Goal: Task Accomplishment & Management: Use online tool/utility

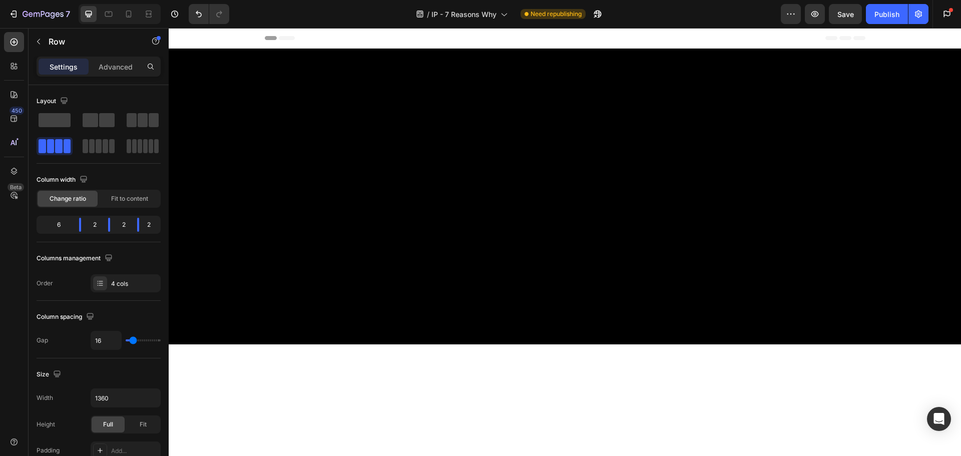
scroll to position [2972, 0]
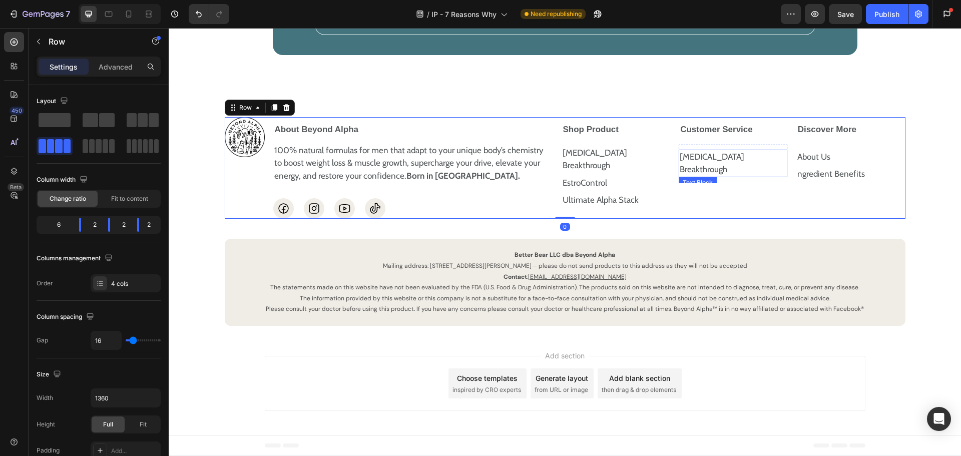
click at [778, 176] on p "[MEDICAL_DATA] Breakthrough" at bounding box center [733, 164] width 107 height 26
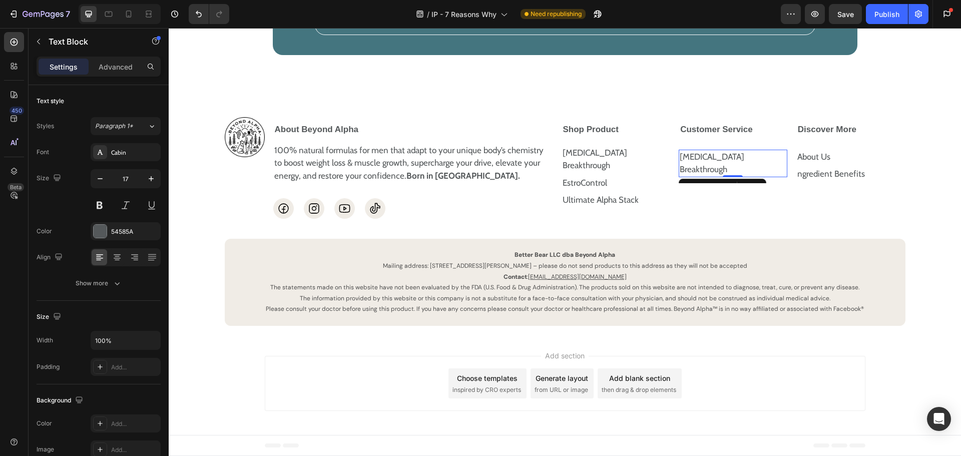
click at [723, 177] on div at bounding box center [733, 176] width 20 height 2
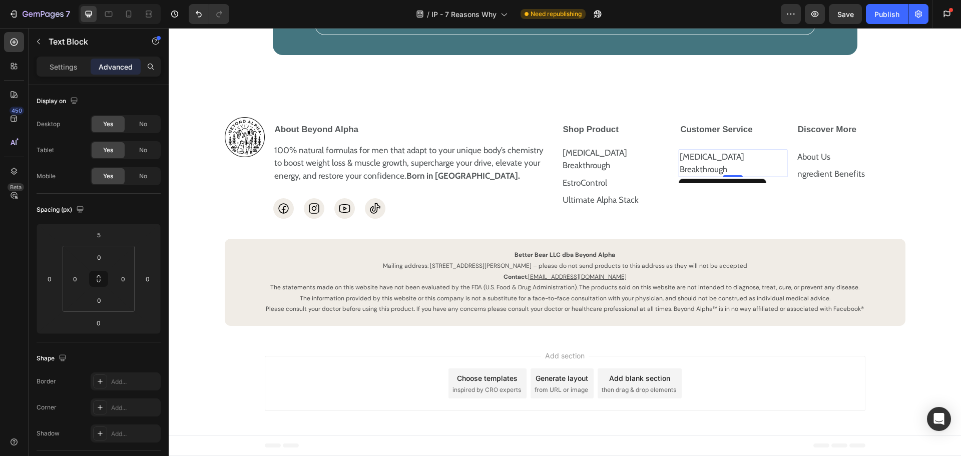
click at [721, 176] on p "[MEDICAL_DATA] Breakthrough" at bounding box center [733, 164] width 107 height 26
click at [720, 176] on p "[MEDICAL_DATA] Breakthrough" at bounding box center [733, 164] width 107 height 26
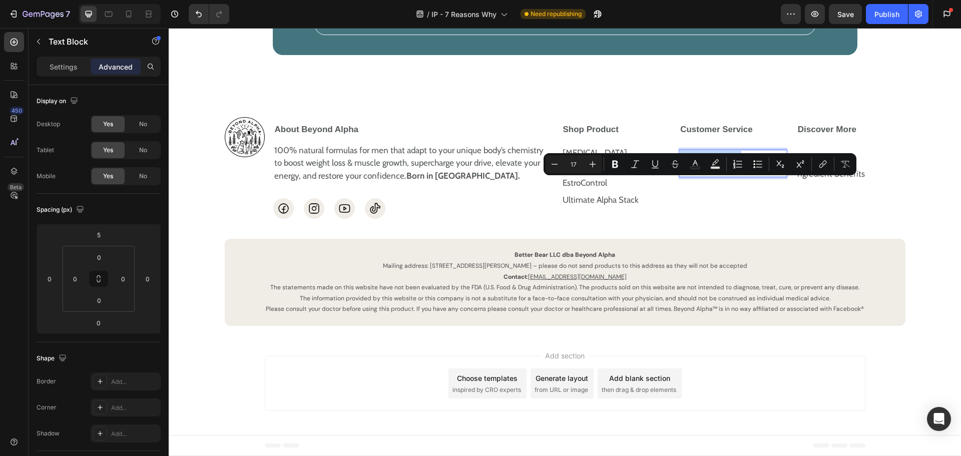
click at [715, 176] on p "[MEDICAL_DATA] Breakthrough" at bounding box center [733, 164] width 107 height 26
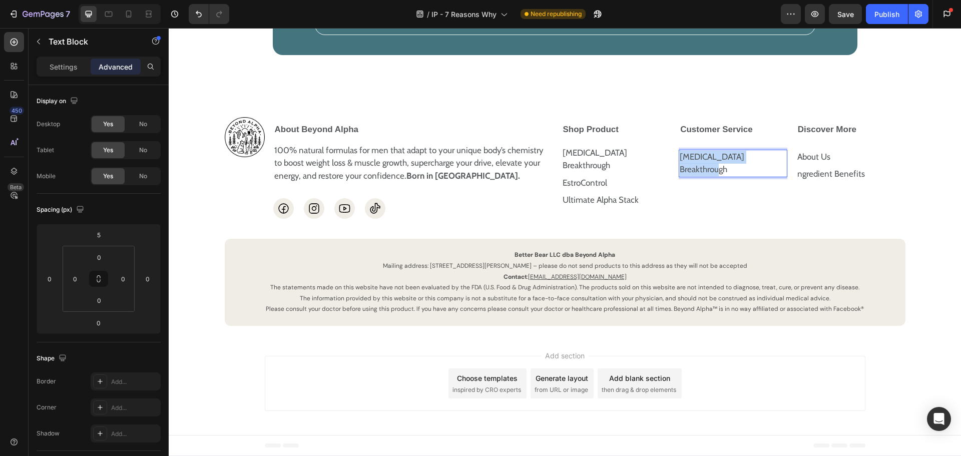
click at [715, 176] on p "[MEDICAL_DATA] Breakthrough" at bounding box center [733, 164] width 107 height 26
click at [727, 206] on div "Customer Service Support / Contact Us Text Block 0 Row Accordion" at bounding box center [733, 168] width 110 height 102
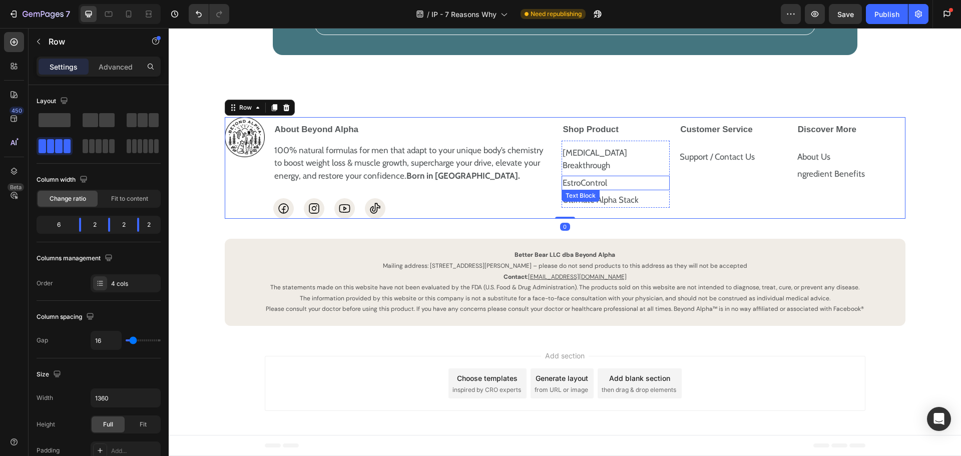
click at [606, 190] on p "EstroControl" at bounding box center [615, 183] width 107 height 13
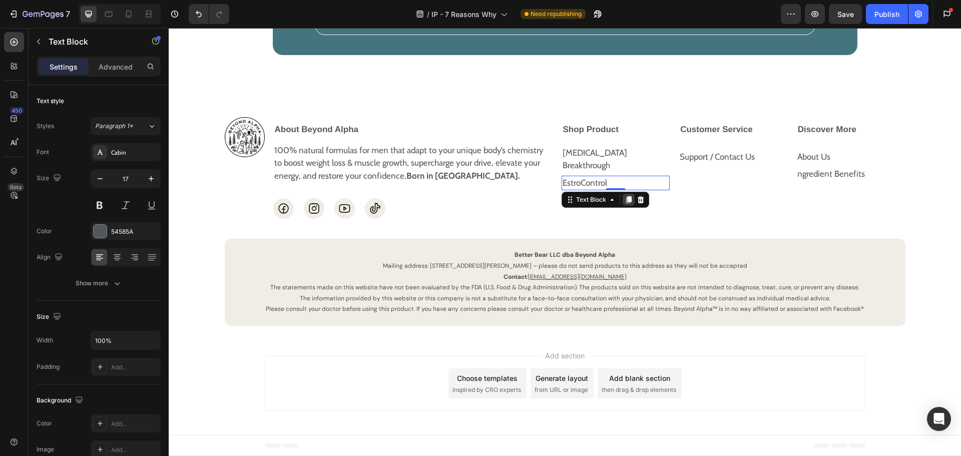
click at [629, 206] on div at bounding box center [628, 200] width 12 height 12
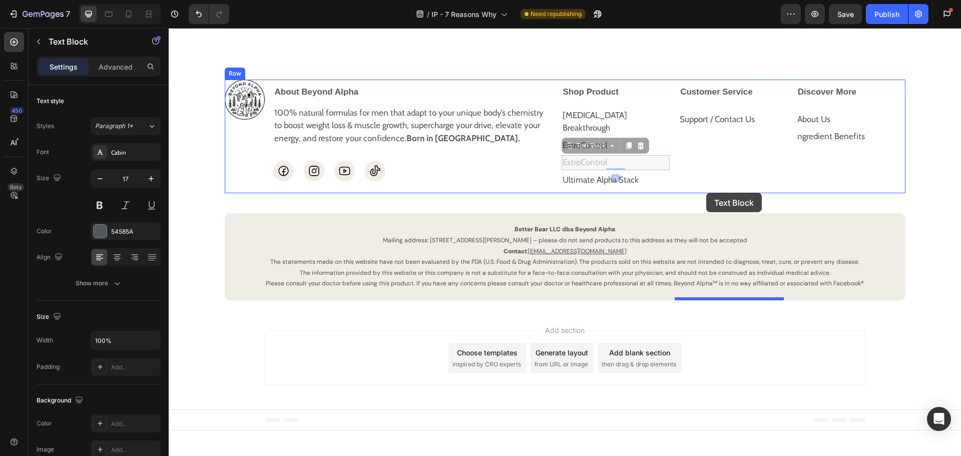
drag, startPoint x: 566, startPoint y: 199, endPoint x: 706, endPoint y: 193, distance: 139.7
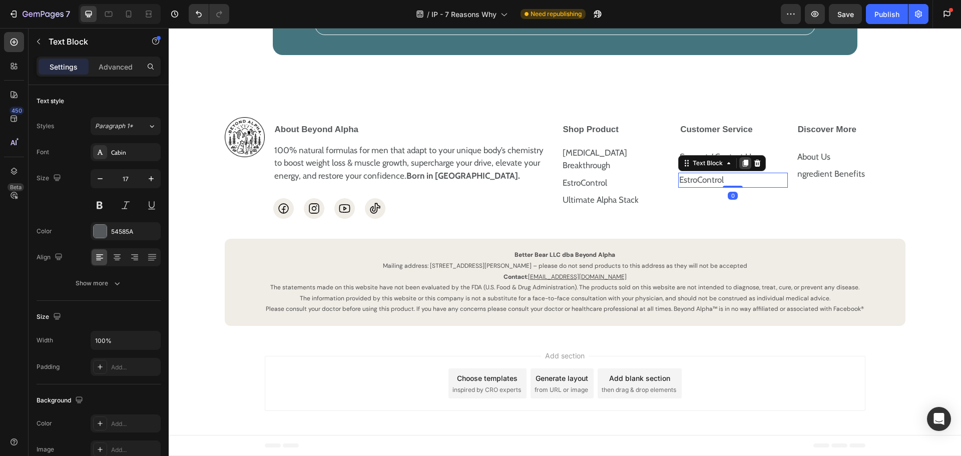
click at [741, 167] on icon at bounding box center [745, 163] width 8 height 8
click at [743, 184] on icon at bounding box center [746, 180] width 6 height 7
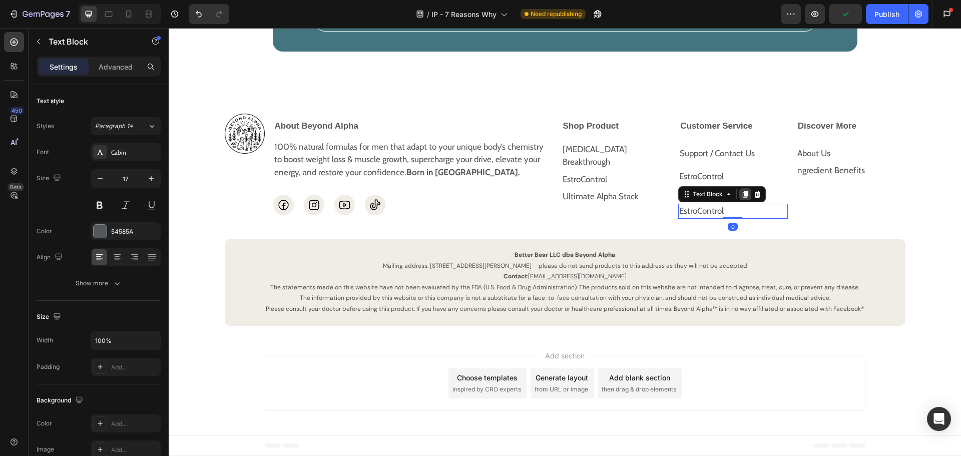
click at [741, 198] on icon at bounding box center [745, 194] width 8 height 8
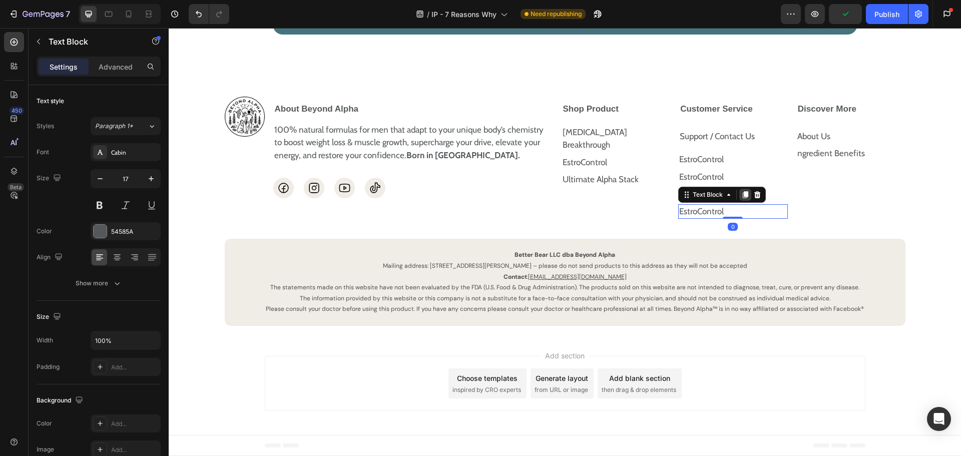
click at [745, 199] on icon at bounding box center [745, 195] width 8 height 8
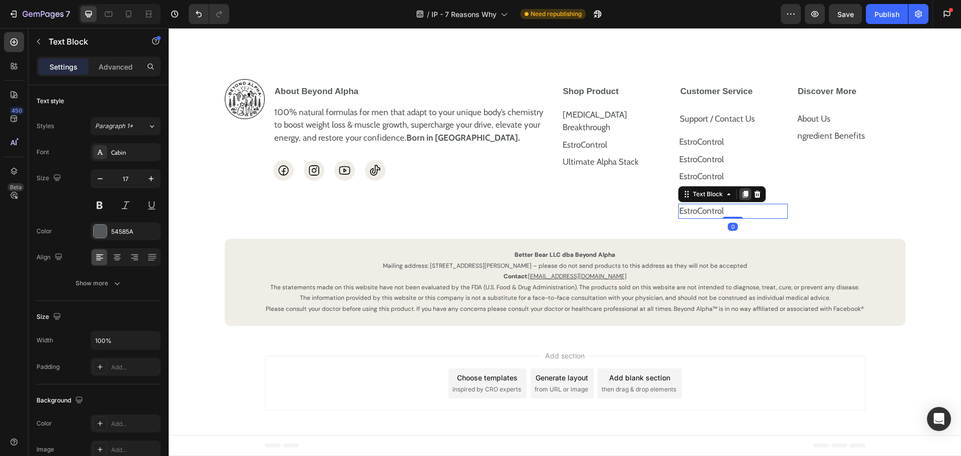
click at [743, 198] on icon at bounding box center [746, 194] width 6 height 7
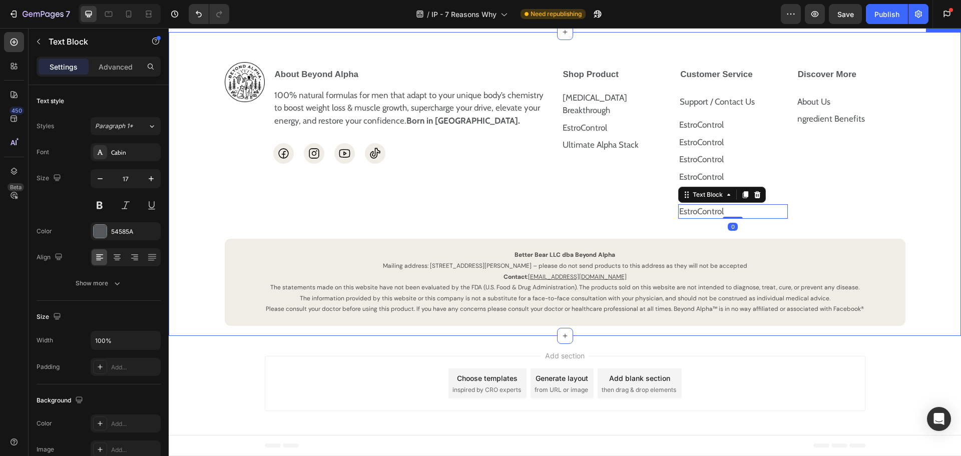
click at [861, 304] on div "Image About Beyond Alpha 100% natural formulas for men that adapt to your uniqu…" at bounding box center [565, 194] width 772 height 264
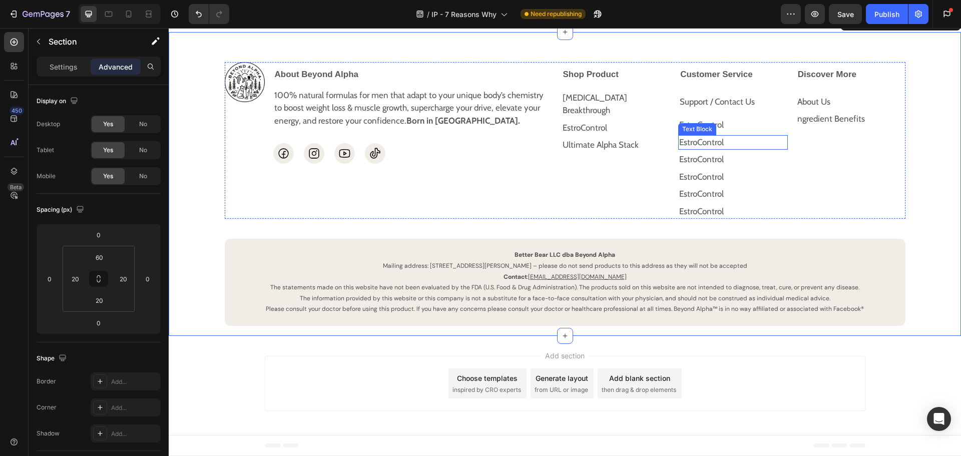
click at [694, 134] on div "Text Block" at bounding box center [697, 129] width 34 height 9
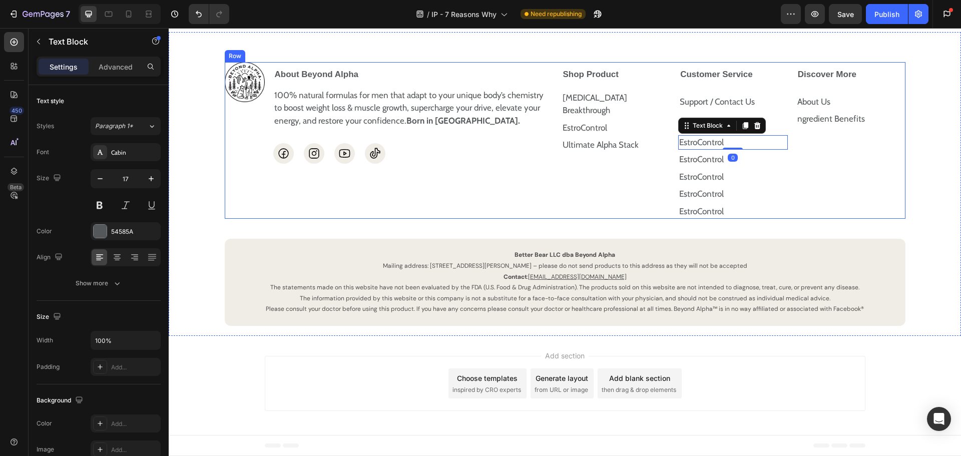
click at [848, 219] on div "Discover More About Us Text Block ngredient Benefits Text Block Row Accordion" at bounding box center [851, 140] width 110 height 157
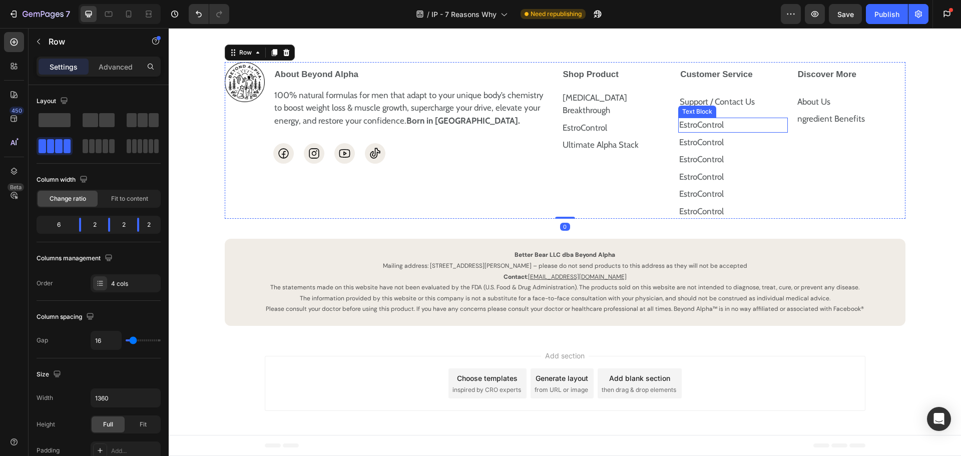
click at [724, 132] on p "EstroControl" at bounding box center [733, 125] width 108 height 13
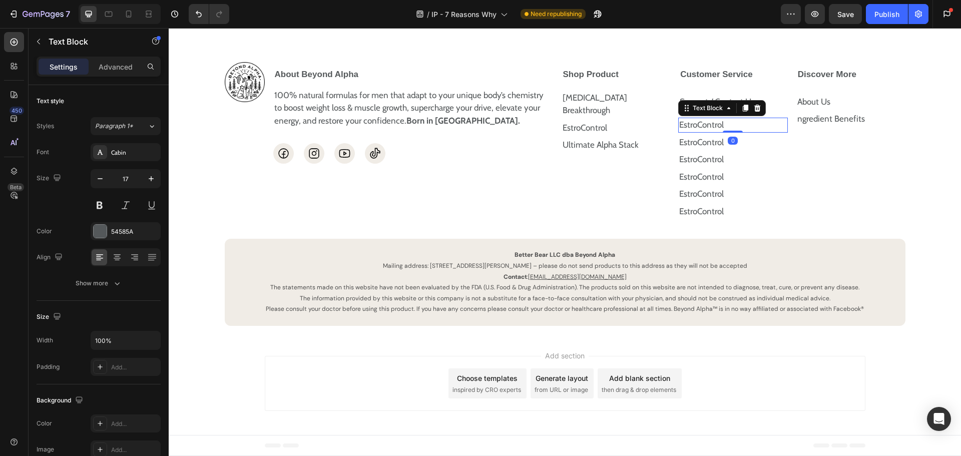
click at [724, 132] on p "EstroControl" at bounding box center [733, 125] width 108 height 13
click at [709, 132] on p "EstroControl" at bounding box center [733, 125] width 108 height 13
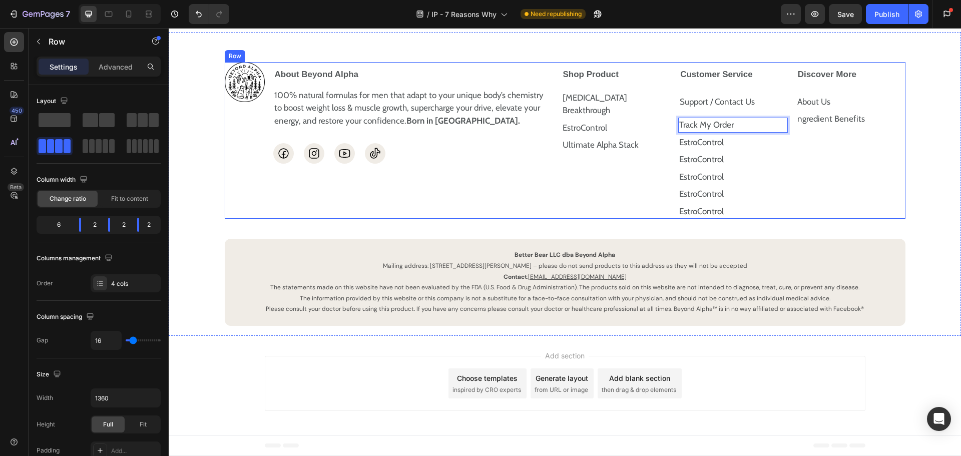
click at [847, 219] on div "Discover More About Us Text Block ngredient Benefits Text Block Row Accordion" at bounding box center [851, 140] width 110 height 157
click at [717, 149] on p "EstroControl" at bounding box center [733, 142] width 108 height 13
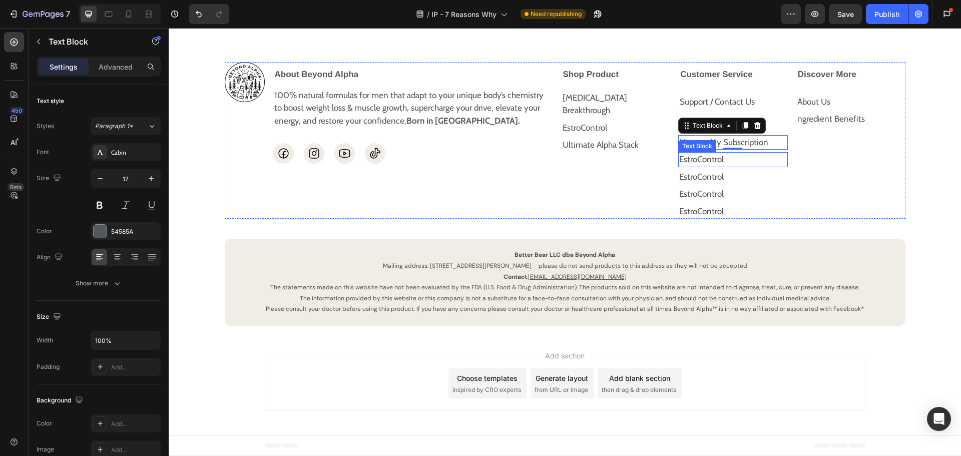
click at [710, 166] on p "EstroControl" at bounding box center [733, 159] width 108 height 13
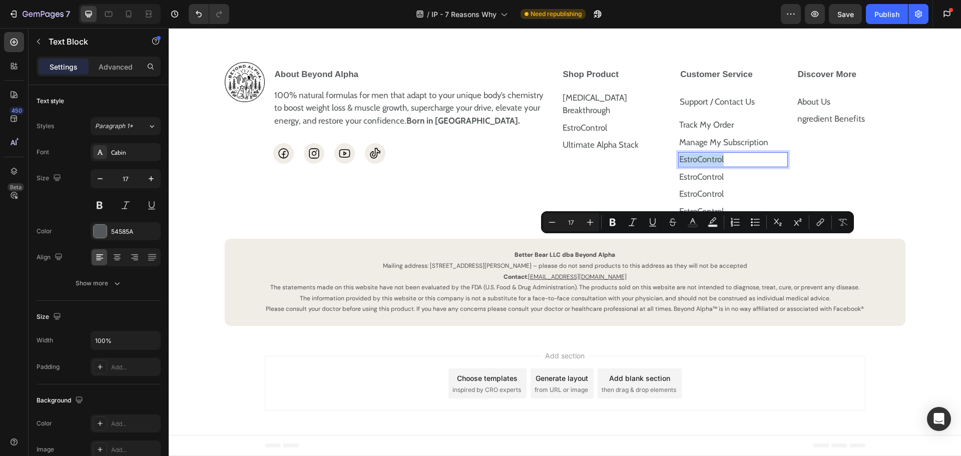
click at [710, 166] on p "EstroControl" at bounding box center [733, 159] width 108 height 13
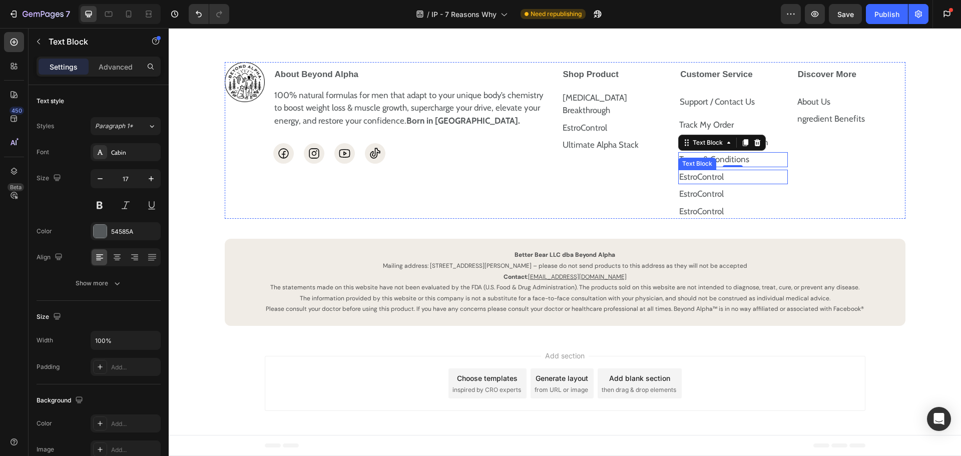
click at [705, 184] on p "EstroControl" at bounding box center [733, 177] width 108 height 13
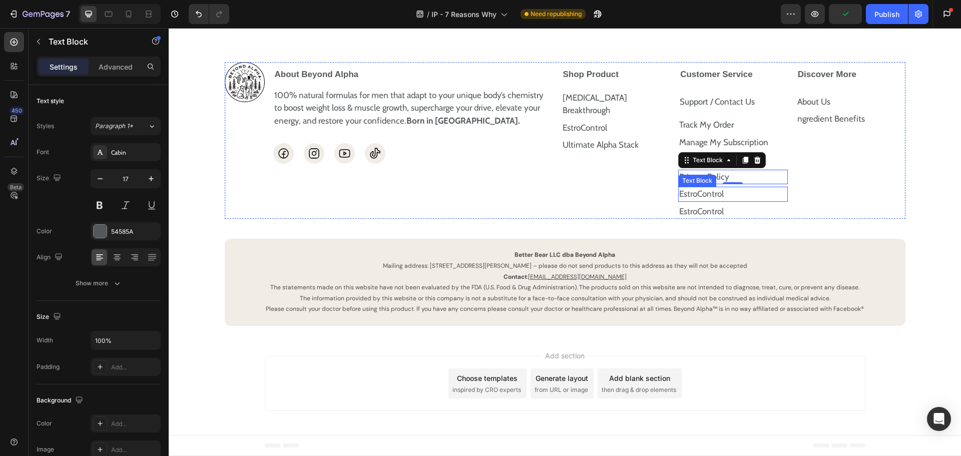
click at [694, 201] on p "EstroControl" at bounding box center [733, 194] width 108 height 13
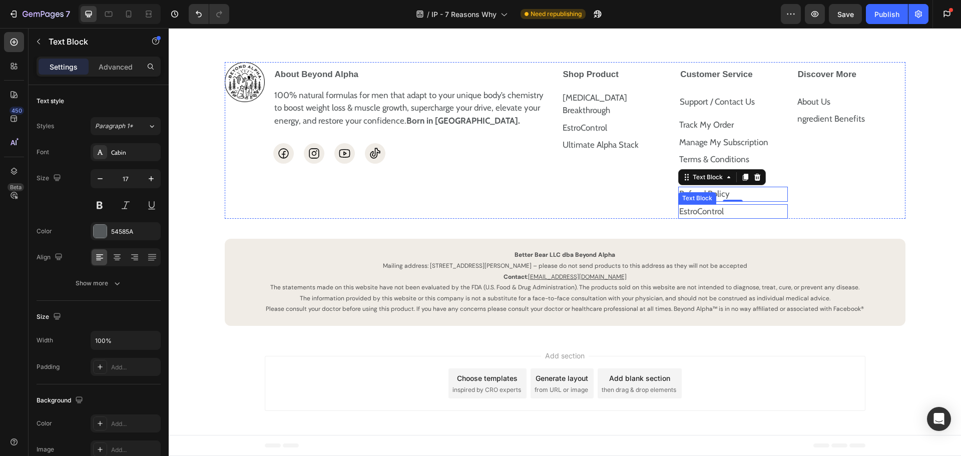
click at [706, 218] on p "EstroControl" at bounding box center [733, 211] width 108 height 13
click at [905, 283] on div "Image About Beyond Alpha 100% natural formulas for men that adapt to your uniqu…" at bounding box center [565, 194] width 772 height 264
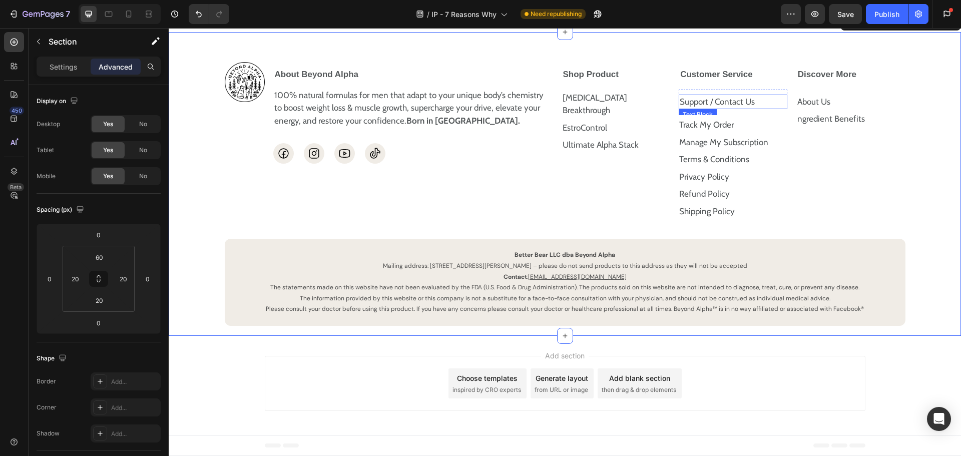
click at [746, 109] on p "Support / Contact Us" at bounding box center [733, 102] width 107 height 13
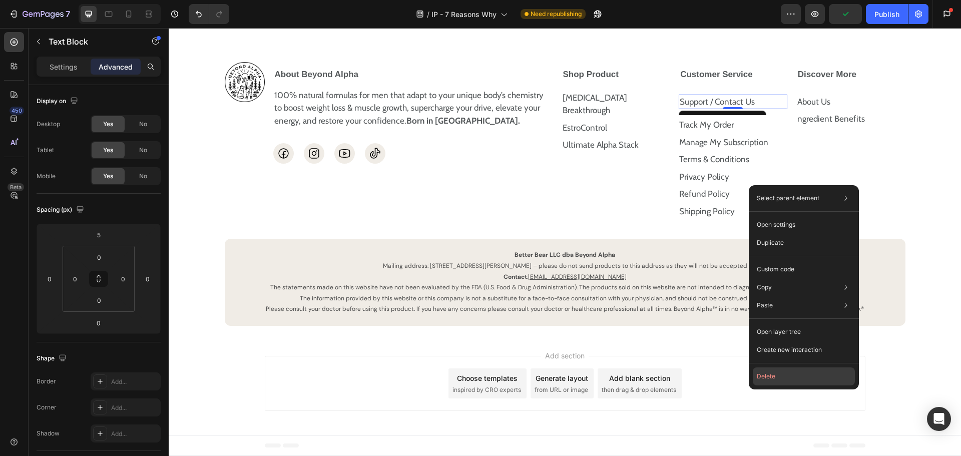
drag, startPoint x: 777, startPoint y: 379, endPoint x: 607, endPoint y: 351, distance: 171.5
click at [777, 379] on button "Delete" at bounding box center [804, 376] width 102 height 18
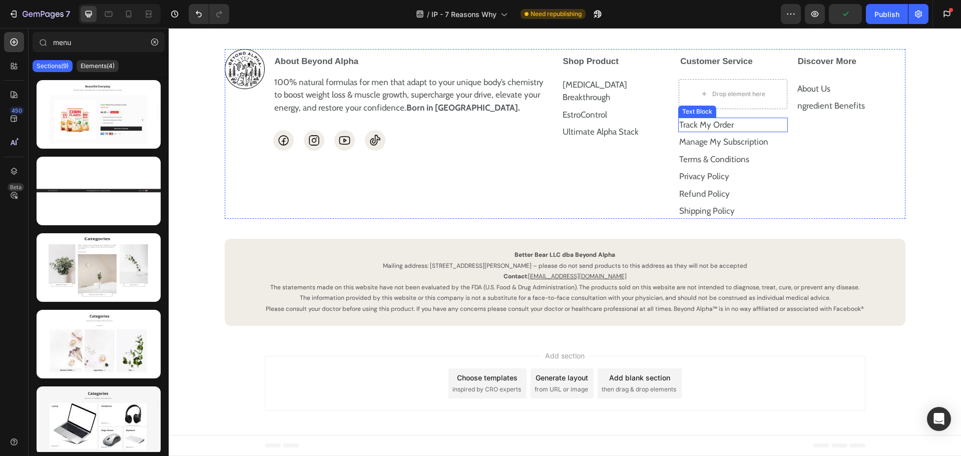
click at [715, 132] on p "Track My Order" at bounding box center [733, 125] width 108 height 13
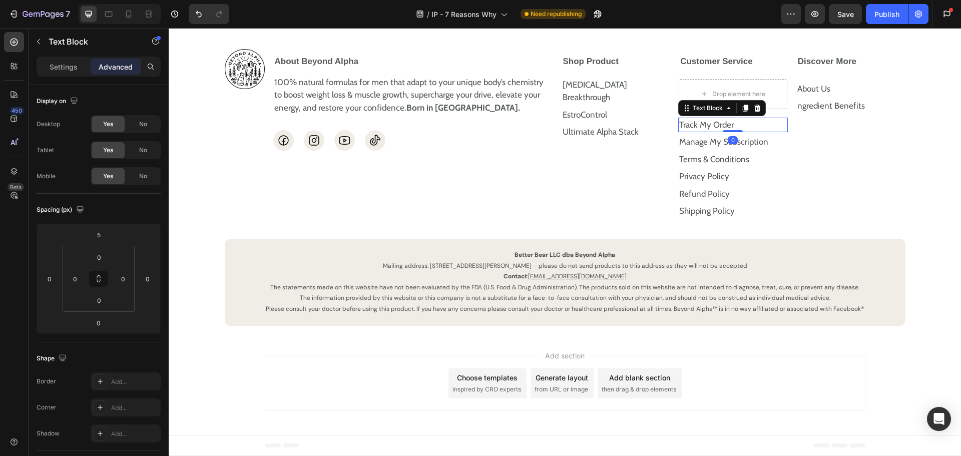
click at [744, 112] on icon at bounding box center [746, 108] width 6 height 7
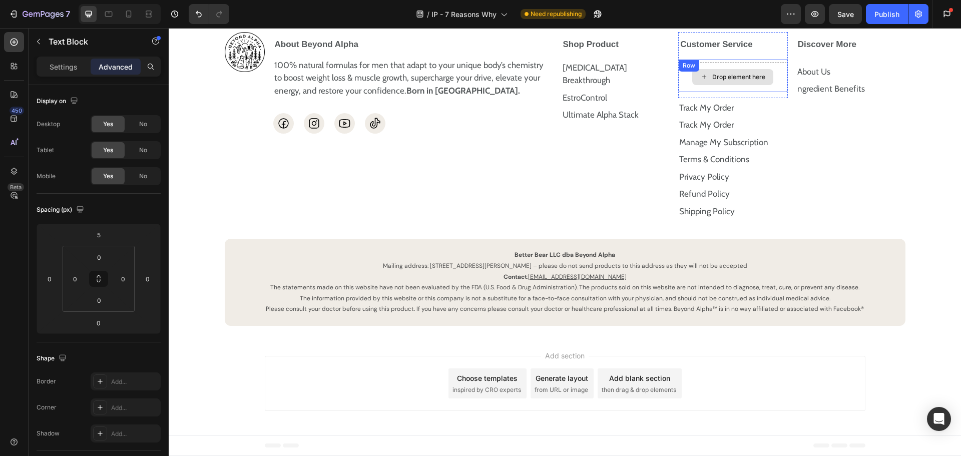
click at [755, 85] on div "Drop element here" at bounding box center [732, 77] width 81 height 16
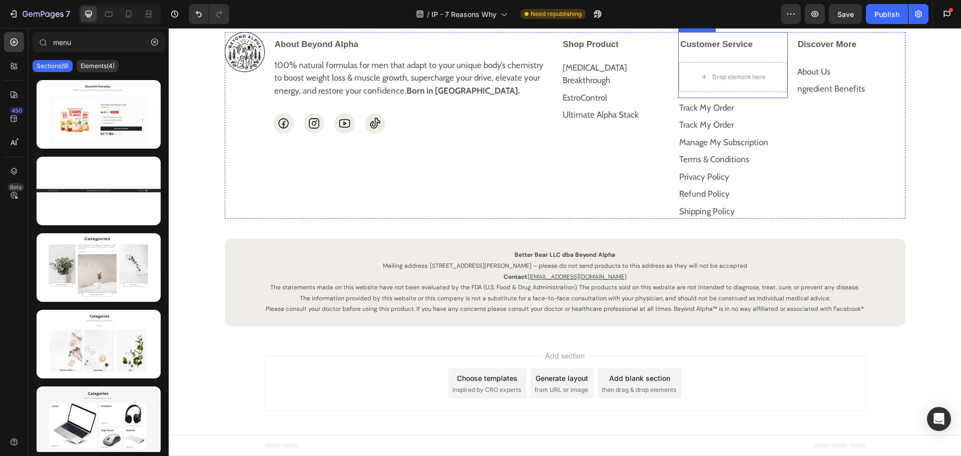
click at [779, 49] on icon at bounding box center [783, 45] width 8 height 8
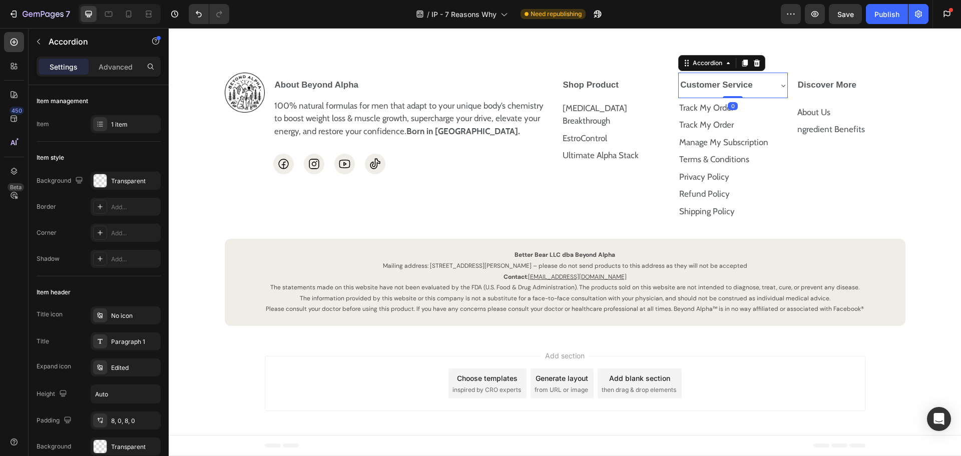
click at [779, 90] on icon at bounding box center [783, 86] width 8 height 8
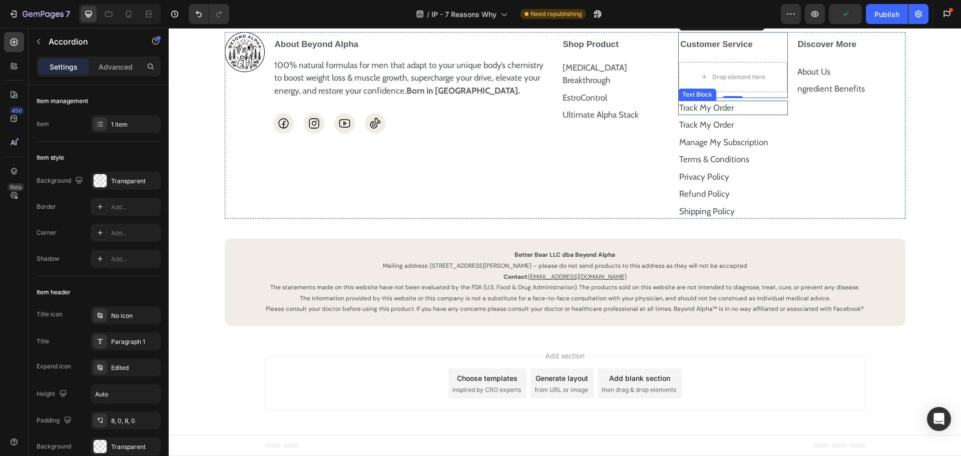
click at [700, 115] on p "Track My Order" at bounding box center [733, 108] width 108 height 13
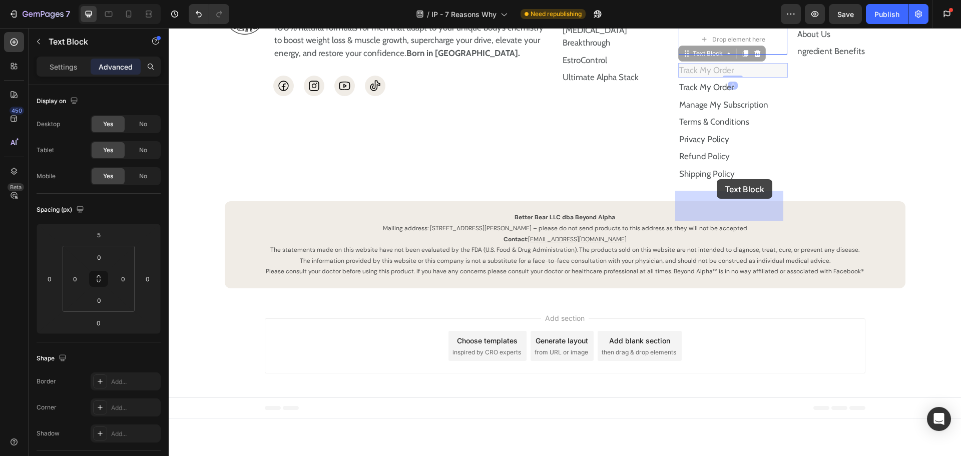
drag, startPoint x: 686, startPoint y: 204, endPoint x: 716, endPoint y: 185, distance: 36.0
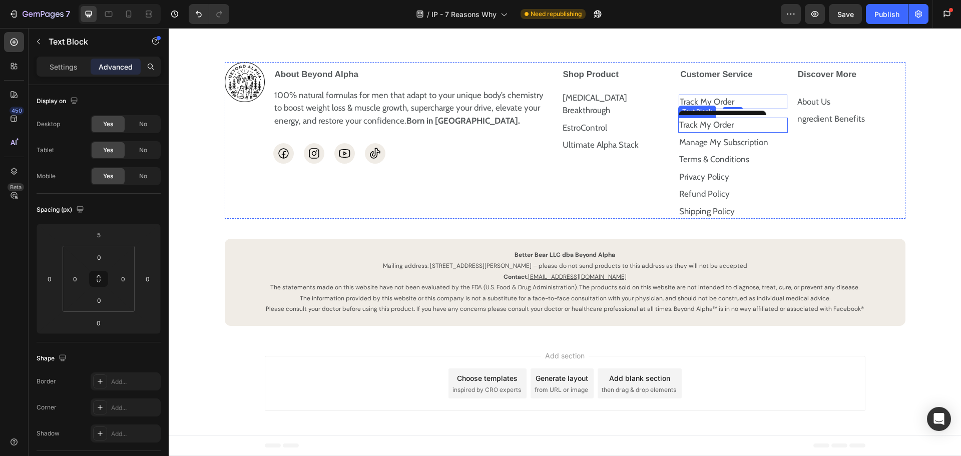
click at [700, 132] on p "Track My Order" at bounding box center [733, 125] width 108 height 13
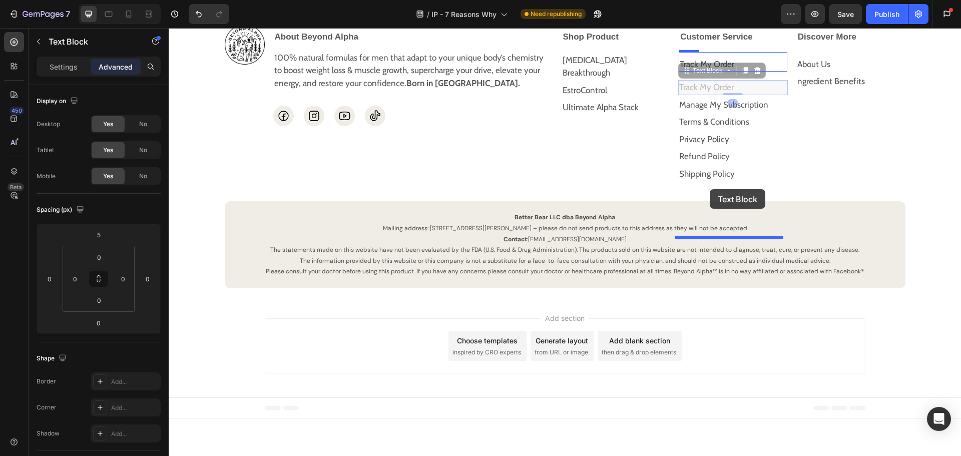
drag, startPoint x: 684, startPoint y: 192, endPoint x: 710, endPoint y: 189, distance: 26.2
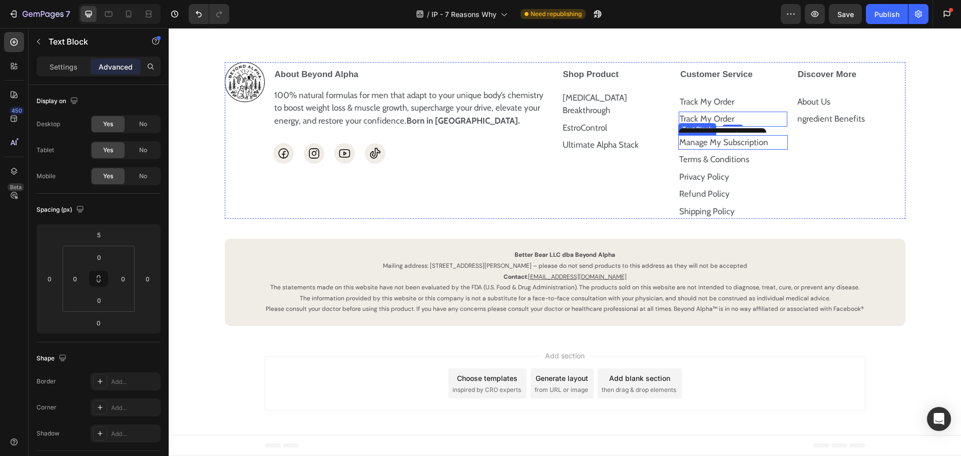
click at [692, 149] on p "Manage My Subscription" at bounding box center [733, 142] width 108 height 13
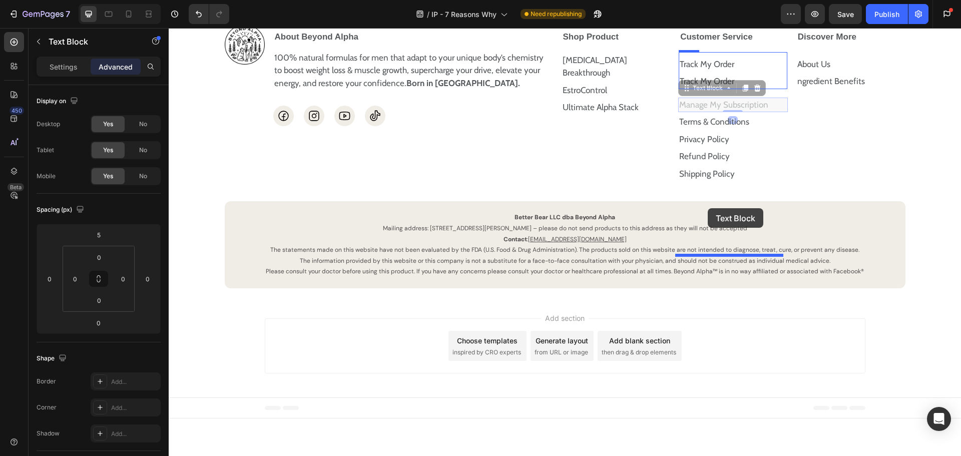
drag, startPoint x: 683, startPoint y: 208, endPoint x: 708, endPoint y: 208, distance: 25.0
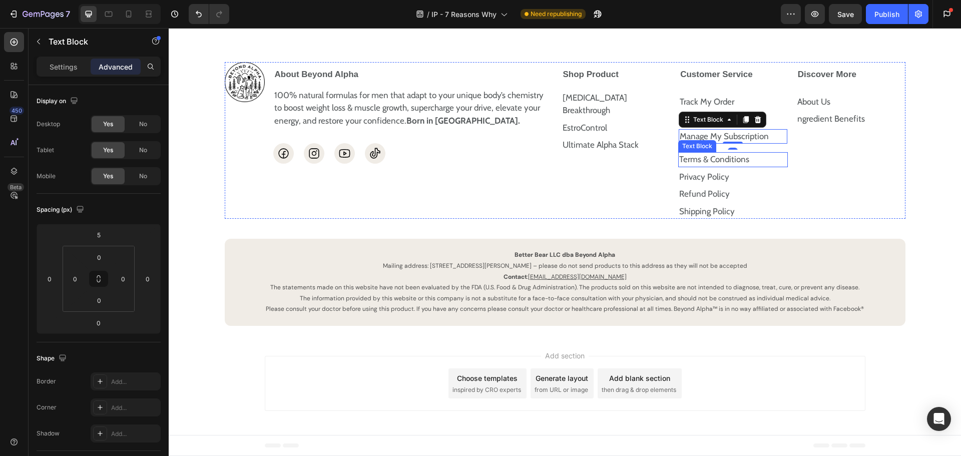
click at [710, 166] on p "Terms & Conditions" at bounding box center [733, 159] width 108 height 13
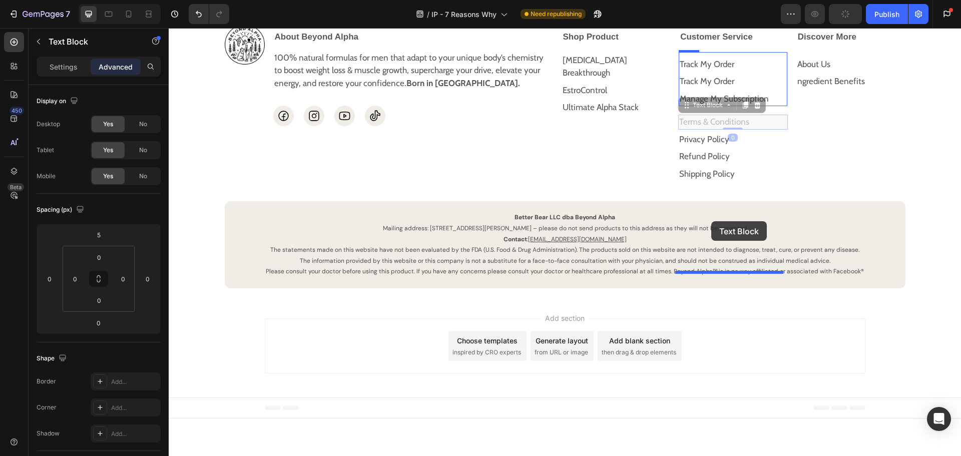
drag, startPoint x: 685, startPoint y: 228, endPoint x: 711, endPoint y: 224, distance: 26.3
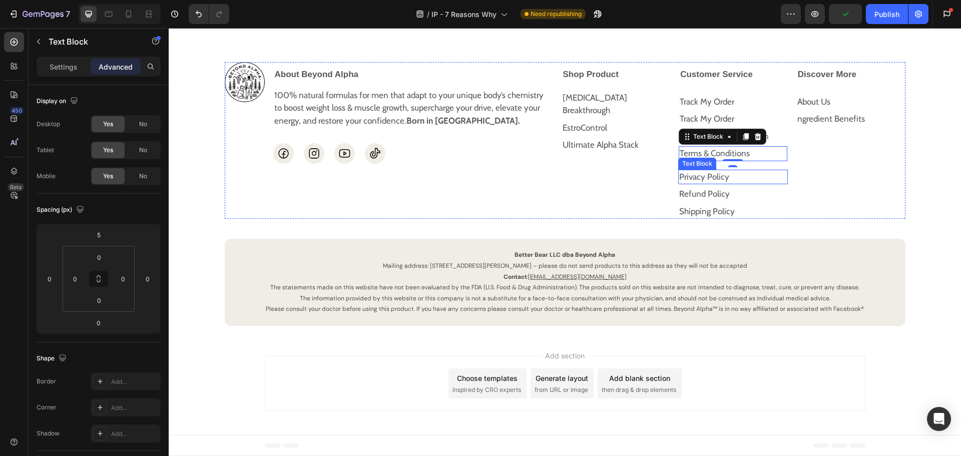
click at [724, 184] on p "Privacy Policy" at bounding box center [733, 177] width 108 height 13
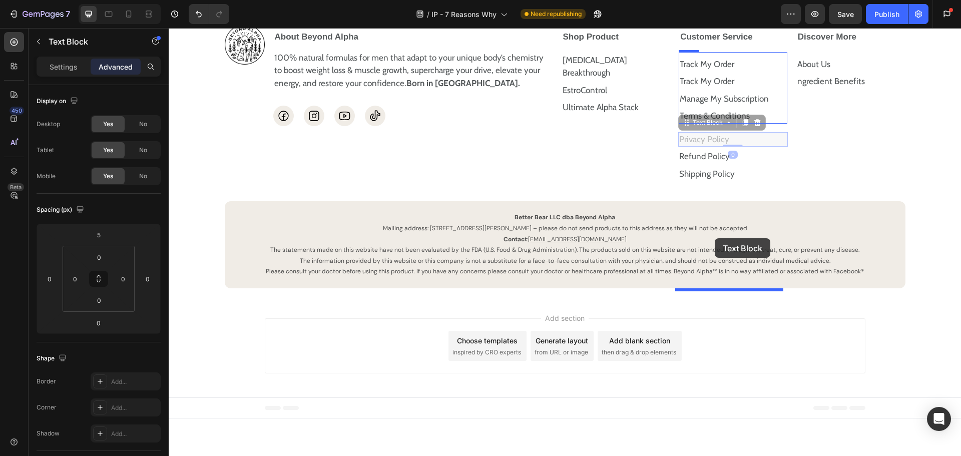
drag, startPoint x: 685, startPoint y: 246, endPoint x: 715, endPoint y: 238, distance: 30.9
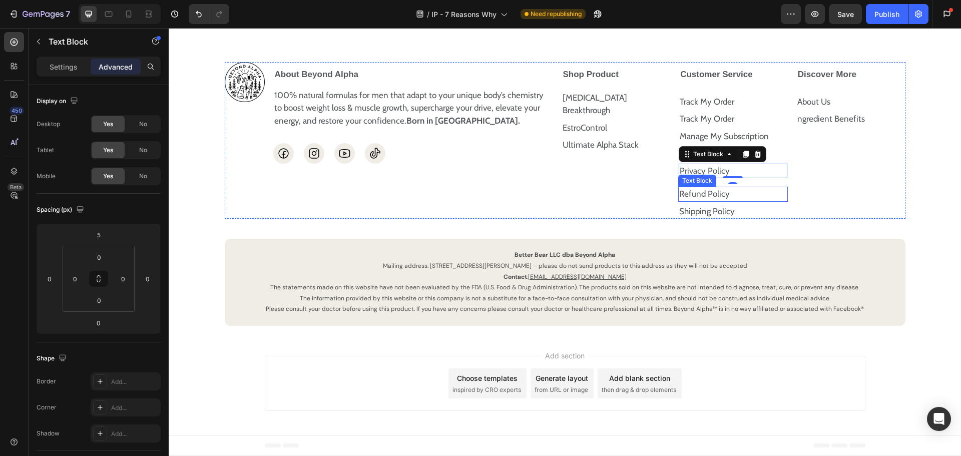
click at [729, 201] on p "Refund Policy" at bounding box center [733, 194] width 108 height 13
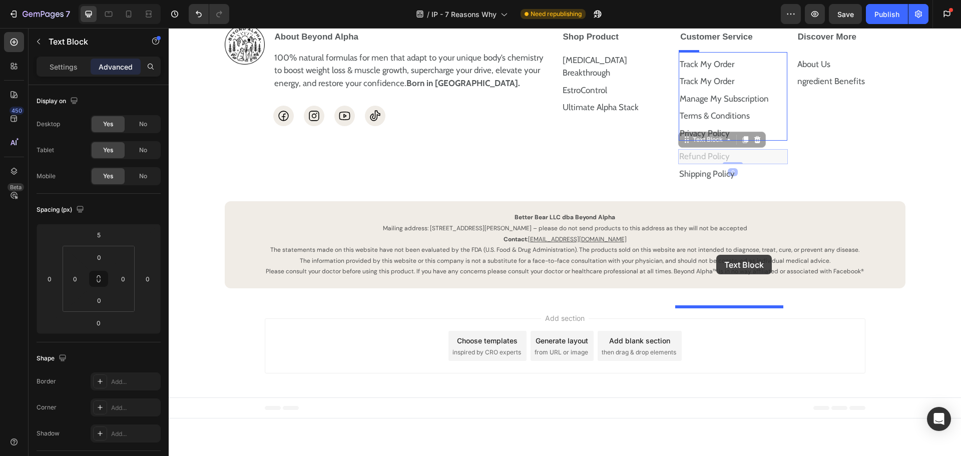
drag, startPoint x: 686, startPoint y: 262, endPoint x: 716, endPoint y: 255, distance: 30.9
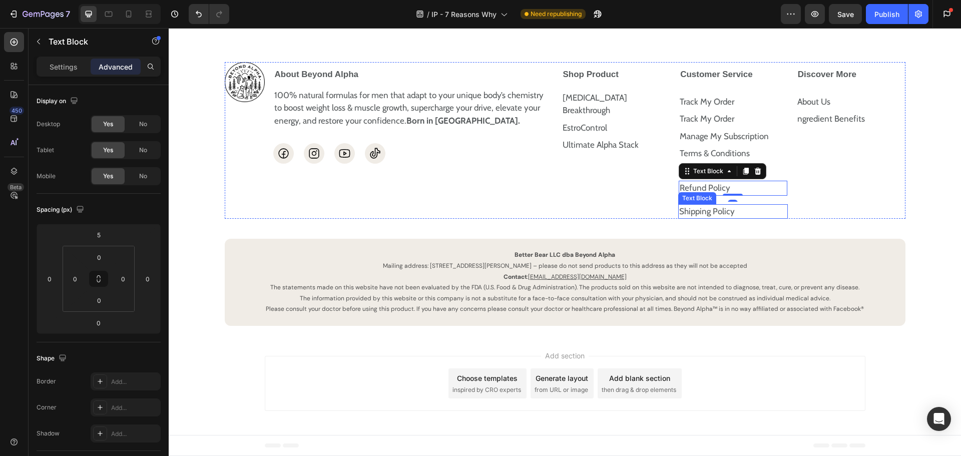
click at [740, 218] on p "Shipping Policy" at bounding box center [733, 211] width 108 height 13
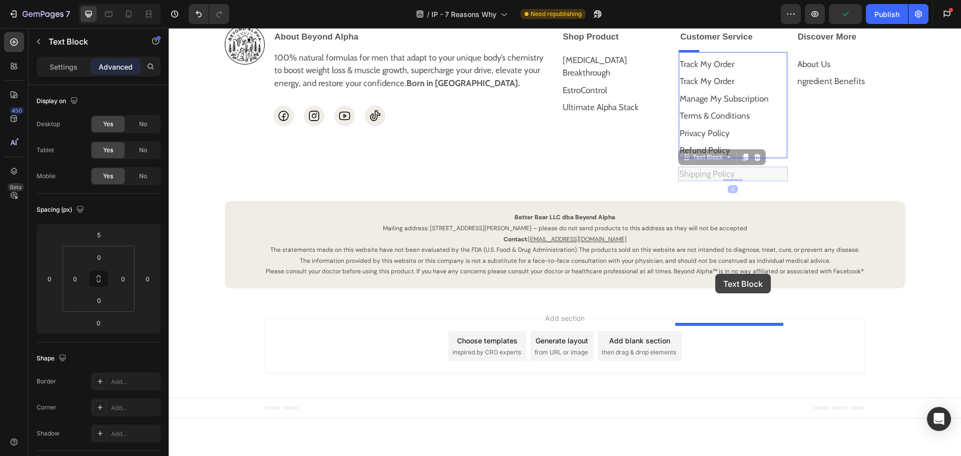
drag, startPoint x: 684, startPoint y: 276, endPoint x: 715, endPoint y: 274, distance: 31.6
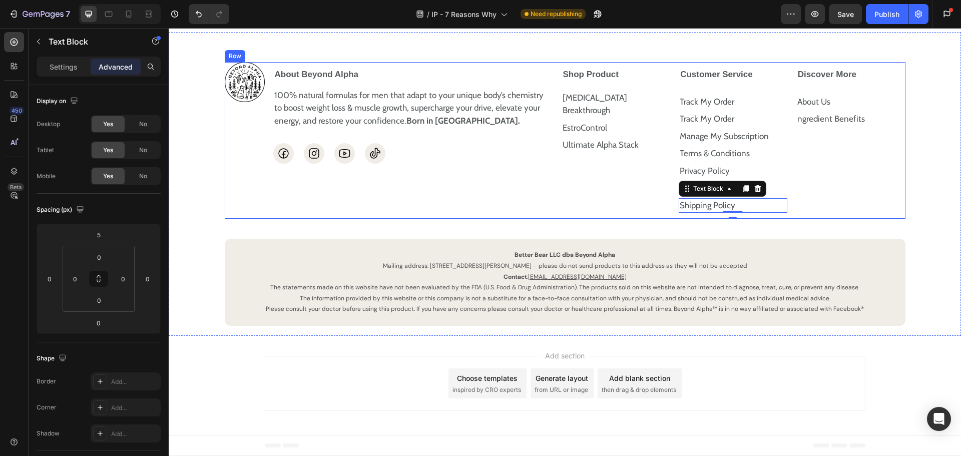
click at [867, 219] on div "Discover More About Us Text Block ngredient Benefits Text Block Row Accordion" at bounding box center [851, 140] width 110 height 157
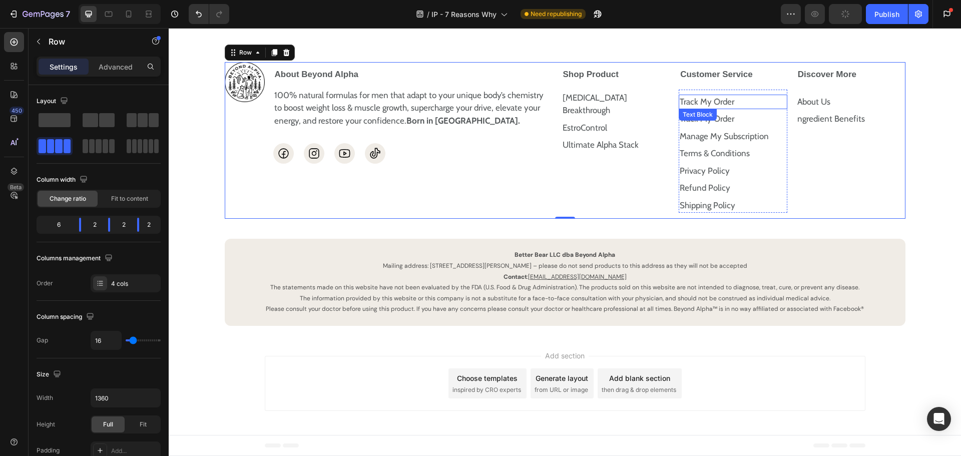
click at [719, 109] on p "Track My Order" at bounding box center [733, 102] width 107 height 13
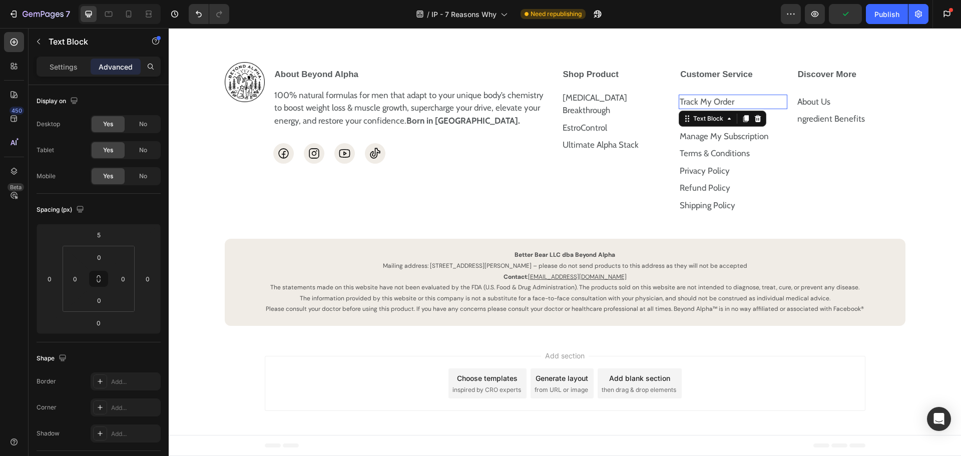
click at [719, 109] on p "Track My Order" at bounding box center [733, 102] width 107 height 13
click at [889, 219] on div "Discover More About Us Text Block ngredient Benefits Text Block Row Accordion" at bounding box center [851, 140] width 110 height 157
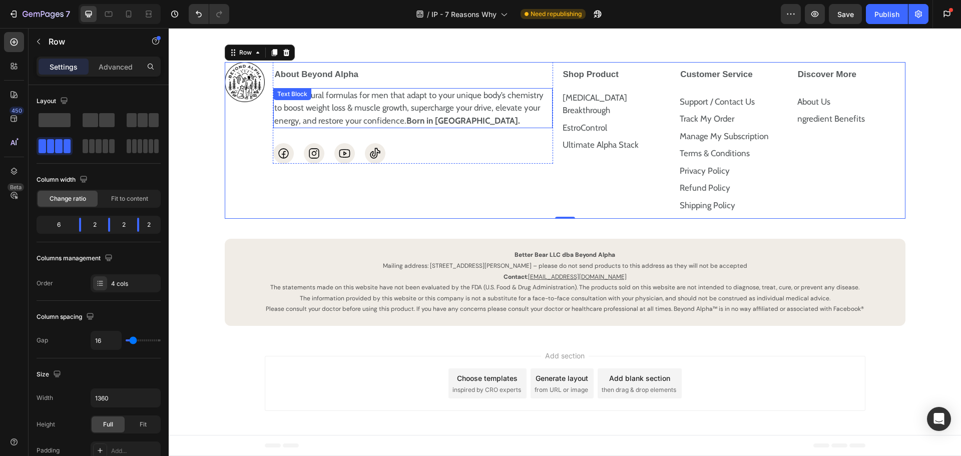
click at [509, 128] on p "100% natural formulas for men that adapt to your unique body’s chemistry to boo…" at bounding box center [412, 108] width 277 height 39
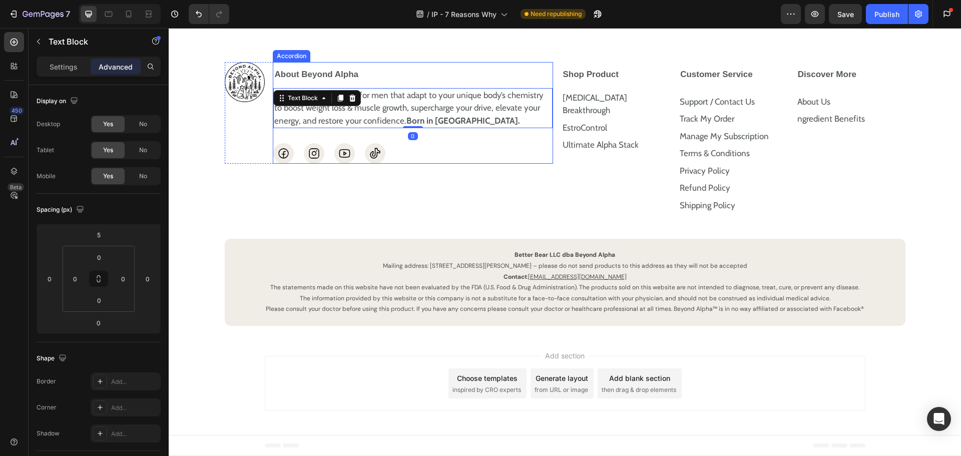
click at [496, 84] on div "About Beyond Alpha" at bounding box center [404, 75] width 263 height 18
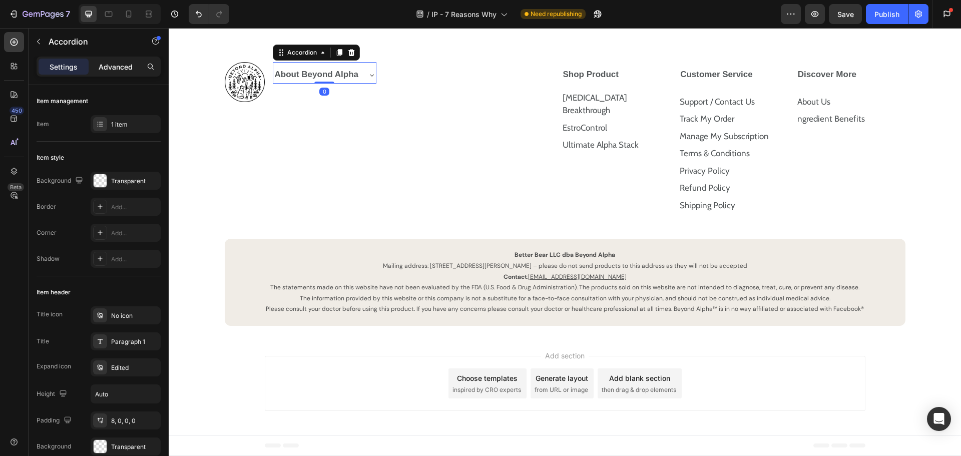
click at [122, 68] on p "Advanced" at bounding box center [116, 67] width 34 height 11
type input "100%"
type input "100"
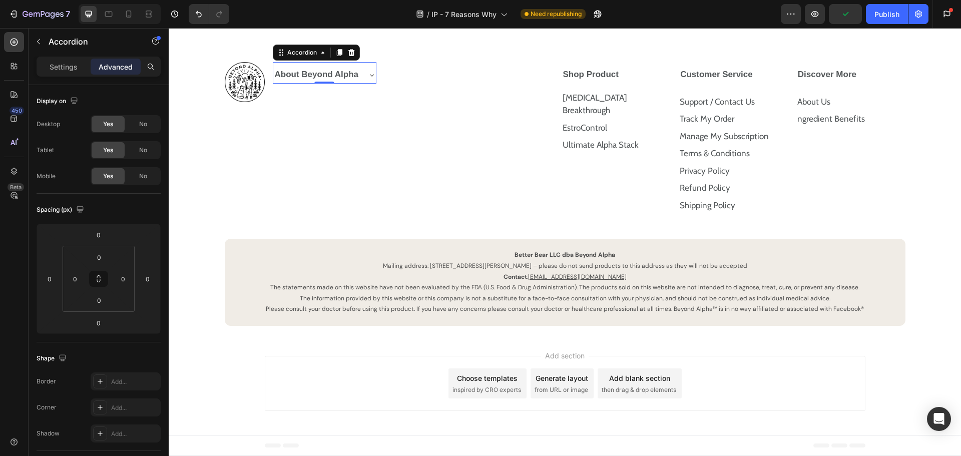
click at [365, 84] on div "About Beyond Alpha" at bounding box center [324, 73] width 103 height 22
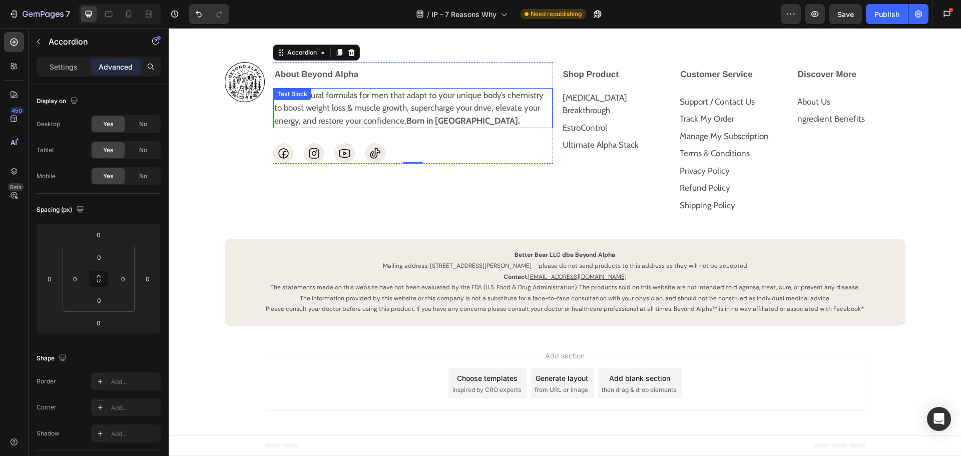
click at [522, 128] on p "100% natural formulas for men that adapt to your unique body’s chemistry to boo…" at bounding box center [412, 108] width 277 height 39
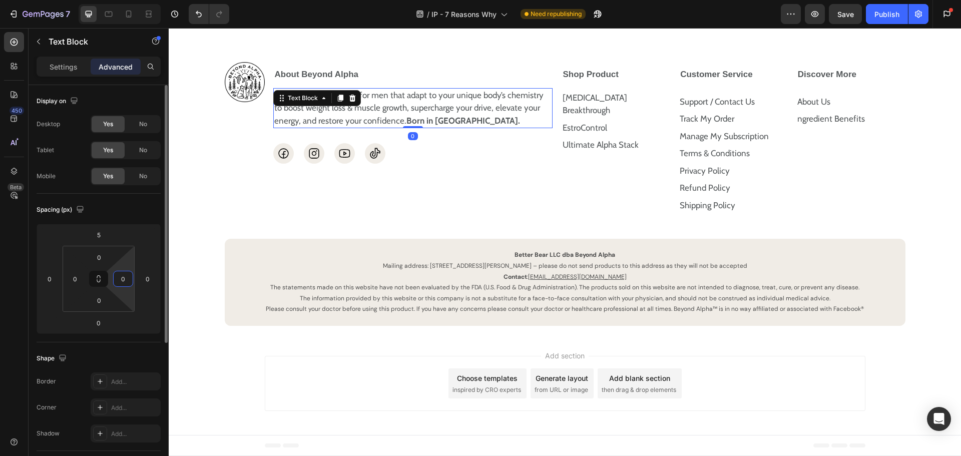
click at [121, 274] on input "0" at bounding box center [123, 278] width 15 height 15
type input "60"
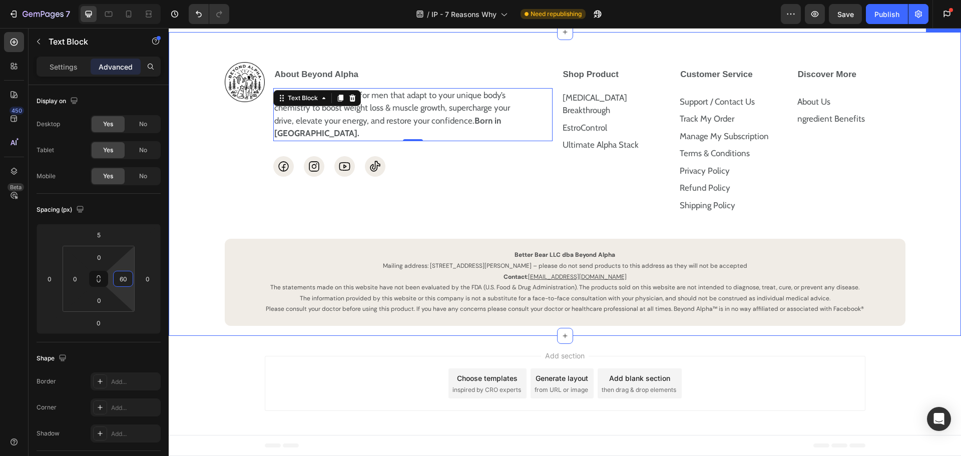
click at [500, 219] on div "Image About Beyond Alpha 100% natural formulas for men that adapt to your uniqu…" at bounding box center [389, 140] width 328 height 157
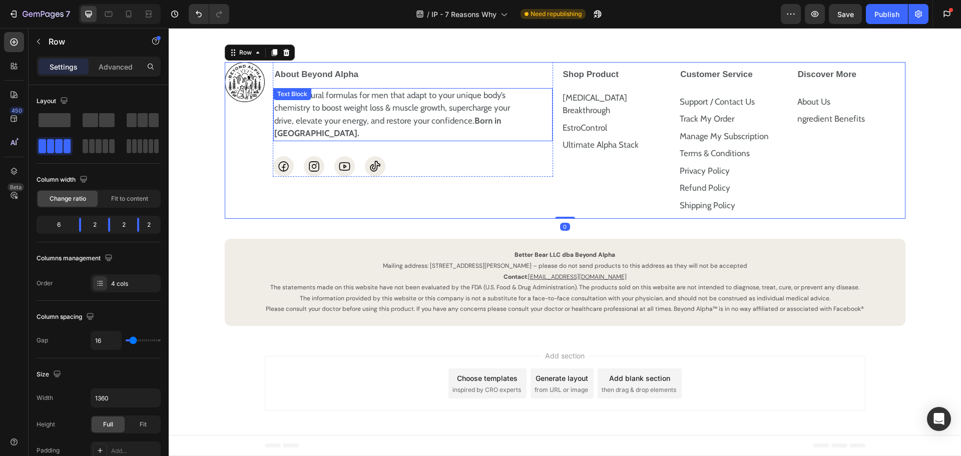
click at [452, 140] on p "100% natural formulas for men that adapt to your unique body’s chemistry to boo…" at bounding box center [397, 114] width 247 height 51
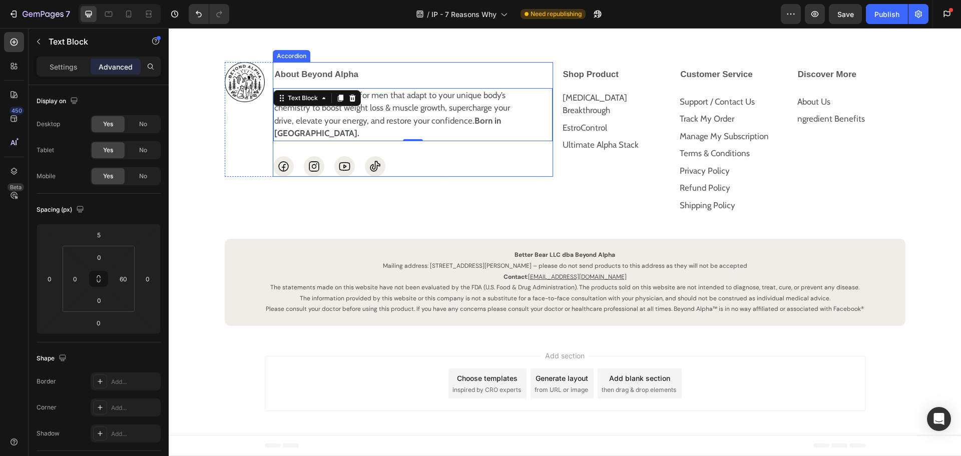
click at [325, 169] on div "100% natural formulas for men that adapt to your unique body’s chemistry to boo…" at bounding box center [412, 131] width 279 height 91
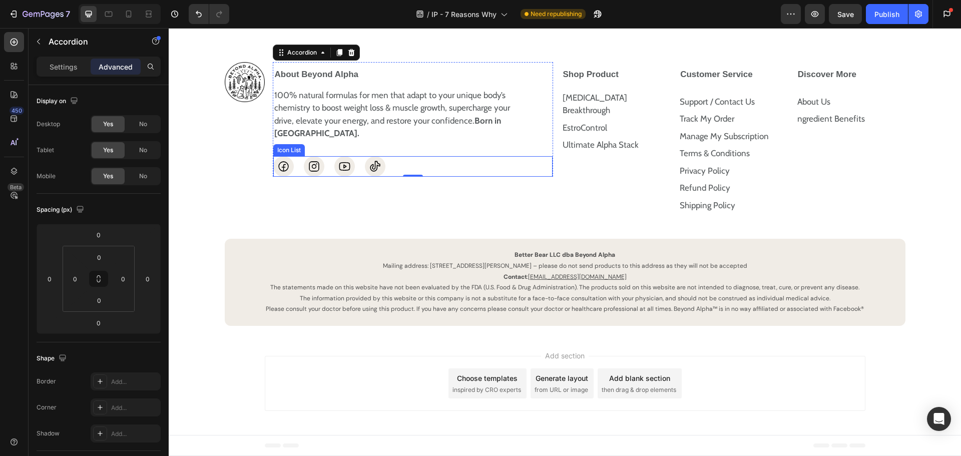
click at [420, 177] on div "Icon Icon Icon Icon" at bounding box center [412, 166] width 279 height 21
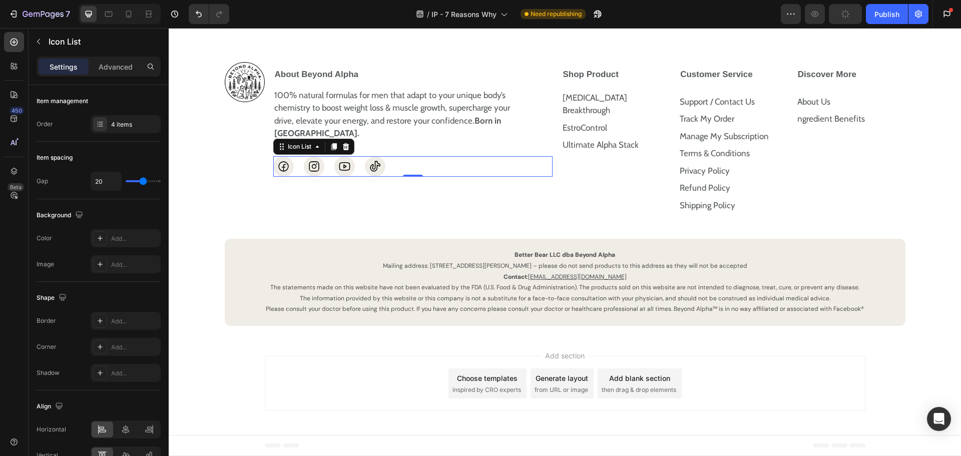
click at [120, 75] on div "Settings Advanced" at bounding box center [99, 67] width 124 height 20
click at [76, 69] on p "Settings" at bounding box center [64, 67] width 28 height 11
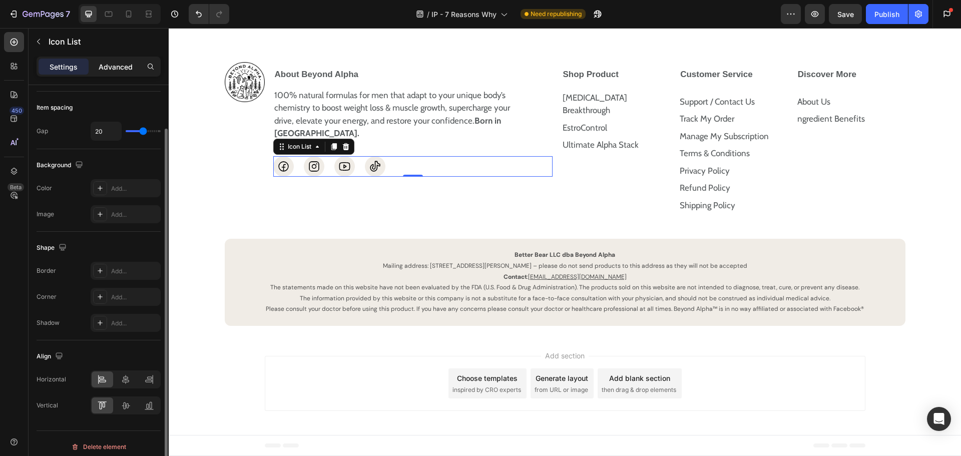
click at [123, 70] on p "Advanced" at bounding box center [116, 67] width 34 height 11
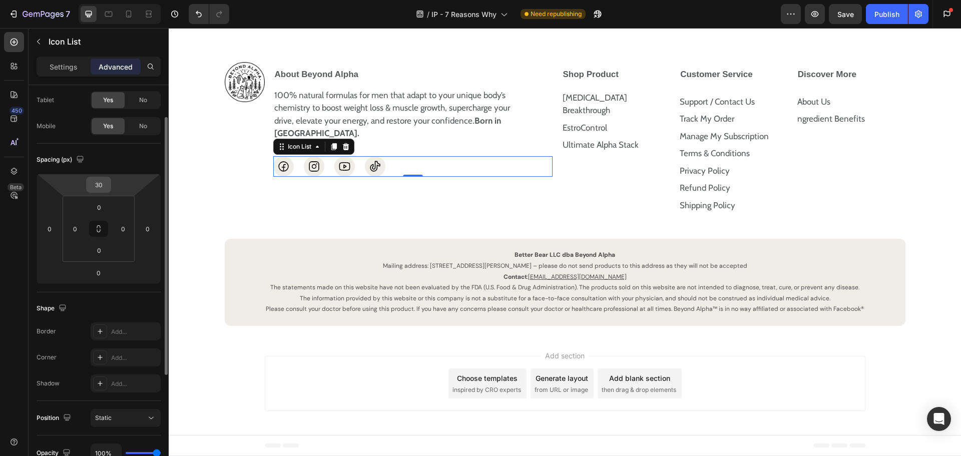
click at [104, 184] on input "30" at bounding box center [99, 184] width 20 height 15
type input "20"
click at [142, 152] on div "Spacing (px)" at bounding box center [99, 160] width 124 height 16
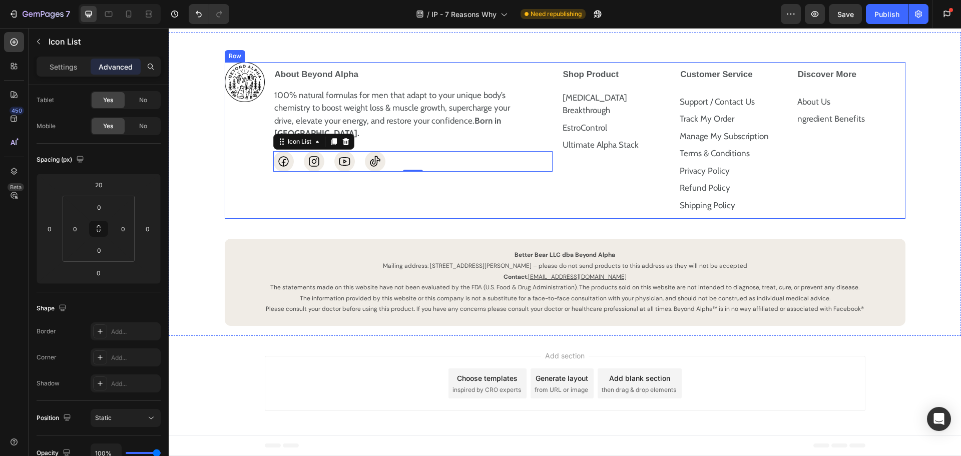
click at [534, 219] on div "Image About Beyond Alpha 100% natural formulas for men that adapt to your uniqu…" at bounding box center [389, 140] width 328 height 157
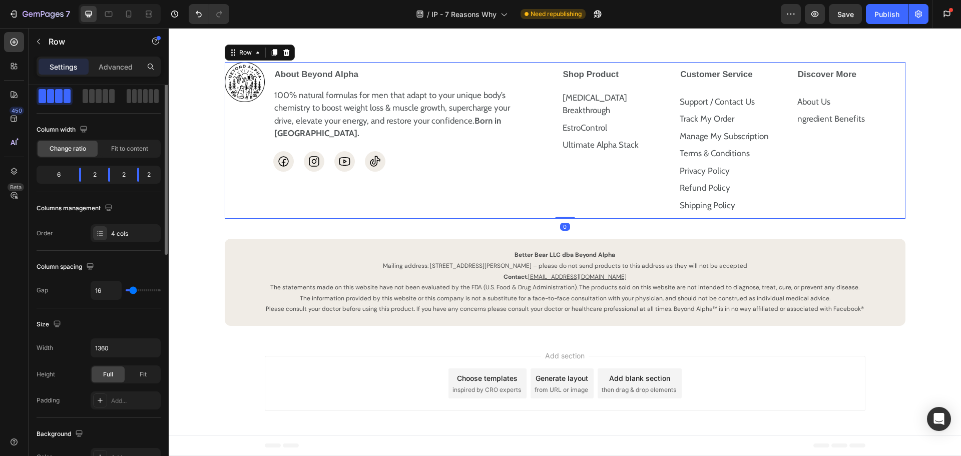
scroll to position [0, 0]
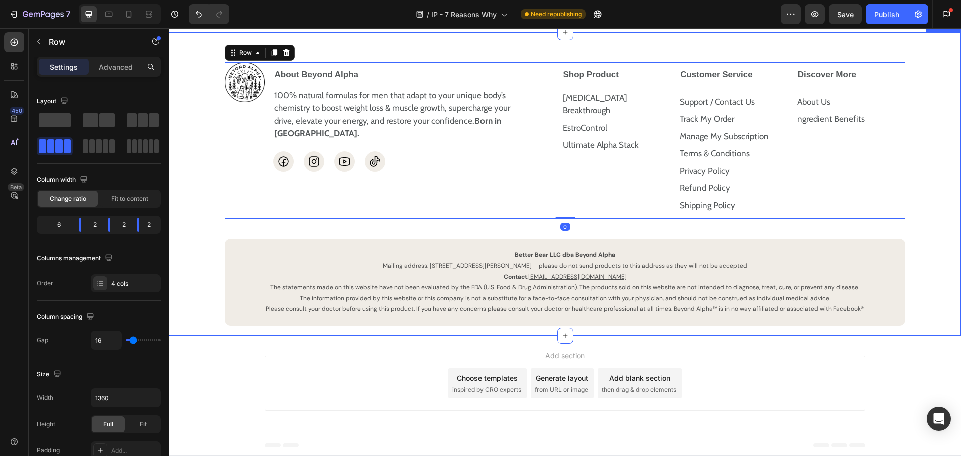
click at [927, 238] on div "Image About Beyond Alpha 100% natural formulas for men that adapt to your uniqu…" at bounding box center [565, 194] width 772 height 264
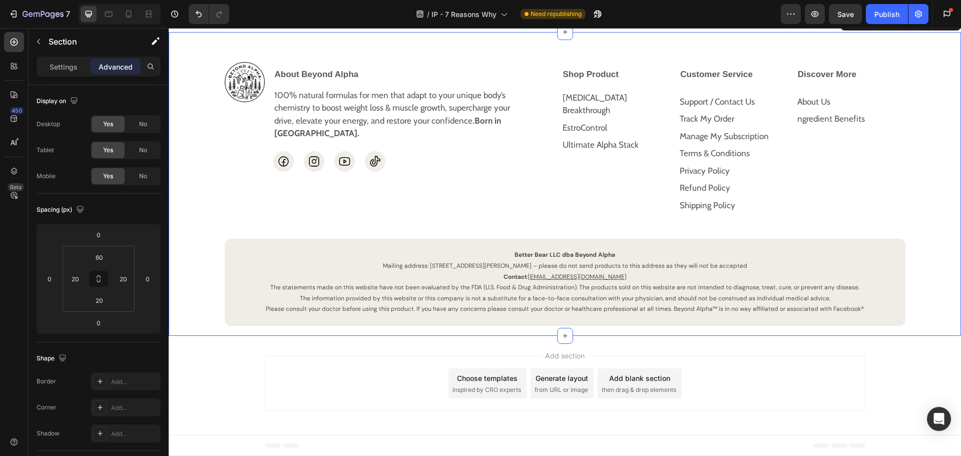
scroll to position [3055, 0]
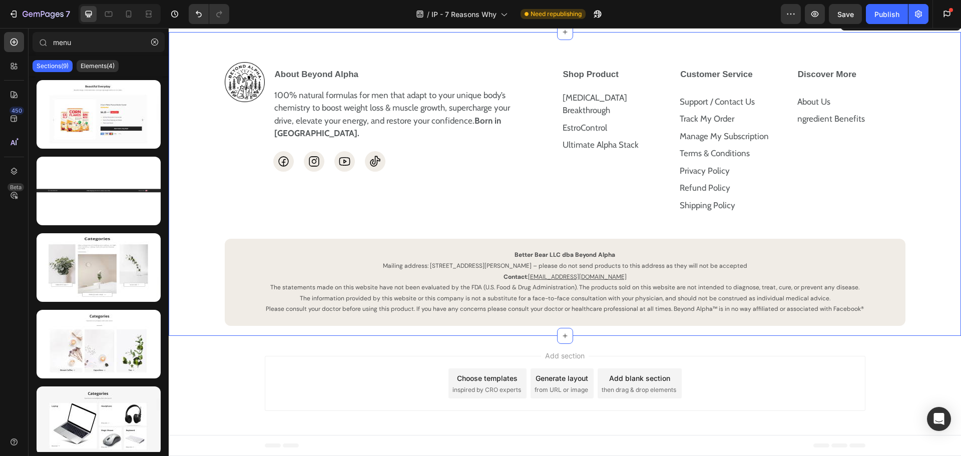
click at [816, 383] on div "Add section Choose templates inspired by CRO experts Generate layout from URL o…" at bounding box center [565, 383] width 600 height 55
drag, startPoint x: 659, startPoint y: 139, endPoint x: 664, endPoint y: 131, distance: 9.4
click at [659, 139] on div "Image About Beyond Alpha 100% natural formulas for men that adapt to your uniqu…" at bounding box center [565, 184] width 792 height 304
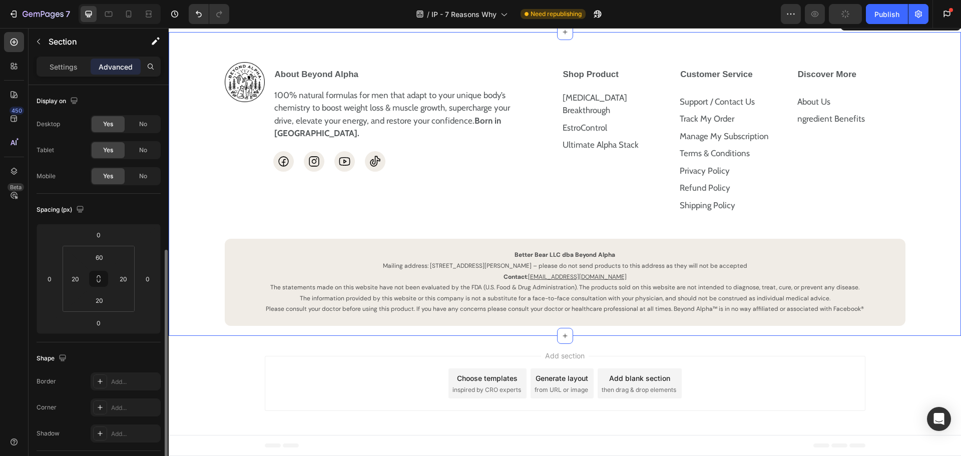
scroll to position [150, 0]
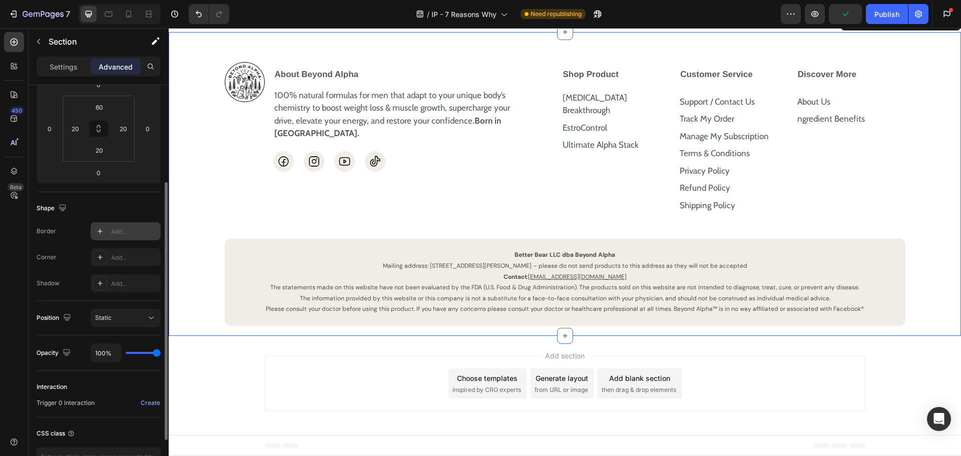
click at [129, 236] on div "Add..." at bounding box center [134, 231] width 47 height 9
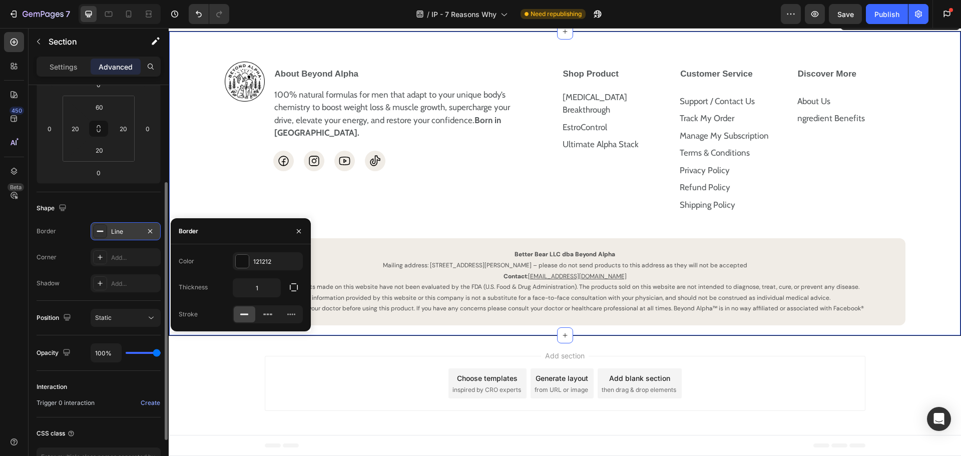
click at [246, 312] on icon at bounding box center [244, 314] width 10 height 10
click at [120, 207] on div "Shape" at bounding box center [99, 208] width 124 height 16
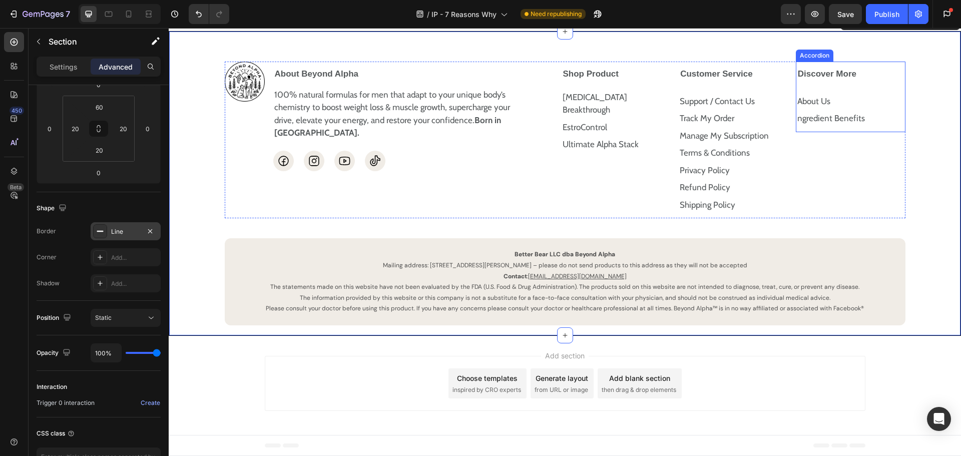
click at [897, 218] on div "Discover More About Us Text Block ngredient Benefits Text Block Row Accordion" at bounding box center [851, 140] width 110 height 157
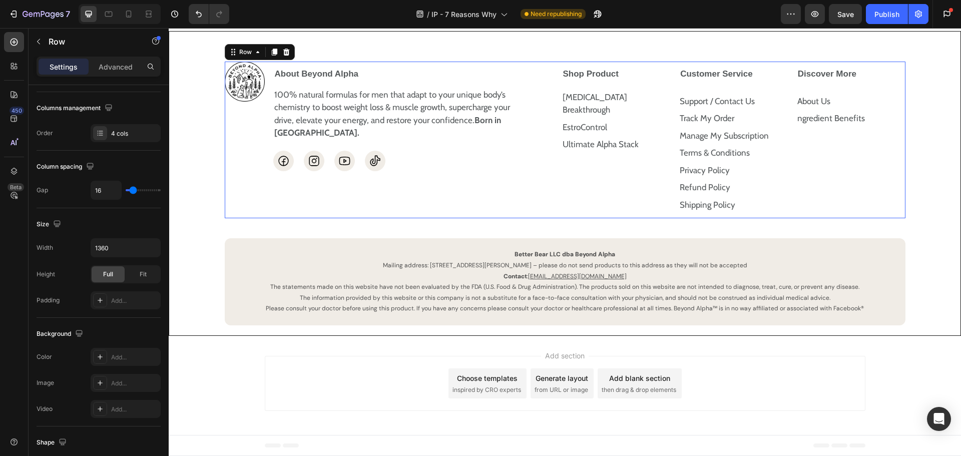
scroll to position [0, 0]
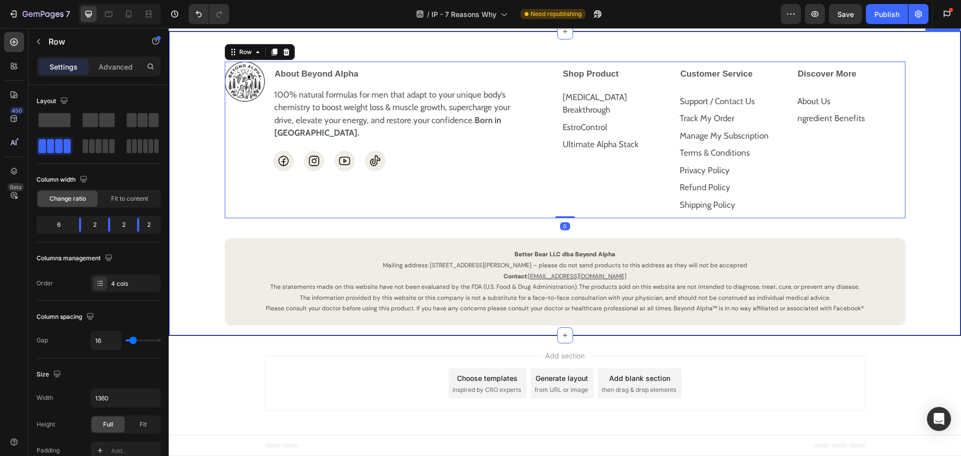
click at [928, 162] on div "Image About Beyond Alpha 100% natural formulas for men that adapt to your uniqu…" at bounding box center [564, 194] width 771 height 264
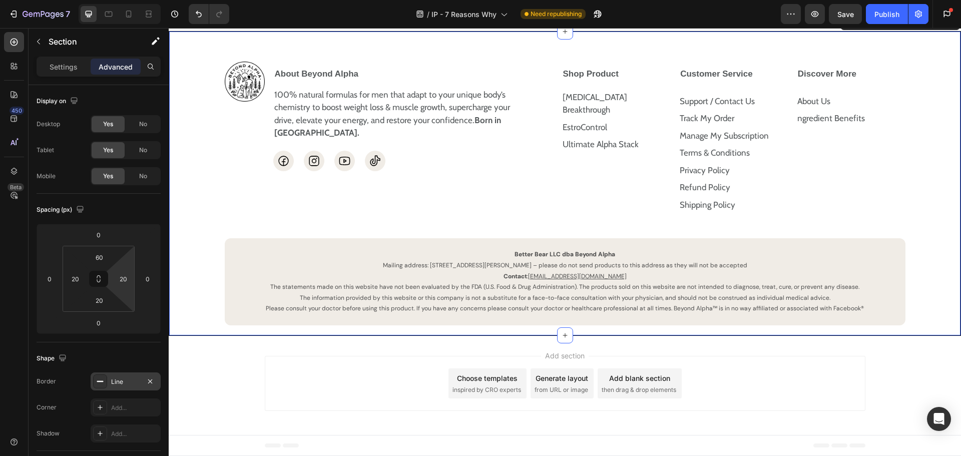
scroll to position [100, 0]
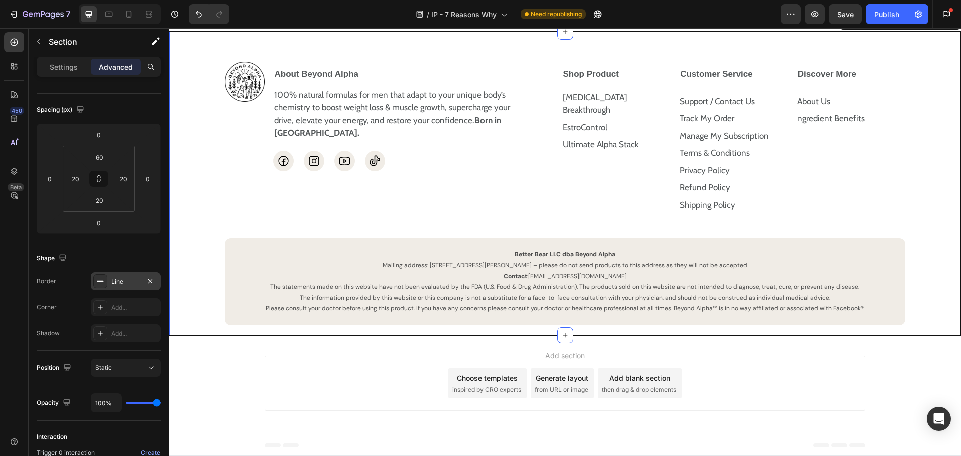
click at [113, 282] on div "Line" at bounding box center [125, 281] width 29 height 9
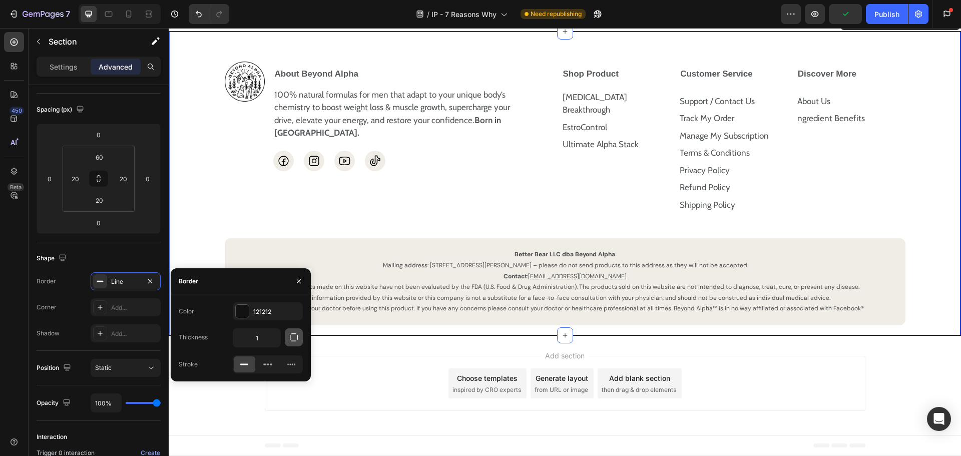
click at [296, 338] on icon "button" at bounding box center [294, 337] width 10 height 10
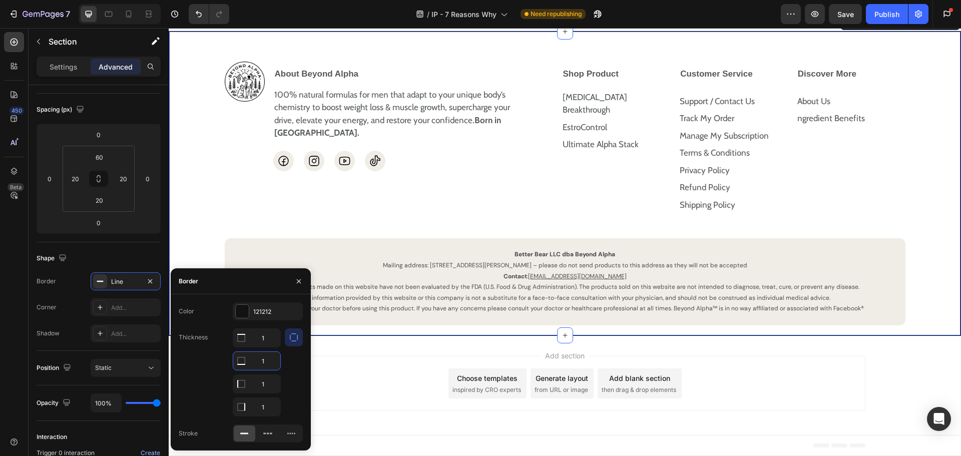
click at [265, 359] on input "1" at bounding box center [256, 361] width 47 height 18
type input "0"
click at [264, 347] on input "1" at bounding box center [256, 338] width 47 height 18
type input "00"
click at [269, 347] on input "1" at bounding box center [256, 338] width 47 height 18
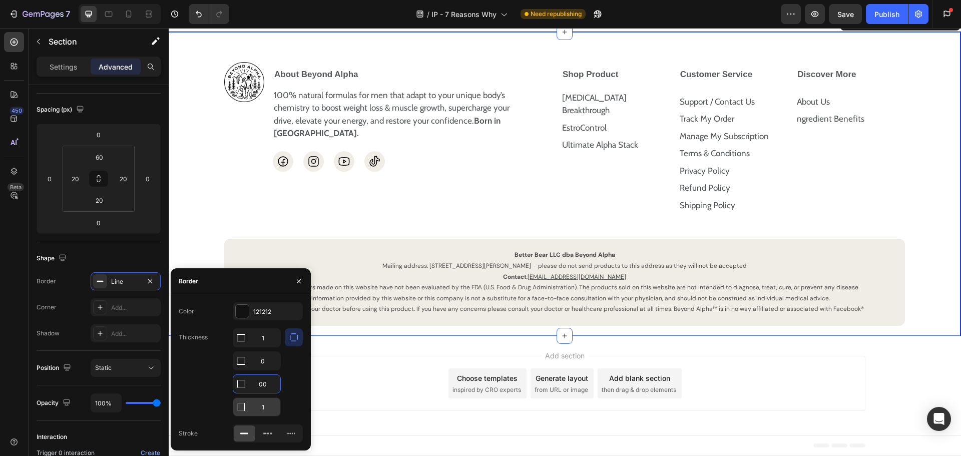
type input "0"
click at [290, 392] on div at bounding box center [294, 372] width 18 height 88
click at [261, 313] on div "121212" at bounding box center [267, 311] width 29 height 9
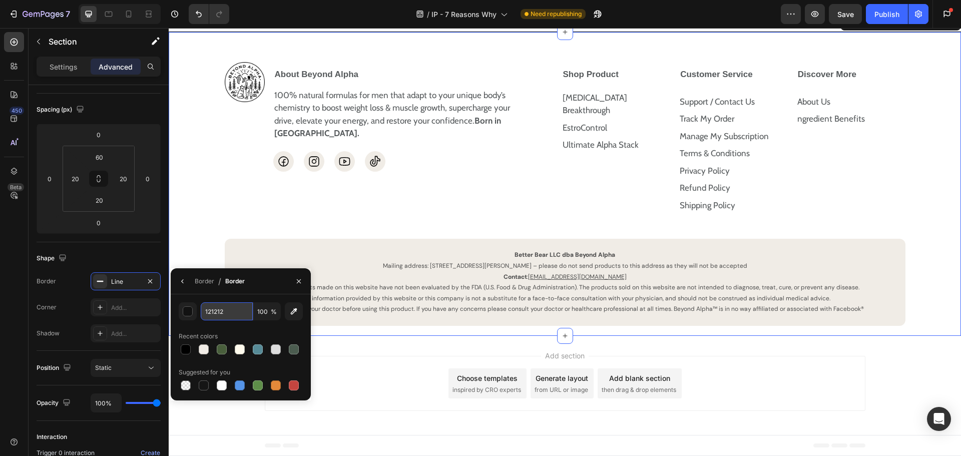
click at [234, 311] on input "121212" at bounding box center [227, 311] width 52 height 18
paste input "efebdd"
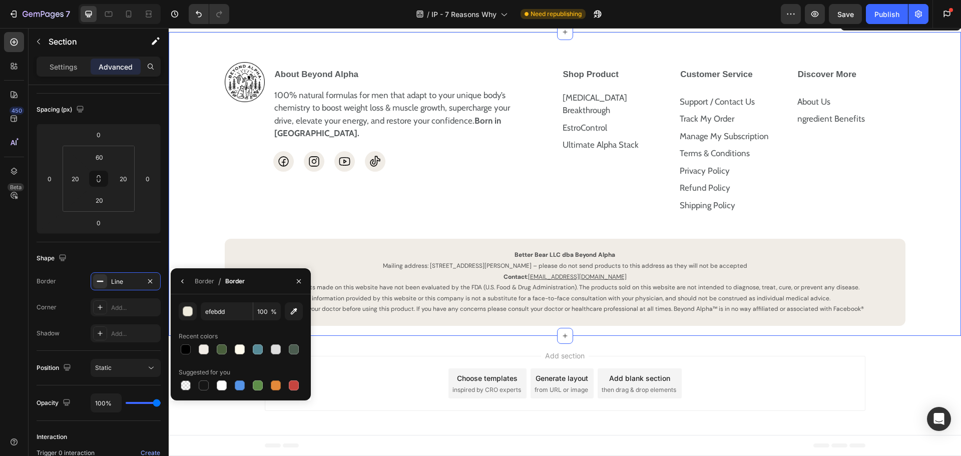
click at [250, 282] on div "Border / Border" at bounding box center [241, 281] width 140 height 26
type input "EFEBDD"
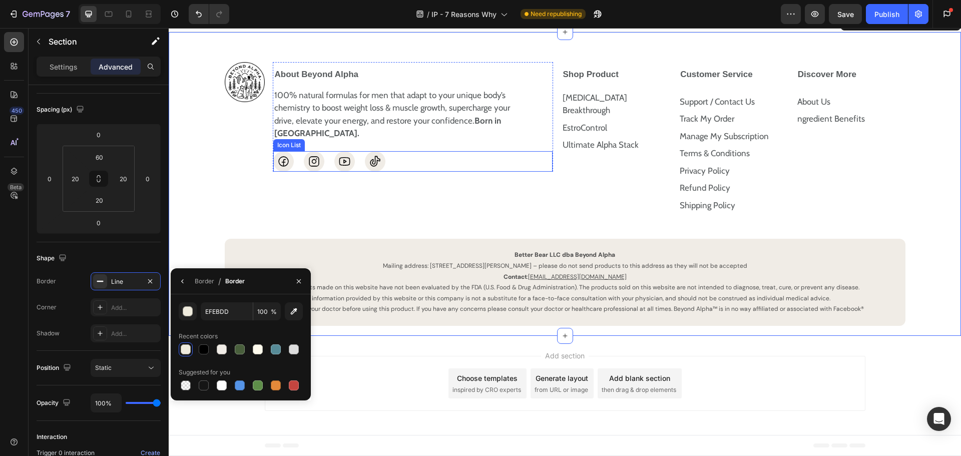
click at [486, 172] on div "Icon Icon Icon Icon" at bounding box center [412, 161] width 279 height 21
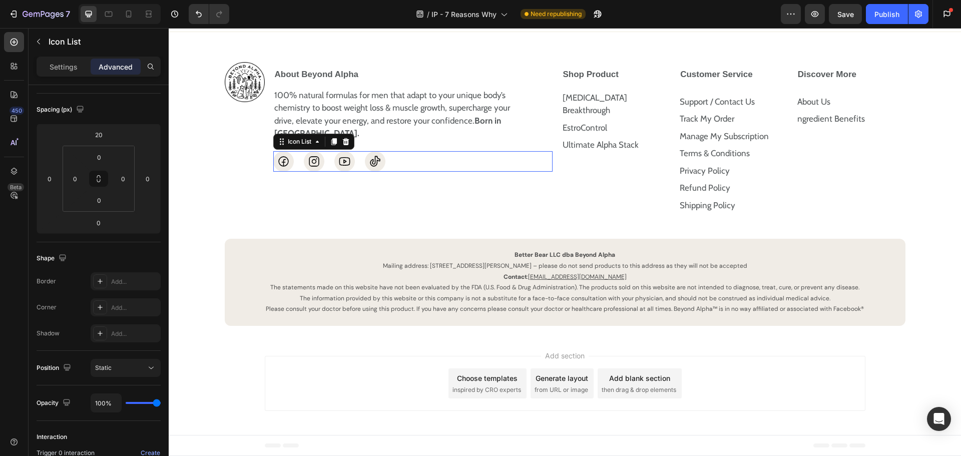
scroll to position [0, 0]
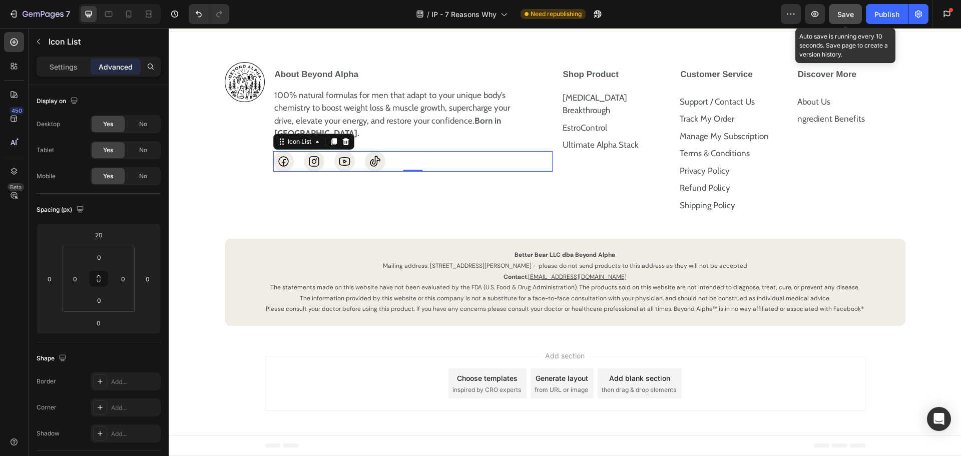
click at [848, 14] on span "Save" at bounding box center [845, 14] width 17 height 9
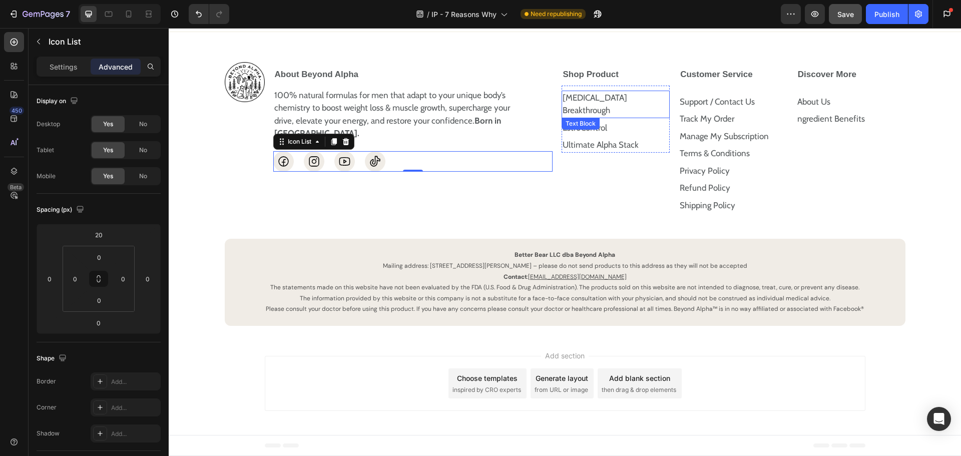
click at [639, 117] on p "[MEDICAL_DATA] Breakthrough" at bounding box center [615, 105] width 107 height 26
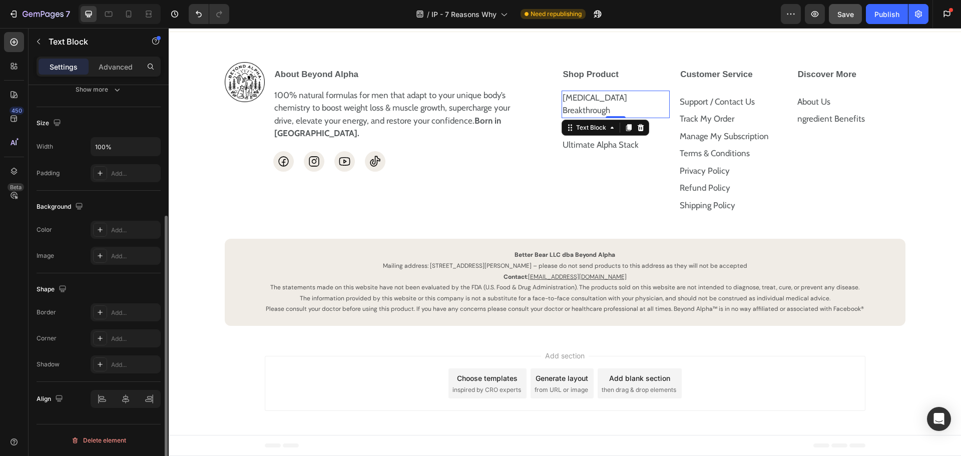
scroll to position [94, 0]
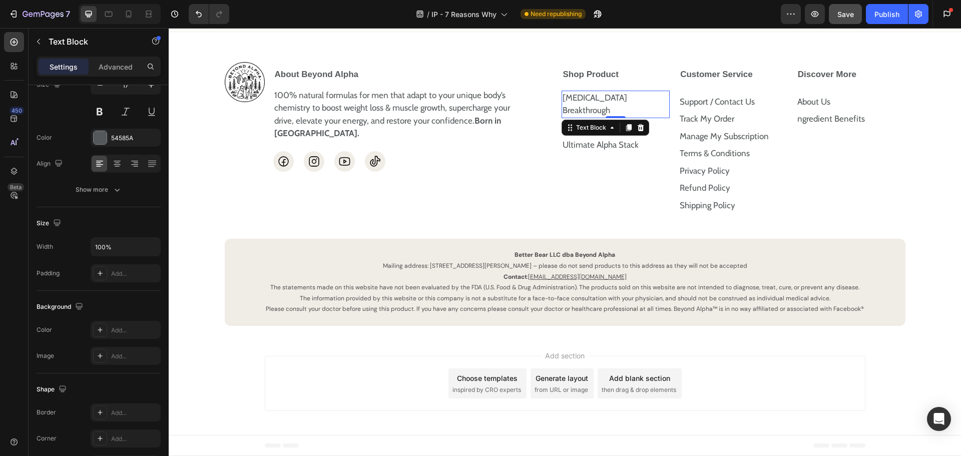
click at [636, 117] on p "[MEDICAL_DATA] Breakthrough" at bounding box center [615, 105] width 107 height 26
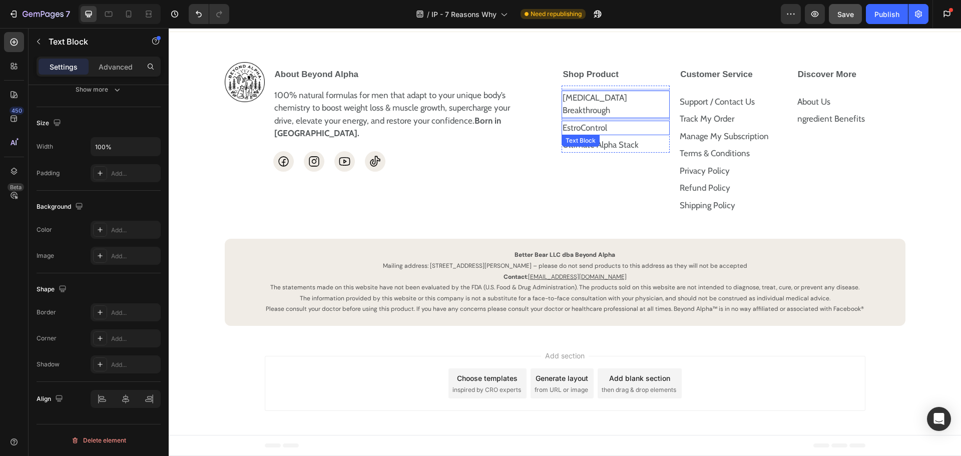
click at [568, 219] on div "Shop Product Testosterone Breakthrough Text Block 0 EstroControl Text Block Ult…" at bounding box center [616, 140] width 110 height 157
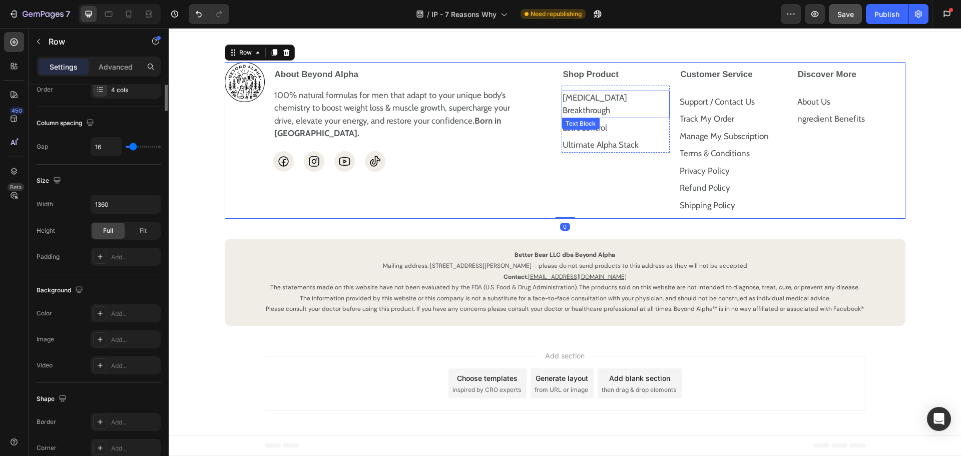
scroll to position [0, 0]
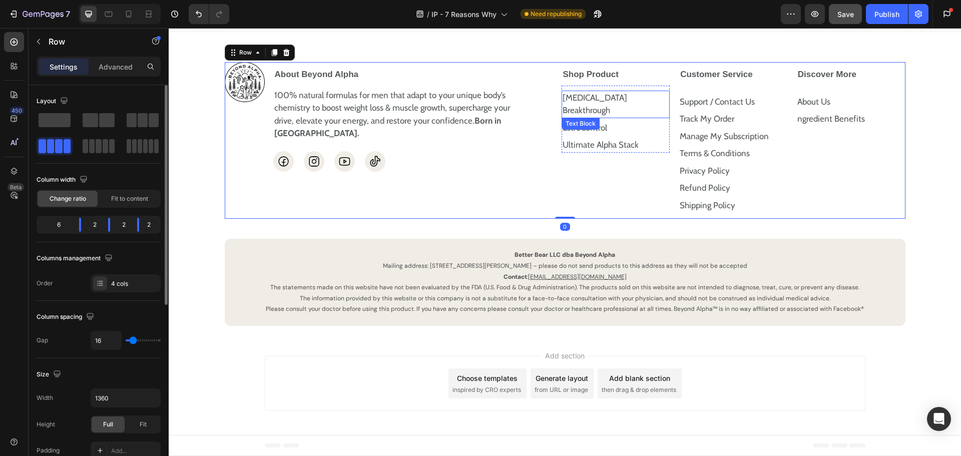
click at [640, 117] on p "[MEDICAL_DATA] Breakthrough" at bounding box center [615, 105] width 107 height 26
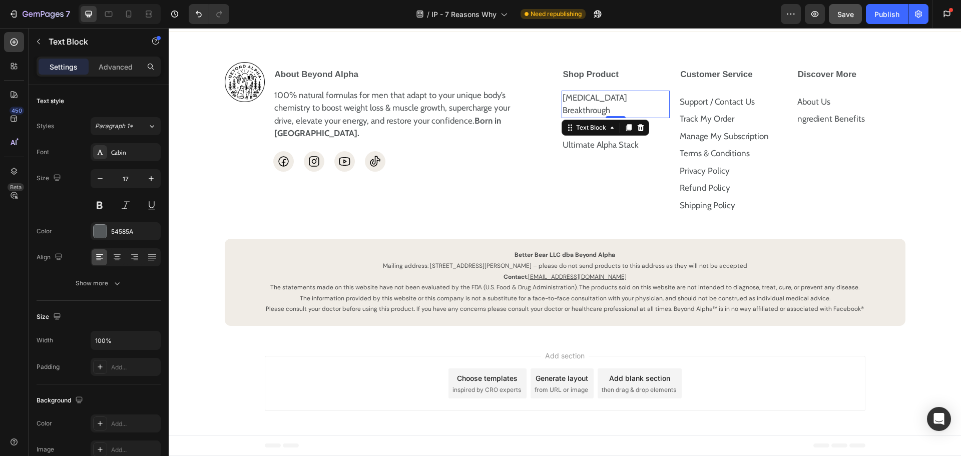
click at [622, 117] on p "[MEDICAL_DATA] Breakthrough" at bounding box center [615, 105] width 107 height 26
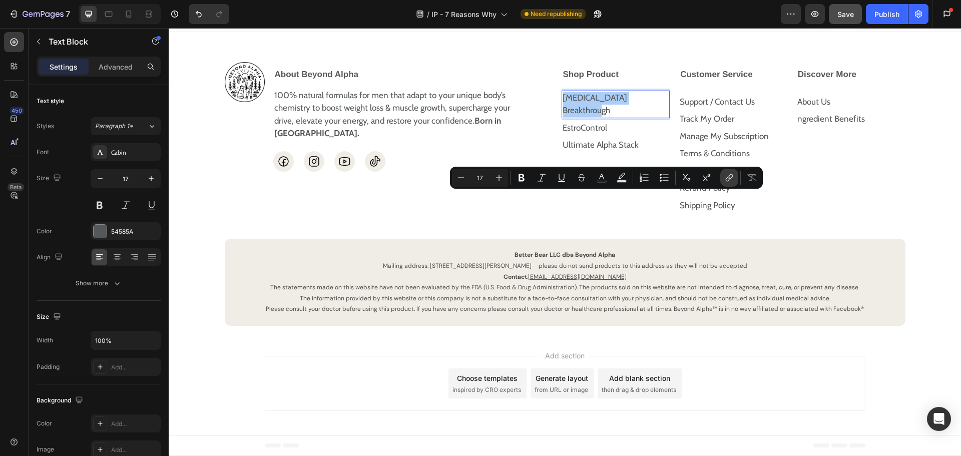
click at [725, 179] on icon "Editor contextual toolbar" at bounding box center [729, 178] width 10 height 10
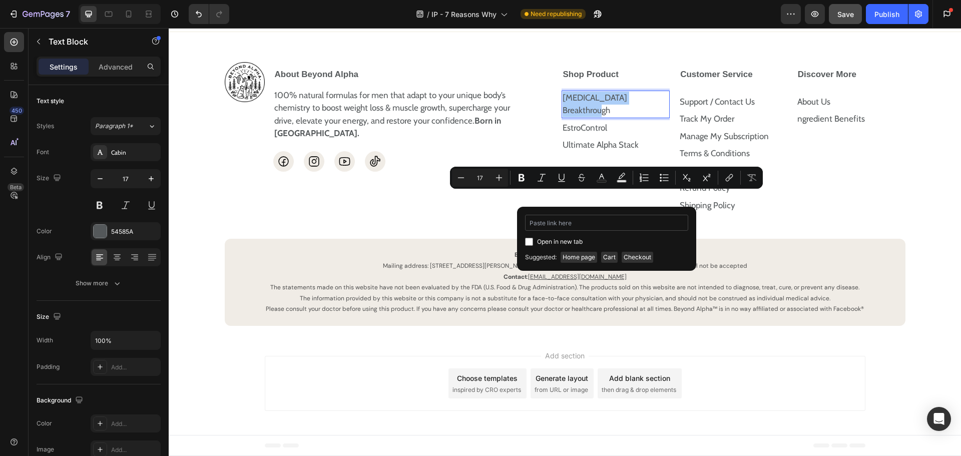
click at [579, 227] on input "Editor contextual toolbar" at bounding box center [606, 223] width 163 height 16
type input "https://beyondalpha.co/products/t-breakthrough"
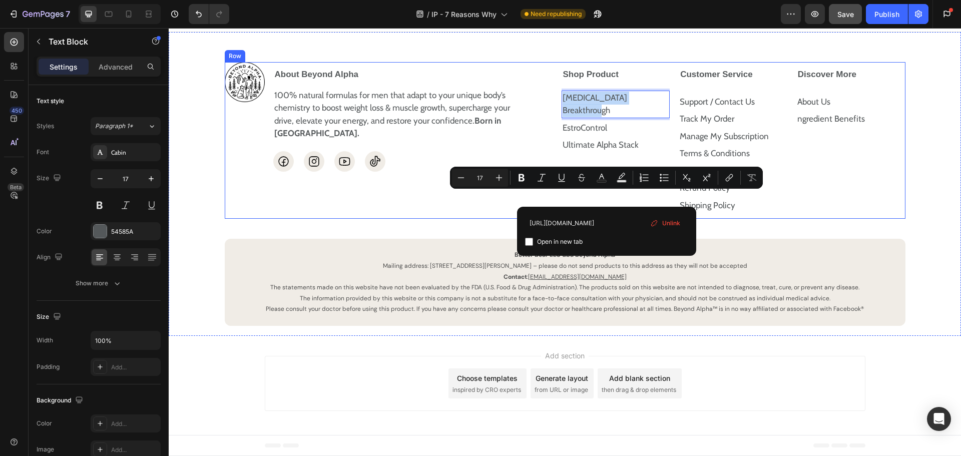
click at [597, 219] on div "Shop Product Testosterone Breakthrough Text Block 0 EstroControl Text Block Ult…" at bounding box center [616, 140] width 110 height 157
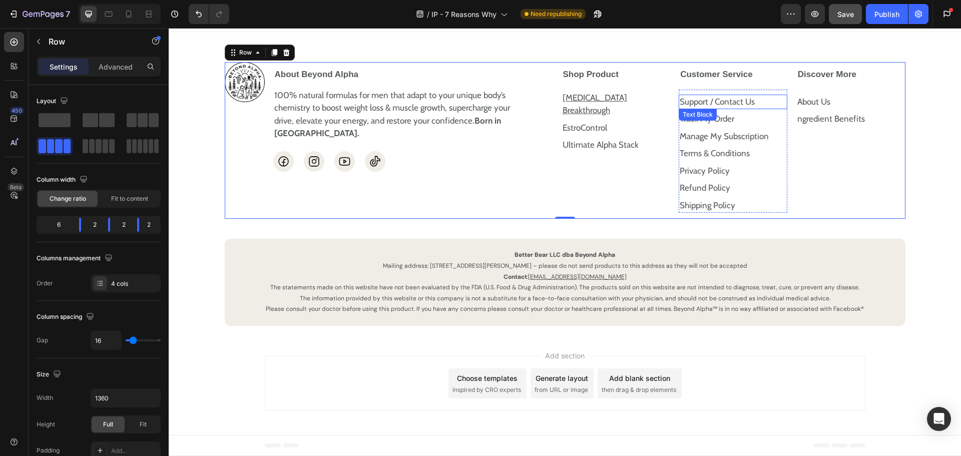
click at [724, 109] on p "Support / Contact Us" at bounding box center [733, 102] width 107 height 13
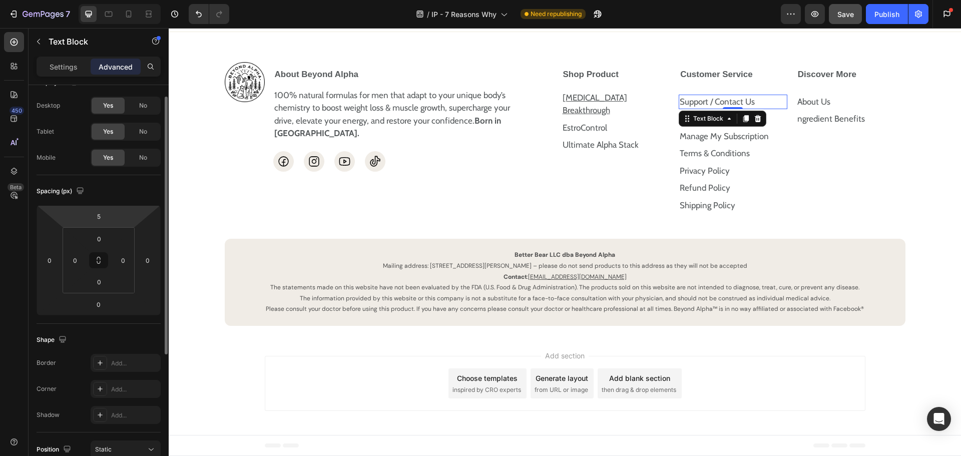
scroll to position [0, 0]
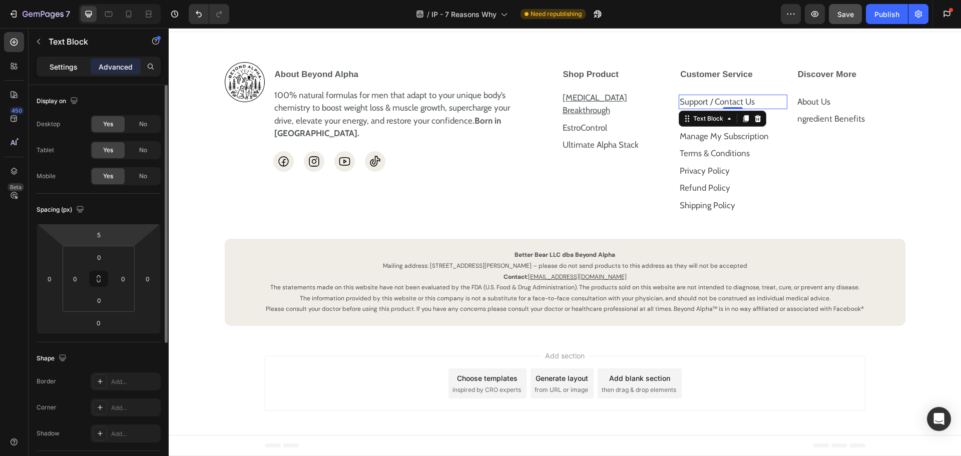
click at [65, 70] on p "Settings" at bounding box center [64, 67] width 28 height 11
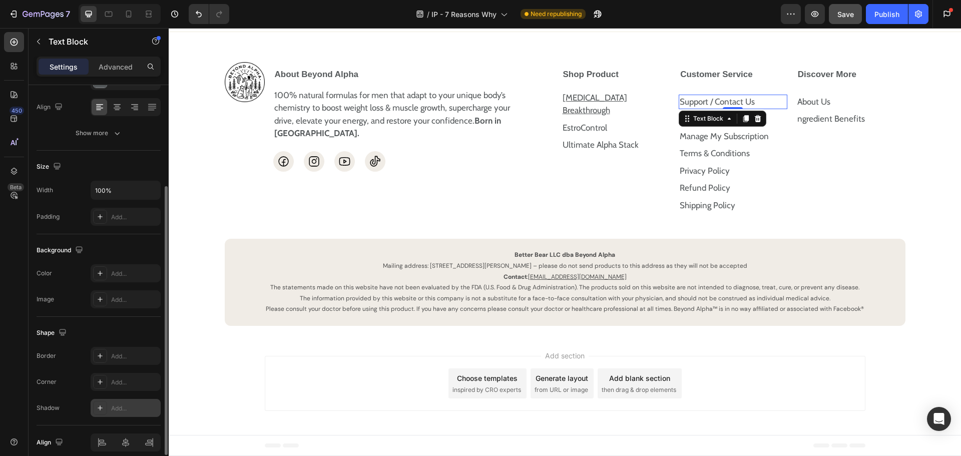
scroll to position [194, 0]
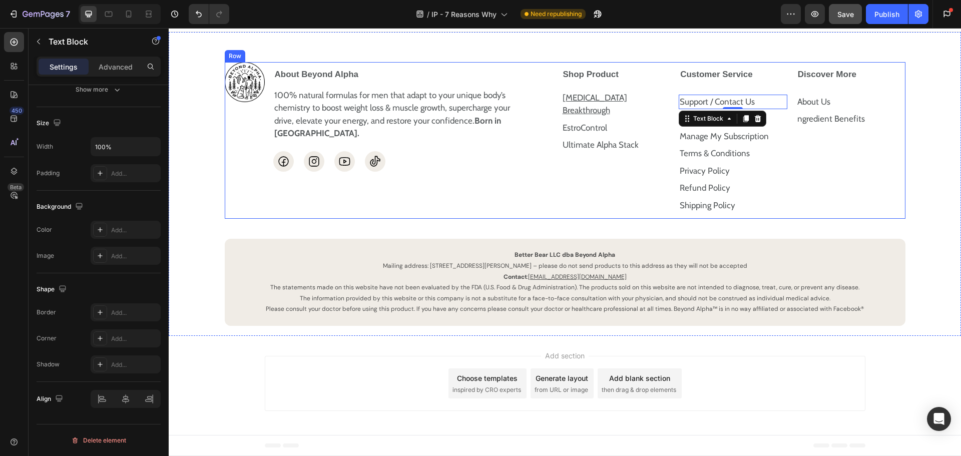
click at [492, 219] on div "Image About Beyond Alpha 100% natural formulas for men that adapt to your uniqu…" at bounding box center [389, 140] width 328 height 157
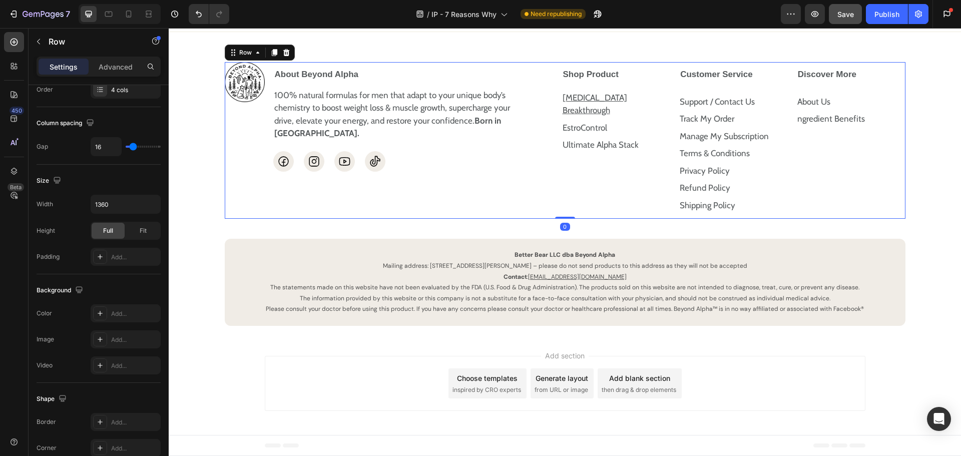
scroll to position [0, 0]
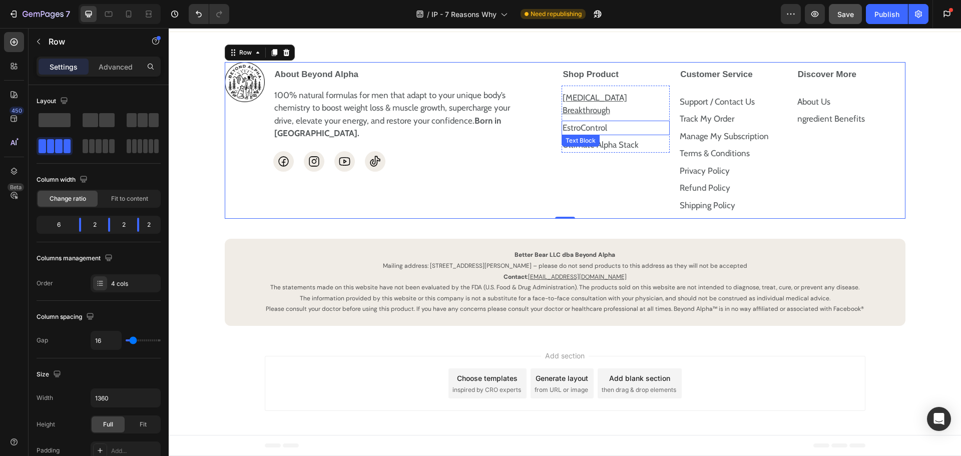
click at [604, 135] on p "EstroControl" at bounding box center [615, 128] width 107 height 13
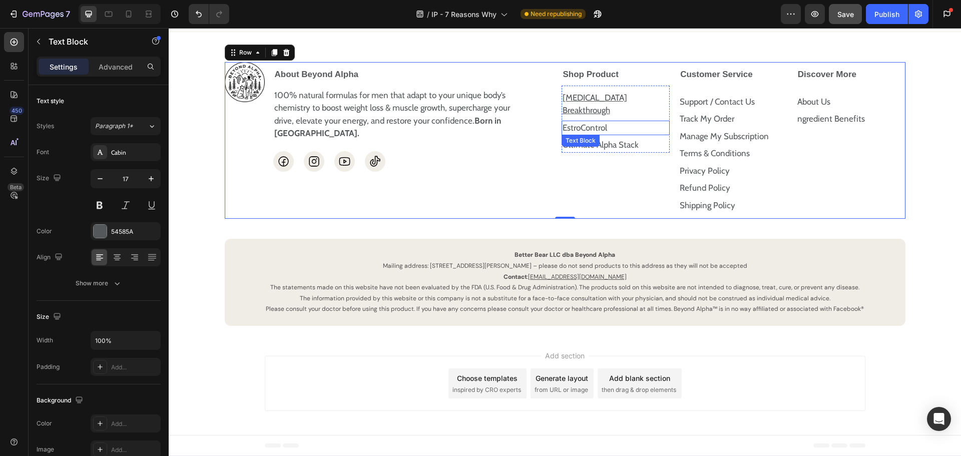
click at [604, 135] on p "EstroControl" at bounding box center [615, 128] width 107 height 13
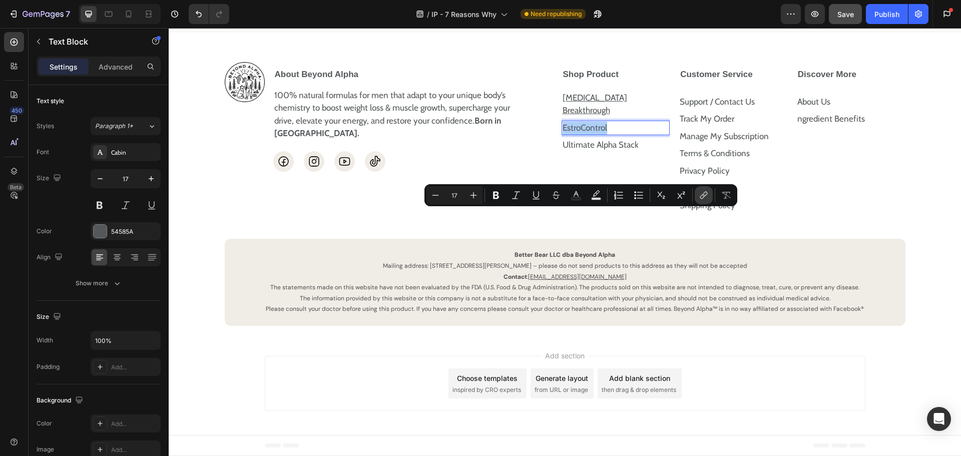
click at [703, 198] on icon "Editor contextual toolbar" at bounding box center [702, 196] width 5 height 5
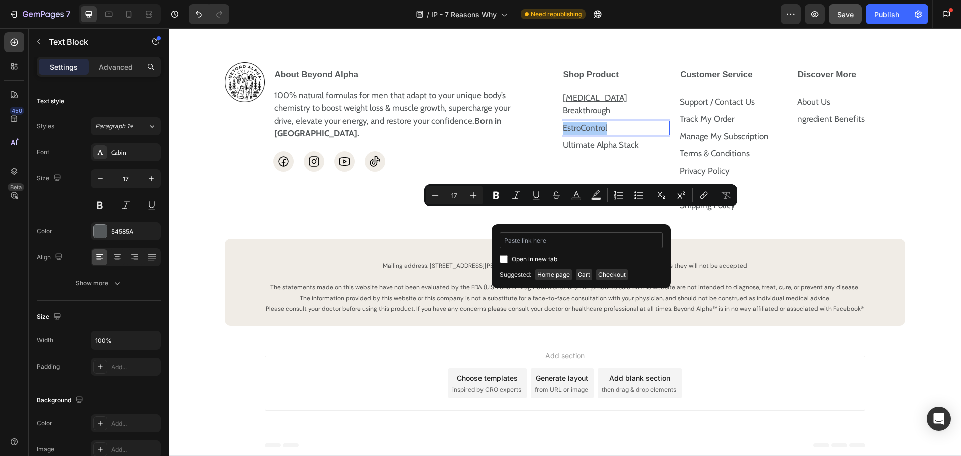
click at [566, 246] on input "Editor contextual toolbar" at bounding box center [580, 240] width 163 height 16
type input "https://beyondalpha.co/products/estrocontrol"
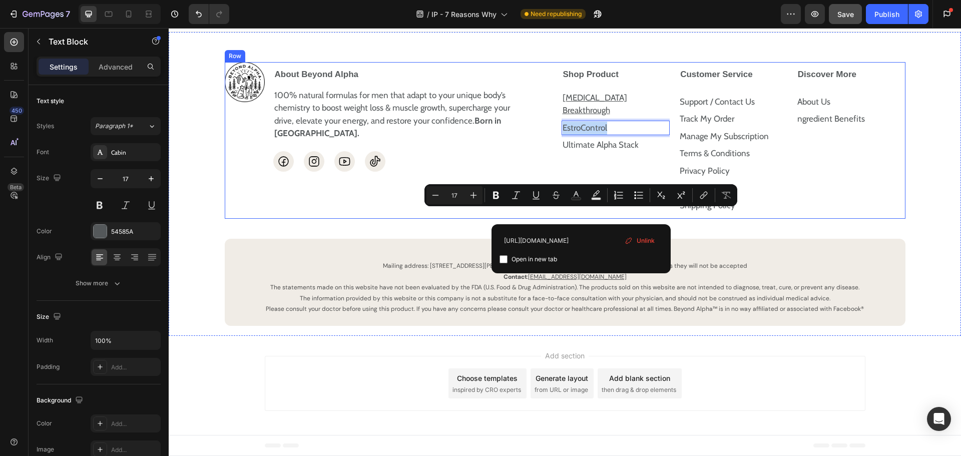
click at [590, 219] on div "Shop Product Testosterone Breakthrough Text Block EstroControl Text Block 0 Ult…" at bounding box center [616, 140] width 110 height 157
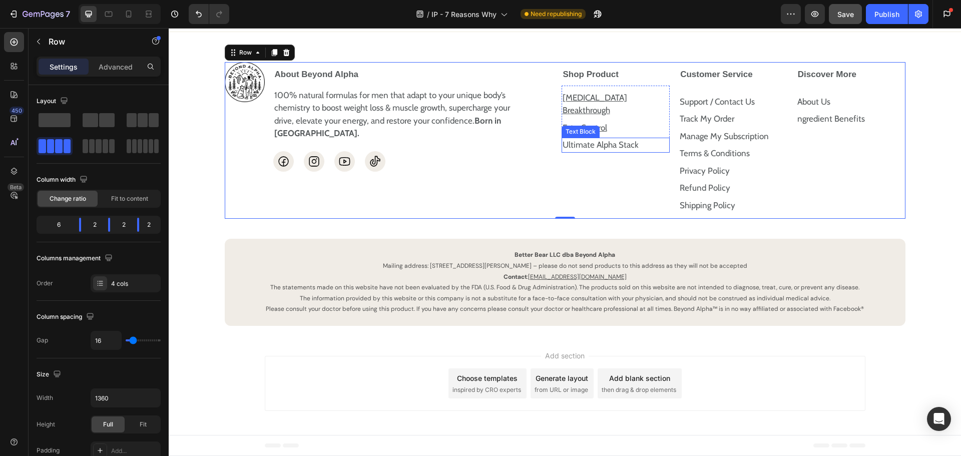
click at [628, 152] on p "Ultimate Alpha Stack" at bounding box center [615, 145] width 107 height 13
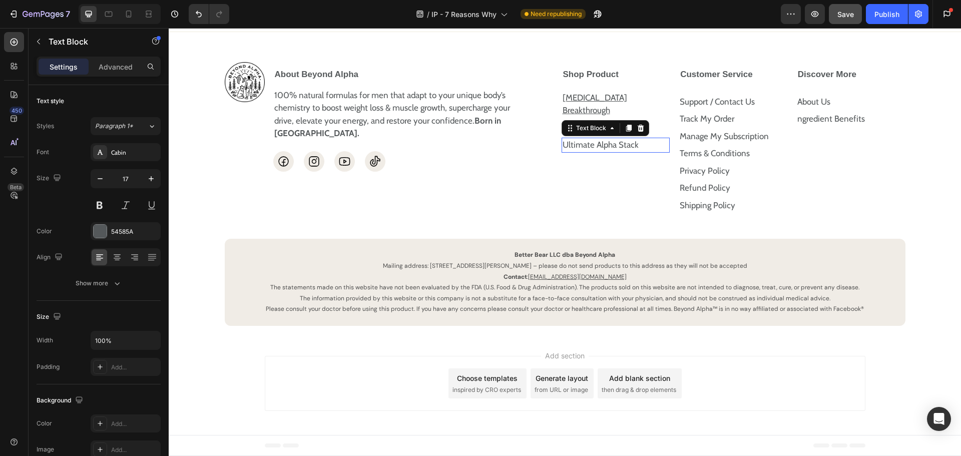
click at [628, 152] on p "Ultimate Alpha Stack" at bounding box center [615, 145] width 107 height 13
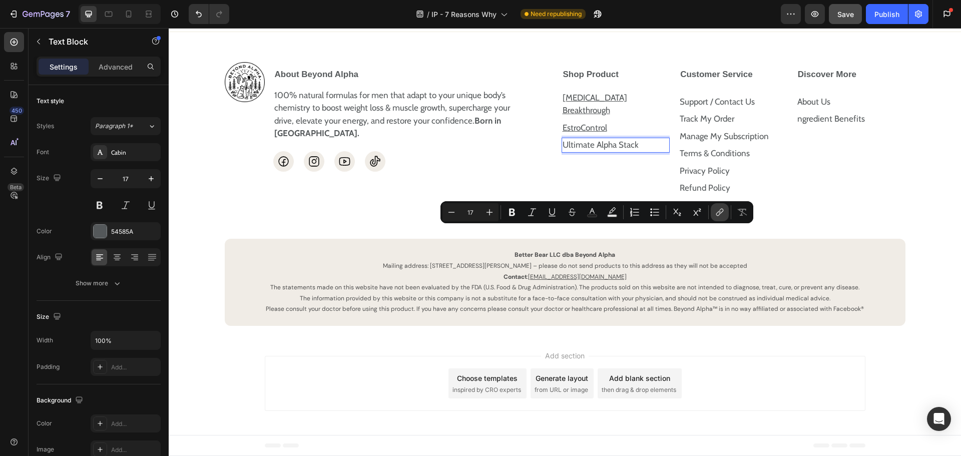
click at [717, 212] on icon "Editor contextual toolbar" at bounding box center [720, 212] width 10 height 10
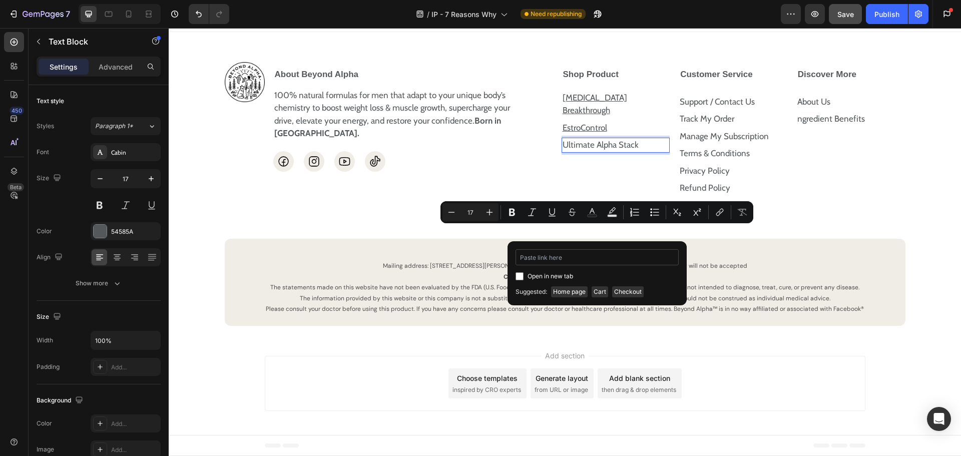
click at [566, 261] on input "Editor contextual toolbar" at bounding box center [596, 257] width 163 height 16
type input "[URL][DOMAIN_NAME]"
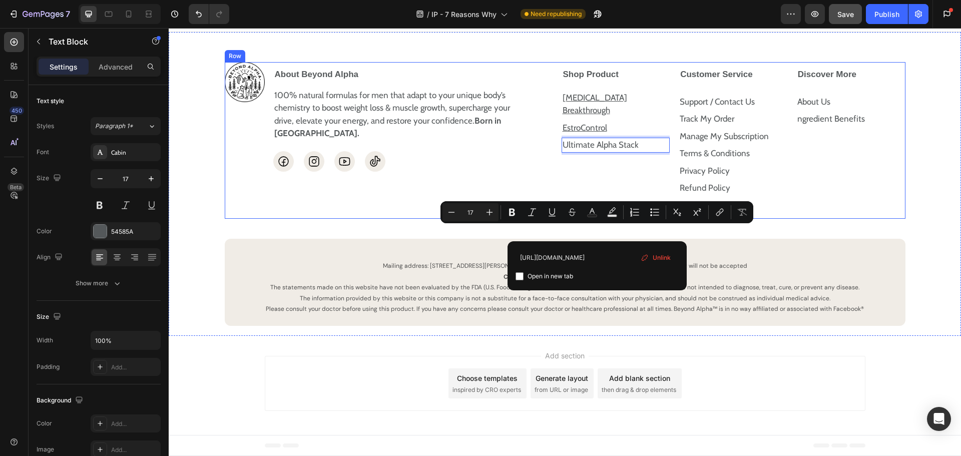
click at [541, 324] on div "Image About Beyond Alpha 100% natural formulas for men that adapt to your uniqu…" at bounding box center [565, 194] width 772 height 264
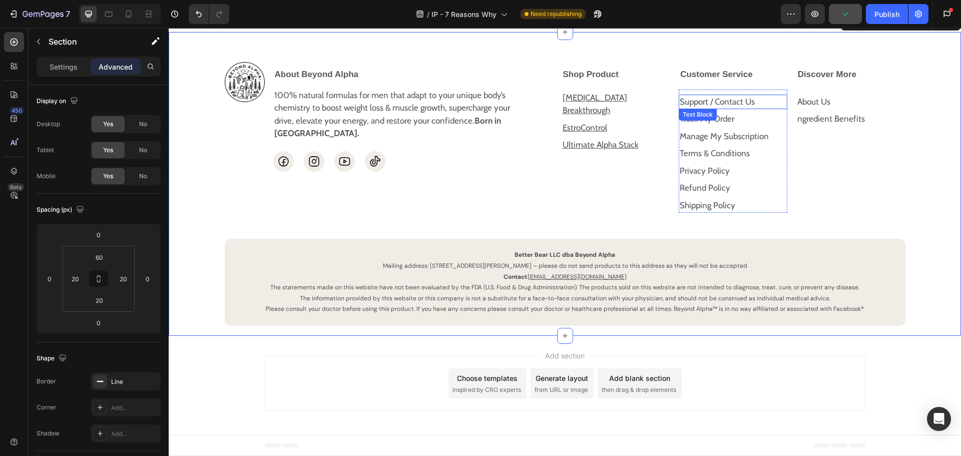
click at [734, 109] on p "Support / Contact Us" at bounding box center [733, 102] width 107 height 13
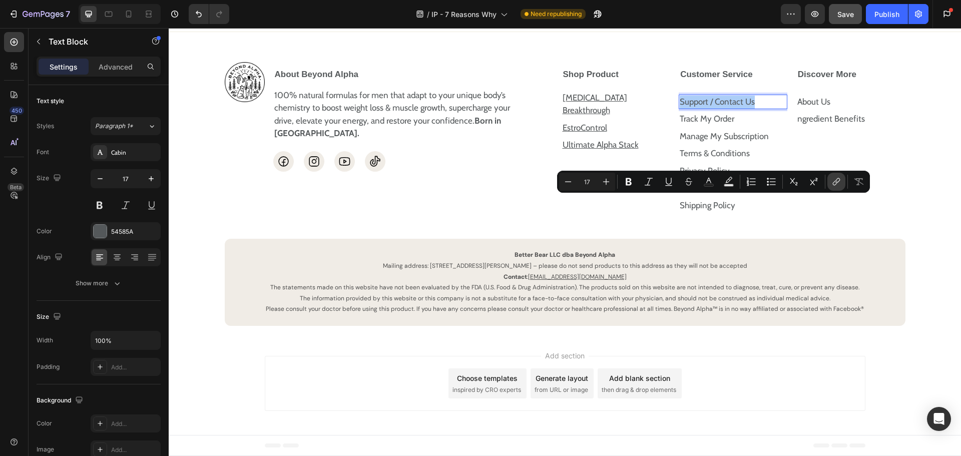
click at [836, 184] on icon "Editor contextual toolbar" at bounding box center [836, 182] width 10 height 10
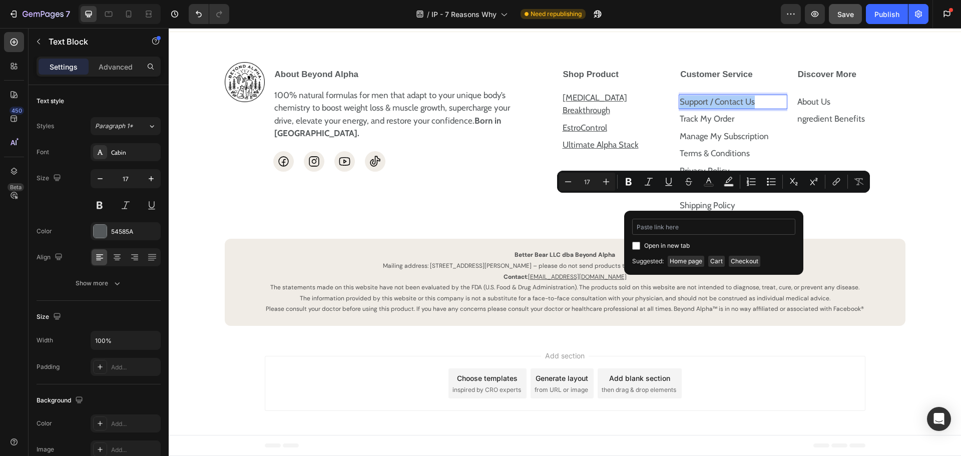
click at [648, 232] on input "Editor contextual toolbar" at bounding box center [713, 227] width 163 height 16
type input "https://beyondalpha.co/pages/support"
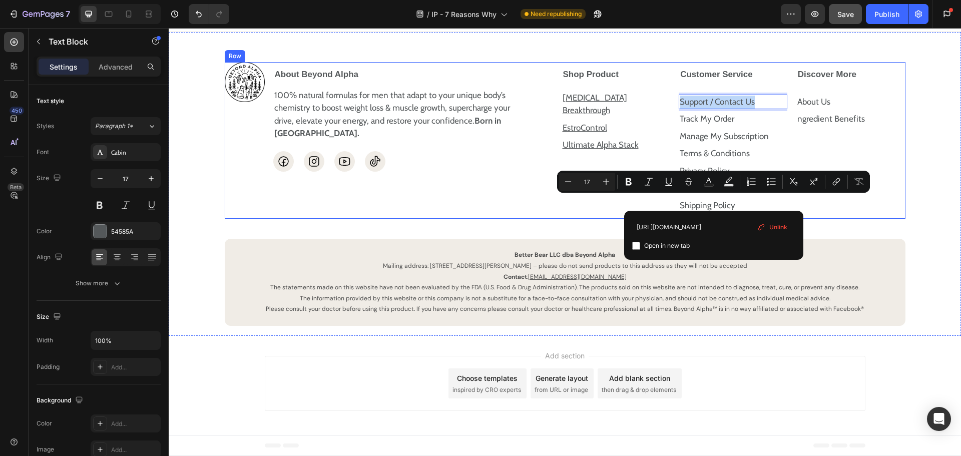
click at [837, 219] on div "Discover More About Us Text Block ngredient Benefits Text Block Row Accordion" at bounding box center [851, 140] width 110 height 157
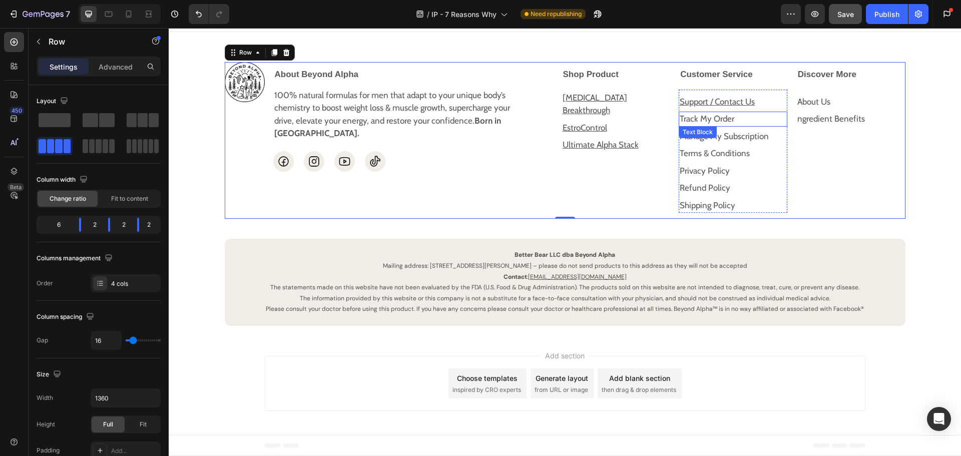
click at [712, 126] on p "Track My Order" at bounding box center [733, 119] width 107 height 13
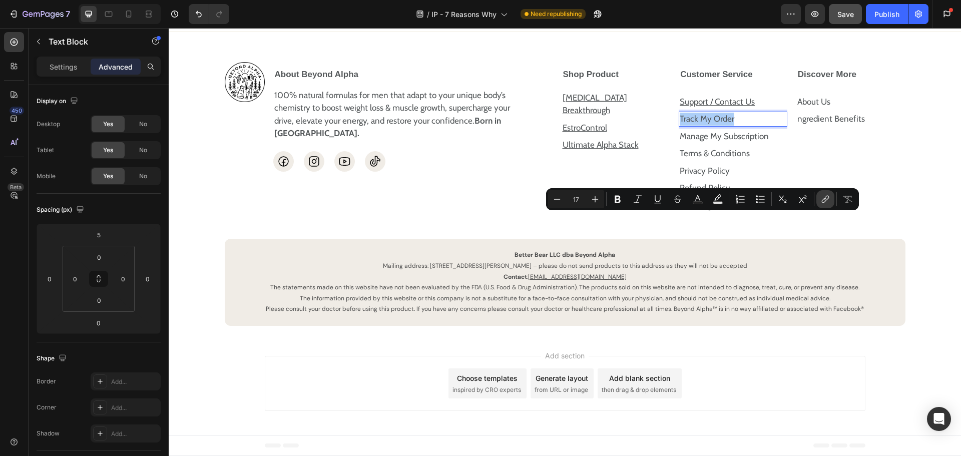
click at [825, 198] on icon "Editor contextual toolbar" at bounding box center [825, 199] width 10 height 10
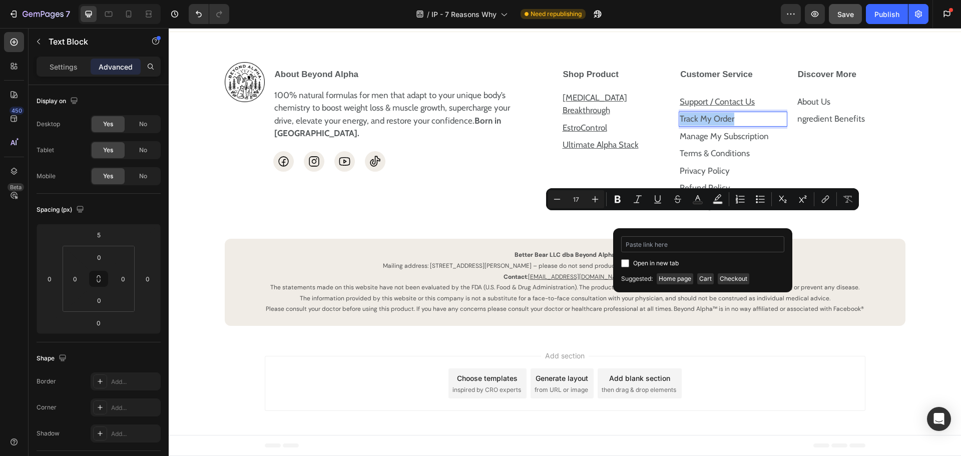
click at [689, 242] on input "Editor contextual toolbar" at bounding box center [702, 244] width 163 height 16
type input "https://beyondalpha.co/pages/tracking"
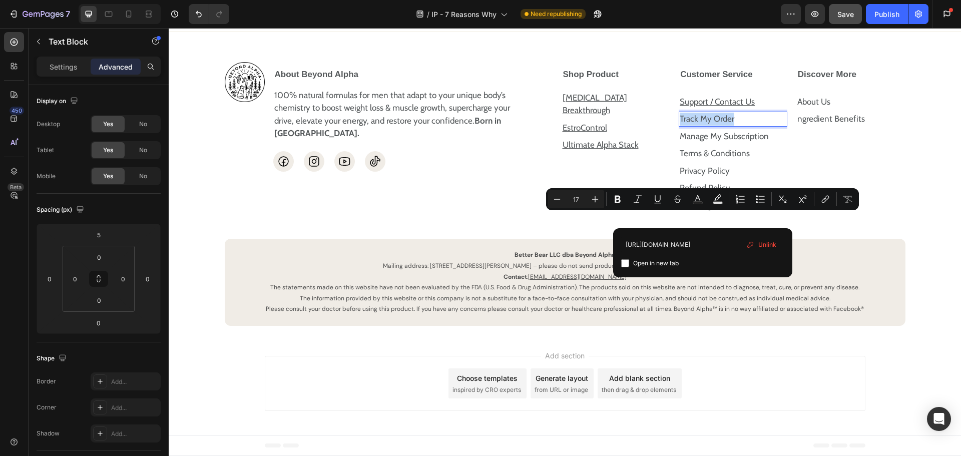
click at [887, 219] on div "Discover More About Us Text Block ngredient Benefits Text Block Row Accordion" at bounding box center [851, 140] width 110 height 157
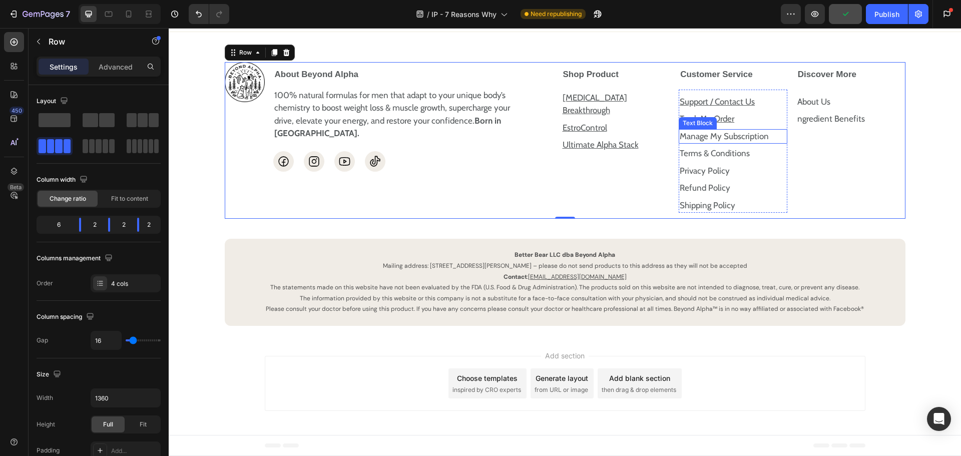
click at [731, 143] on p "Manage My Subscription" at bounding box center [733, 136] width 107 height 13
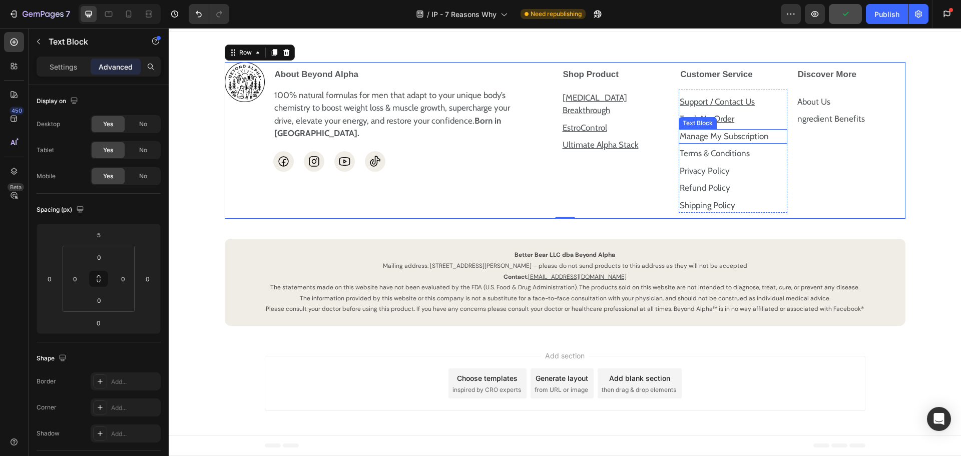
click at [731, 143] on p "Manage My Subscription" at bounding box center [733, 136] width 107 height 13
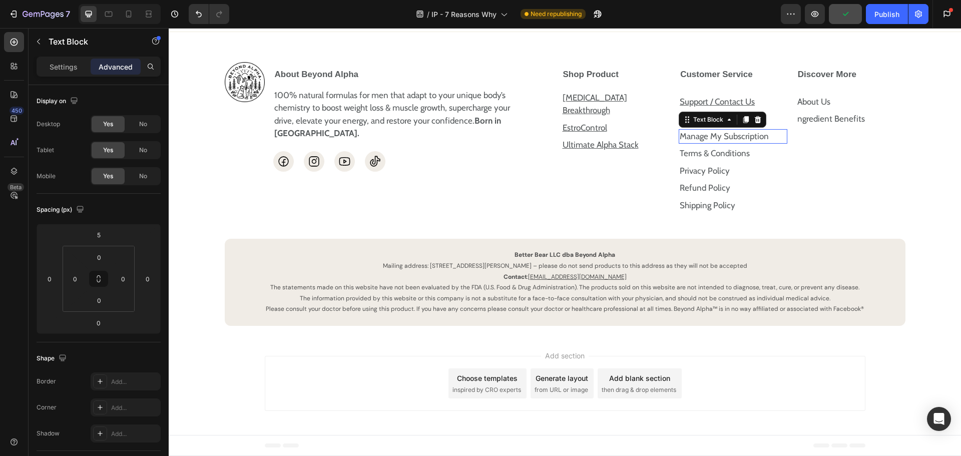
click at [731, 143] on p "Manage My Subscription" at bounding box center [733, 136] width 107 height 13
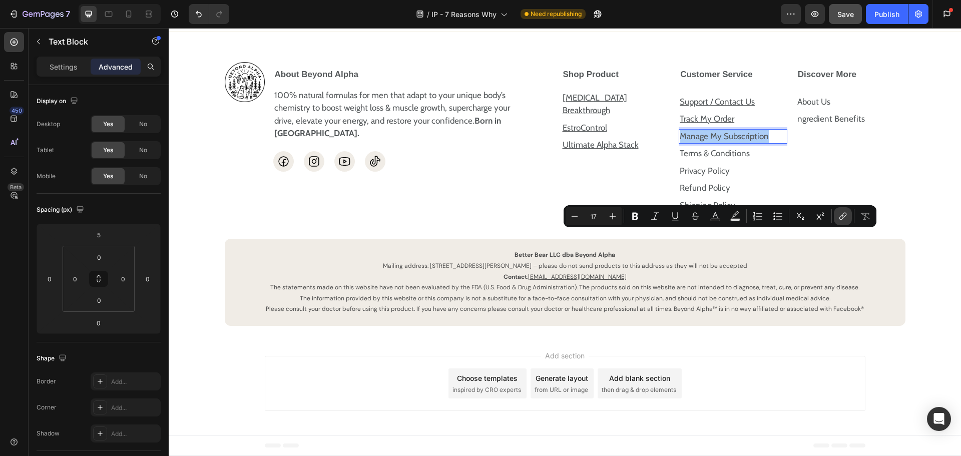
click at [840, 220] on icon "Editor contextual toolbar" at bounding box center [843, 216] width 10 height 10
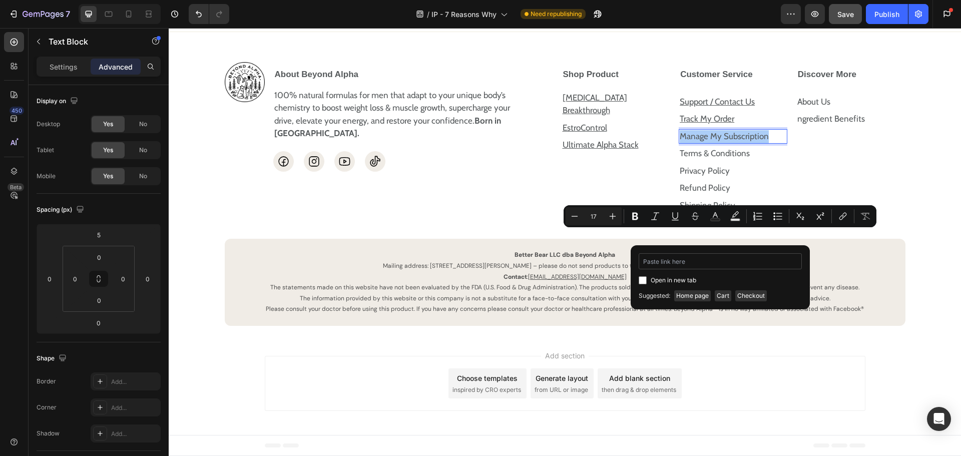
click at [735, 259] on input "Editor contextual toolbar" at bounding box center [719, 261] width 163 height 16
type input "https://account.beyondalpha.co/"
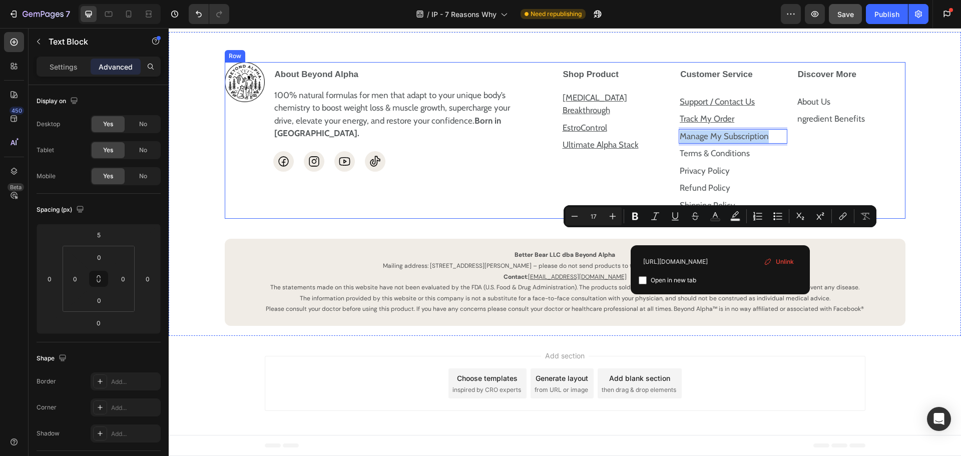
click at [874, 219] on div "Discover More About Us Text Block ngredient Benefits Text Block Row Accordion" at bounding box center [851, 140] width 110 height 157
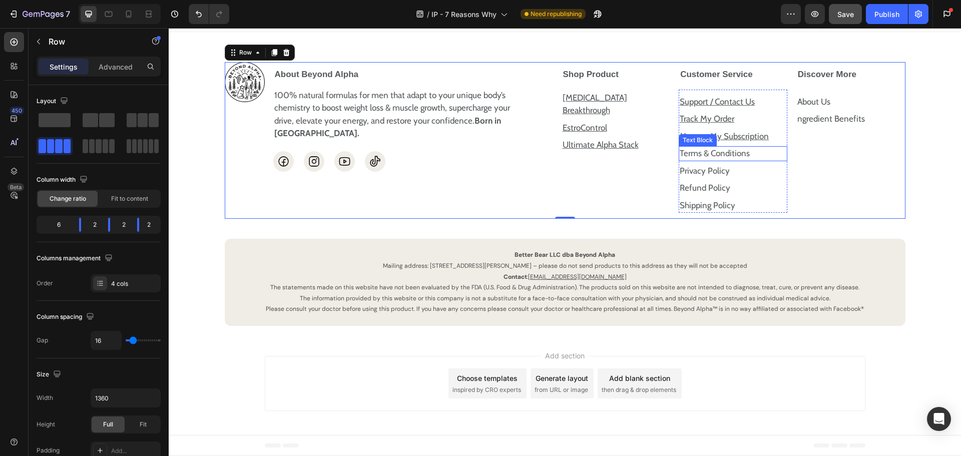
click at [731, 160] on p "Terms & Conditions" at bounding box center [733, 153] width 107 height 13
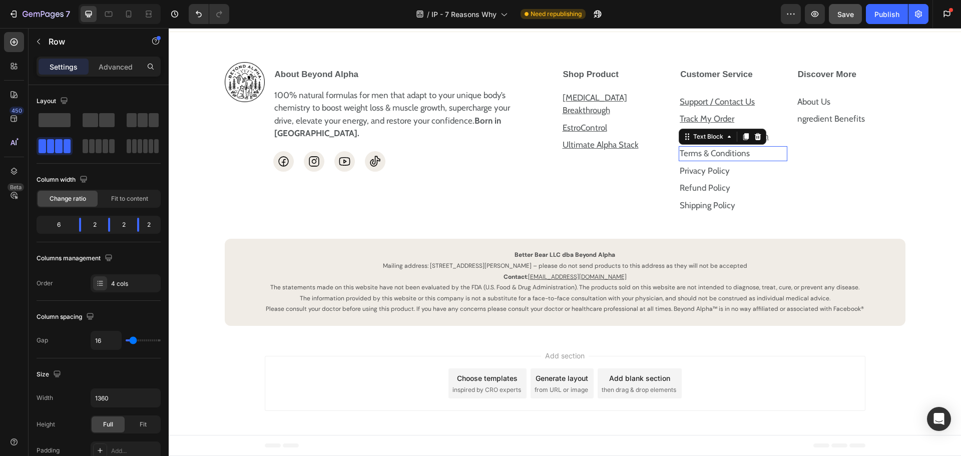
click at [731, 160] on p "Terms & Conditions" at bounding box center [733, 153] width 107 height 13
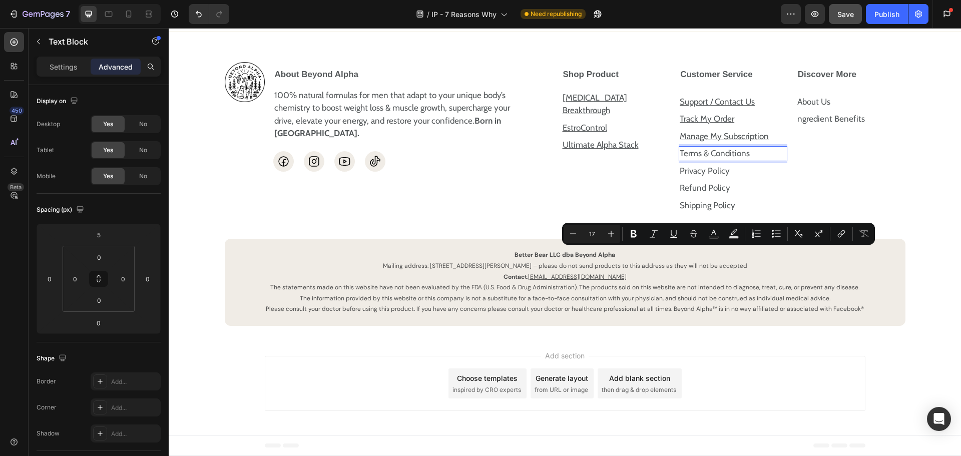
click at [743, 160] on p "Terms & Conditions" at bounding box center [733, 153] width 107 height 13
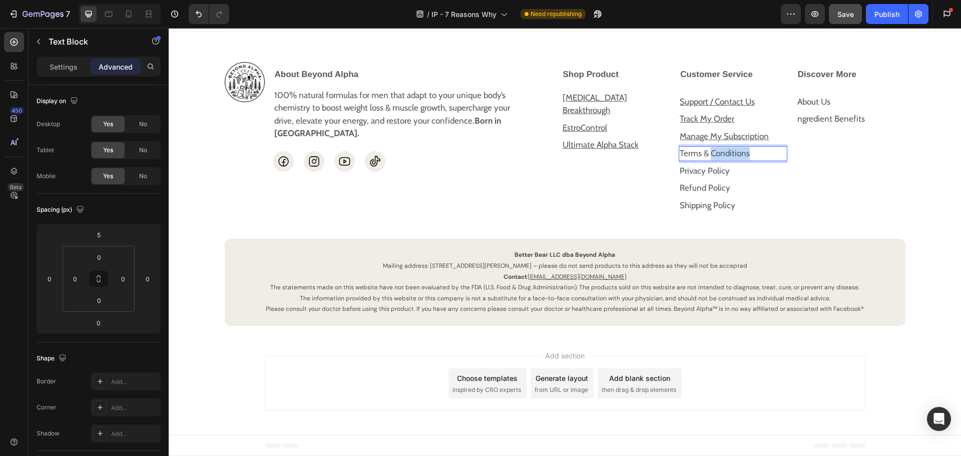
click at [743, 160] on p "Terms & Conditions" at bounding box center [733, 153] width 107 height 13
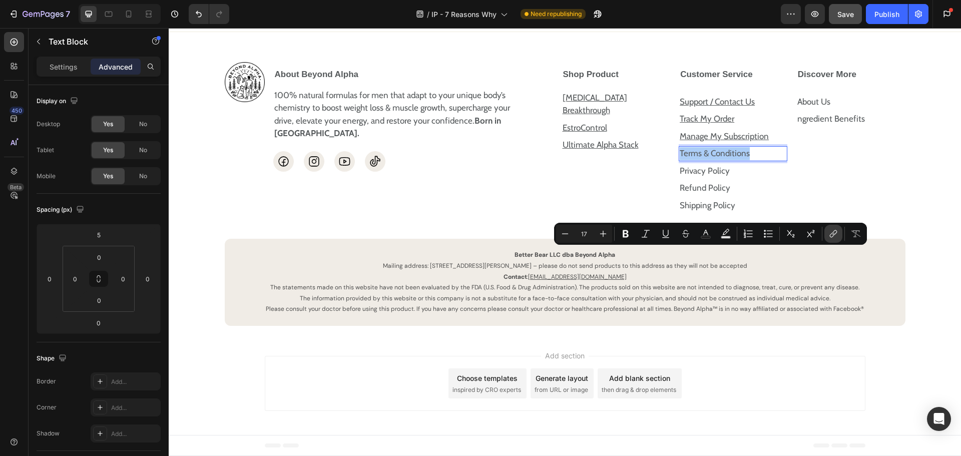
click at [831, 231] on icon "Editor contextual toolbar" at bounding box center [833, 234] width 10 height 10
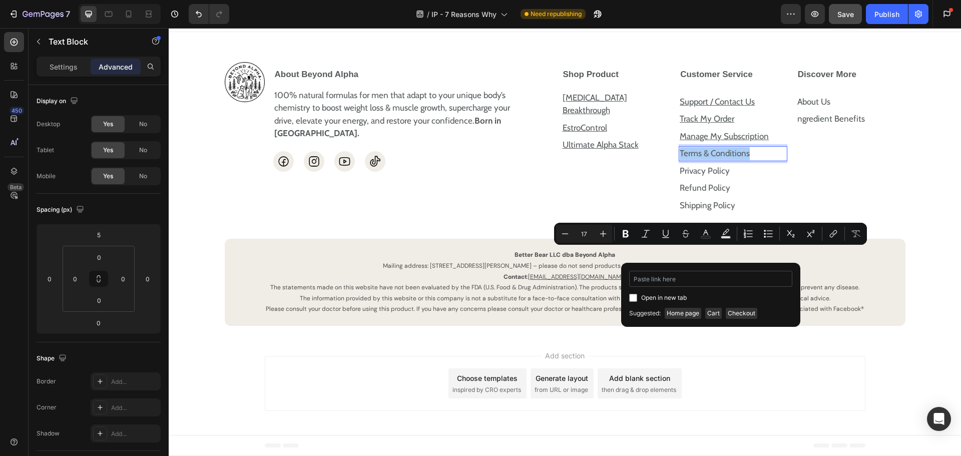
click at [705, 277] on input "Editor contextual toolbar" at bounding box center [710, 279] width 163 height 16
type input "https://beyondalpha.co/policies/terms-of-service"
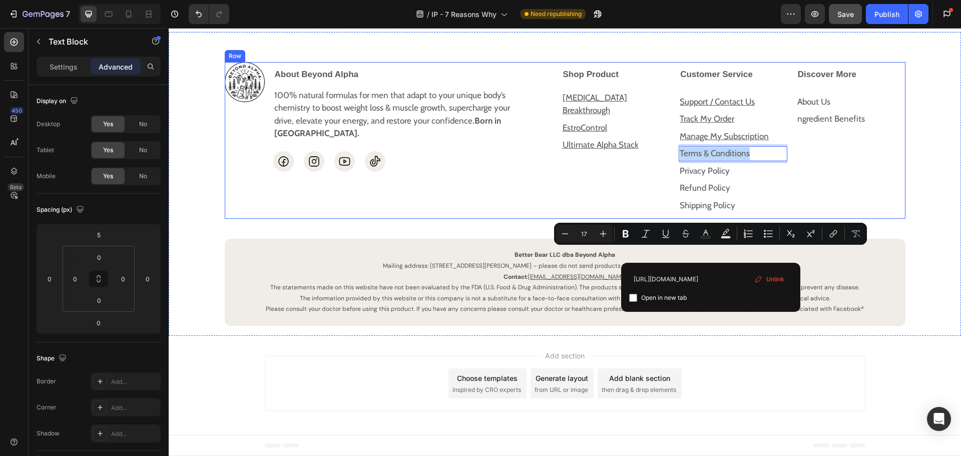
drag, startPoint x: 870, startPoint y: 296, endPoint x: 866, endPoint y: 276, distance: 20.4
click at [870, 219] on div "Discover More About Us Text Block ngredient Benefits Text Block Row Accordion" at bounding box center [851, 140] width 110 height 157
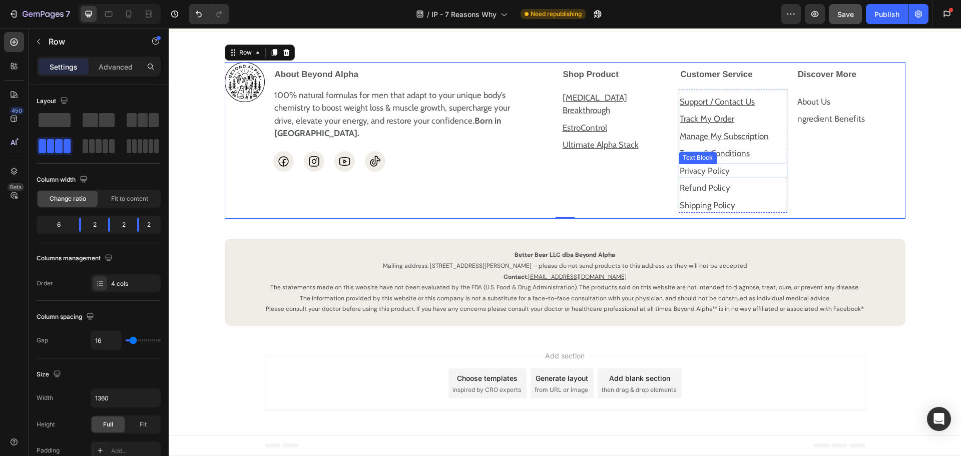
click at [715, 178] on p "Privacy Policy" at bounding box center [733, 171] width 107 height 13
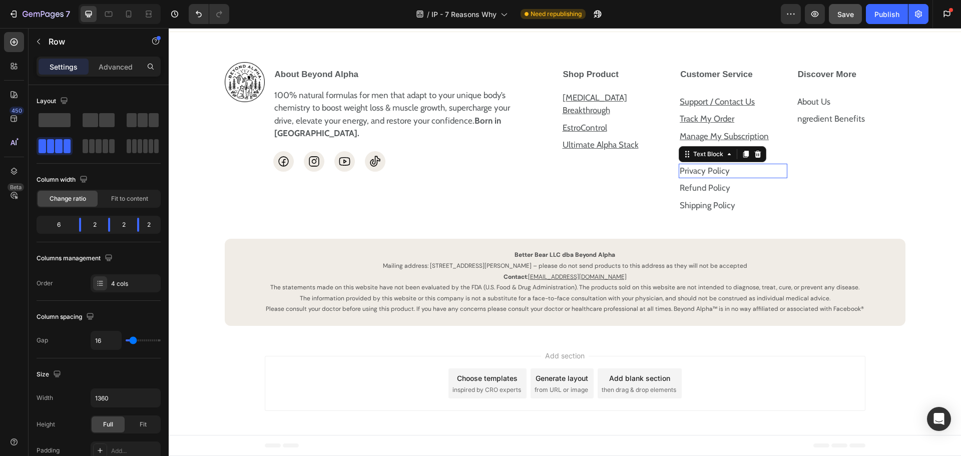
click at [715, 178] on p "Privacy Policy" at bounding box center [733, 171] width 107 height 13
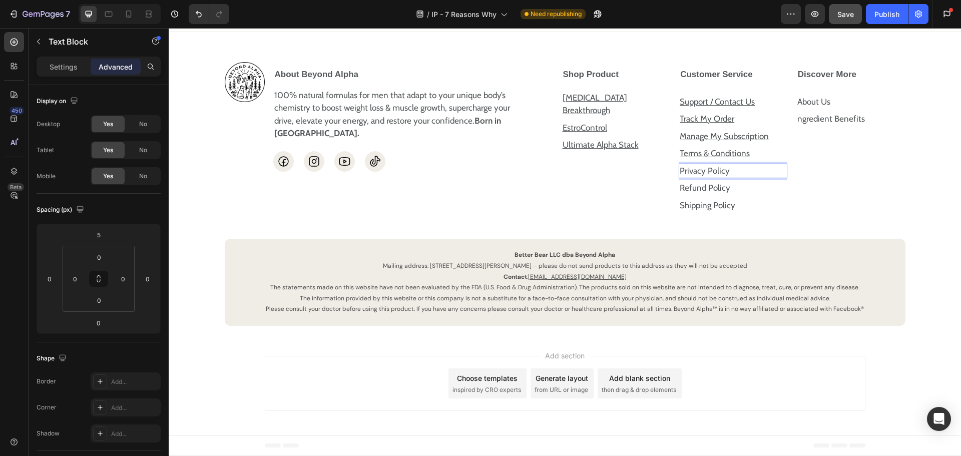
click at [731, 178] on p "Privacy Policy" at bounding box center [733, 171] width 107 height 13
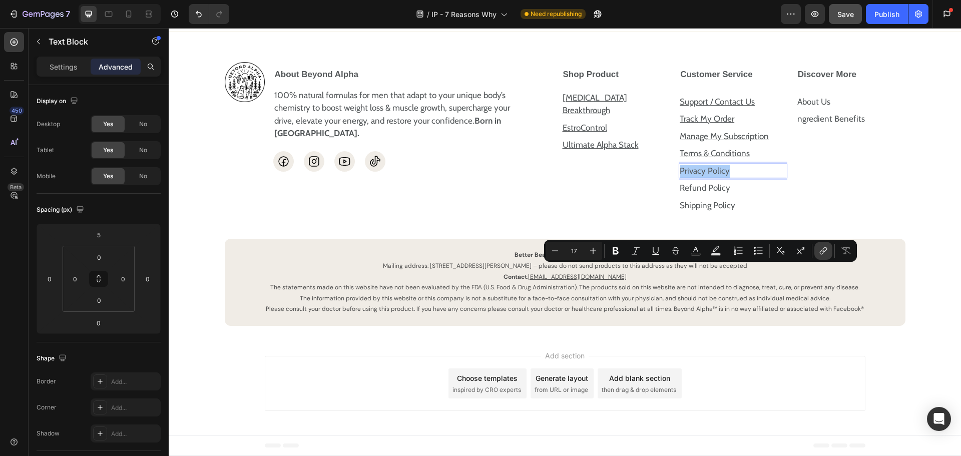
click at [824, 252] on icon "Editor contextual toolbar" at bounding box center [824, 249] width 5 height 5
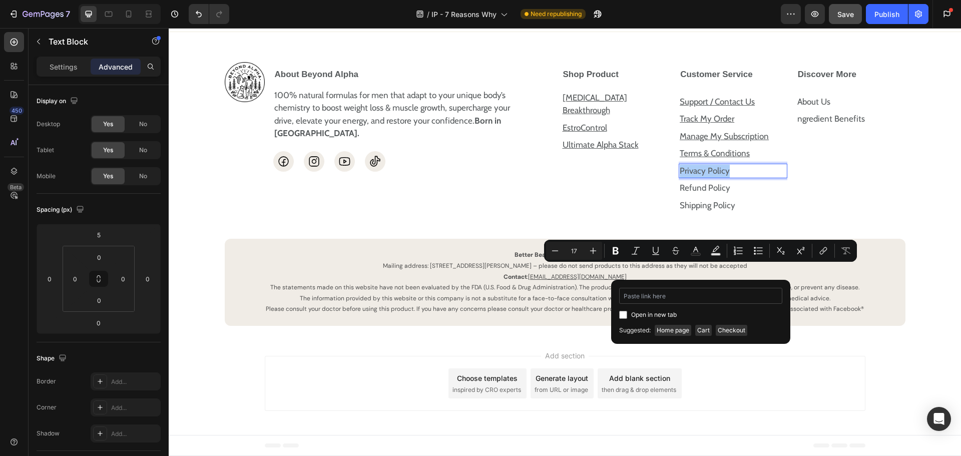
click at [692, 293] on input "Editor contextual toolbar" at bounding box center [700, 296] width 163 height 16
type input "https://beyondalpha.co/policies/privacy-policy"
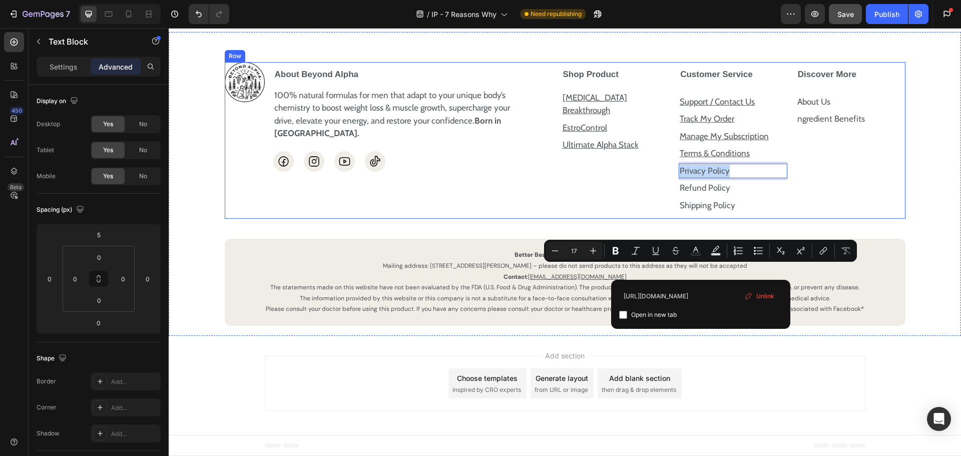
click at [888, 219] on div "Discover More About Us Text Block ngredient Benefits Text Block Row Accordion" at bounding box center [851, 140] width 110 height 157
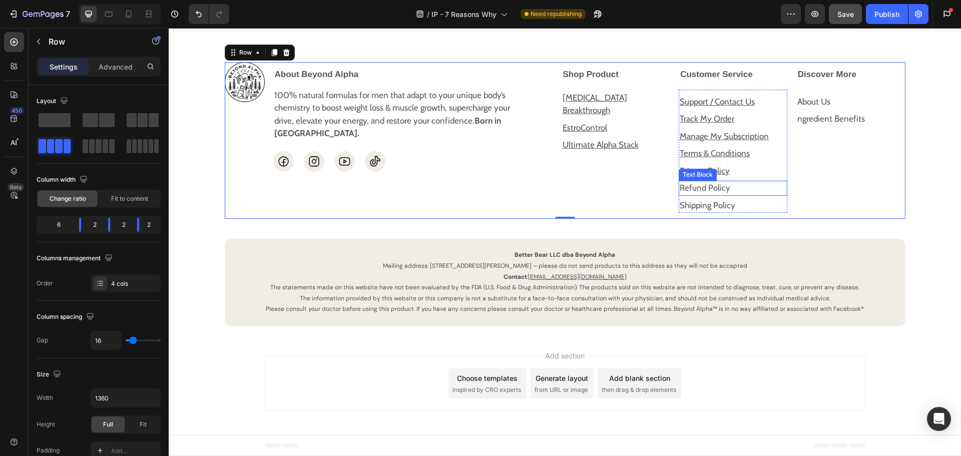
click at [716, 195] on p "Refund Policy" at bounding box center [733, 188] width 107 height 13
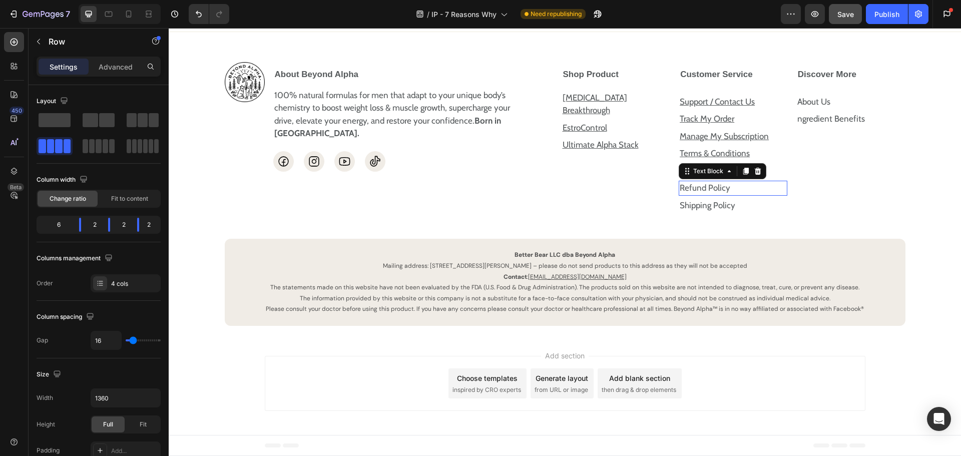
click at [716, 195] on p "Refund Policy" at bounding box center [733, 188] width 107 height 13
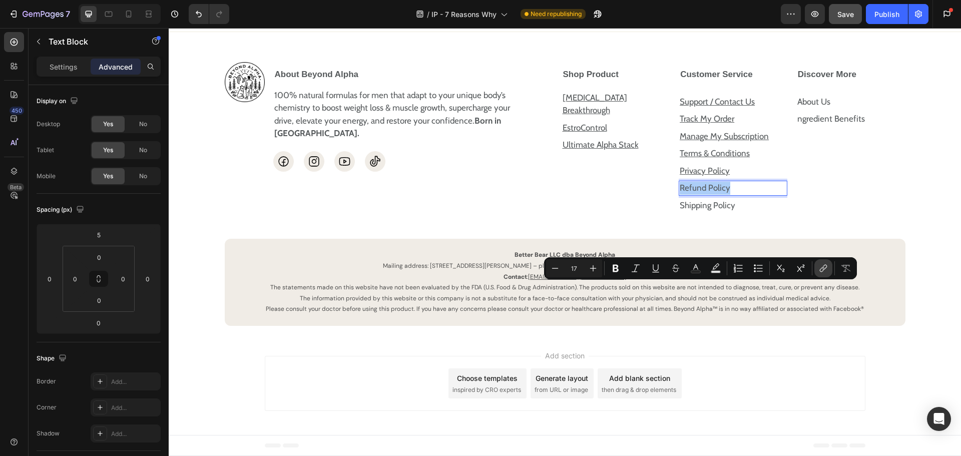
click at [827, 268] on icon "Editor contextual toolbar" at bounding box center [823, 268] width 10 height 10
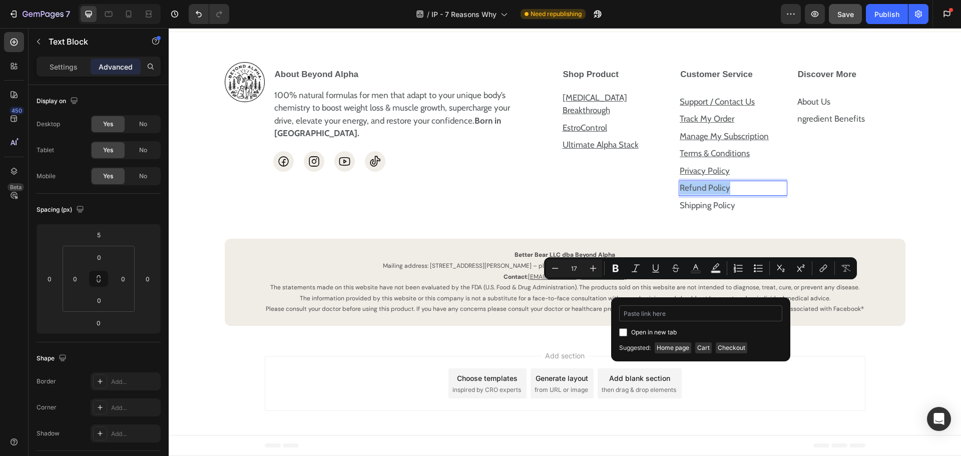
click at [691, 318] on input "Editor contextual toolbar" at bounding box center [700, 313] width 163 height 16
type input "https://beyondalpha.co/policies/refund-policy"
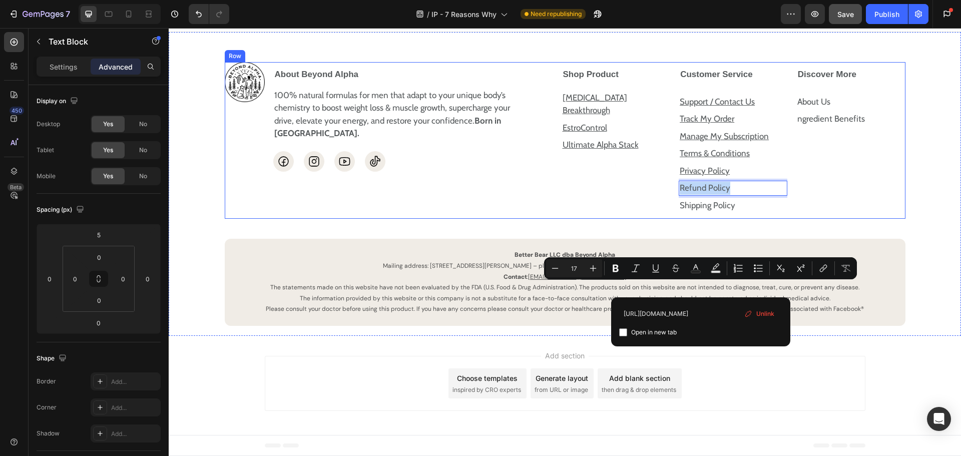
click at [918, 318] on div "Image About Beyond Alpha 100% natural formulas for men that adapt to your uniqu…" at bounding box center [565, 194] width 772 height 264
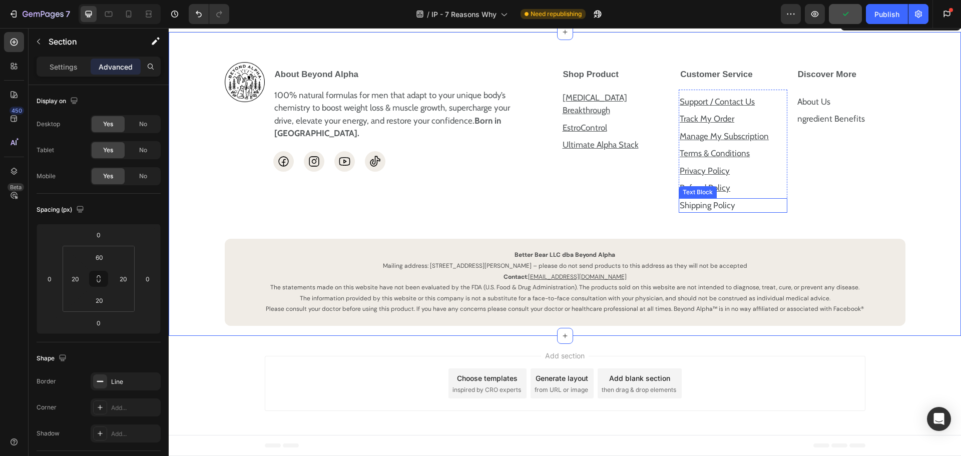
click at [709, 212] on p "Shipping Policy" at bounding box center [733, 205] width 107 height 13
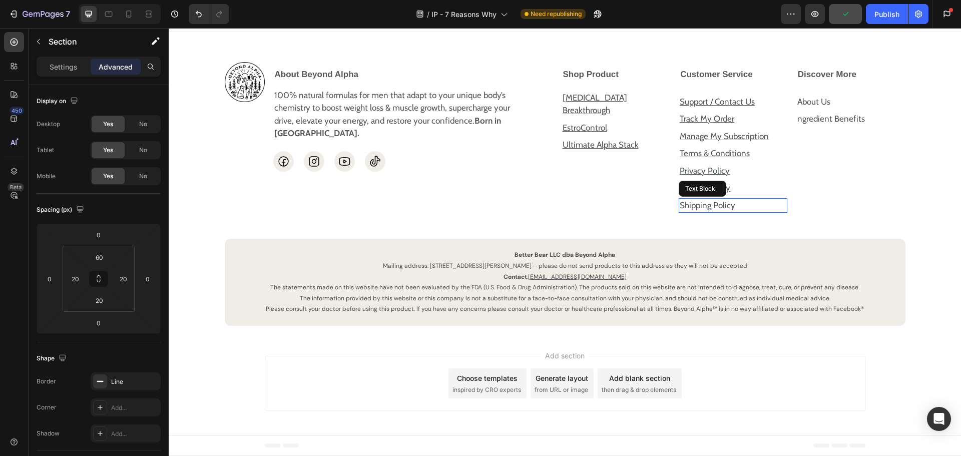
click at [709, 212] on p "Shipping Policy" at bounding box center [733, 205] width 107 height 13
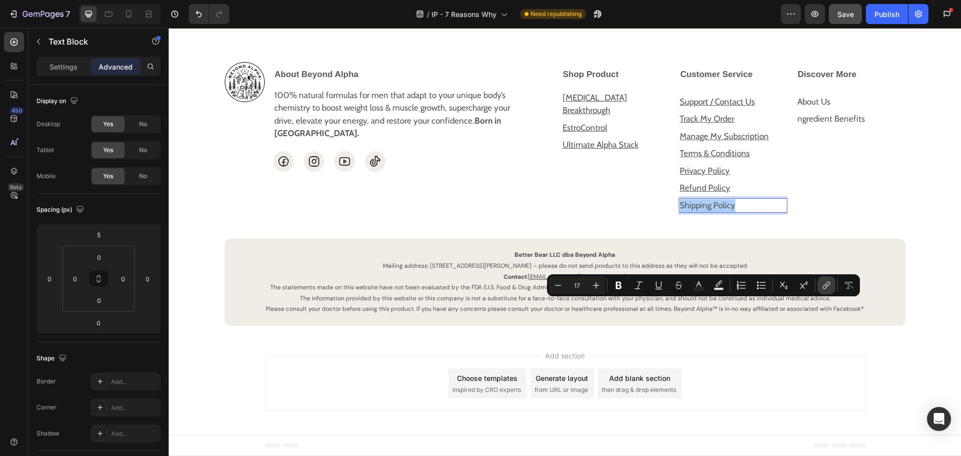
click at [822, 284] on icon "Editor contextual toolbar" at bounding box center [826, 285] width 10 height 10
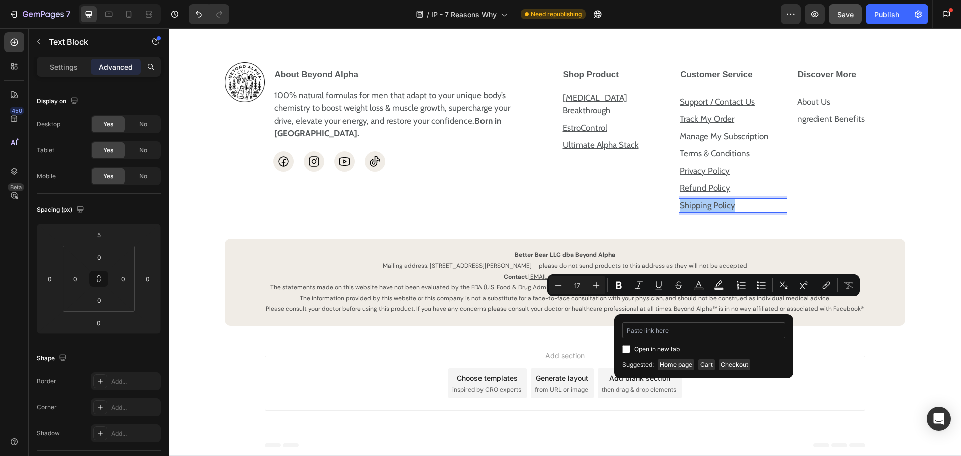
click at [690, 328] on input "Editor contextual toolbar" at bounding box center [703, 330] width 163 height 16
type input "https://beyondalpha.co/pages/shipping-policy"
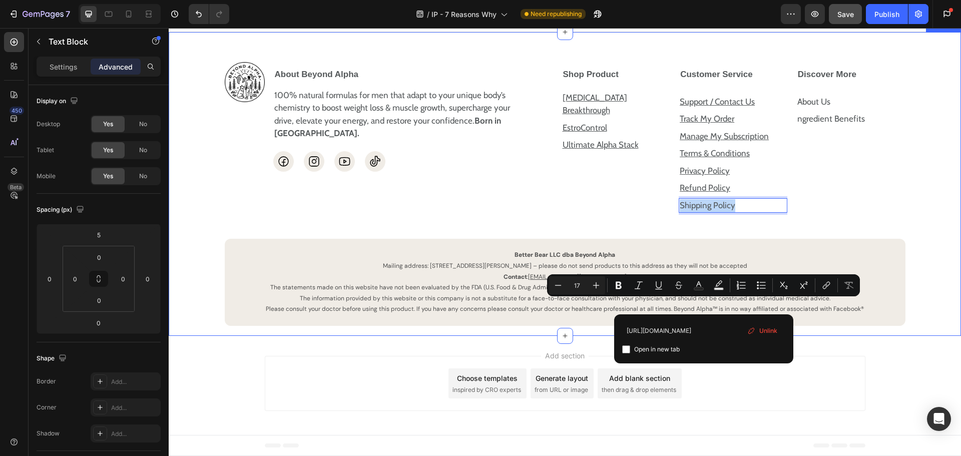
click at [916, 322] on div "Image About Beyond Alpha 100% natural formulas for men that adapt to your uniqu…" at bounding box center [565, 194] width 772 height 264
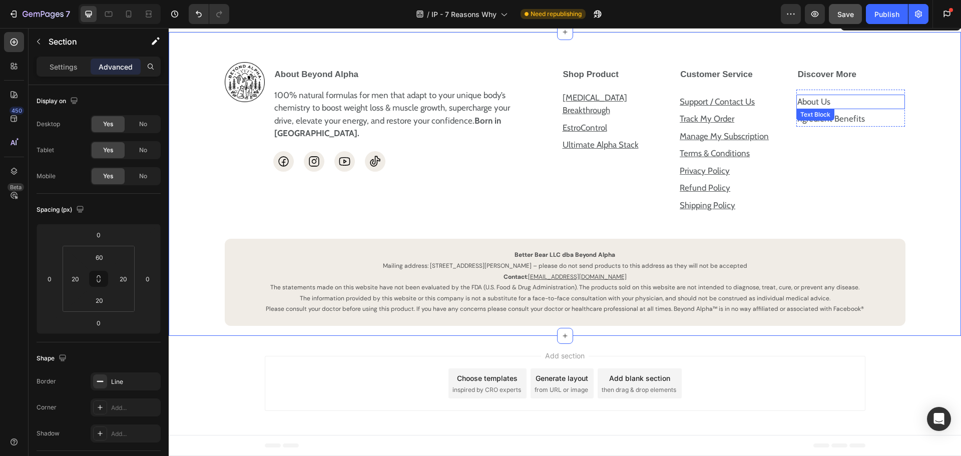
click at [828, 109] on p "About Us" at bounding box center [850, 102] width 107 height 13
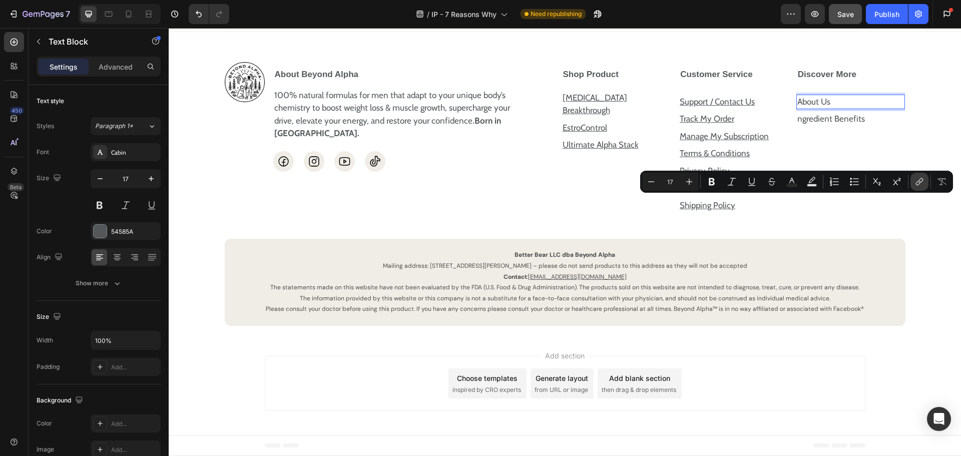
click at [920, 181] on icon "Editor contextual toolbar" at bounding box center [918, 183] width 5 height 5
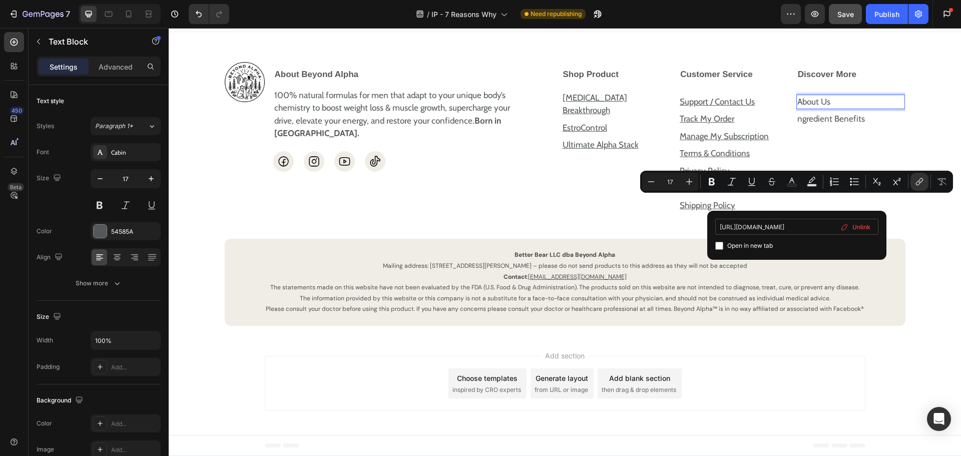
click at [787, 224] on input "https://happymammoth.com/pages/about-us" at bounding box center [796, 227] width 163 height 16
type input "https://beyondalpha.co/pages/about-us"
click at [851, 219] on div "Discover More About Us Text Block 0 ngredient Benefits Text Block Row Accordion" at bounding box center [851, 140] width 110 height 157
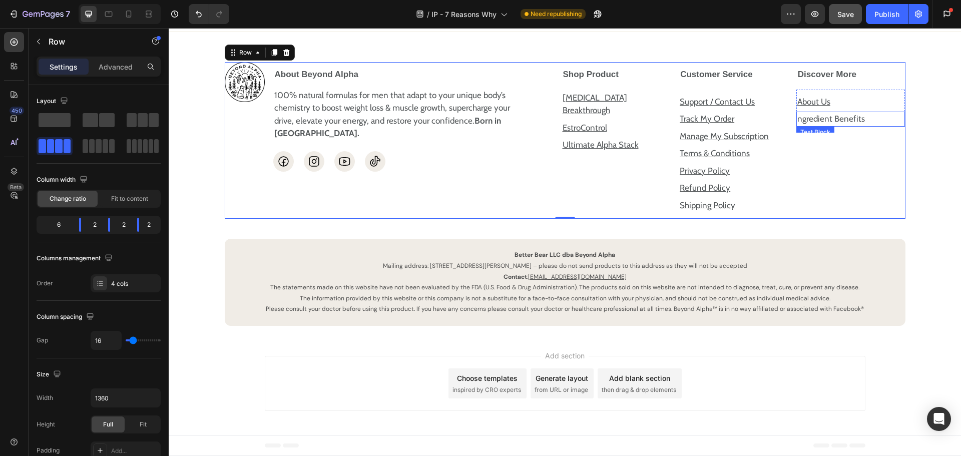
click at [809, 126] on p "ngredient Benefits" at bounding box center [850, 119] width 107 height 13
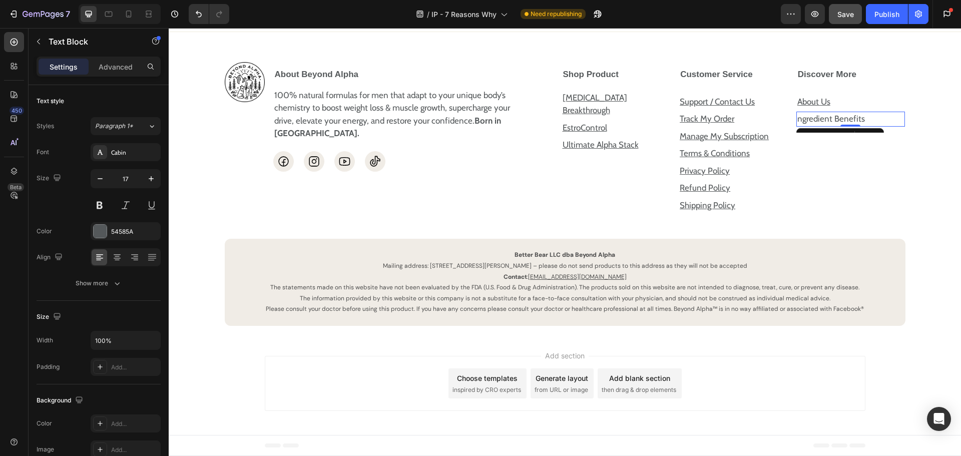
click at [874, 126] on p "ngredient Benefits" at bounding box center [850, 119] width 107 height 13
click at [856, 126] on p "ngredient Benefits" at bounding box center [850, 119] width 107 height 13
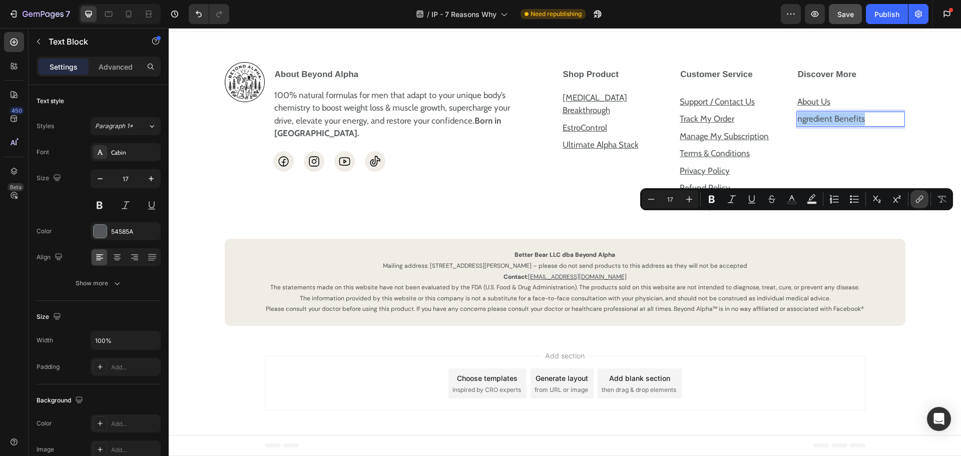
click at [917, 200] on icon "Editor contextual toolbar" at bounding box center [918, 200] width 5 height 5
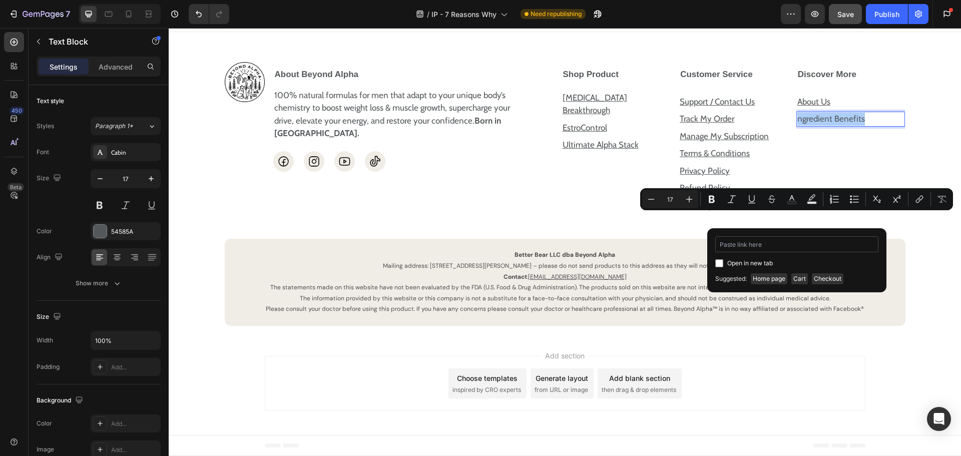
click at [781, 241] on input "Editor contextual toolbar" at bounding box center [796, 244] width 163 height 16
type input "https://beyondalpha.co/pages/ingredients"
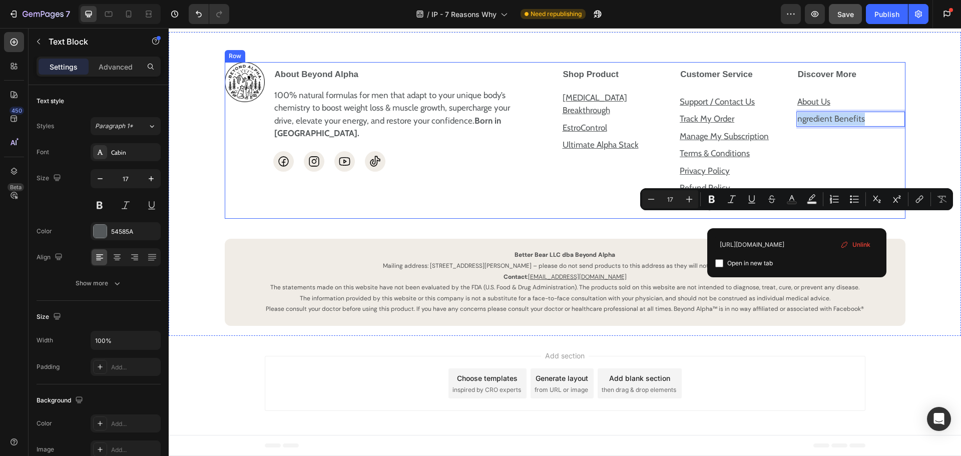
click at [900, 219] on div "Discover More About Us Text Block ngredient Benefits Text Block 0 Row Accordion" at bounding box center [851, 140] width 110 height 157
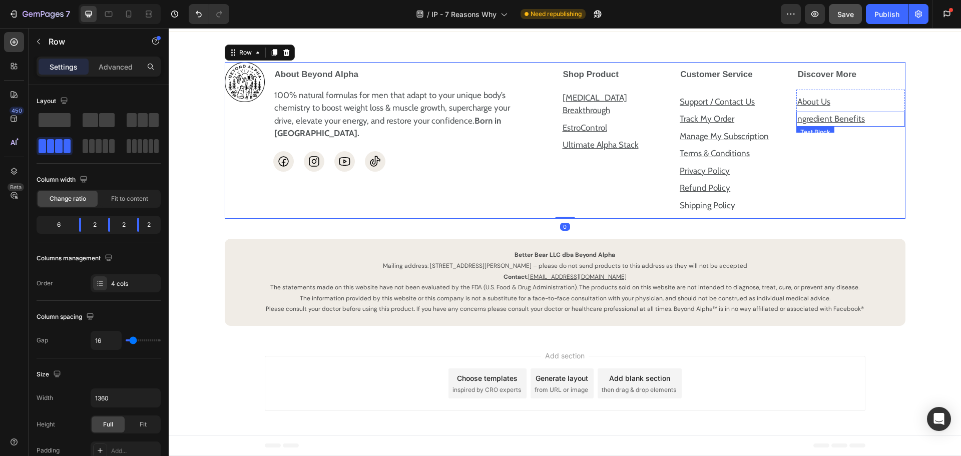
click at [843, 124] on u "ngredient Benefits" at bounding box center [831, 119] width 68 height 10
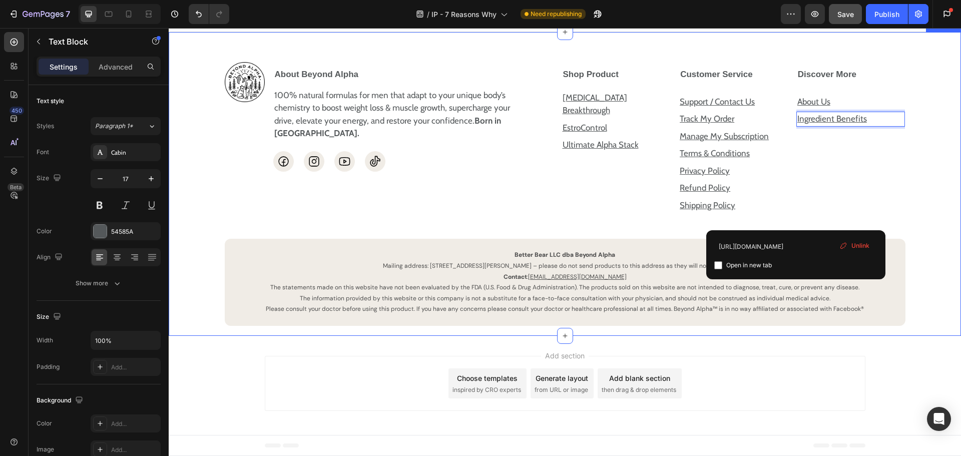
click at [913, 269] on div "Image About Beyond Alpha 100% natural formulas for men that adapt to your uniqu…" at bounding box center [565, 194] width 772 height 264
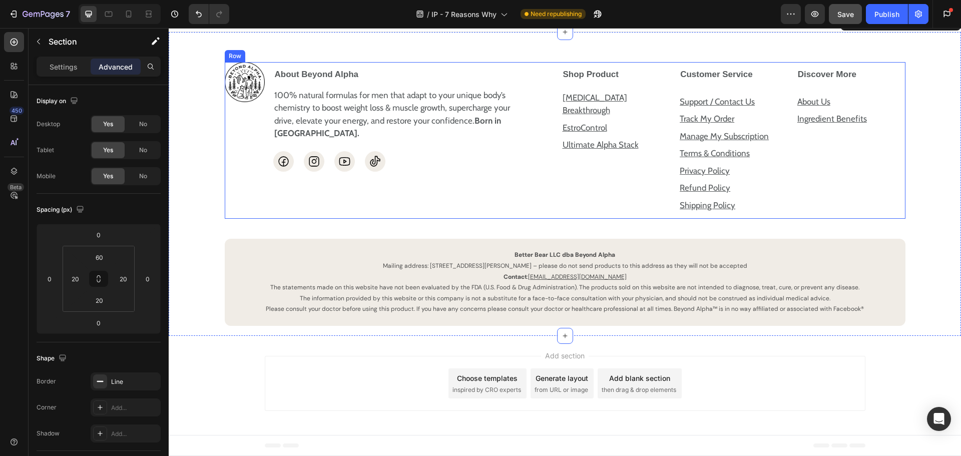
click at [553, 172] on div "Image About Beyond Alpha 100% natural formulas for men that adapt to your uniqu…" at bounding box center [565, 140] width 681 height 157
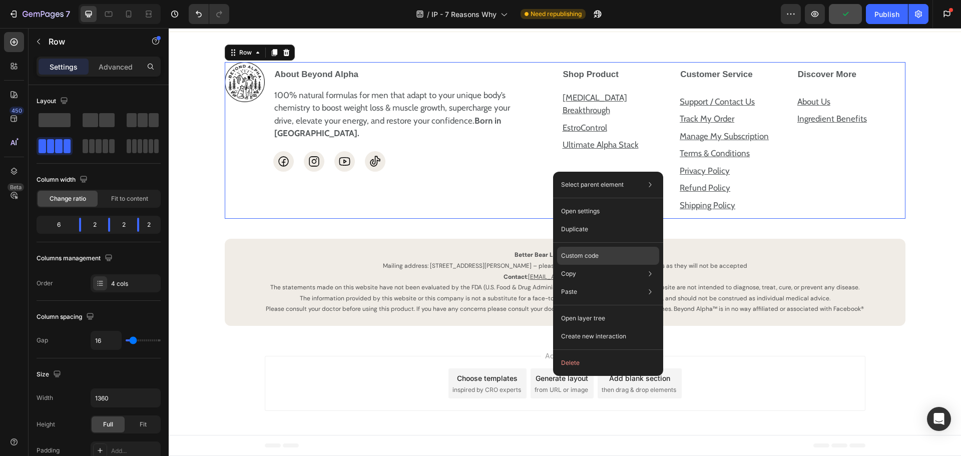
click at [597, 257] on p "Custom code" at bounding box center [580, 255] width 38 height 9
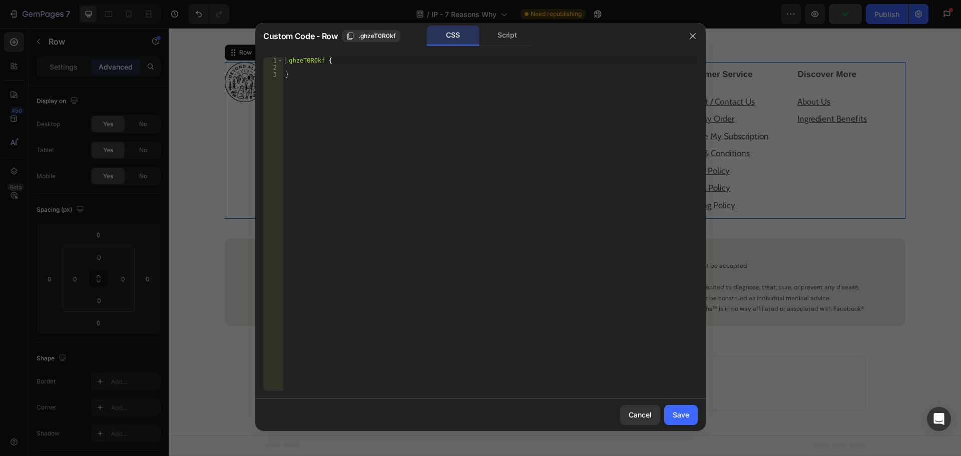
click at [471, 179] on div ".ghzeT0R0kf { }" at bounding box center [490, 231] width 414 height 348
type textarea "}"
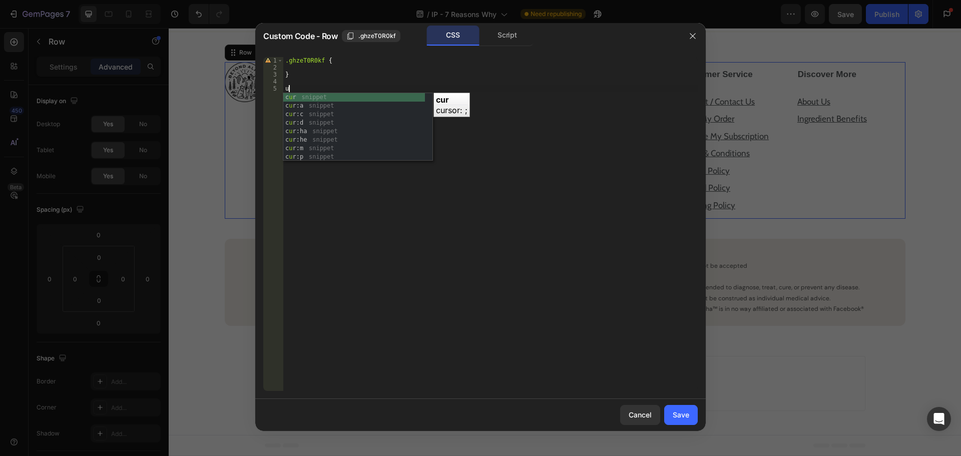
type textarea "u{}"
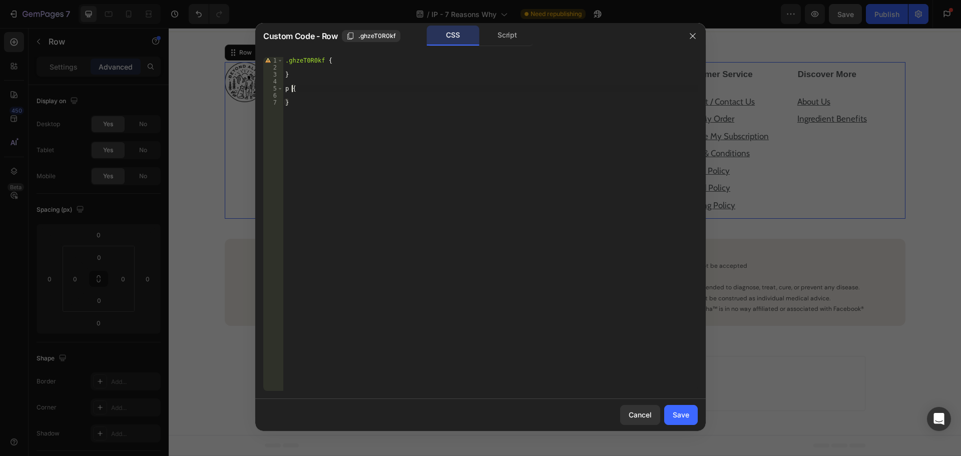
scroll to position [0, 1]
type textarea "p a {"
type textarea "text-decoration: none !important;"
click at [692, 413] on button "Save" at bounding box center [681, 415] width 34 height 20
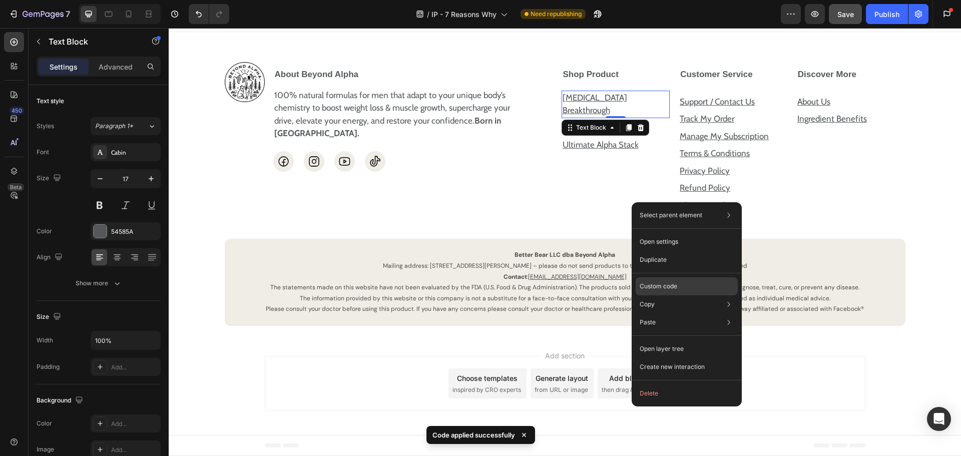
click at [676, 285] on p "Custom code" at bounding box center [658, 286] width 38 height 9
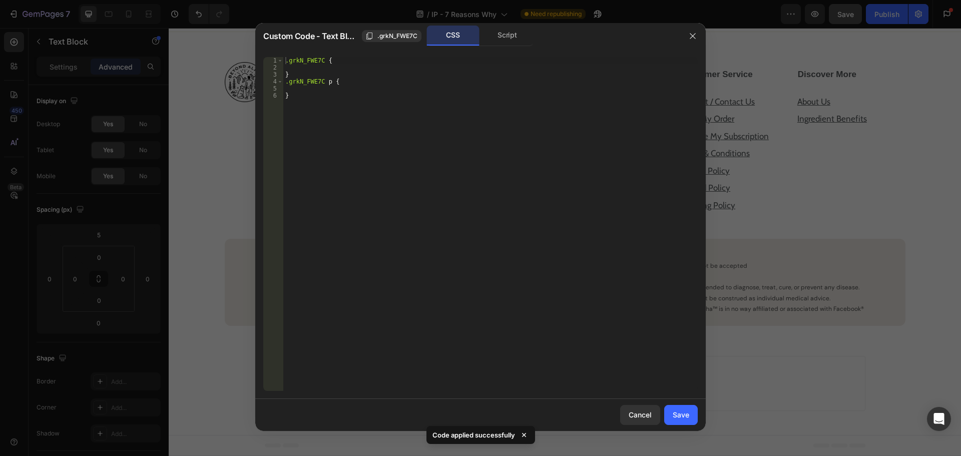
type textarea "}"
click at [417, 107] on div ".grkN_FWE7C { } .grkN_FWE7C p { }" at bounding box center [490, 231] width 414 height 348
type textarea "text-decoration: none !;"
drag, startPoint x: 677, startPoint y: 415, endPoint x: 509, endPoint y: 387, distance: 170.0
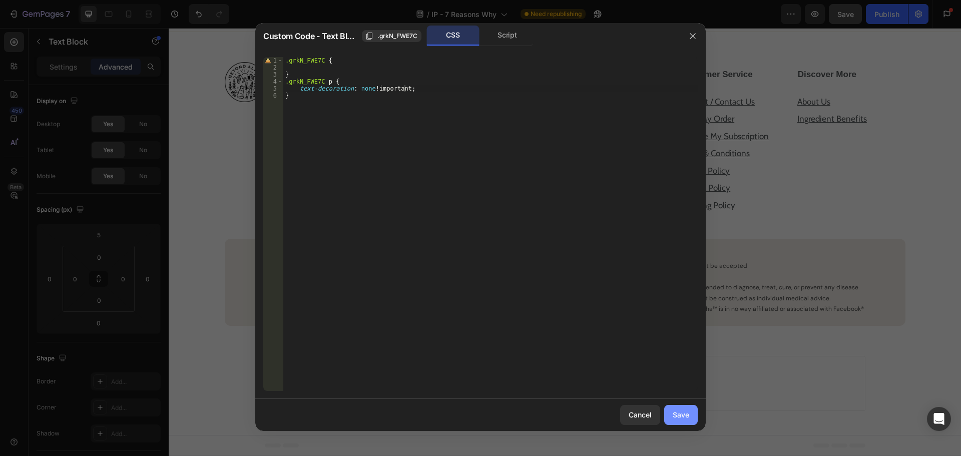
click at [677, 415] on div "Save" at bounding box center [681, 414] width 17 height 11
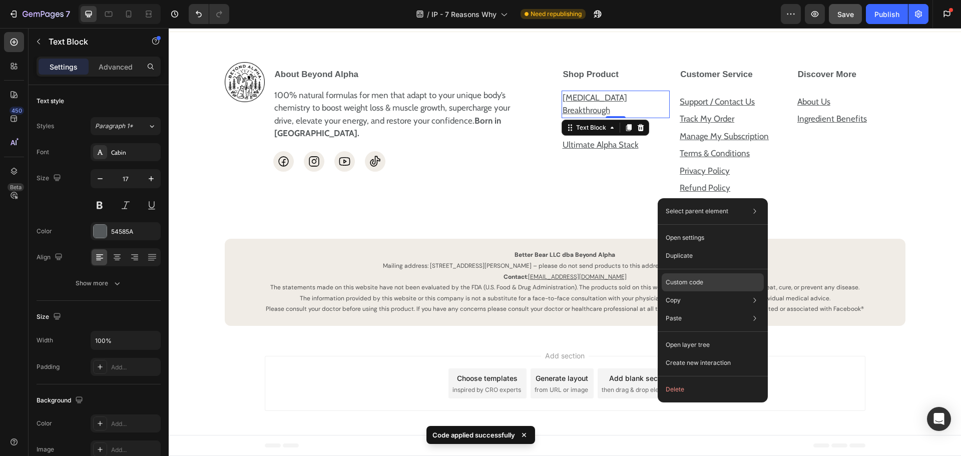
click at [705, 309] on div "Custom code" at bounding box center [713, 318] width 102 height 18
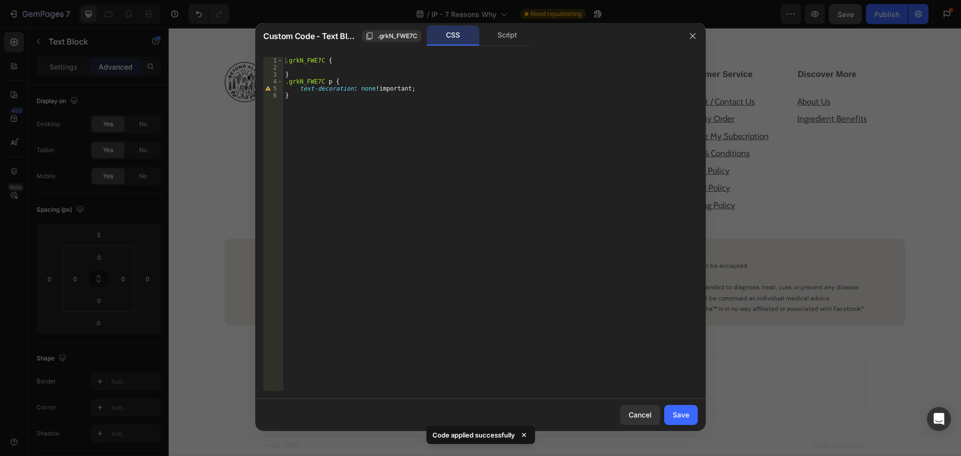
click at [331, 82] on div ".grkN_FWE7C { } .grkN_FWE7C p { text-decoration : none !important ; }" at bounding box center [490, 231] width 414 height 348
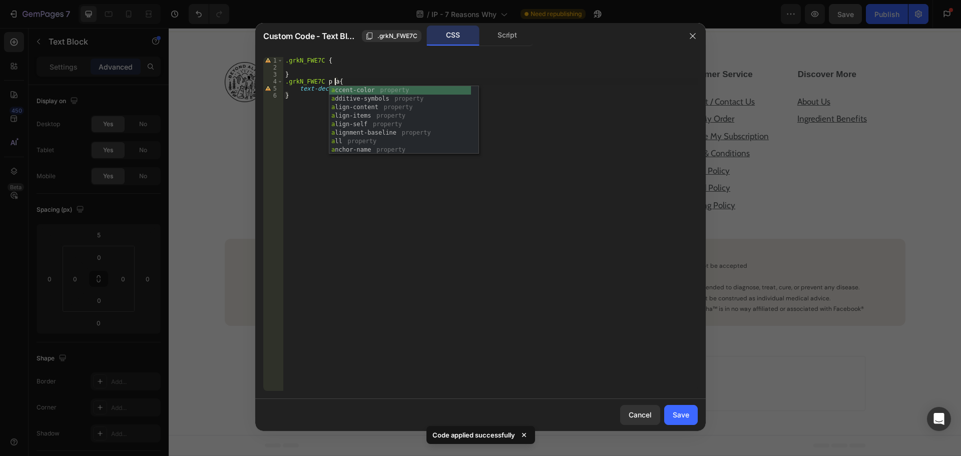
click at [408, 161] on div ".grkN_FWE7C { } .grkN_FWE7C p a { text-decoration : none !important ; }" at bounding box center [490, 231] width 414 height 348
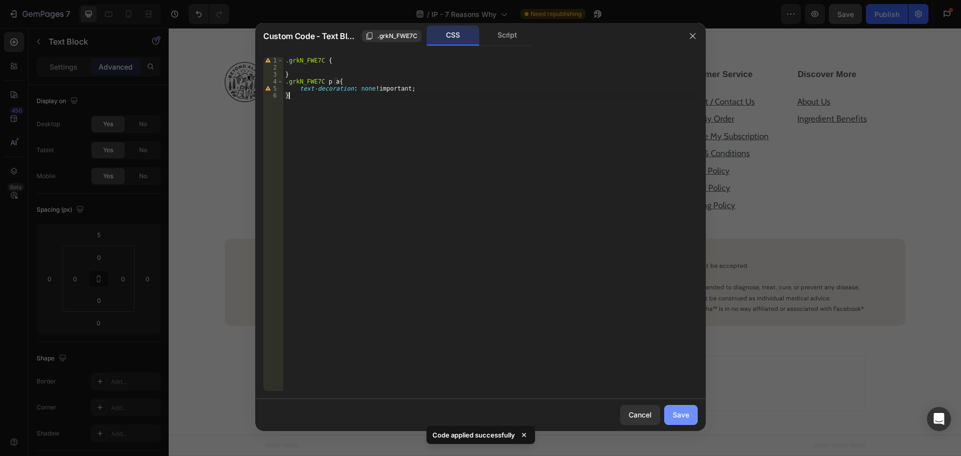
type textarea "}"
drag, startPoint x: 681, startPoint y: 410, endPoint x: 564, endPoint y: 366, distance: 124.6
click at [681, 410] on div "Save" at bounding box center [681, 414] width 17 height 11
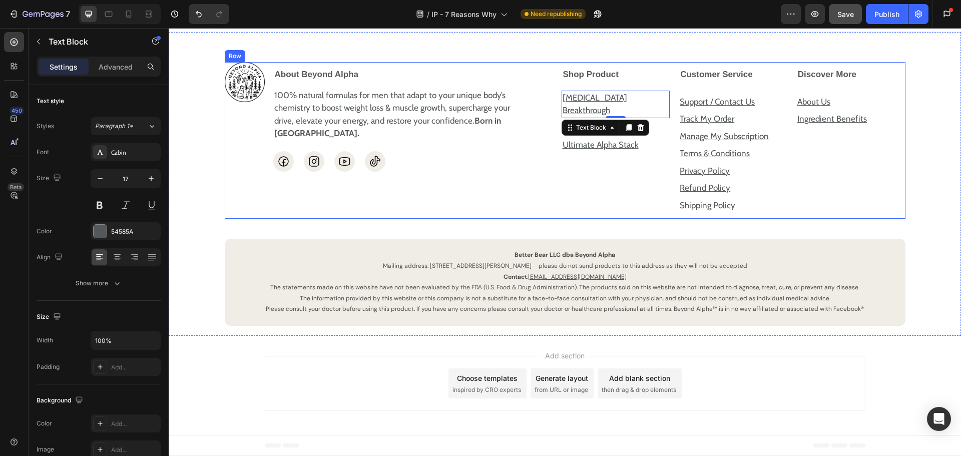
click at [867, 219] on div "Discover More About Us Text Block Ingredient Benefits Text Block Row Accordion" at bounding box center [851, 140] width 110 height 157
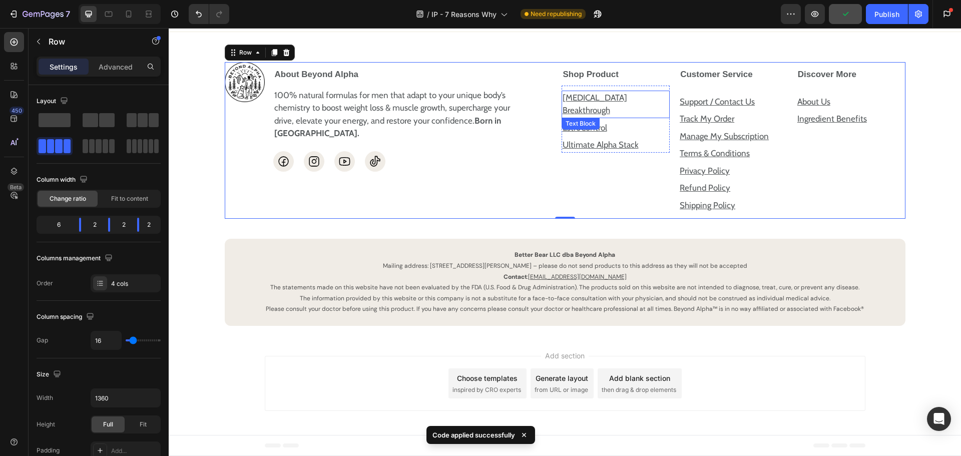
click at [627, 116] on u "[MEDICAL_DATA] Breakthrough" at bounding box center [594, 104] width 65 height 23
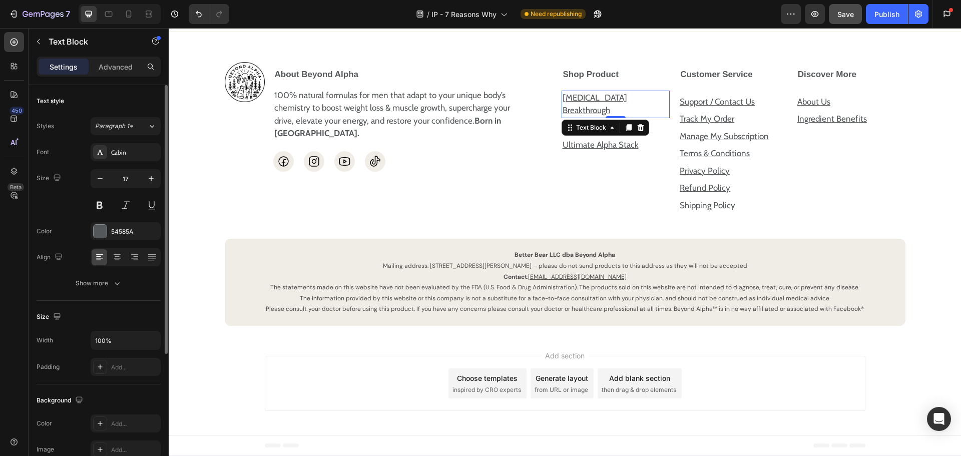
click at [90, 284] on div "Show more" at bounding box center [99, 283] width 47 height 10
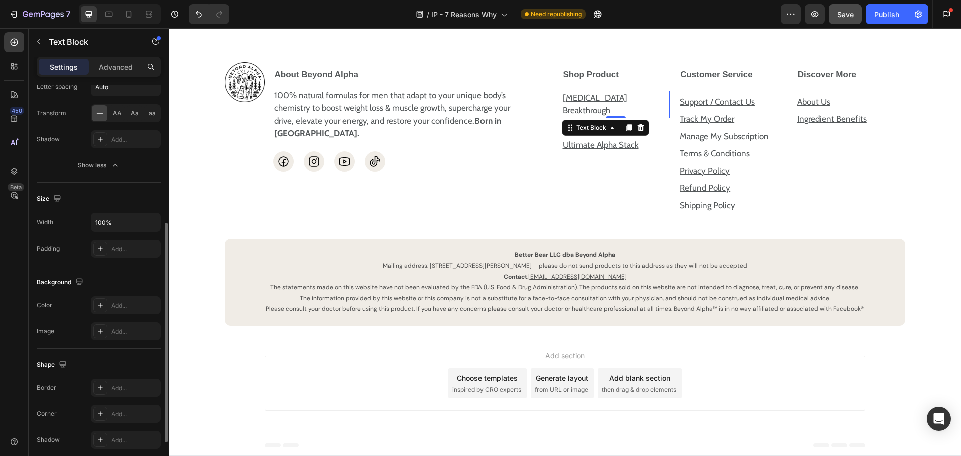
scroll to position [326, 0]
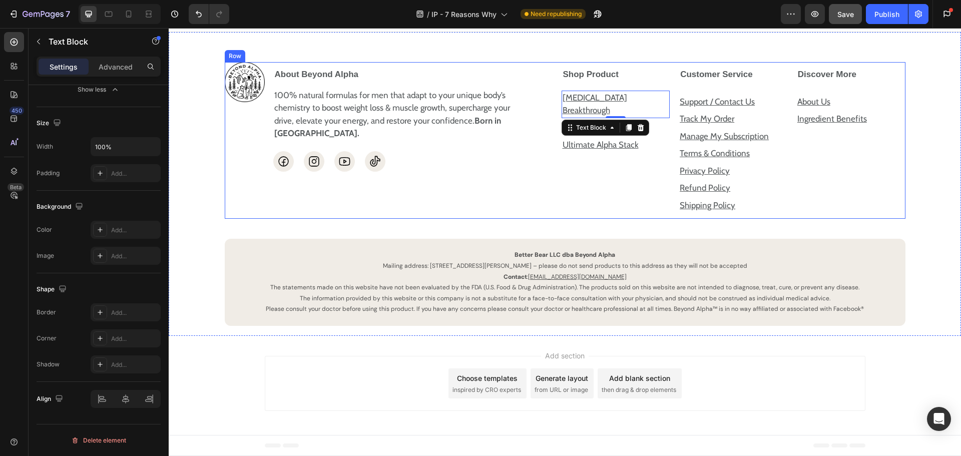
click at [848, 219] on div "Discover More About Us Text Block Ingredient Benefits Text Block Row Accordion" at bounding box center [851, 140] width 110 height 157
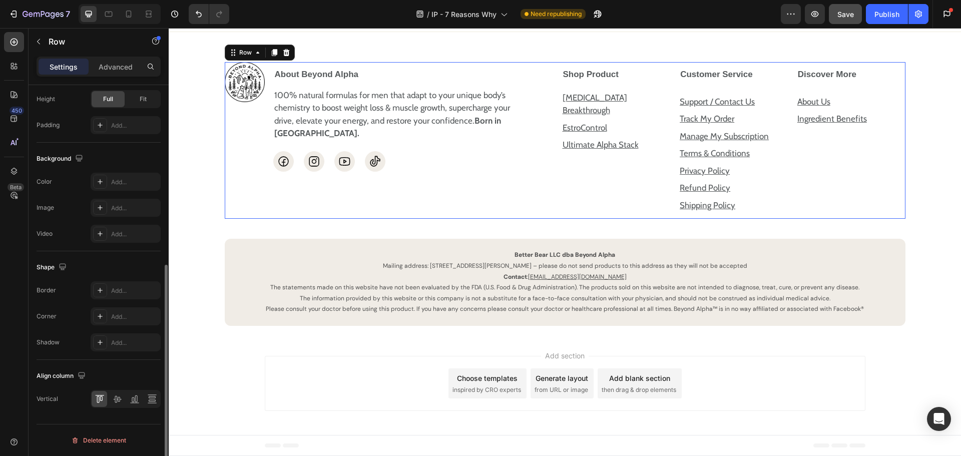
scroll to position [0, 0]
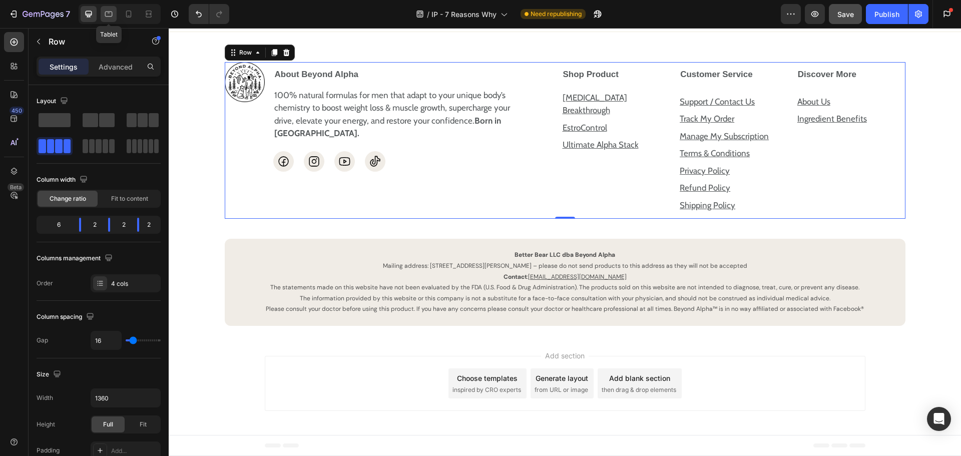
click at [109, 16] on icon at bounding box center [109, 14] width 10 height 10
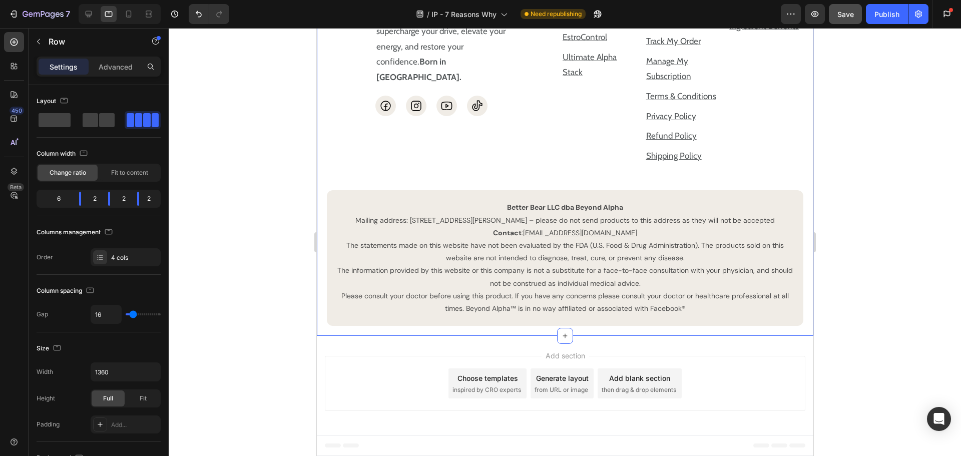
scroll to position [4147, 0]
click at [124, 13] on icon at bounding box center [129, 14] width 10 height 10
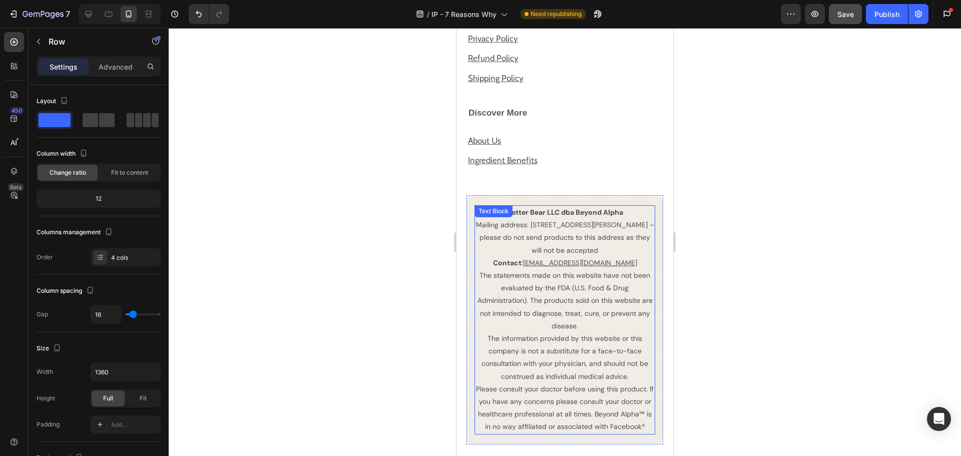
scroll to position [4180, 0]
click at [509, 309] on p "The statements made on this website have not been evaluated by the FDA (U.S. Fo…" at bounding box center [564, 301] width 179 height 63
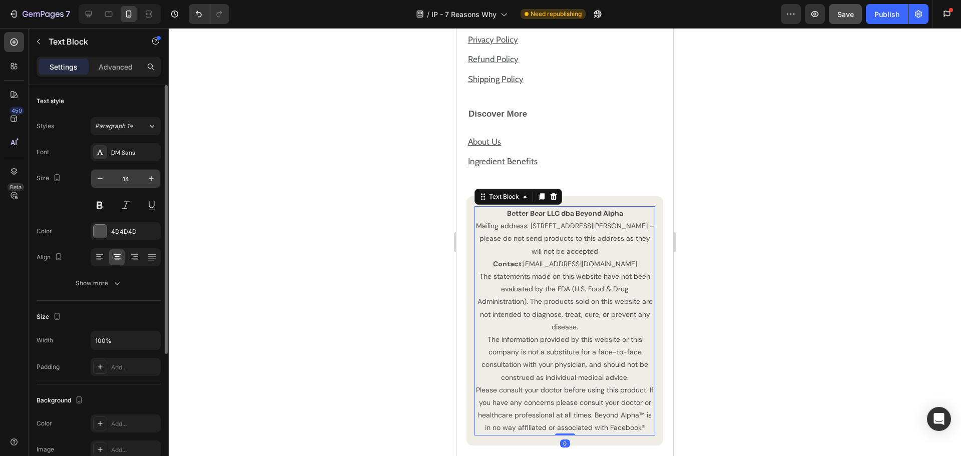
click at [120, 184] on input "14" at bounding box center [125, 179] width 33 height 18
type input "13"
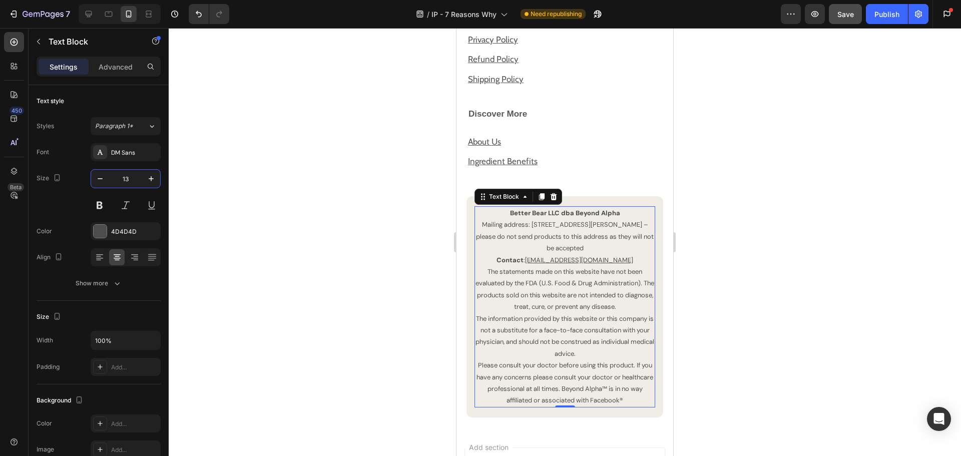
click at [760, 324] on div at bounding box center [565, 242] width 792 height 428
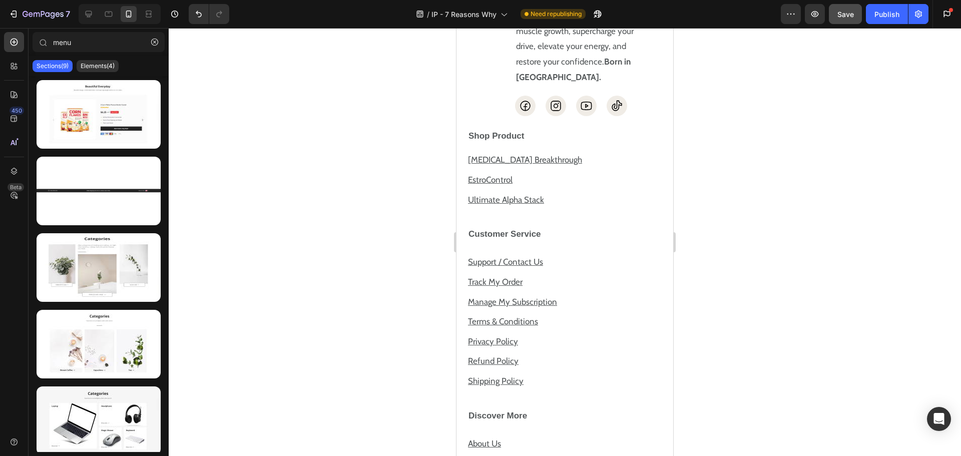
scroll to position [3792, 0]
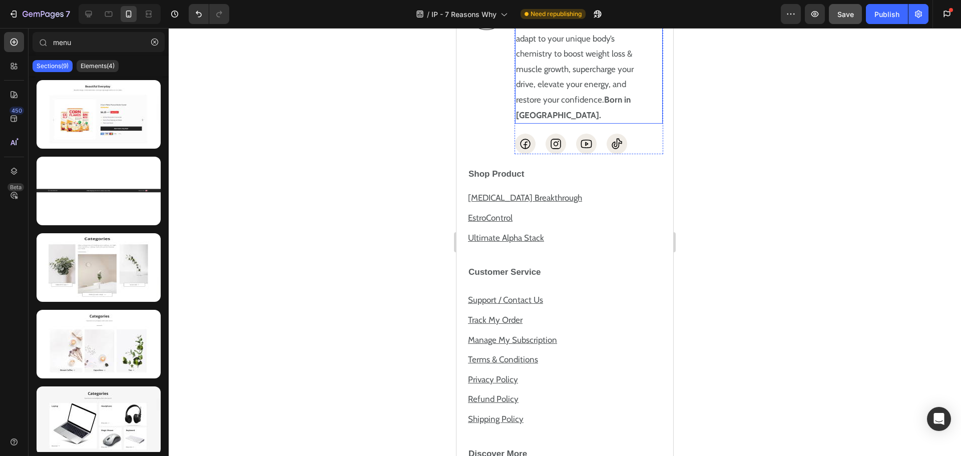
click at [587, 116] on p "100% natural formulas for men that adapt to your unique body’s chemistry to boo…" at bounding box center [583, 69] width 134 height 107
click at [567, 123] on p "100% natural formulas for men that adapt to your unique body’s chemistry to boo…" at bounding box center [583, 69] width 134 height 107
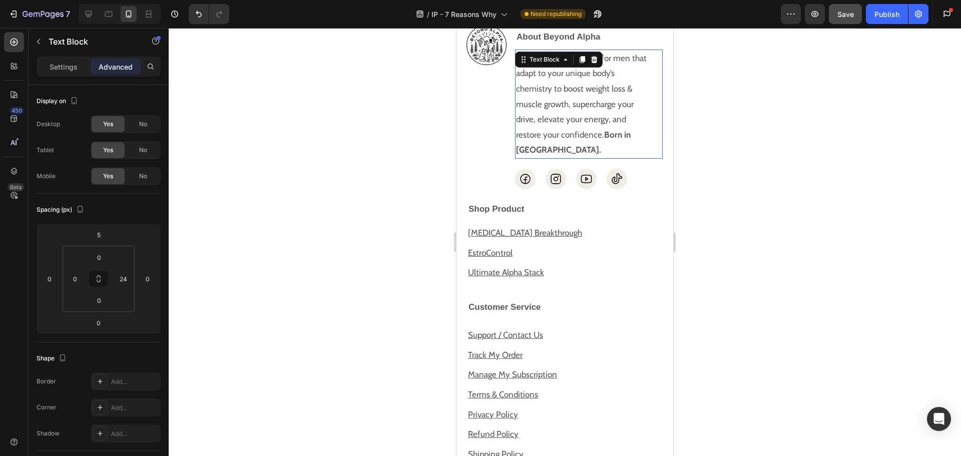
scroll to position [3777, 0]
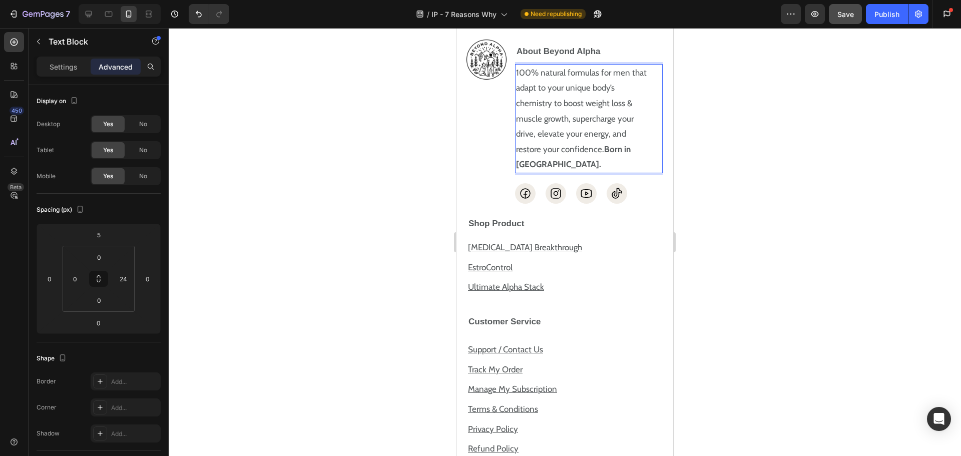
click at [595, 123] on p "100% natural formulas for men that adapt to your unique body’s chemistry to boo…" at bounding box center [583, 118] width 134 height 107
click at [121, 277] on input "24" at bounding box center [123, 278] width 15 height 15
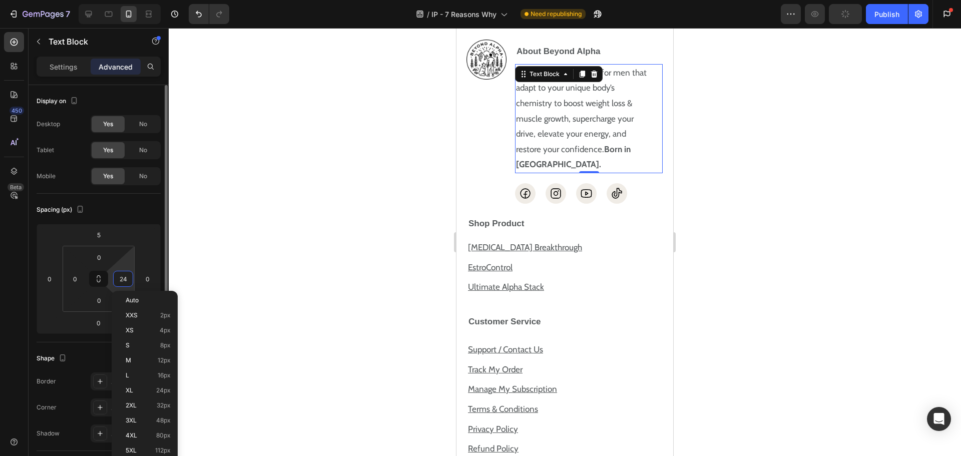
type input "0"
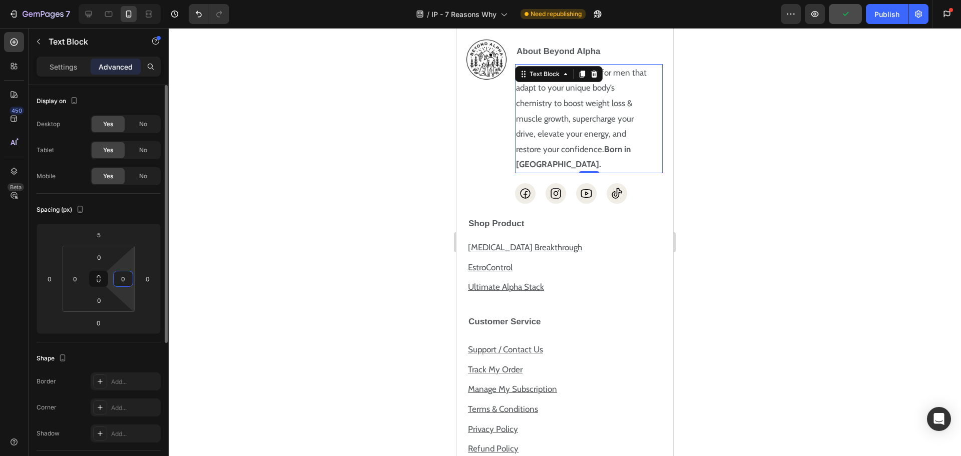
click at [56, 70] on p "Settings" at bounding box center [64, 67] width 28 height 11
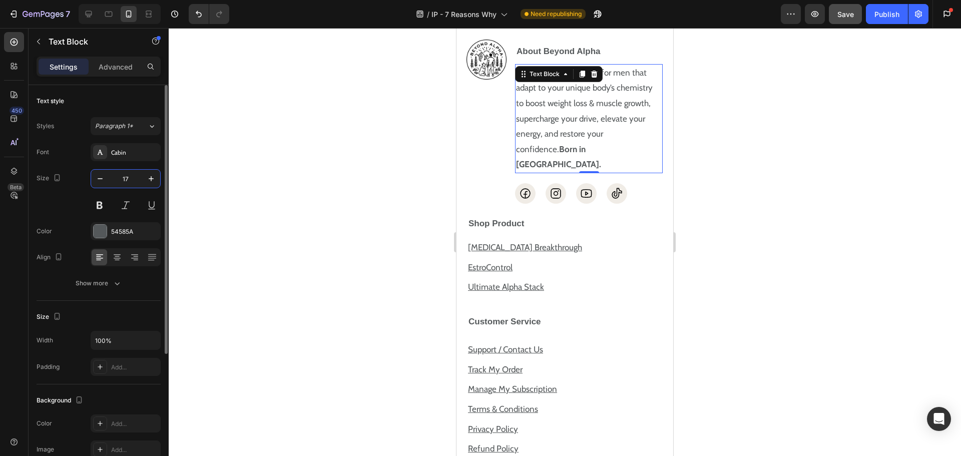
click at [126, 185] on input "17" at bounding box center [125, 179] width 33 height 18
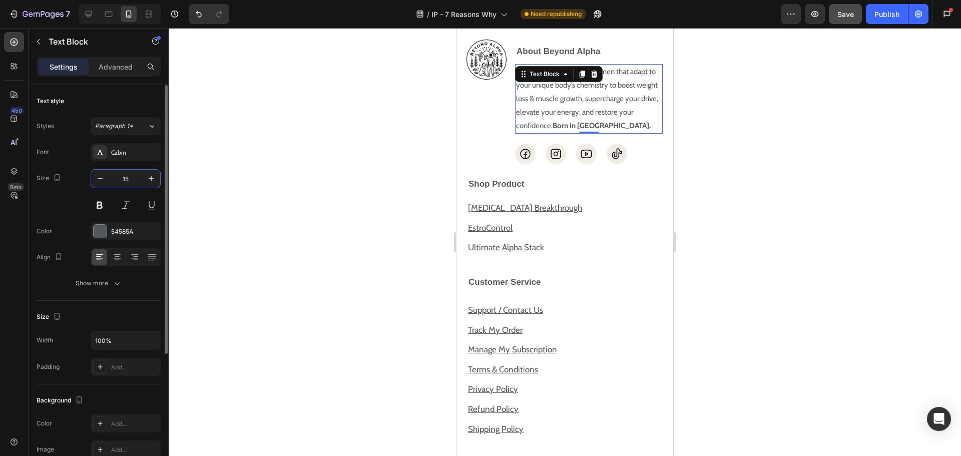
type input "14"
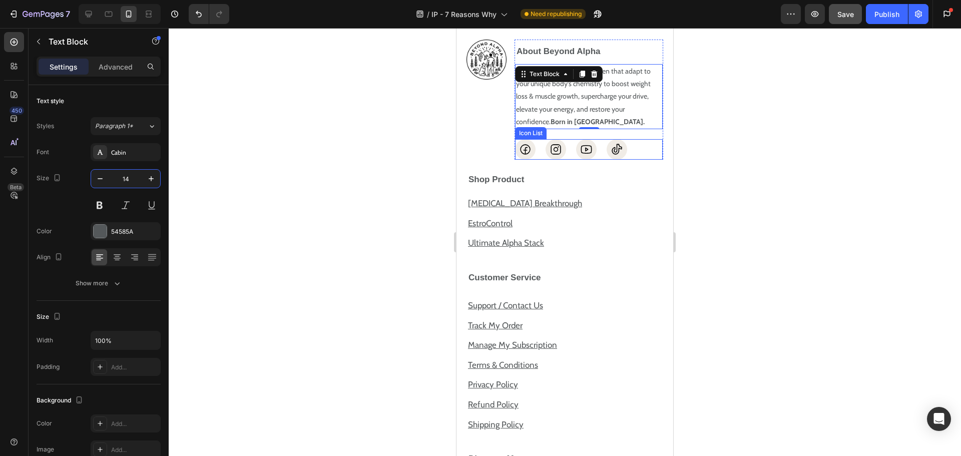
click at [636, 160] on div "Icon Icon Icon Icon" at bounding box center [589, 149] width 148 height 21
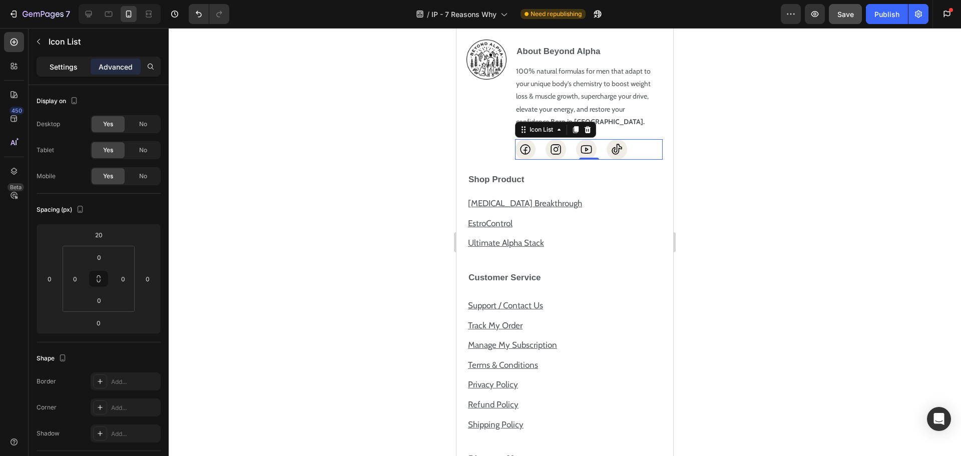
click at [63, 69] on p "Settings" at bounding box center [64, 67] width 28 height 11
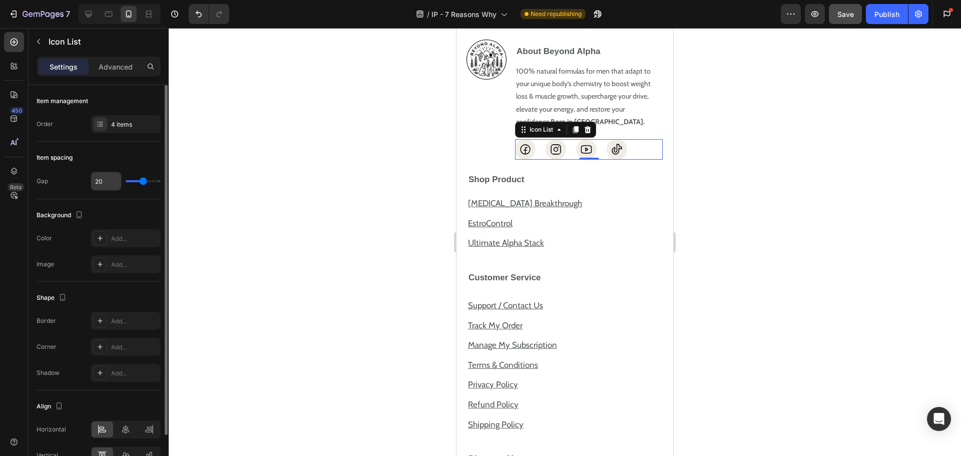
click at [101, 180] on input "20" at bounding box center [106, 181] width 30 height 18
type input "1"
type input "10"
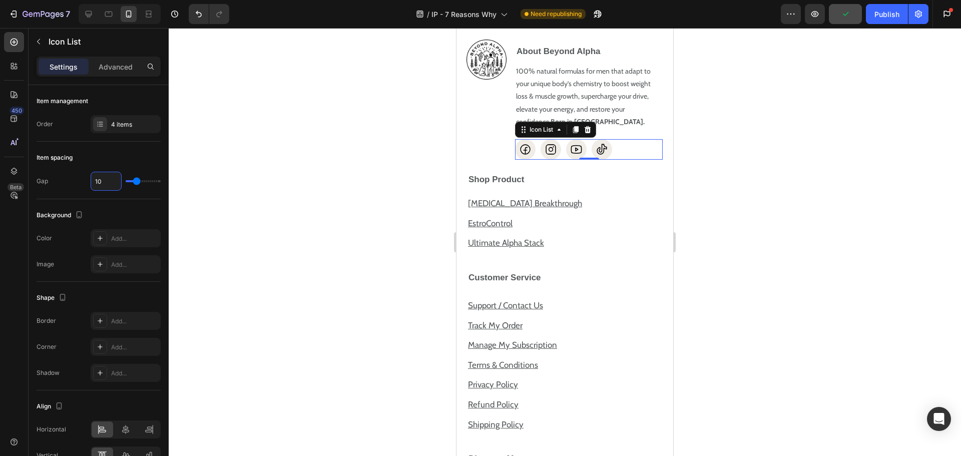
type input "1"
type input "15"
click at [528, 156] on icon at bounding box center [525, 149] width 13 height 13
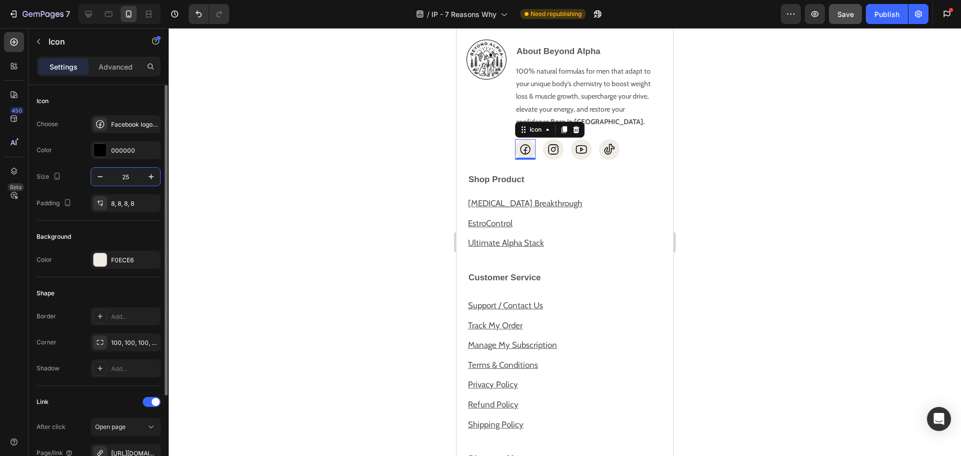
click at [129, 177] on input "25" at bounding box center [125, 177] width 33 height 18
type input "20"
click at [549, 154] on icon at bounding box center [550, 149] width 10 height 10
click at [113, 182] on input "25" at bounding box center [125, 177] width 33 height 18
type input "20"
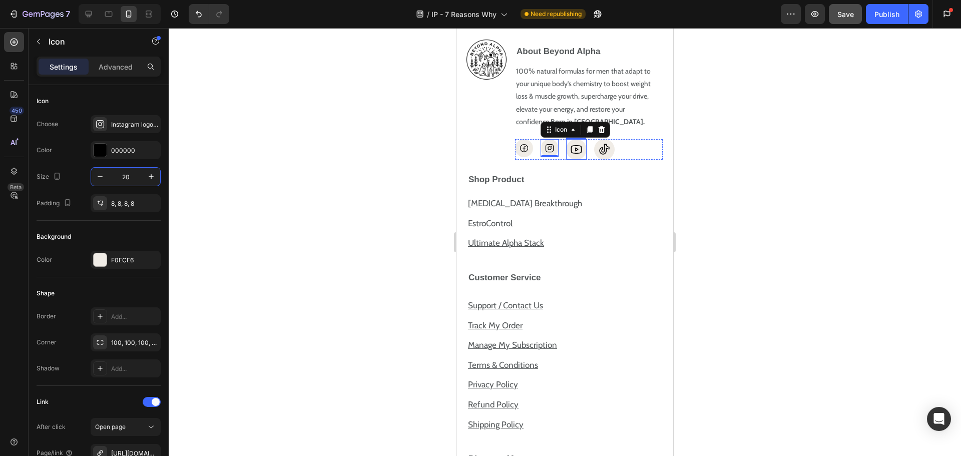
click at [580, 156] on icon at bounding box center [576, 149] width 13 height 13
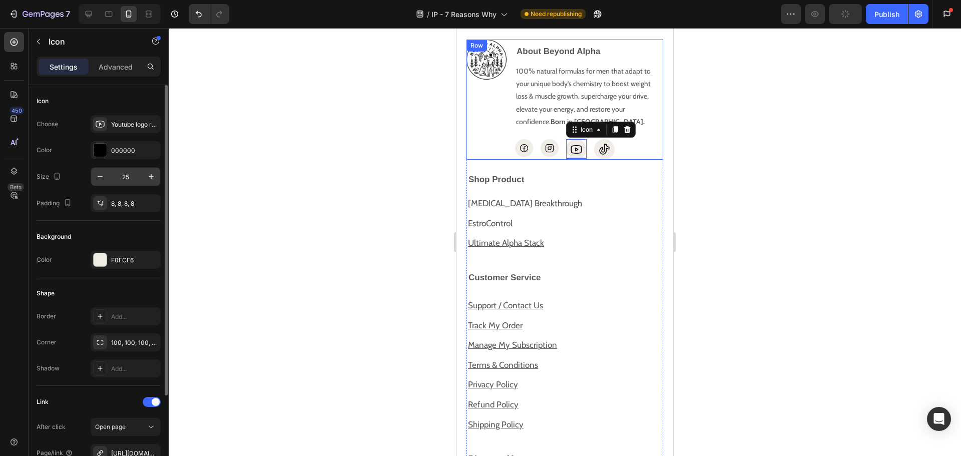
click at [132, 177] on input "25" at bounding box center [125, 177] width 33 height 18
type input "20"
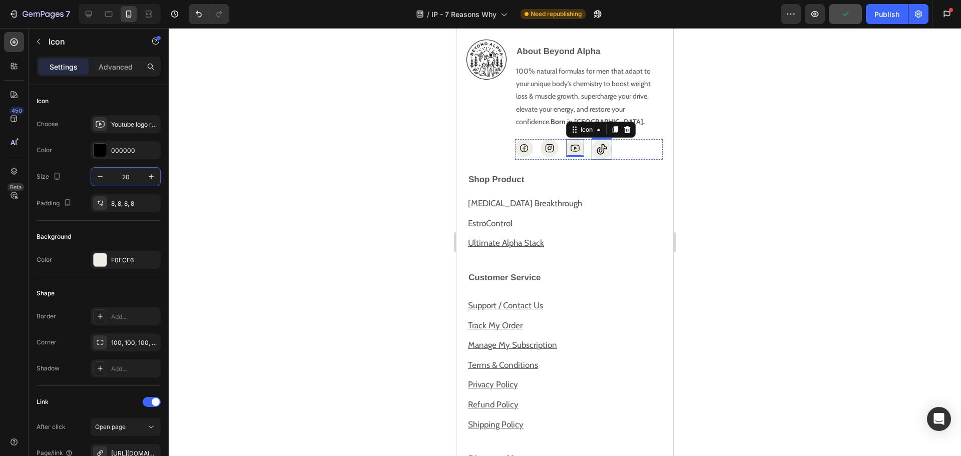
click at [606, 156] on icon at bounding box center [601, 149] width 13 height 13
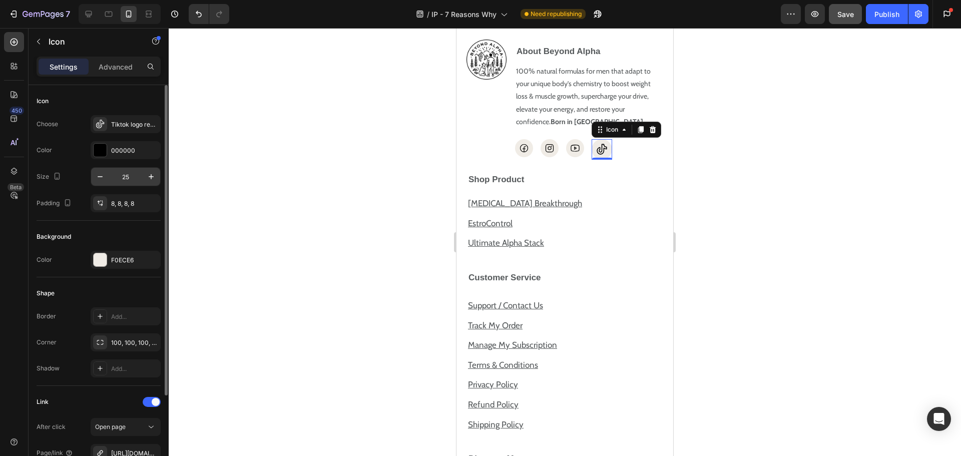
click at [135, 177] on input "25" at bounding box center [125, 177] width 33 height 18
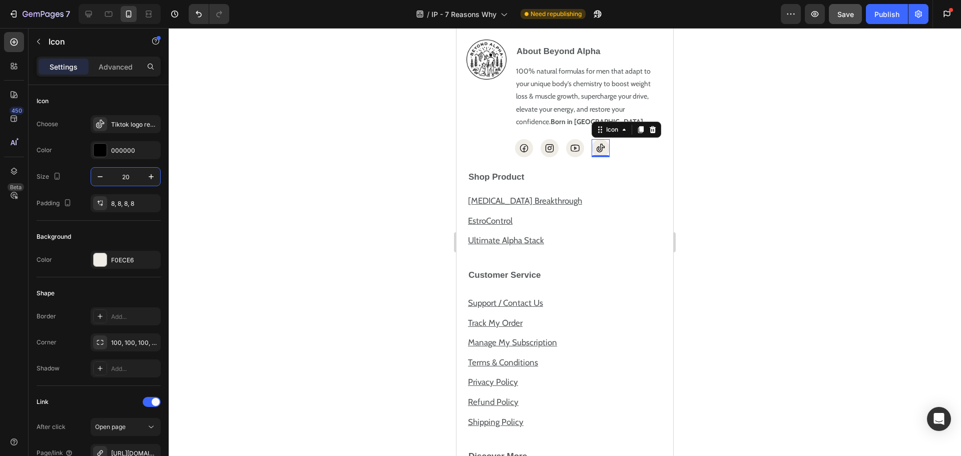
type input "20"
click at [717, 249] on div at bounding box center [565, 242] width 792 height 428
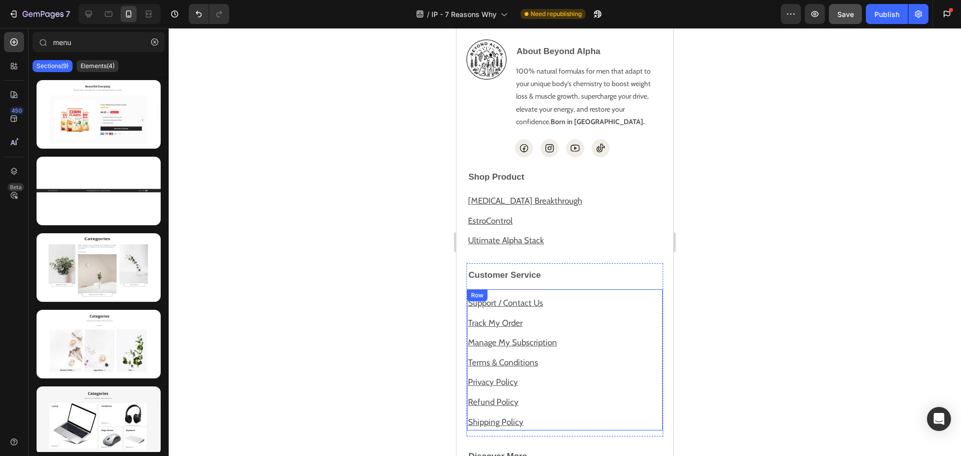
click at [547, 305] on div "Support / Contact Us Text Block Track My Order Text Block Manage My Subscriptio…" at bounding box center [565, 361] width 196 height 139
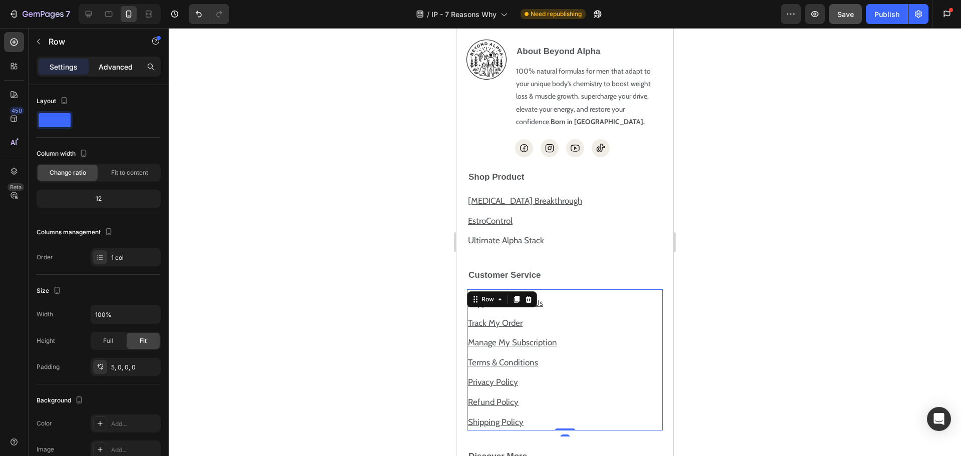
click at [110, 65] on p "Advanced" at bounding box center [116, 67] width 34 height 11
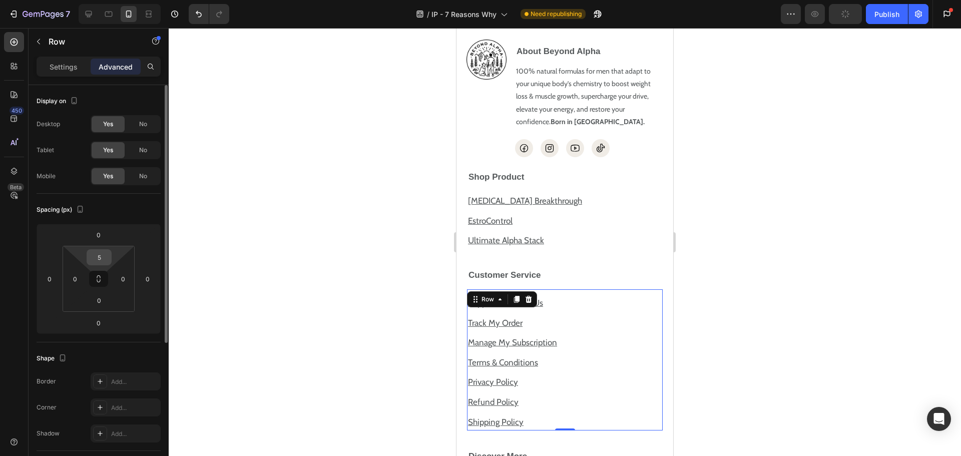
click at [97, 257] on input "5" at bounding box center [99, 257] width 20 height 15
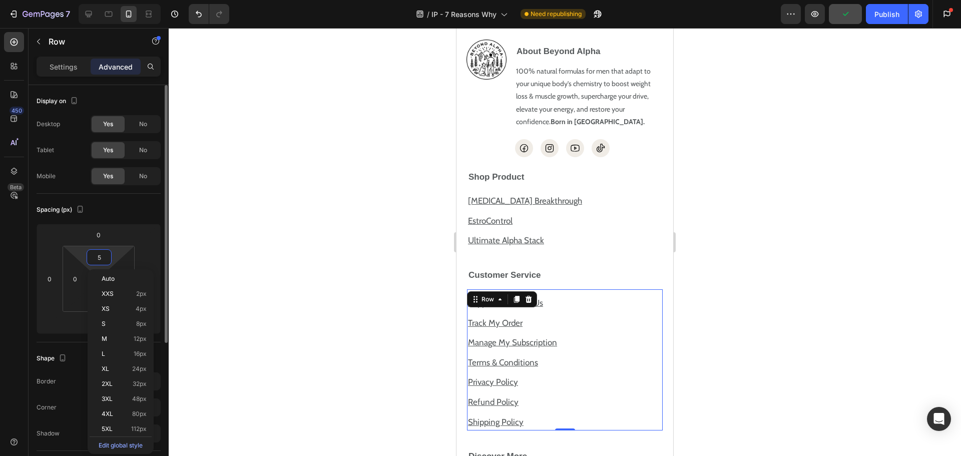
type input "0"
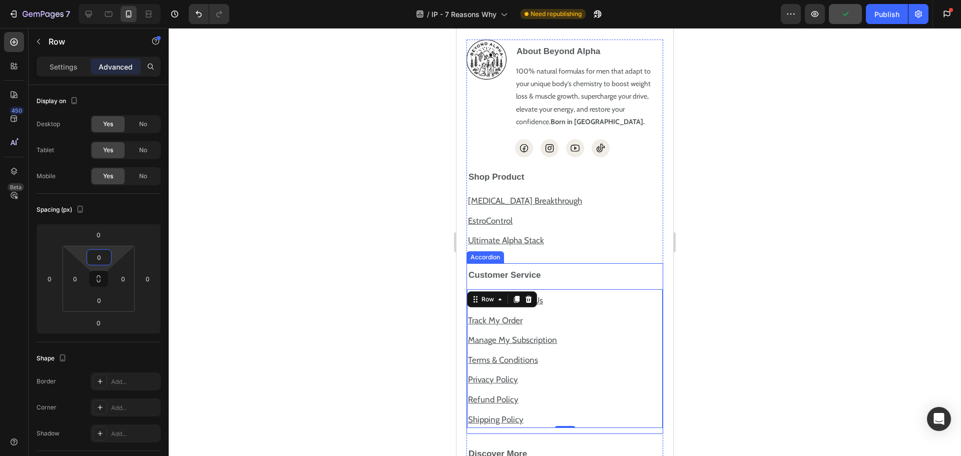
click at [513, 280] on strong "Customer Service" at bounding box center [504, 275] width 73 height 10
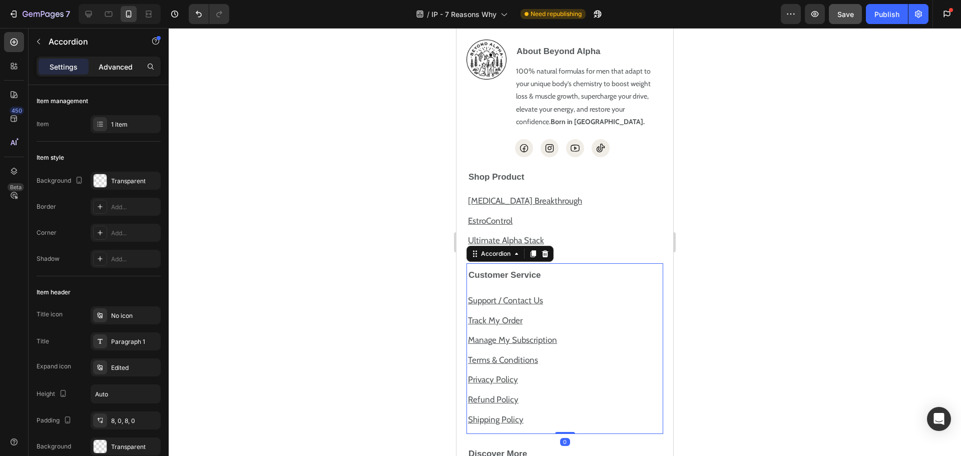
click at [121, 73] on div "Advanced" at bounding box center [116, 67] width 50 height 16
type input "100%"
type input "100"
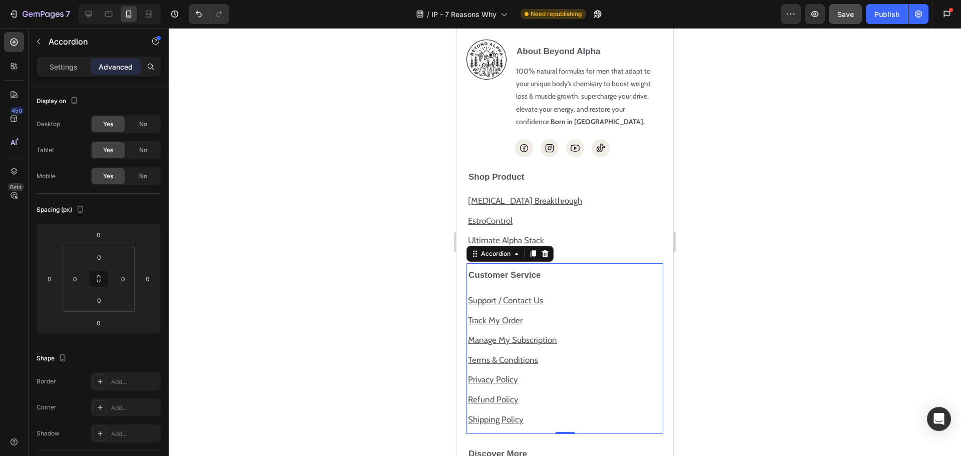
click at [857, 269] on div at bounding box center [565, 242] width 792 height 428
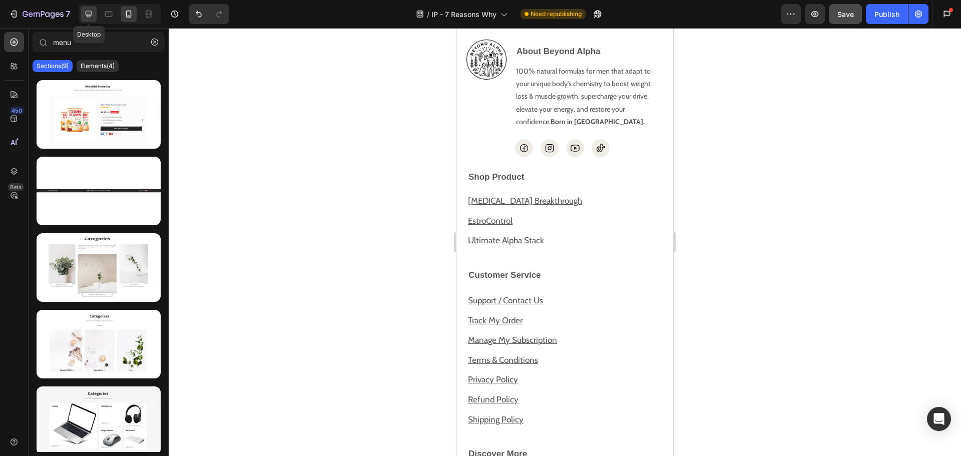
click at [84, 9] on icon at bounding box center [89, 14] width 10 height 10
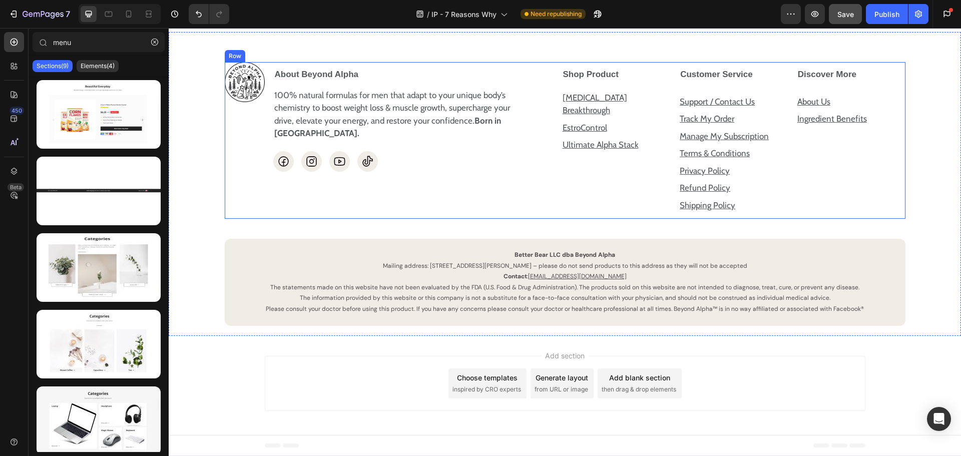
scroll to position [3056, 0]
click at [804, 17] on div "Preview Save Publish Get started 1 of 3 complete Insert template from library I…" at bounding box center [869, 14] width 176 height 20
click at [853, 17] on span "Save" at bounding box center [845, 14] width 17 height 9
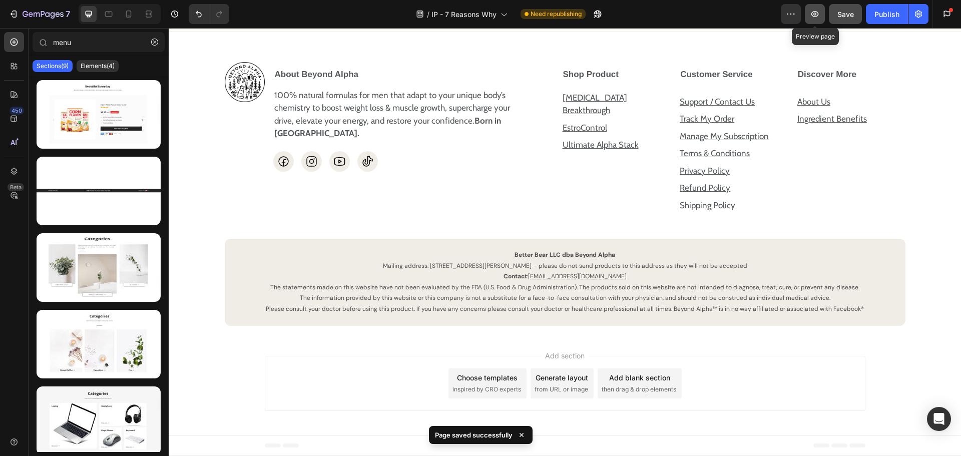
click at [814, 14] on icon "button" at bounding box center [815, 14] width 10 height 10
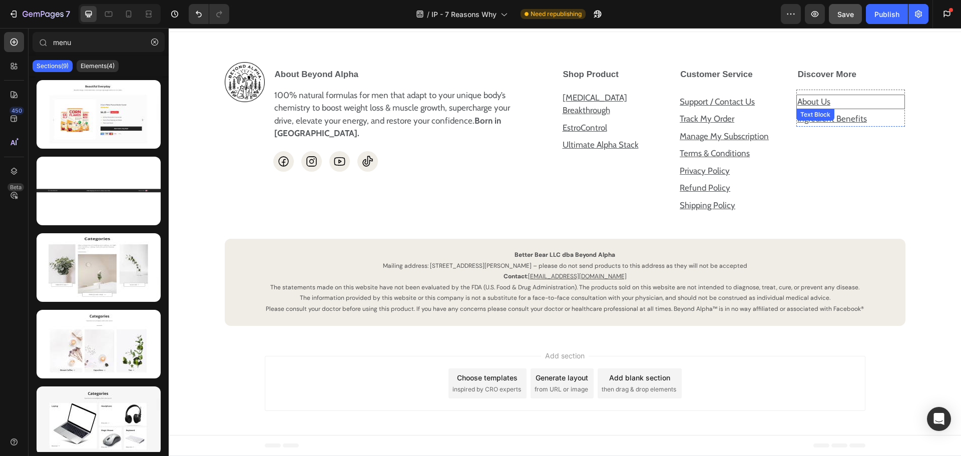
click at [838, 104] on p "About Us" at bounding box center [850, 102] width 107 height 13
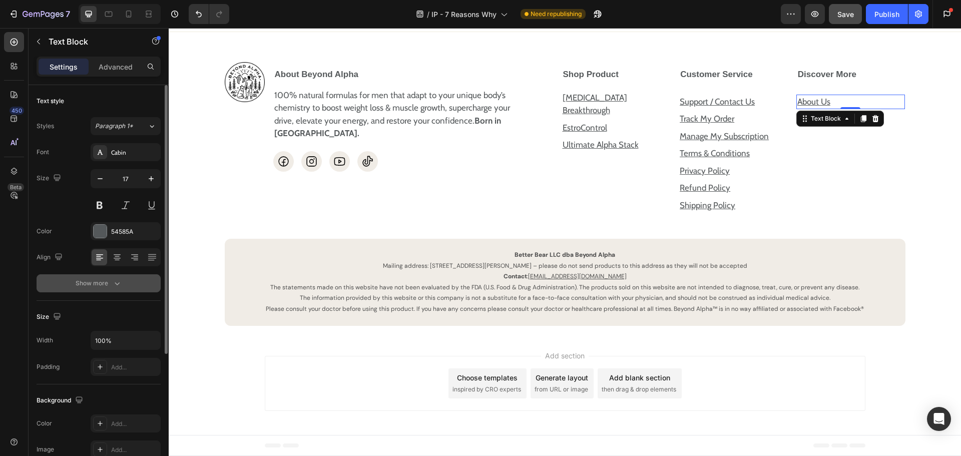
click at [142, 284] on button "Show more" at bounding box center [99, 283] width 124 height 18
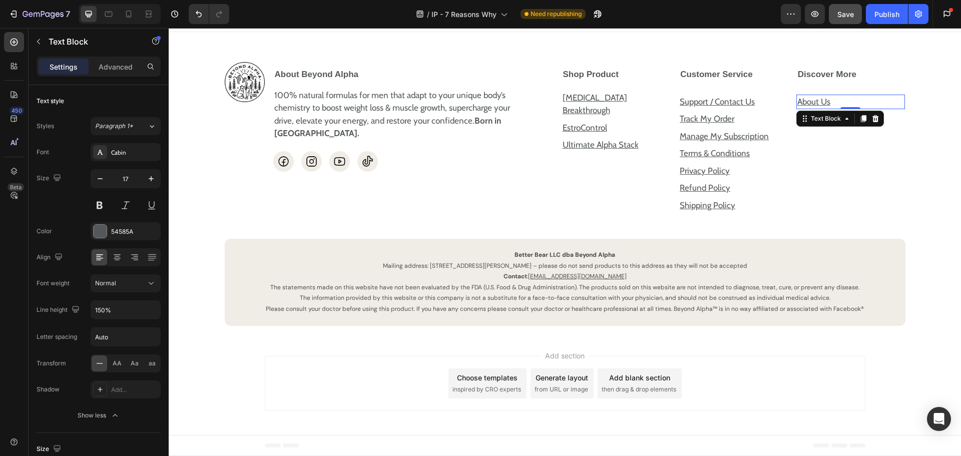
click at [865, 98] on p "About Us" at bounding box center [850, 102] width 107 height 13
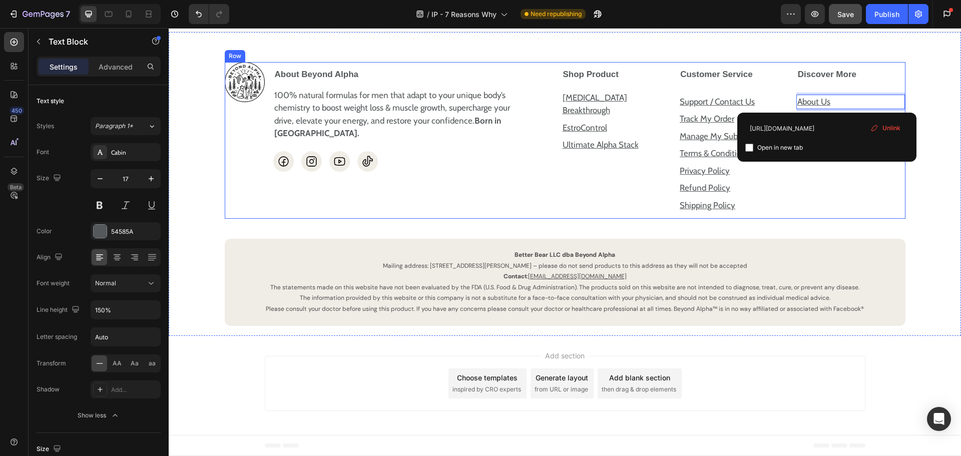
click at [821, 205] on div "Discover More About Us Text Block 0 Ingredient Benefits Text Block Row Accordion" at bounding box center [851, 140] width 110 height 157
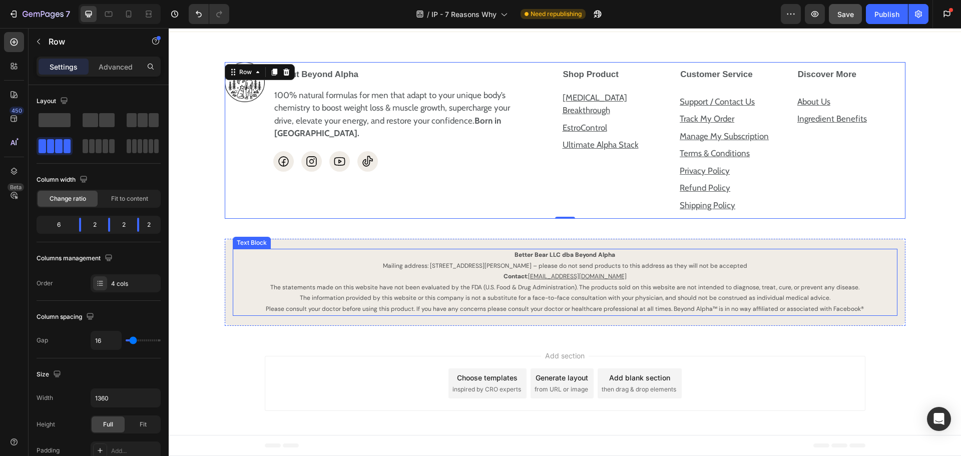
click at [569, 311] on p "Please consult your doctor before using this product. If you have any concerns …" at bounding box center [565, 309] width 663 height 11
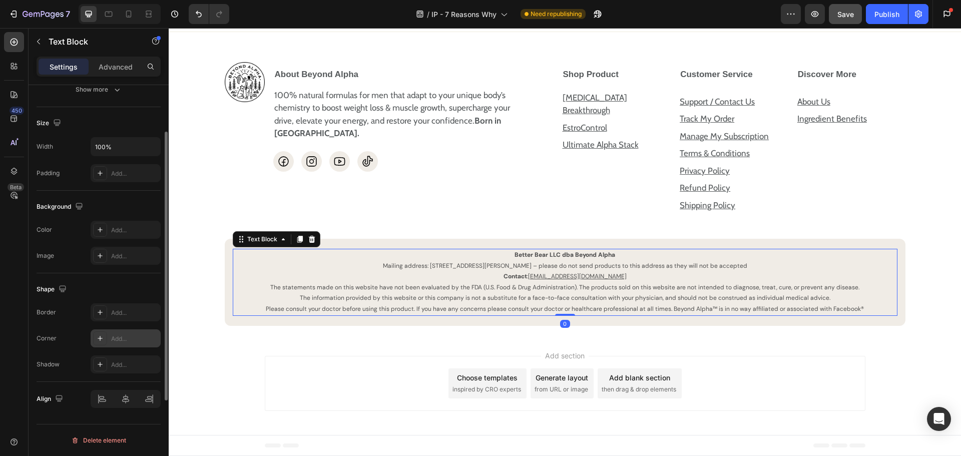
scroll to position [0, 0]
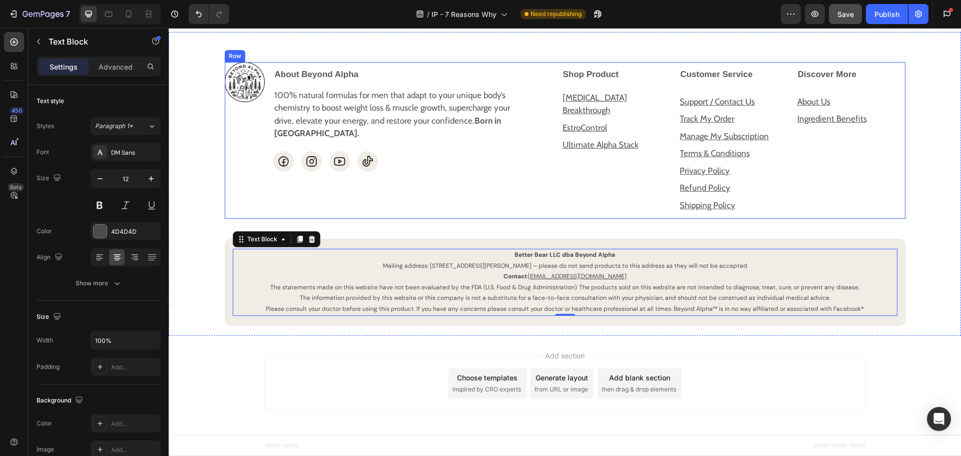
click at [554, 66] on div "Image About Beyond Alpha 100% natural formulas for men that adapt to your uniqu…" at bounding box center [565, 140] width 681 height 157
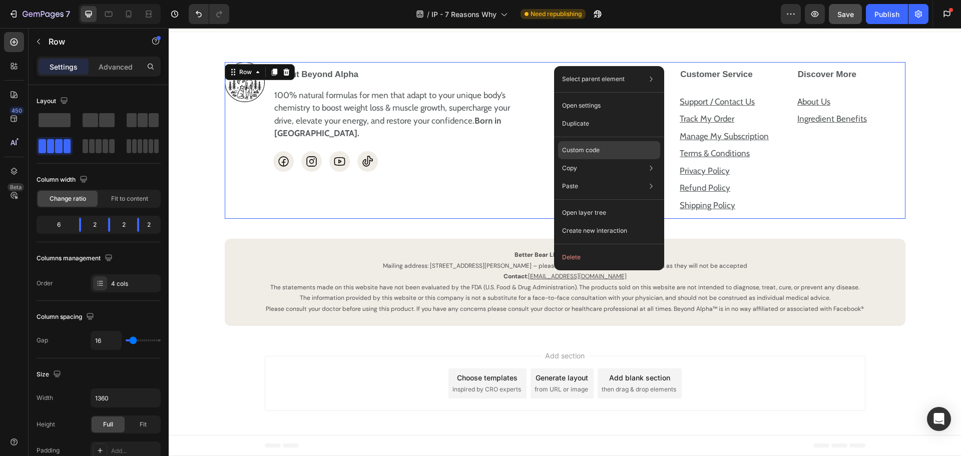
click at [580, 150] on p "Custom code" at bounding box center [581, 150] width 38 height 9
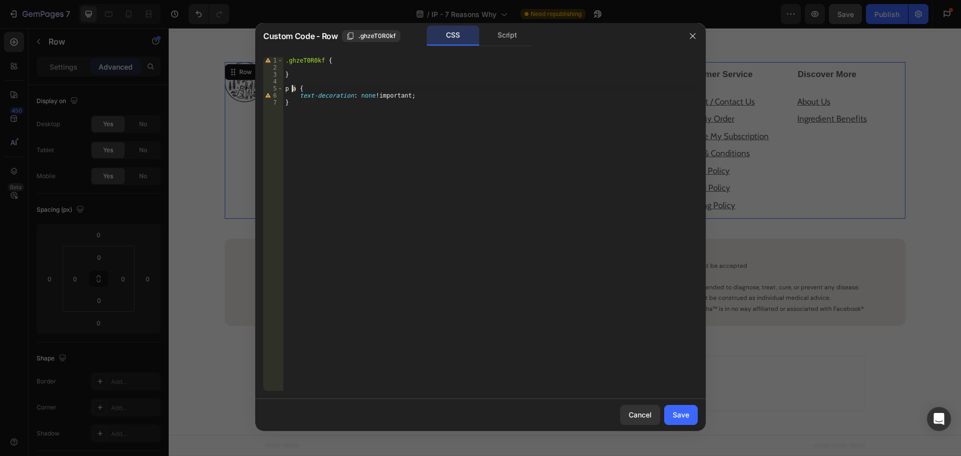
click at [291, 89] on div ".ghzeT0R0kf { } p a { text-decoration : none !important ; }" at bounding box center [490, 231] width 414 height 348
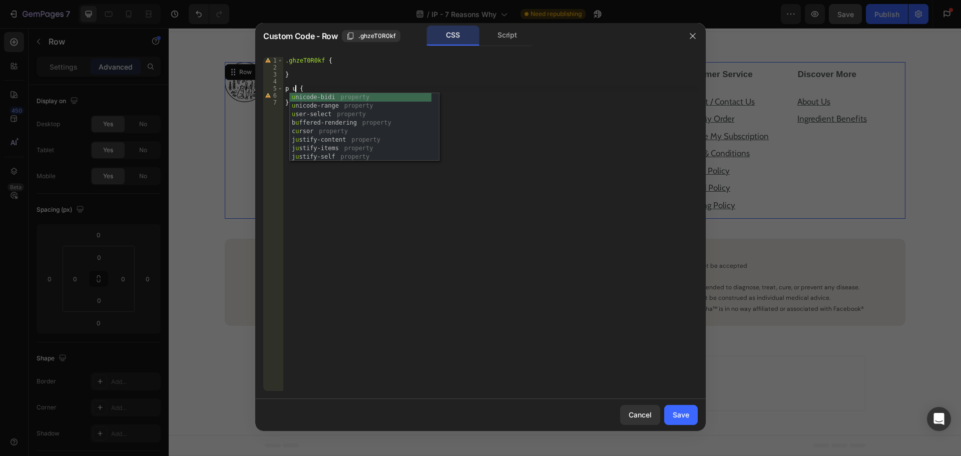
scroll to position [0, 1]
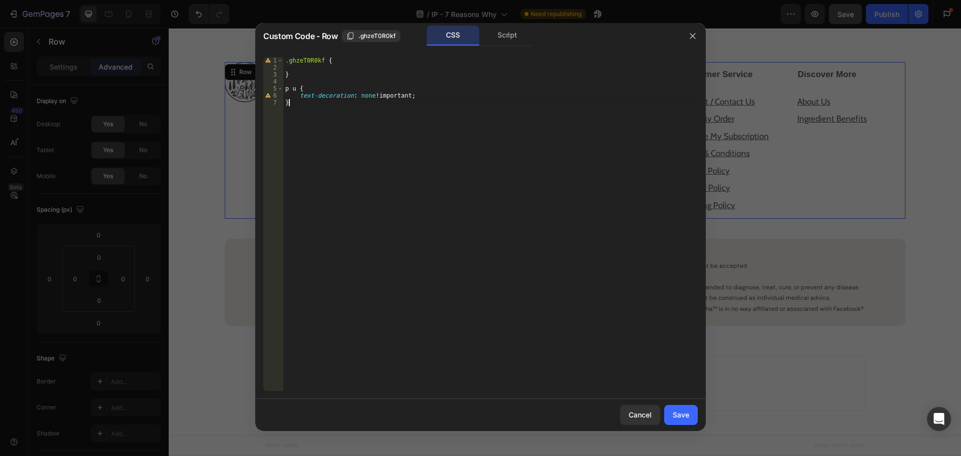
click at [322, 179] on div ".ghzeT0R0kf { } p u { text-decoration : none !important ; }" at bounding box center [490, 231] width 414 height 348
type textarea "}"
click at [682, 410] on div "Save" at bounding box center [681, 414] width 17 height 11
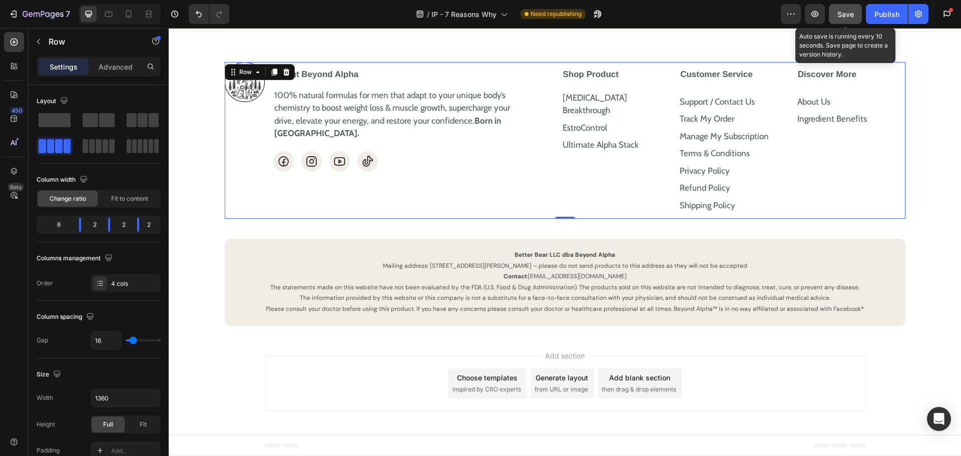
click at [843, 22] on button "Save" at bounding box center [845, 14] width 33 height 20
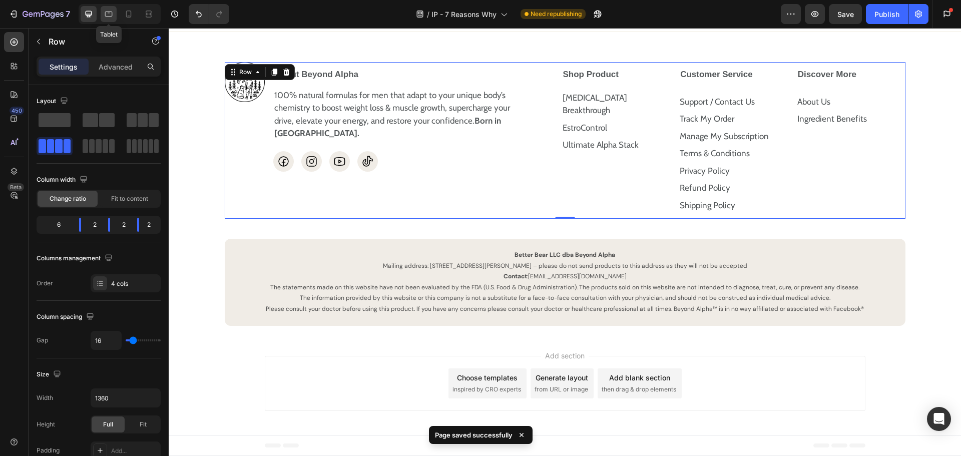
click at [113, 14] on icon at bounding box center [109, 14] width 10 height 10
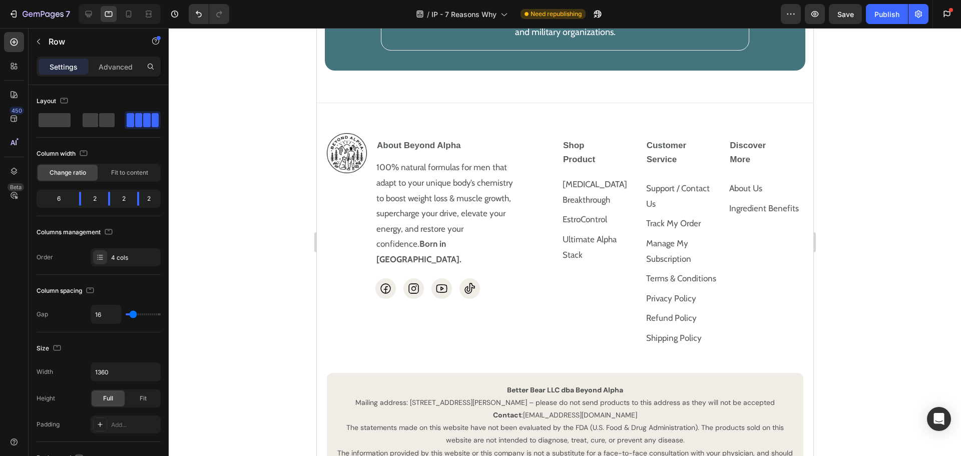
scroll to position [4128, 0]
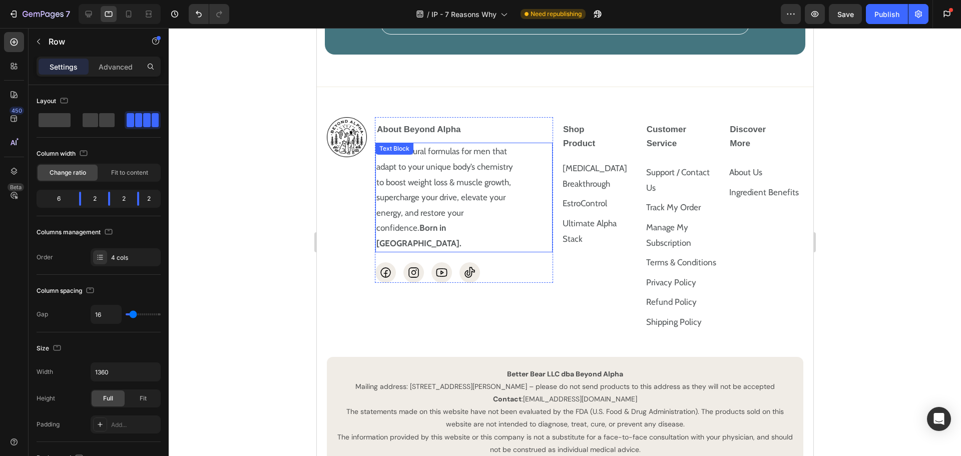
click at [501, 164] on p "100% natural formulas for men that adapt to your unique body’s chemistry to boo…" at bounding box center [448, 197] width 145 height 107
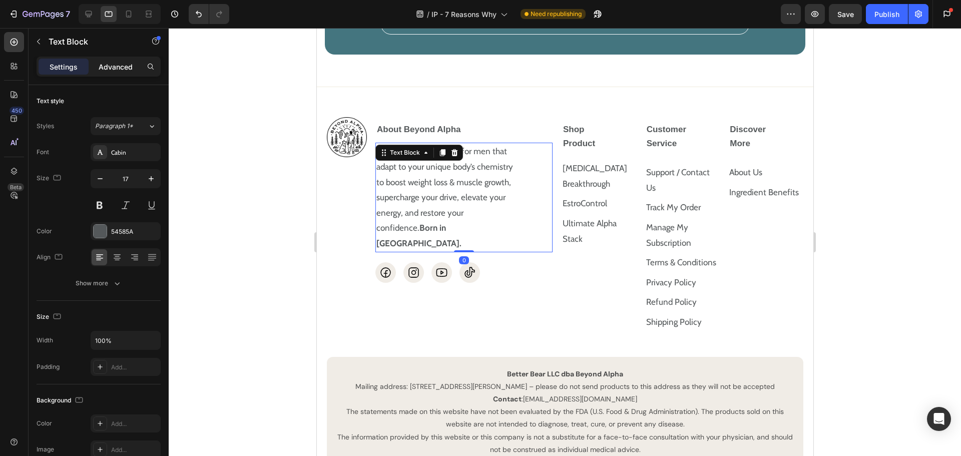
click at [115, 71] on p "Advanced" at bounding box center [116, 67] width 34 height 11
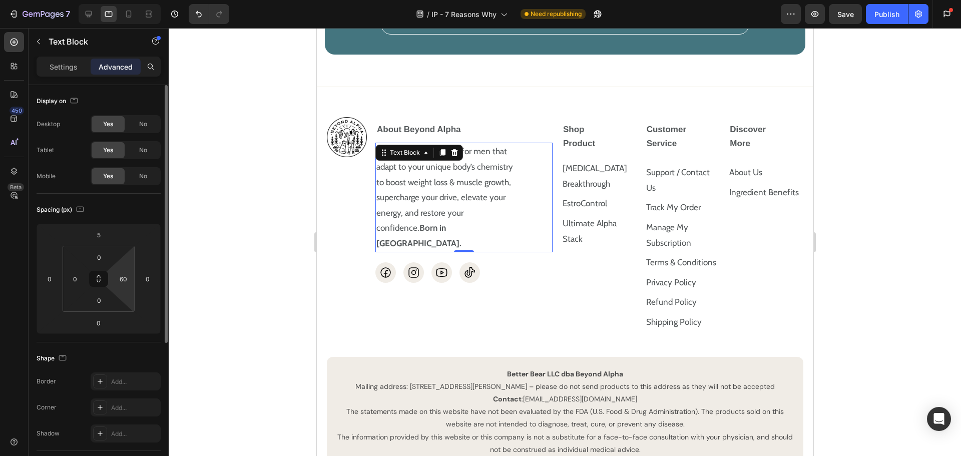
click at [124, 0] on html "7 Version history / IP - 7 Reasons Why Need republishing Preview Save Publish G…" at bounding box center [480, 0] width 961 height 0
click at [124, 285] on input "60" at bounding box center [123, 278] width 15 height 15
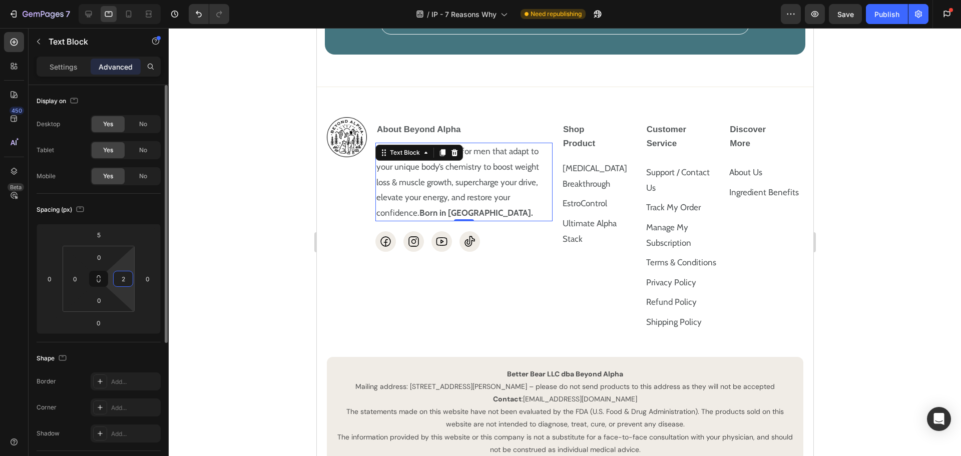
type input "20"
click at [359, 303] on div "Image About Beyond Alpha 100% natural formulas for men that adapt to your uniqu…" at bounding box center [439, 227] width 226 height 220
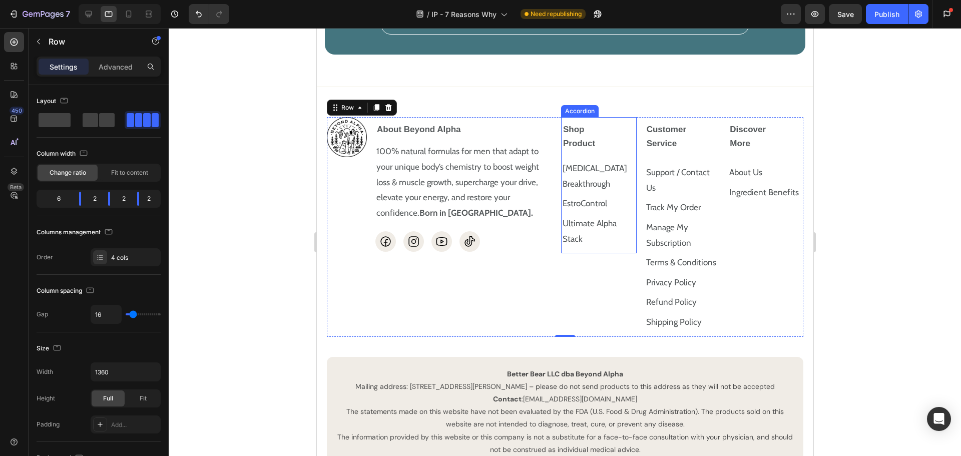
click at [588, 123] on p "Shop Product" at bounding box center [590, 137] width 56 height 29
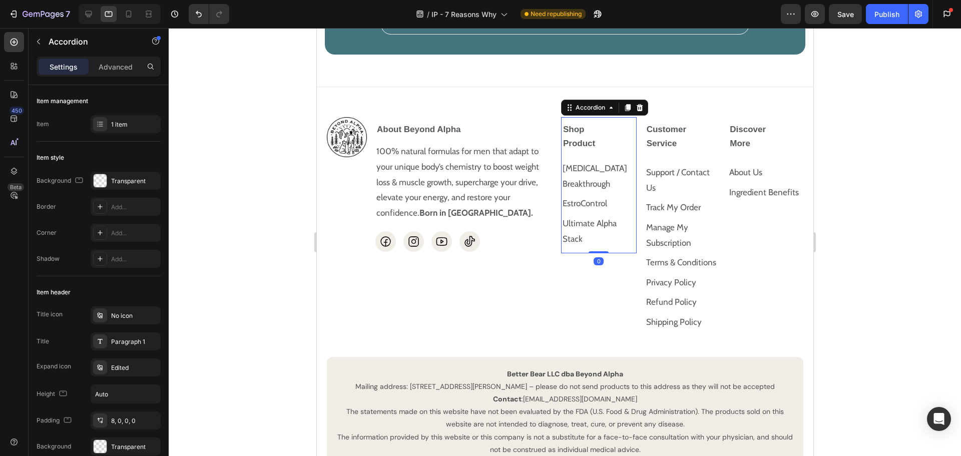
click at [576, 123] on p "Shop Product" at bounding box center [590, 137] width 56 height 29
click at [119, 65] on p "Advanced" at bounding box center [116, 67] width 34 height 11
type input "100%"
type input "100"
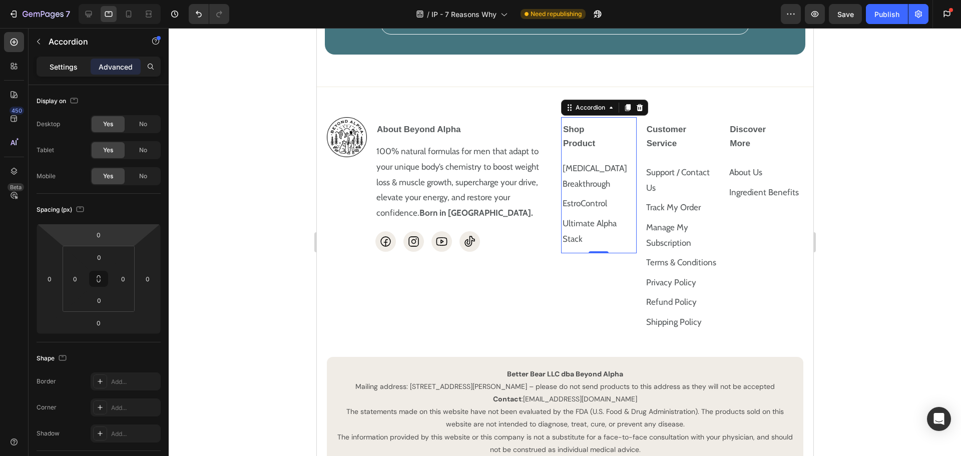
click at [70, 66] on p "Settings" at bounding box center [64, 67] width 28 height 11
type input "8"
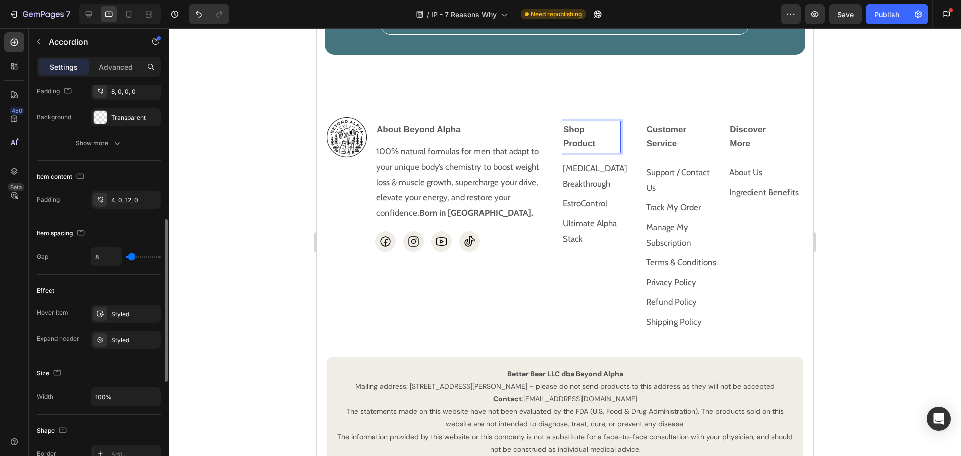
scroll to position [279, 0]
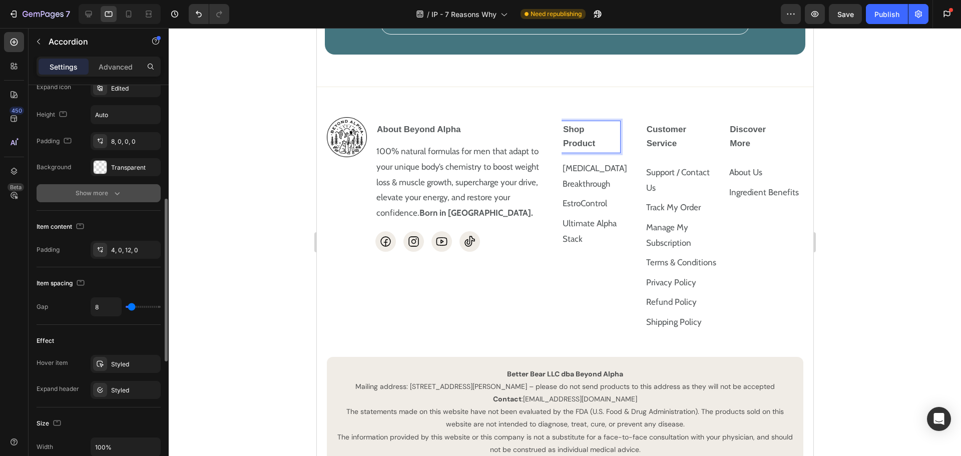
click at [91, 192] on div "Show more" at bounding box center [99, 193] width 47 height 10
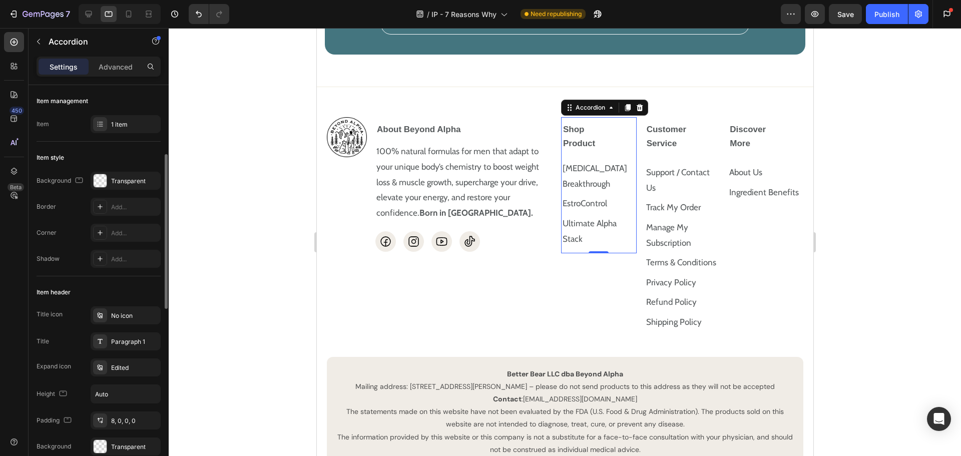
scroll to position [100, 0]
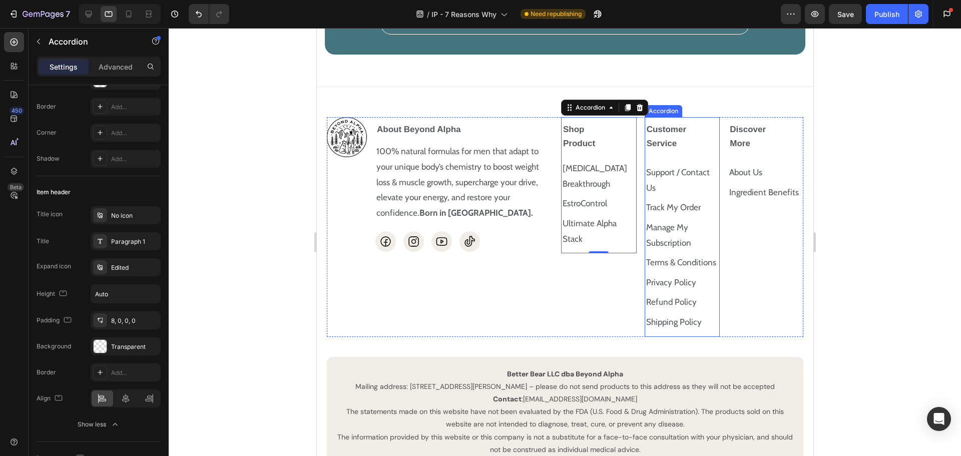
click at [670, 132] on strong "Customer Service" at bounding box center [666, 137] width 40 height 24
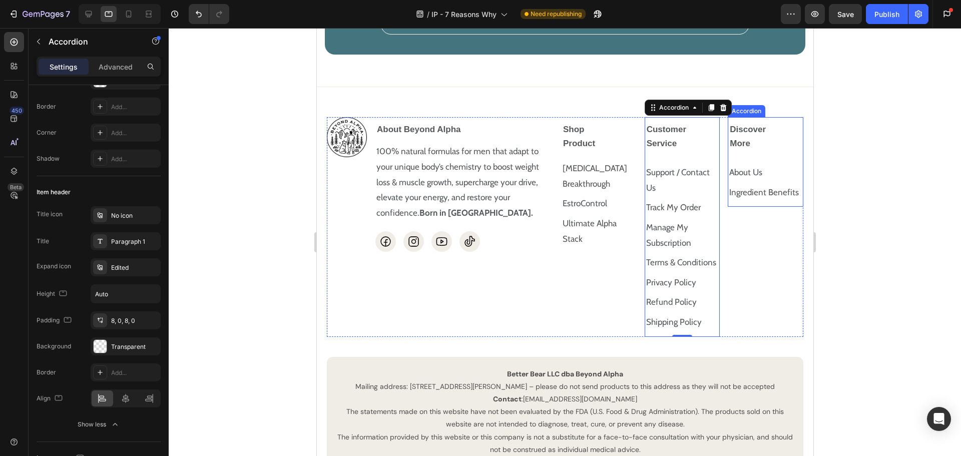
click at [734, 126] on strong "Discover More" at bounding box center [747, 137] width 36 height 24
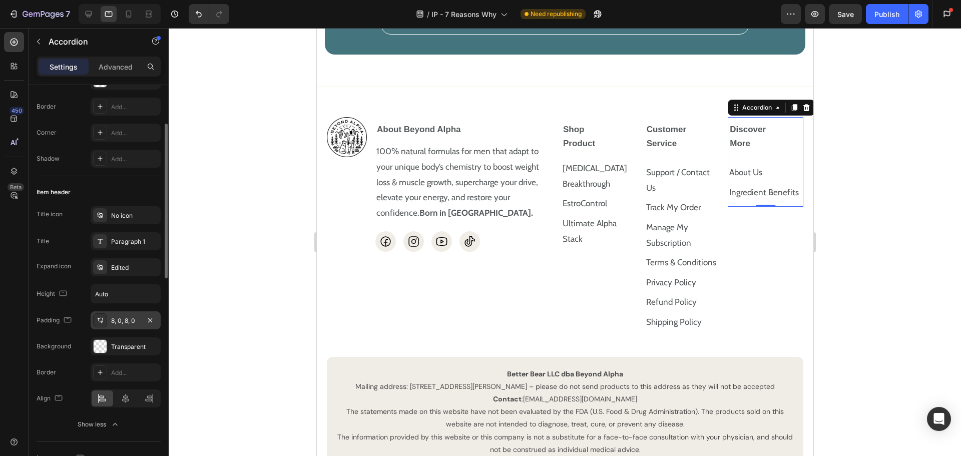
scroll to position [0, 0]
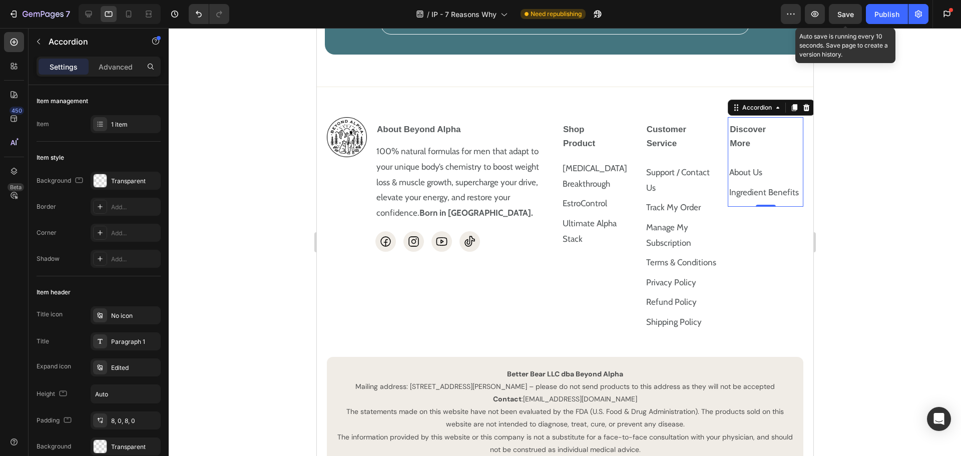
click at [844, 17] on span "Save" at bounding box center [845, 14] width 17 height 9
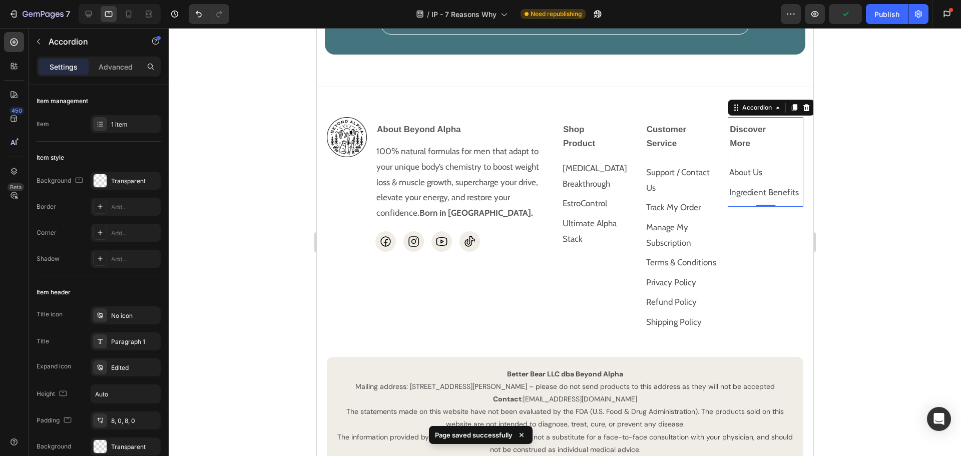
click at [876, 85] on div at bounding box center [565, 242] width 792 height 428
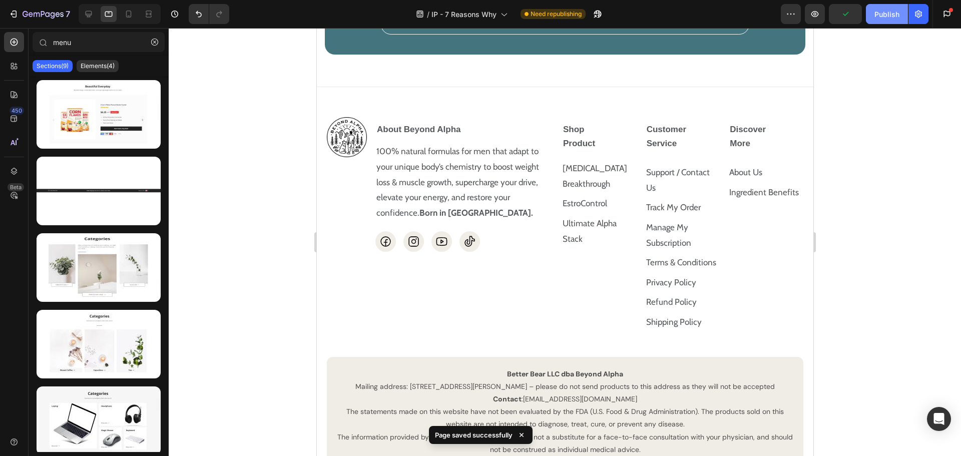
click at [897, 13] on div "Publish" at bounding box center [886, 14] width 25 height 11
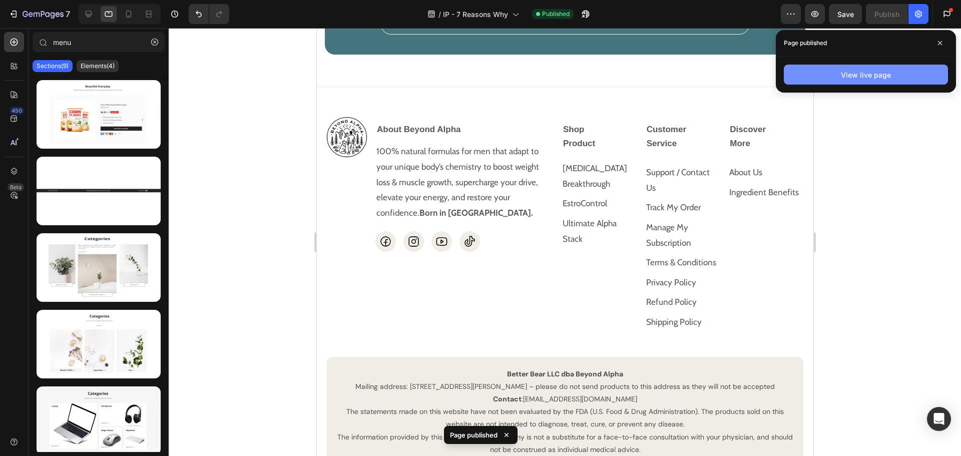
click at [842, 80] on div "View live page" at bounding box center [866, 75] width 50 height 11
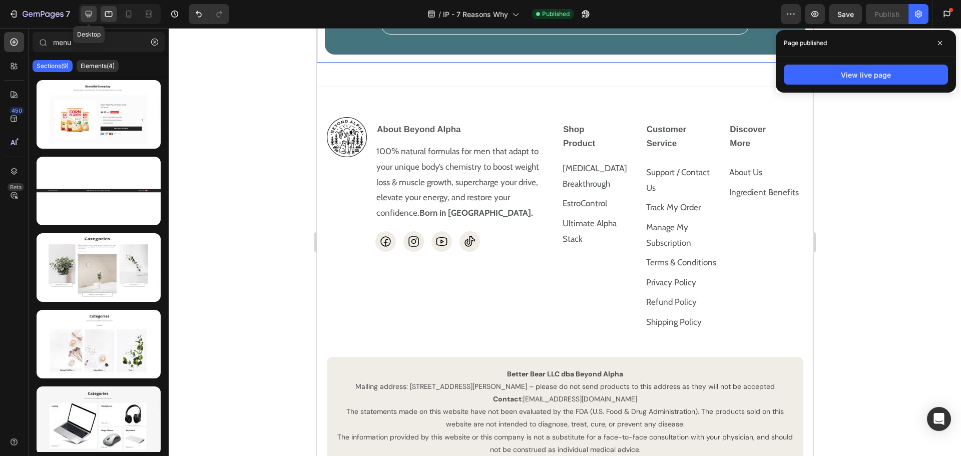
click at [89, 16] on icon at bounding box center [89, 14] width 7 height 7
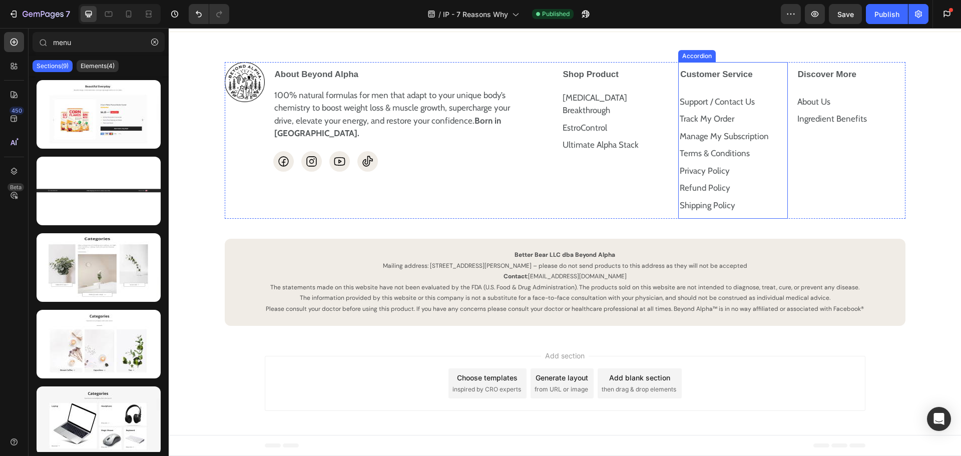
scroll to position [3056, 0]
click at [719, 90] on div "Support / Contact Us Text Block Track My Order Text Block Manage My Subscriptio…" at bounding box center [733, 152] width 109 height 124
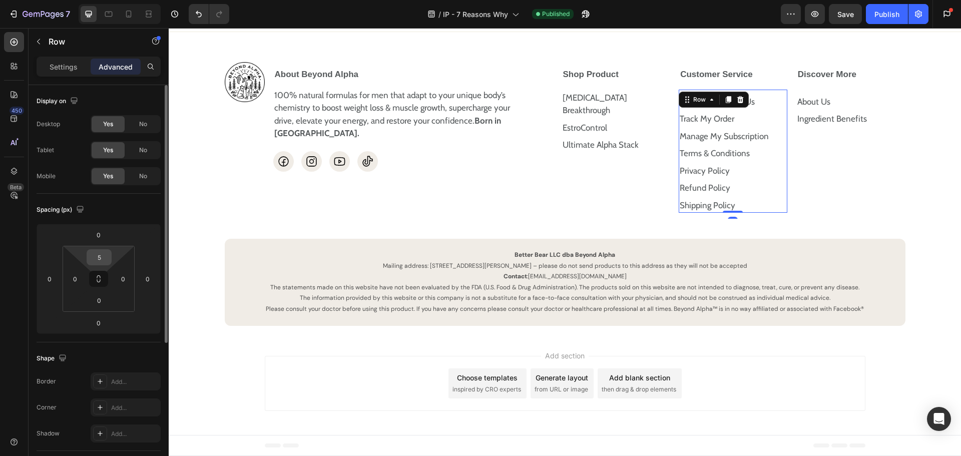
click at [95, 256] on input "5" at bounding box center [99, 257] width 20 height 15
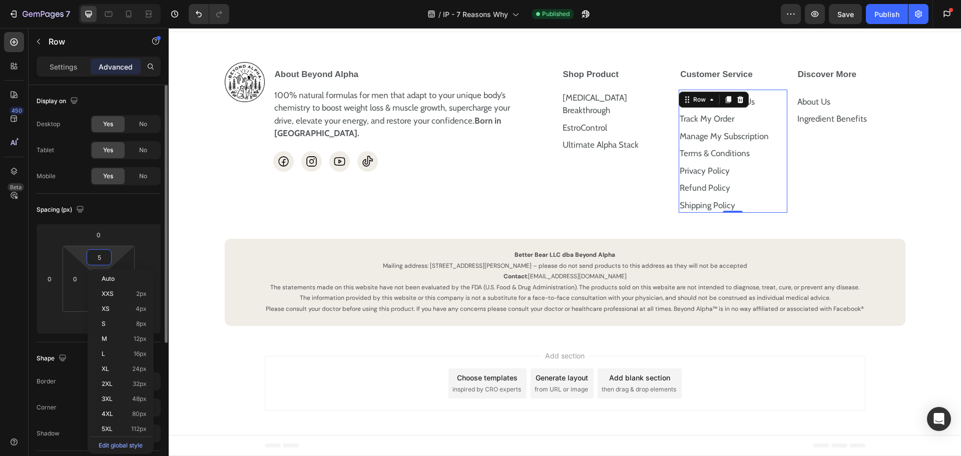
type input "0"
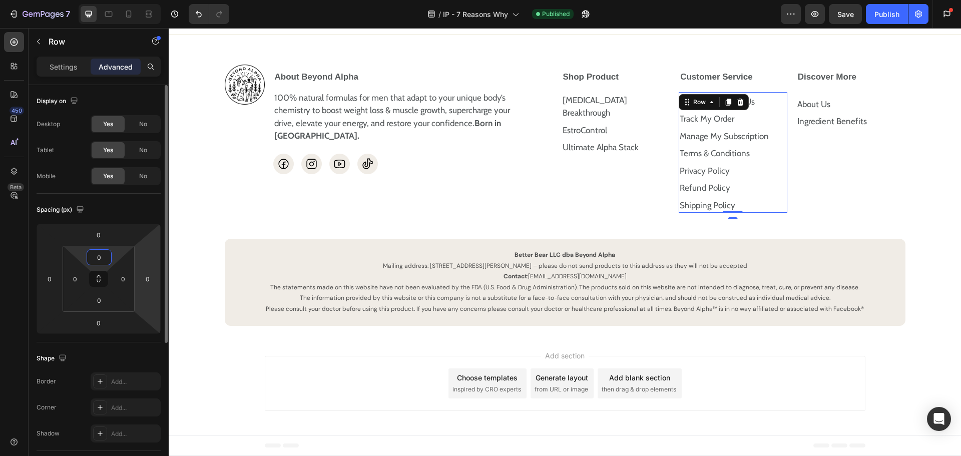
scroll to position [3053, 0]
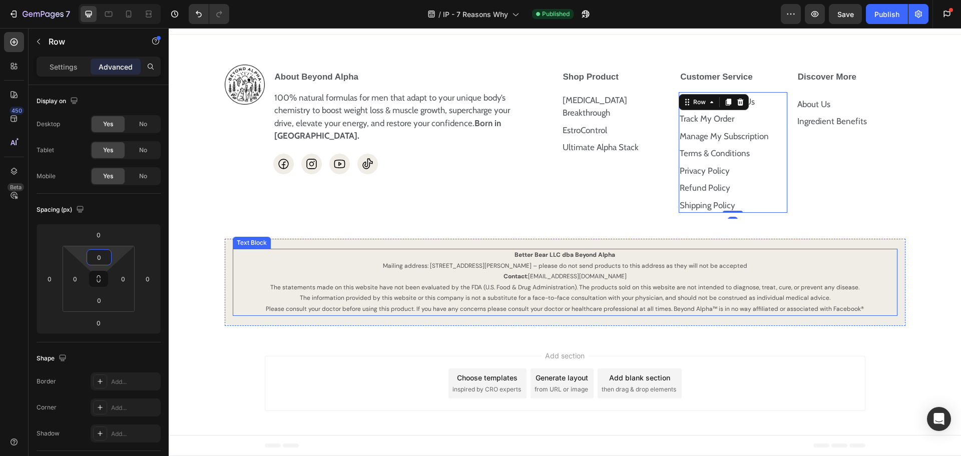
click at [865, 186] on div "Discover More About Us Text Block Ingredient Benefits Text Block Row Accordion" at bounding box center [851, 142] width 110 height 154
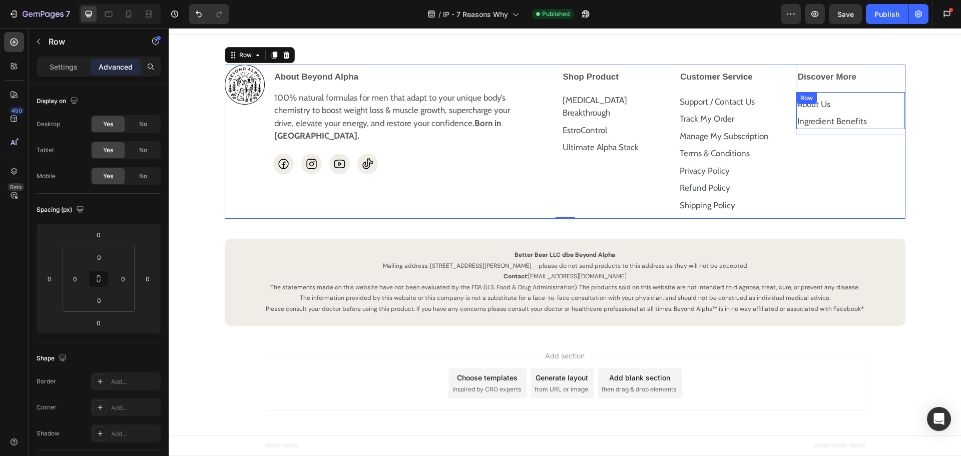
click at [861, 93] on div "About Us Text Block Ingredient Benefits Text Block Row" at bounding box center [850, 110] width 109 height 37
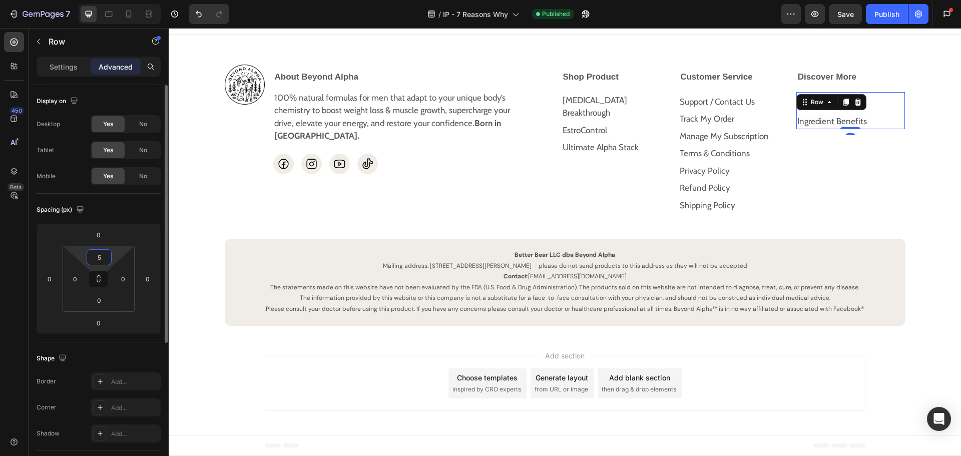
click at [95, 258] on input "5" at bounding box center [99, 257] width 20 height 15
type input "0"
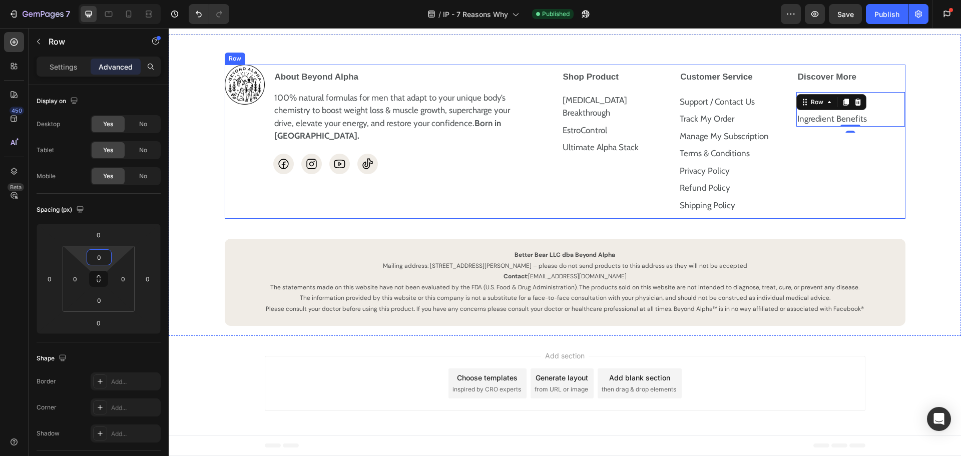
click at [819, 190] on div "Discover More About Us Text Block Ingredient Benefits Text Block Row 0 Accordion" at bounding box center [851, 142] width 110 height 154
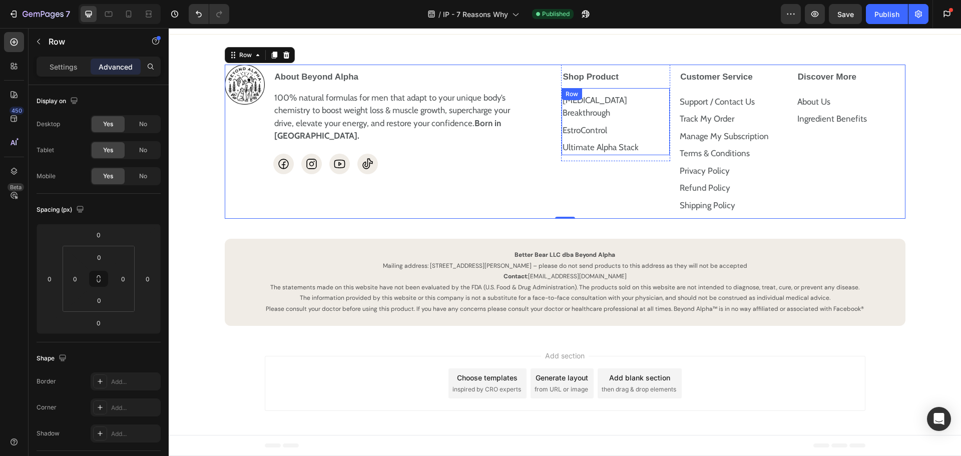
click at [641, 88] on div "Testosterone Breakthrough Text Block EstroControl Text Block Ultimate Alpha Sta…" at bounding box center [615, 121] width 109 height 67
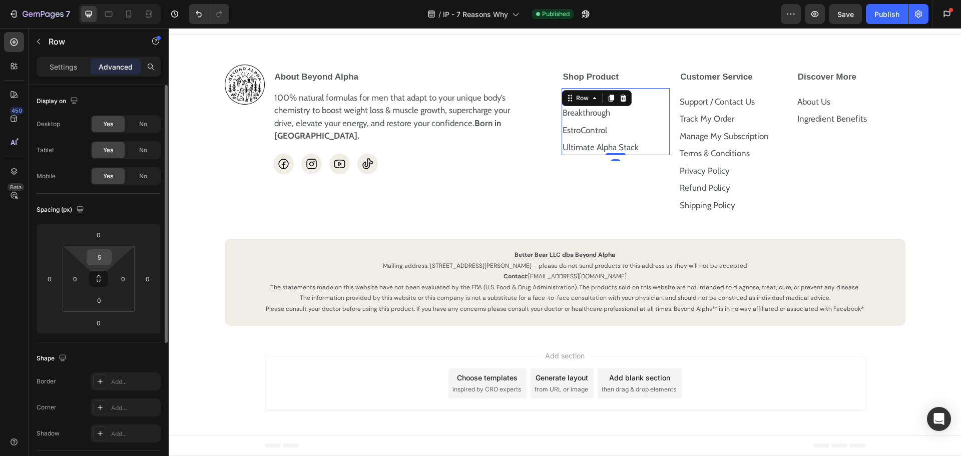
click at [94, 258] on input "5" at bounding box center [99, 257] width 20 height 15
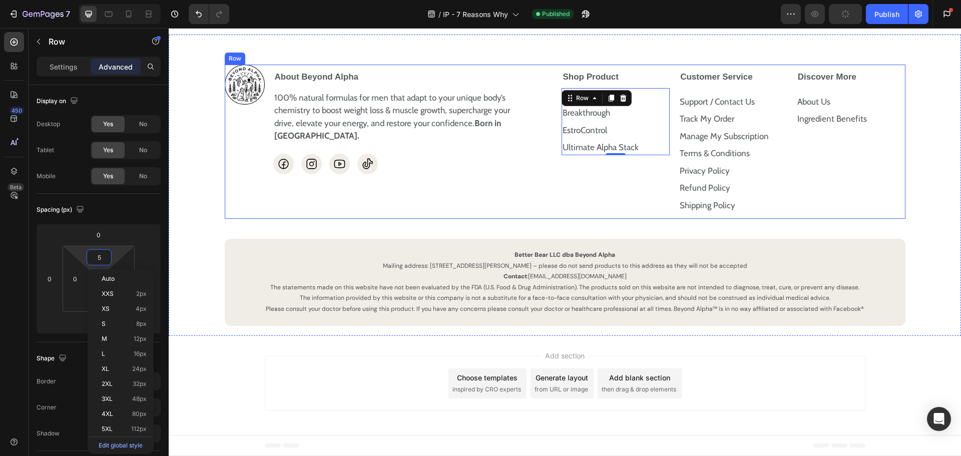
click at [629, 189] on div "Shop Product Testosterone Breakthrough Text Block EstroControl Text Block Ultim…" at bounding box center [616, 142] width 110 height 154
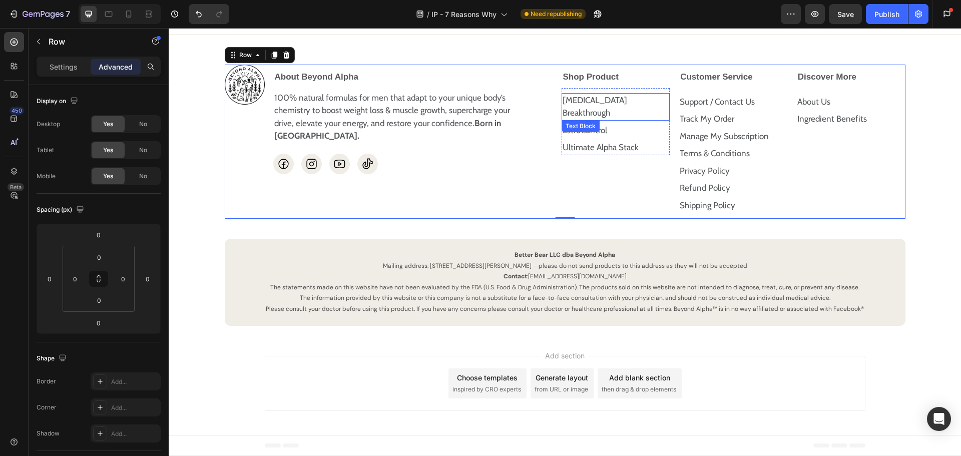
click at [627, 99] on u "[MEDICAL_DATA] Breakthrough" at bounding box center [594, 106] width 65 height 23
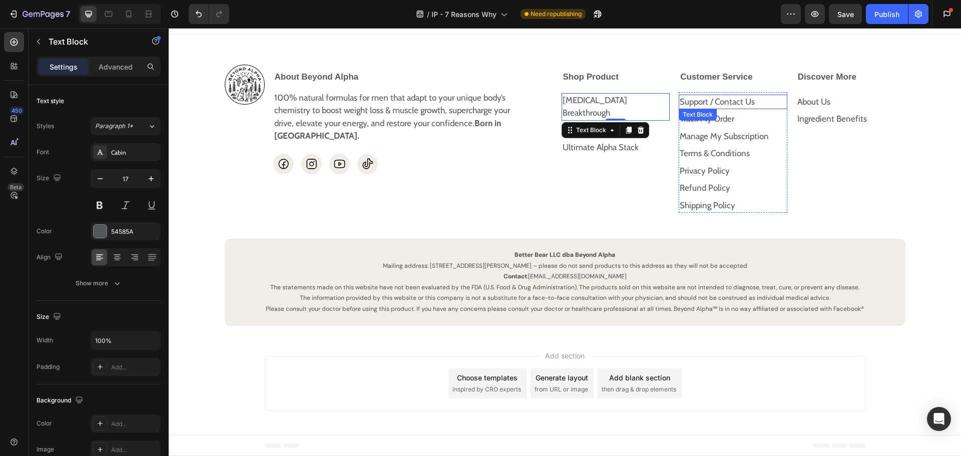
click at [735, 104] on u "Support / Contact Us" at bounding box center [717, 102] width 75 height 10
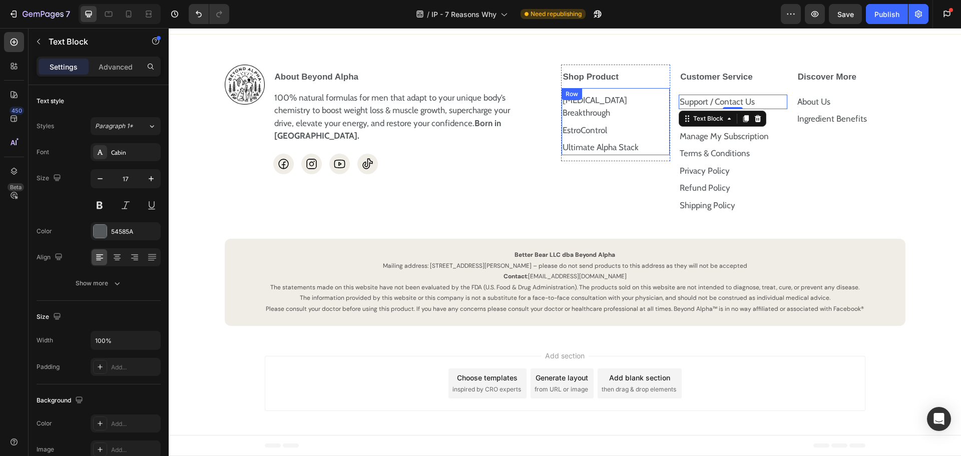
click at [633, 89] on div "Testosterone Breakthrough Text Block EstroControl Text Block Ultimate Alpha Sta…" at bounding box center [615, 121] width 109 height 67
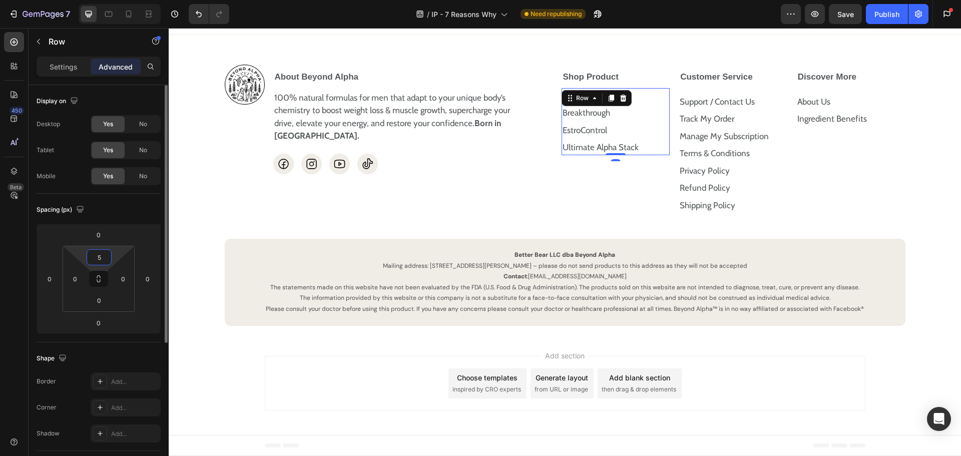
click at [113, 0] on html "7 Version history / IP - 7 Reasons Why Need republishing Preview Save Publish G…" at bounding box center [480, 0] width 961 height 0
type input "8"
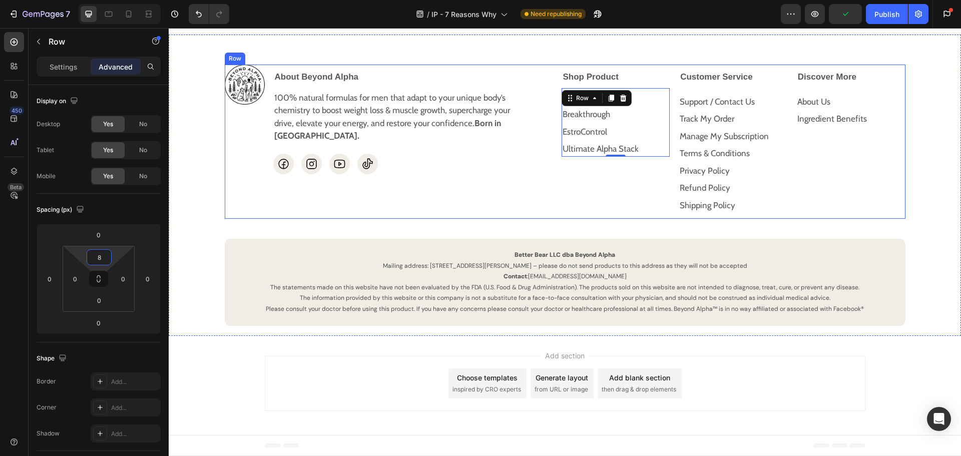
click at [891, 176] on div "Discover More About Us Text Block Ingredient Benefits Text Block Row Accordion" at bounding box center [851, 142] width 110 height 154
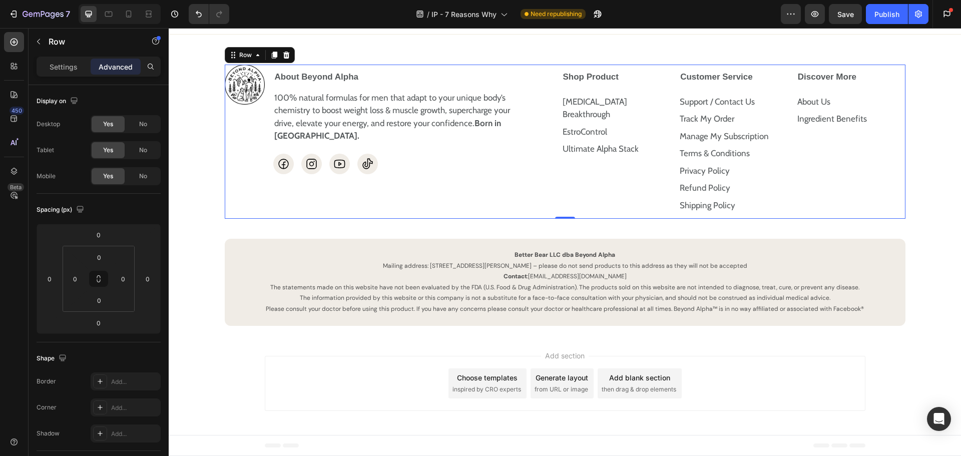
click at [878, 24] on div "7 Version history / IP - 7 Reasons Why Need republishing Preview Save Publish G…" at bounding box center [480, 14] width 961 height 29
click at [860, 15] on button "Save" at bounding box center [845, 14] width 33 height 20
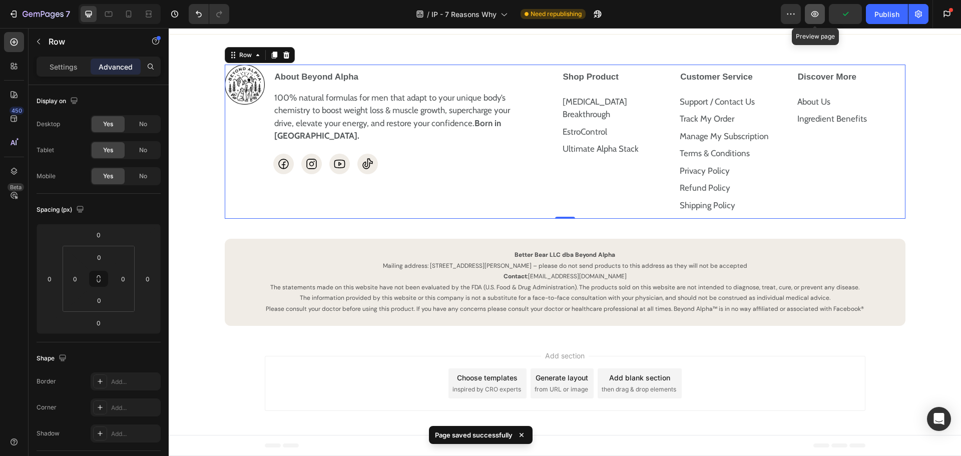
click at [812, 16] on icon "button" at bounding box center [815, 14] width 10 height 10
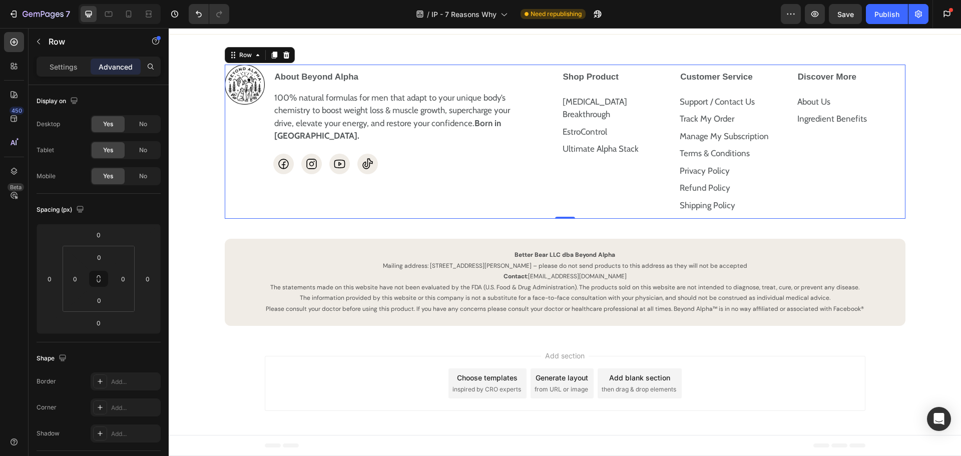
click at [366, 13] on div "/ IP - 7 Reasons Why Need republishing" at bounding box center [508, 14] width 543 height 20
click at [126, 15] on icon at bounding box center [129, 14] width 10 height 10
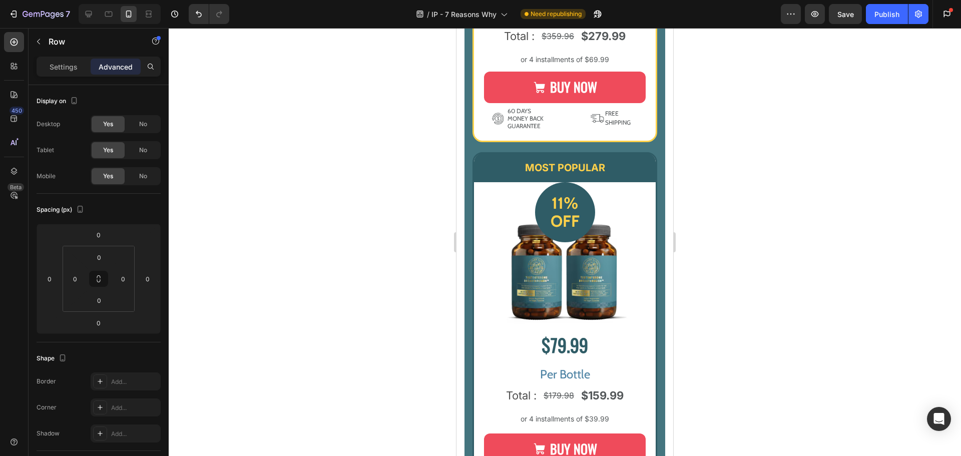
scroll to position [3050, 0]
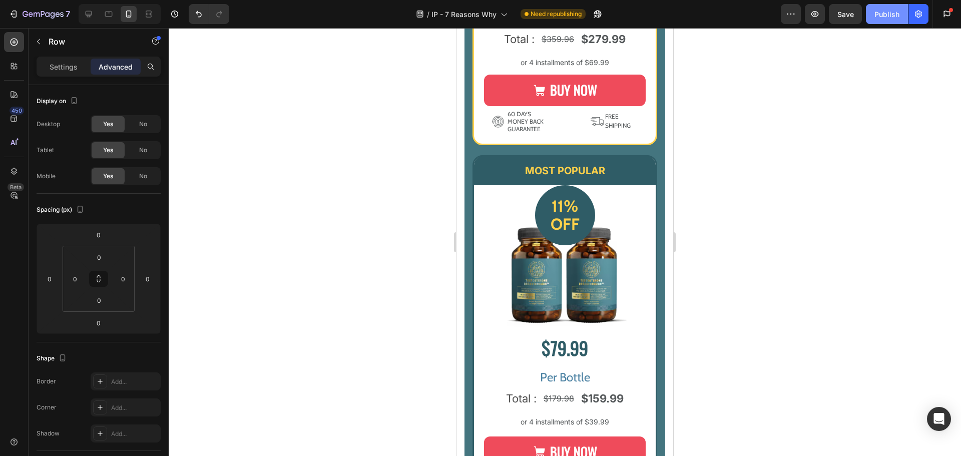
click at [899, 17] on div "Publish" at bounding box center [886, 14] width 25 height 11
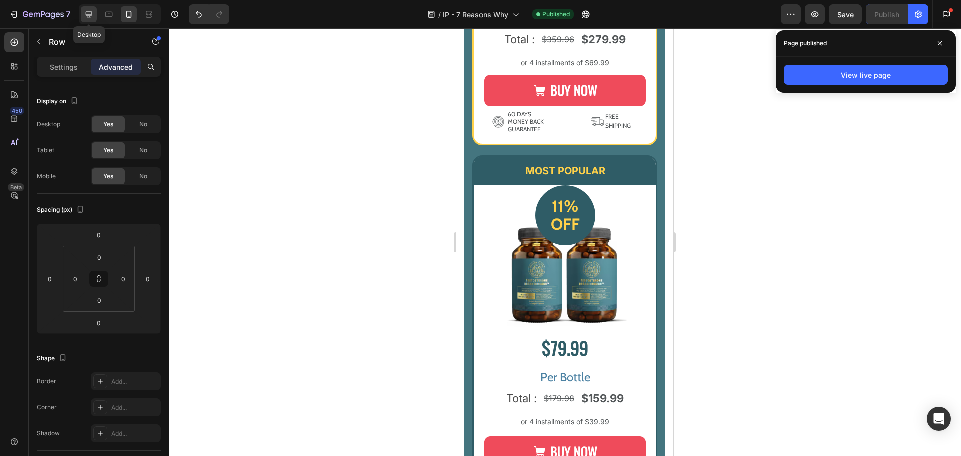
click at [96, 13] on div at bounding box center [89, 14] width 16 height 16
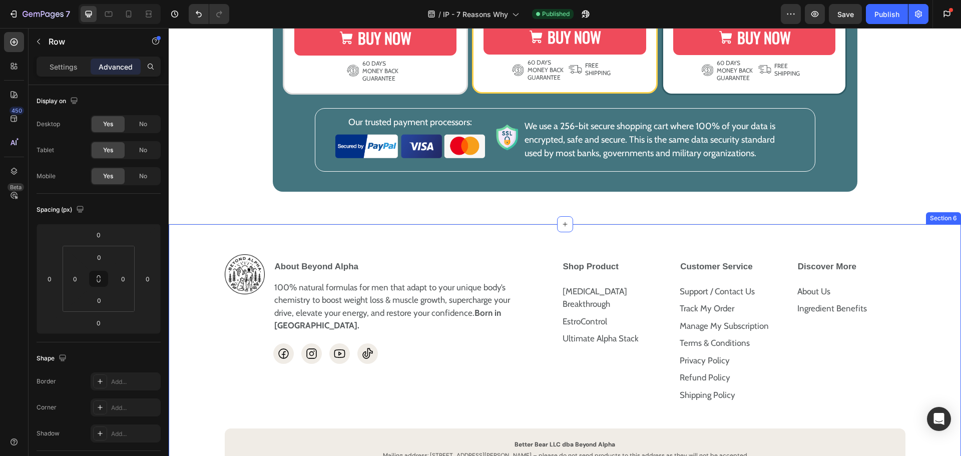
scroll to position [2937, 0]
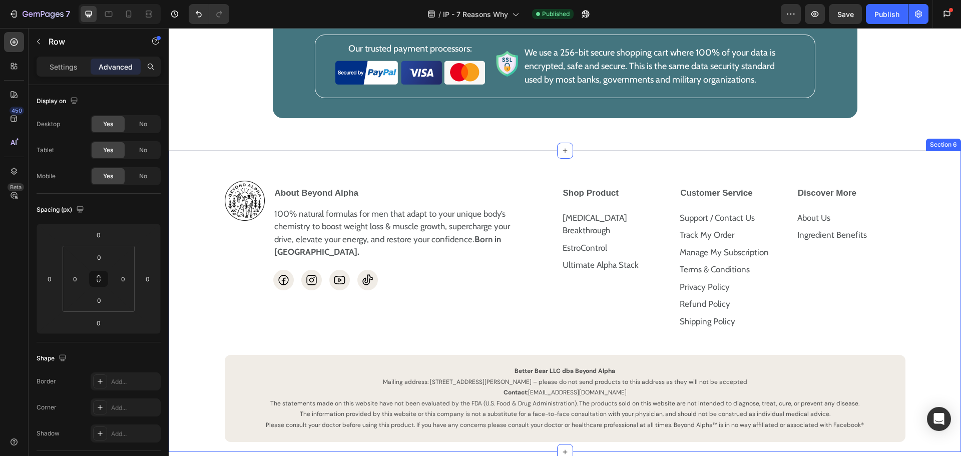
click at [551, 157] on div "Image About Beyond Alpha 100% natural formulas for men that adapt to your uniqu…" at bounding box center [565, 301] width 792 height 302
click at [124, 14] on icon at bounding box center [129, 14] width 10 height 10
type input "40"
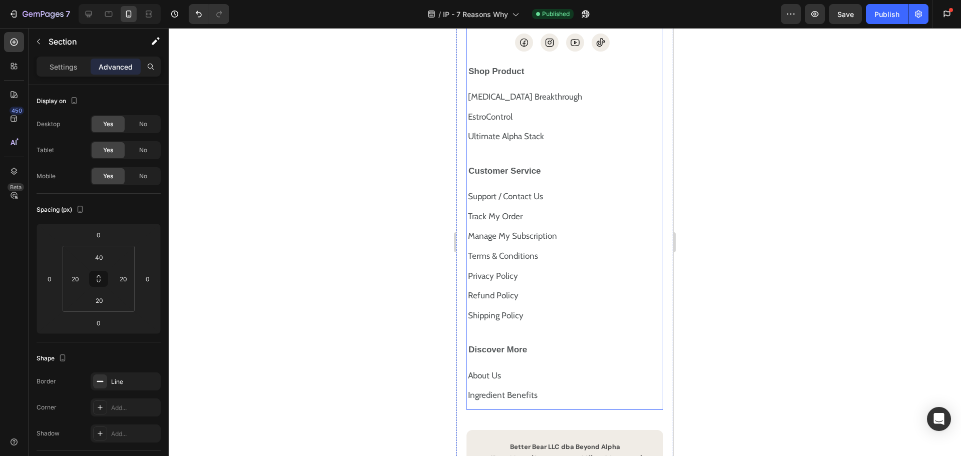
scroll to position [3896, 0]
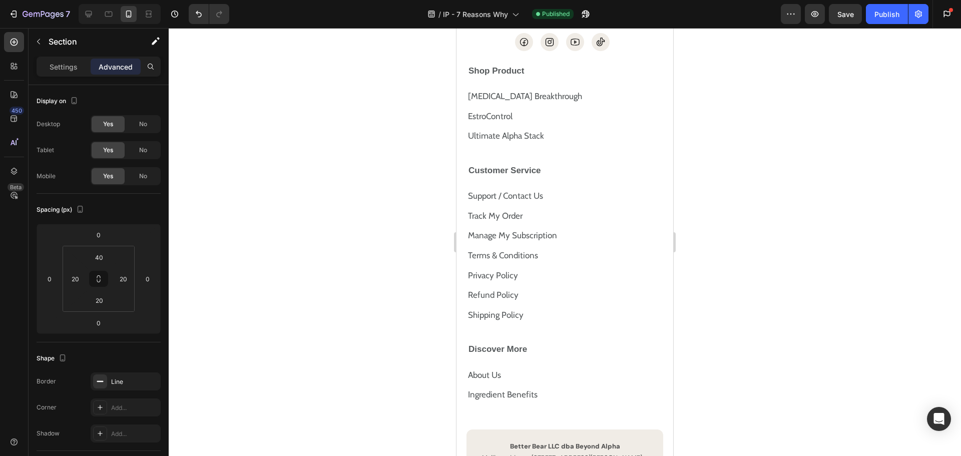
click at [317, 137] on div at bounding box center [565, 242] width 792 height 428
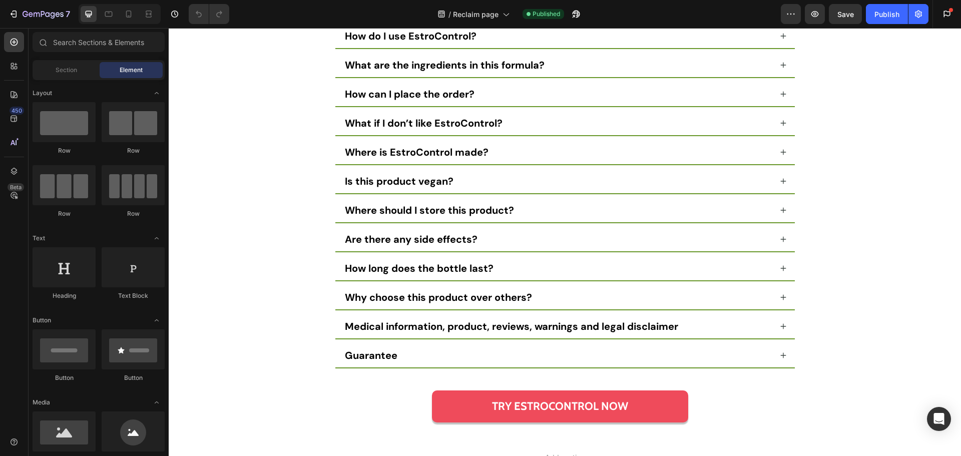
scroll to position [8108, 0]
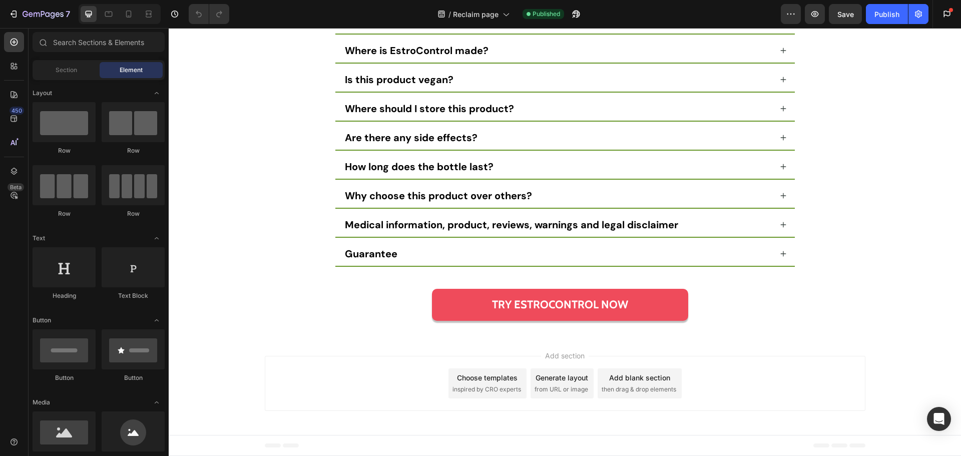
click at [306, 352] on div "Add section Choose templates inspired by CRO experts Generate layout from URL o…" at bounding box center [565, 385] width 792 height 99
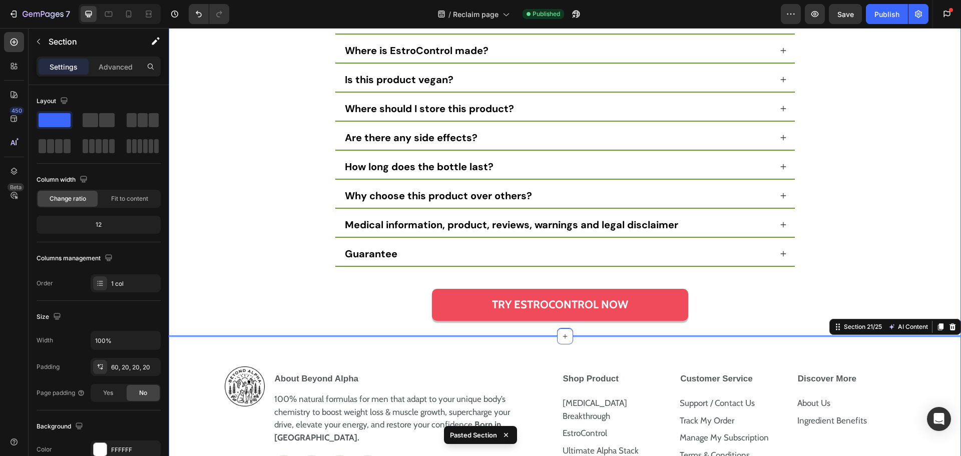
scroll to position [8295, 0]
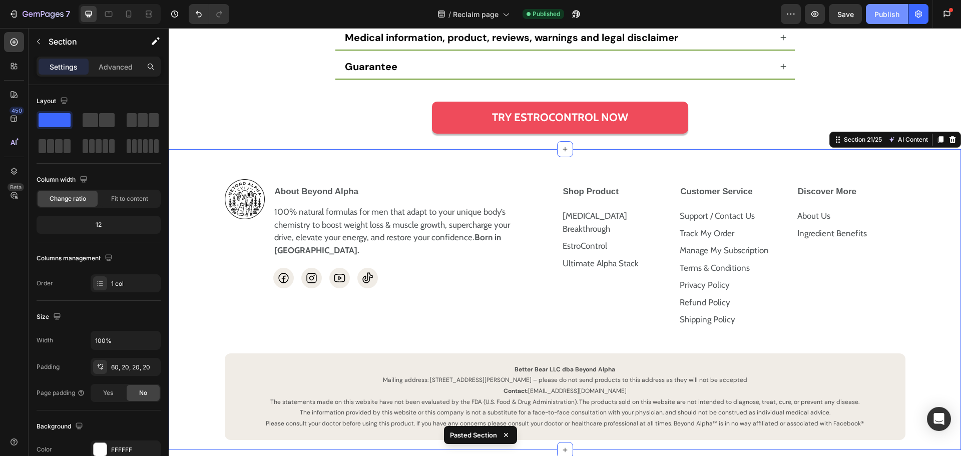
click at [882, 15] on div "Publish" at bounding box center [886, 14] width 25 height 11
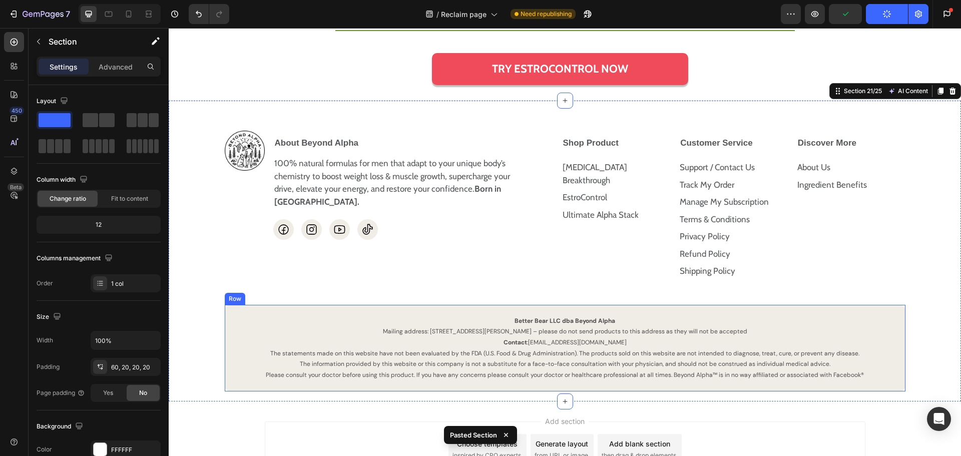
scroll to position [8409, 0]
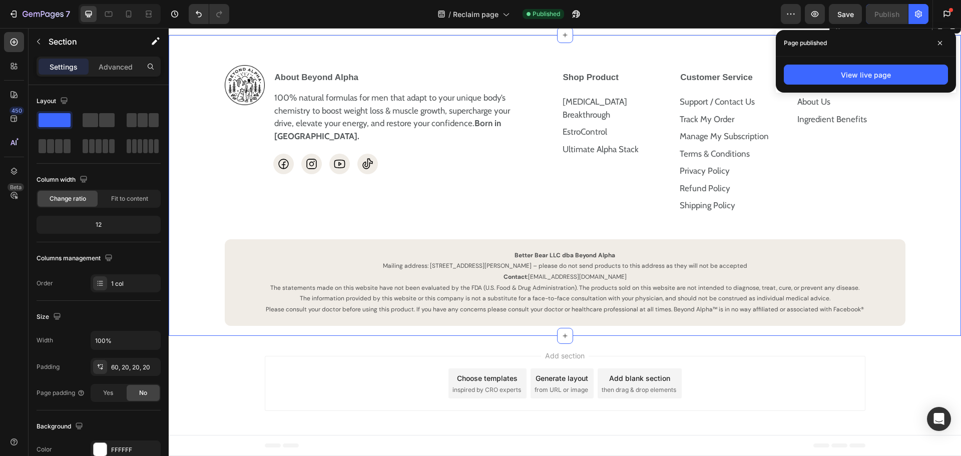
click at [829, 349] on div "Add section Choose templates inspired by CRO experts Generate layout from URL o…" at bounding box center [565, 385] width 792 height 99
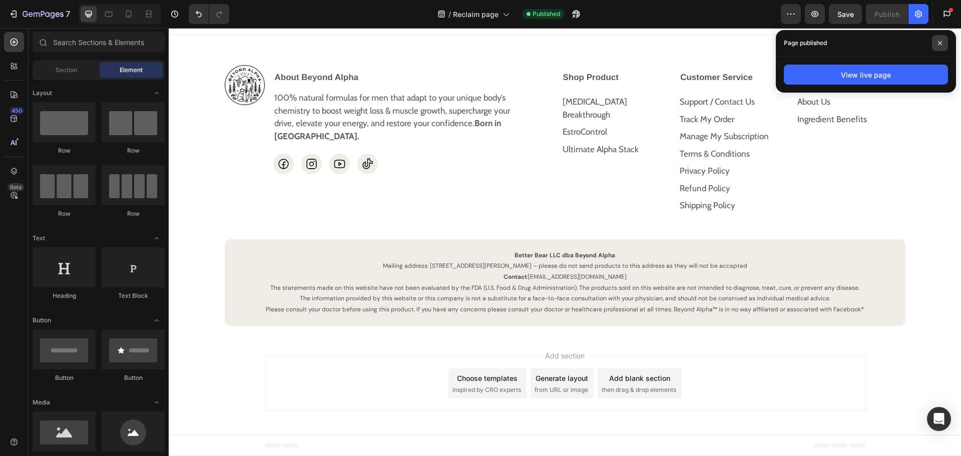
click at [943, 38] on span at bounding box center [940, 43] width 16 height 16
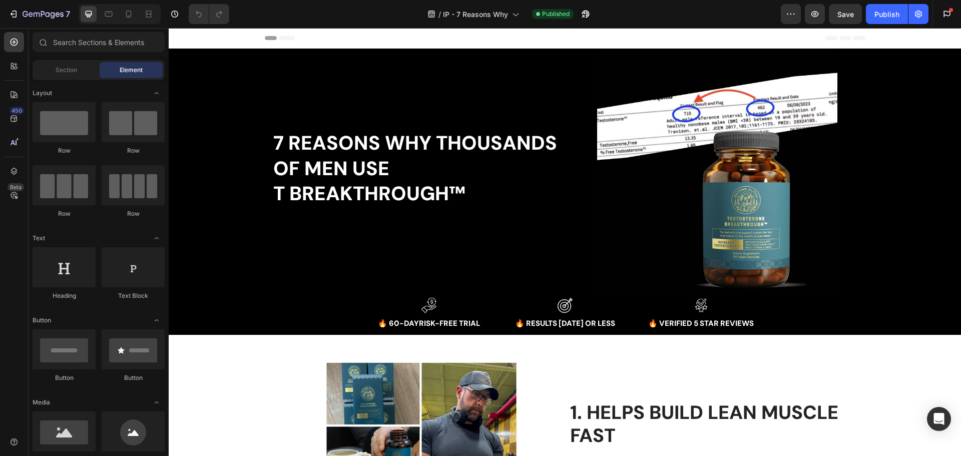
drag, startPoint x: 917, startPoint y: 19, endPoint x: 914, endPoint y: 25, distance: 6.7
click at [917, 19] on button "button" at bounding box center [918, 14] width 20 height 20
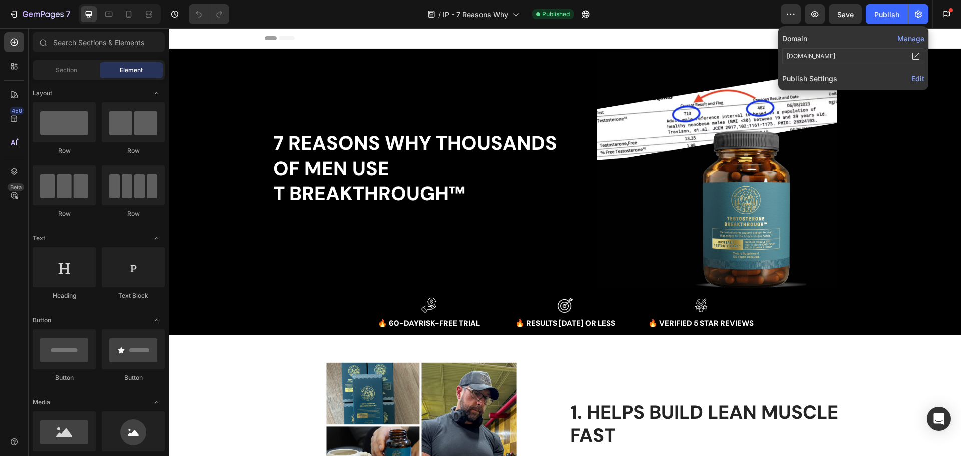
click at [916, 80] on span "Edit" at bounding box center [917, 78] width 13 height 9
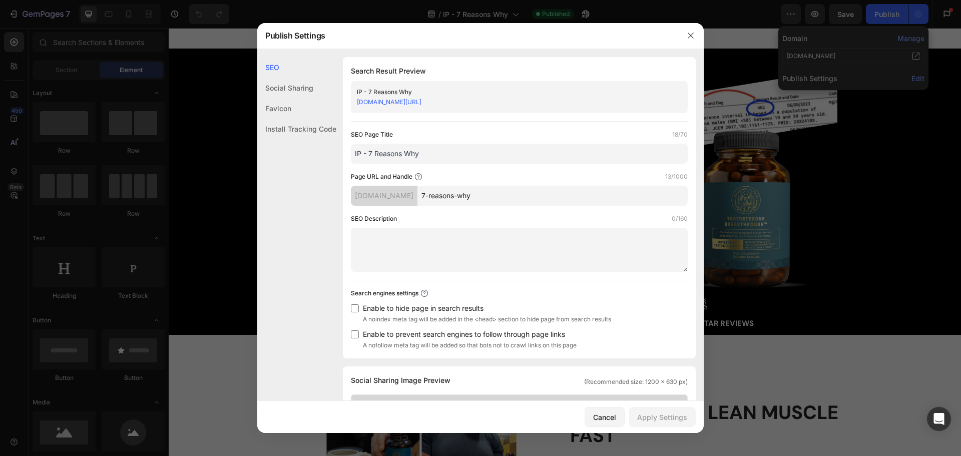
click at [440, 155] on input "IP - 7 Reasons Why" at bounding box center [519, 154] width 337 height 20
paste input "reclaim-masculine-look"
type input "Reclaim Masculine Look"
click at [304, 258] on div "SEO Social Sharing Favicon Install Tracking Code" at bounding box center [296, 262] width 79 height 410
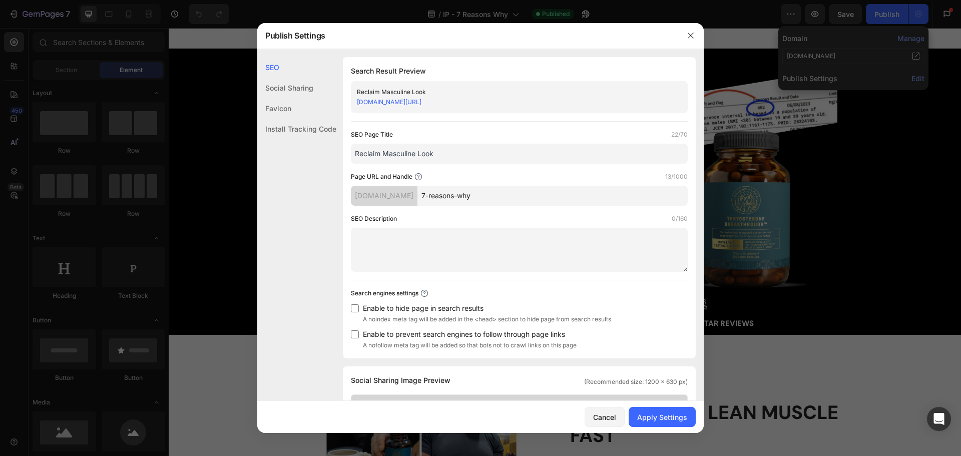
click at [490, 250] on textarea at bounding box center [519, 250] width 337 height 44
paste textarea ""My 'Man Boobs' Are GONE After 3 Weeks... I Can't Believe It!""
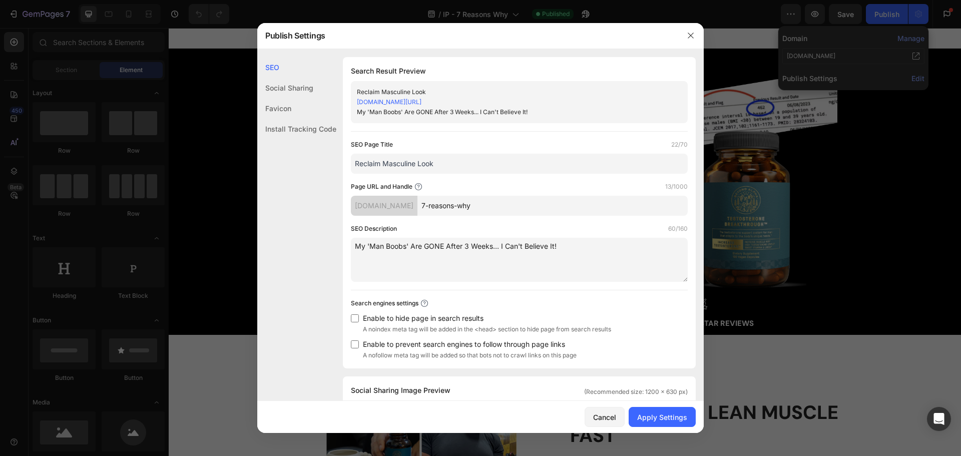
type textarea "My 'Man Boobs' Are GONE After 3 Weeks... I Can't Believe It!"
click at [313, 278] on div "SEO Social Sharing Favicon Install Tracking Code" at bounding box center [296, 262] width 79 height 410
click at [456, 161] on input "Reclaim Masculine Look" at bounding box center [519, 164] width 337 height 20
click at [589, 263] on textarea "My 'Man Boobs' Are GONE After 3 Weeks... I Can't Believe It!" at bounding box center [519, 260] width 337 height 44
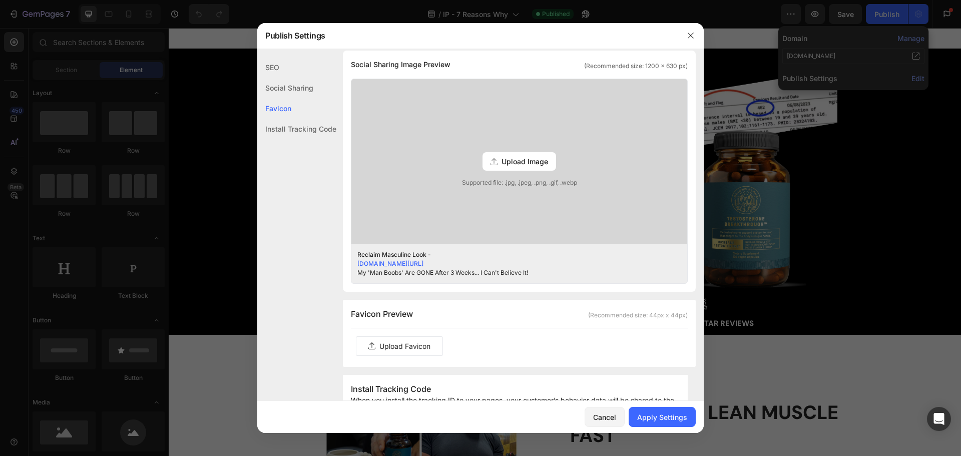
scroll to position [350, 0]
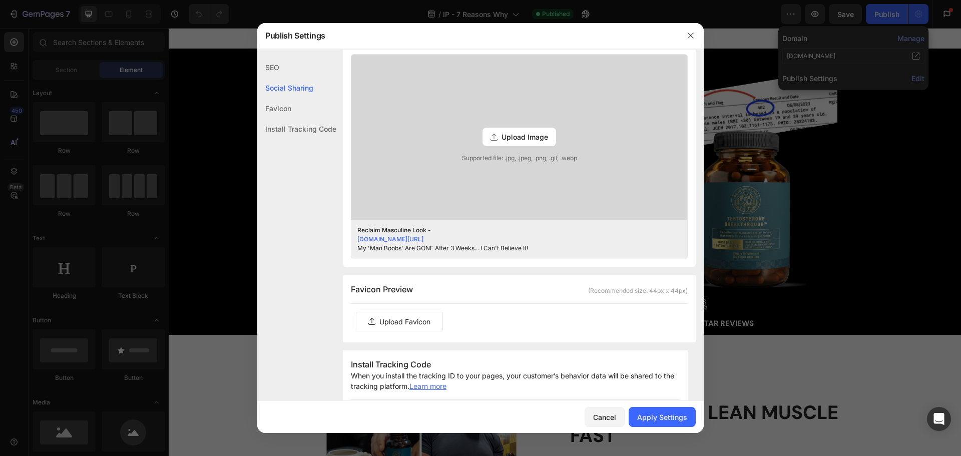
click at [399, 323] on label at bounding box center [399, 321] width 86 height 19
click at [0, 0] on input "file" at bounding box center [0, 0] width 0 height 0
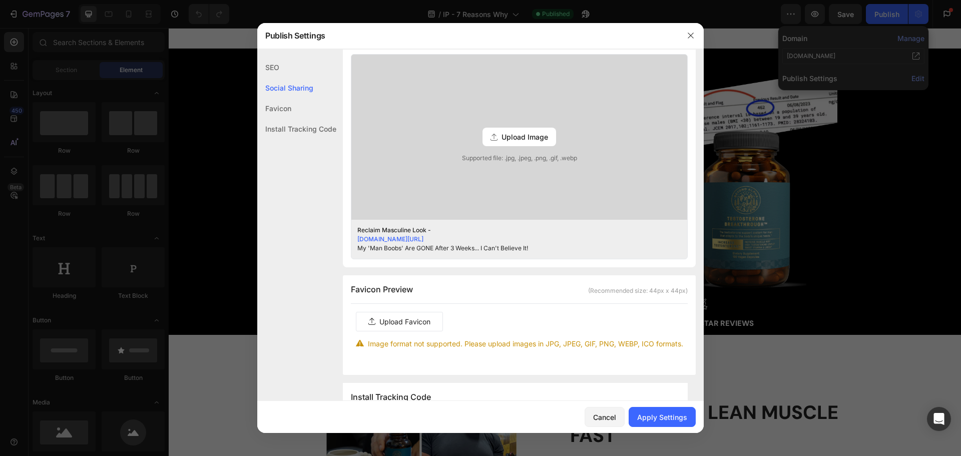
click at [510, 135] on span "Upload Image" at bounding box center [524, 137] width 47 height 11
click at [0, 0] on input "Upload Image Supported file: .jpg, .jpeg, .png, .gif, .webp" at bounding box center [0, 0] width 0 height 0
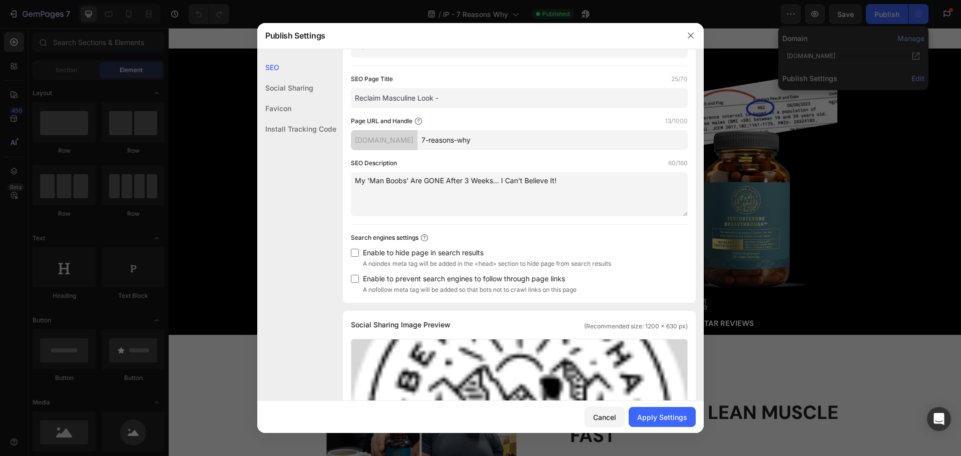
scroll to position [0, 0]
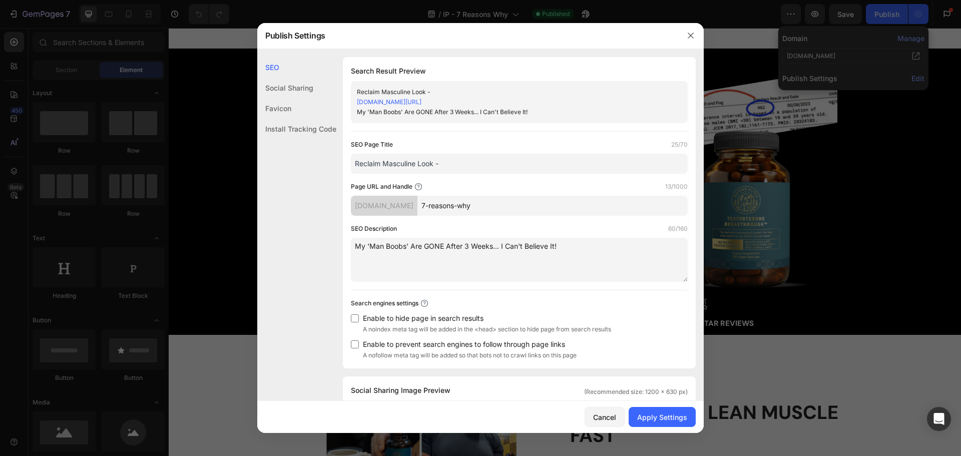
click at [537, 209] on input "7-reasons-why" at bounding box center [552, 206] width 270 height 20
click at [482, 166] on input "Reclaim Masculine Look -" at bounding box center [519, 164] width 337 height 20
paste input "beyondalpha"
click at [445, 162] on input "Reclaim Masculine Look - beyondalpha" at bounding box center [519, 164] width 337 height 20
click at [544, 160] on input "Reclaim Masculine Look - Beyond Alpha" at bounding box center [519, 164] width 337 height 20
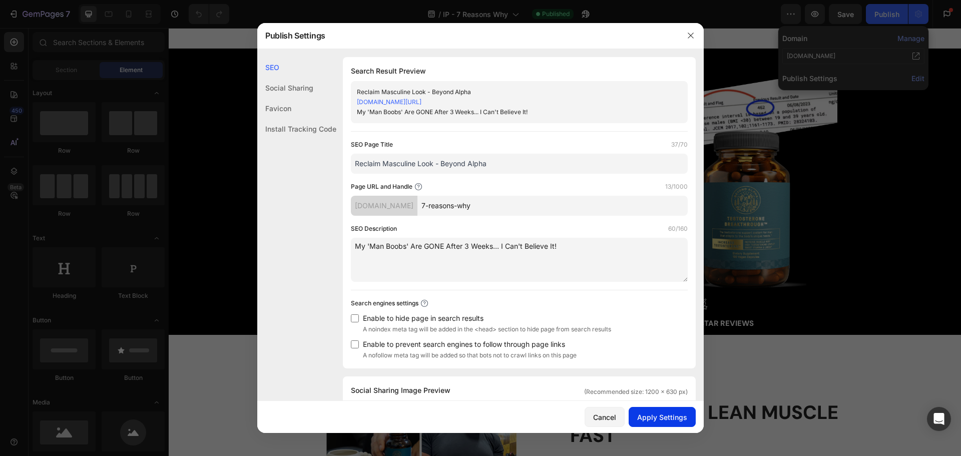
type input "Reclaim Masculine Look - Beyond Alpha"
click at [662, 418] on div "Apply Settings" at bounding box center [662, 417] width 50 height 11
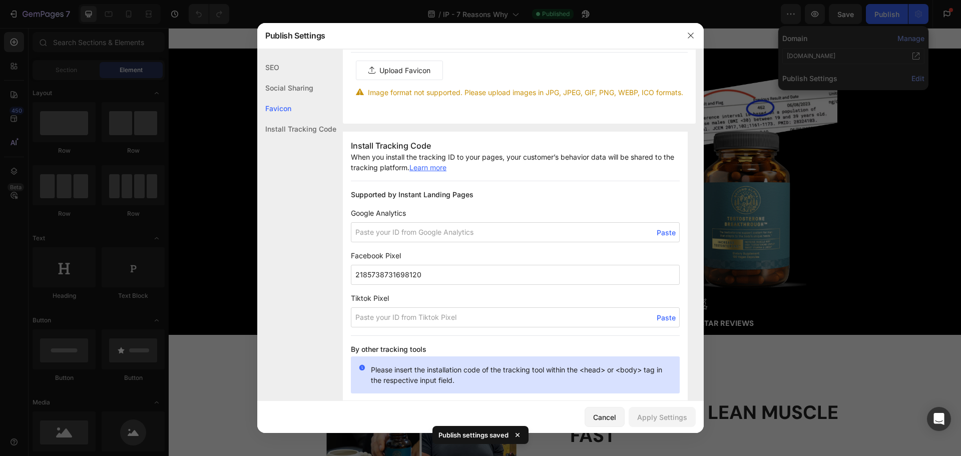
scroll to position [823, 0]
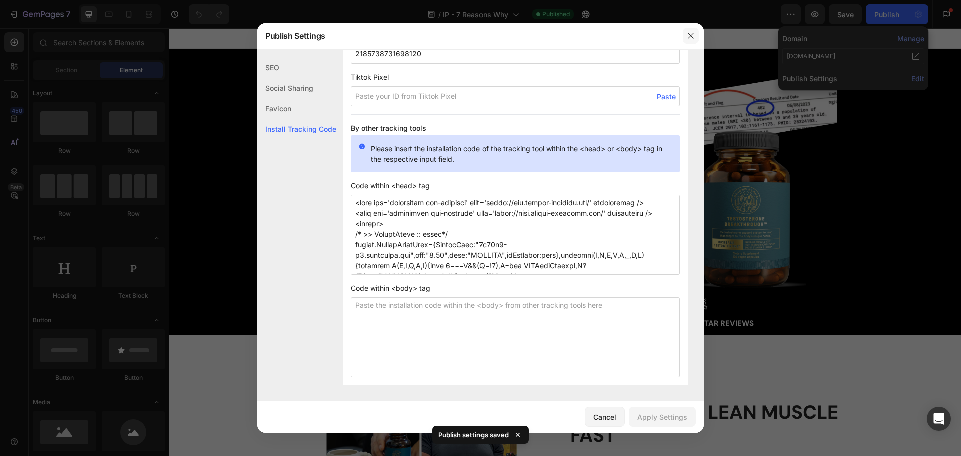
click at [688, 37] on icon "button" at bounding box center [691, 36] width 8 height 8
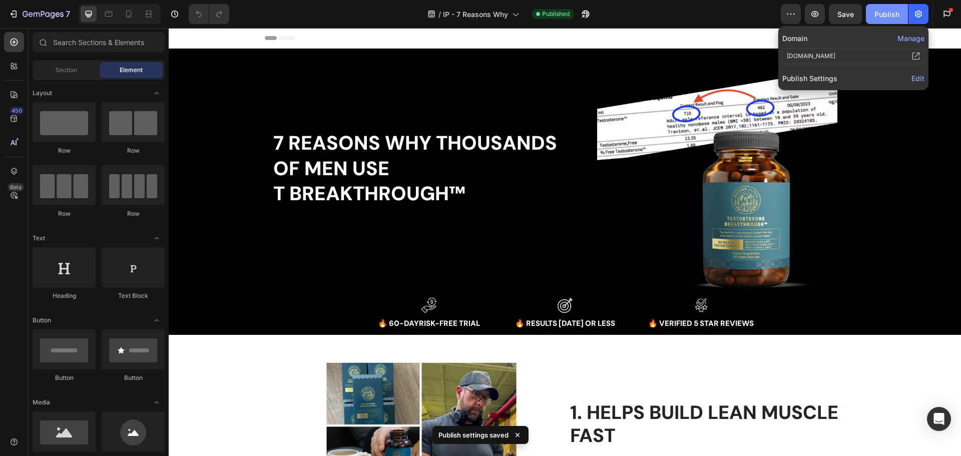
click at [893, 15] on div "Publish" at bounding box center [886, 14] width 25 height 11
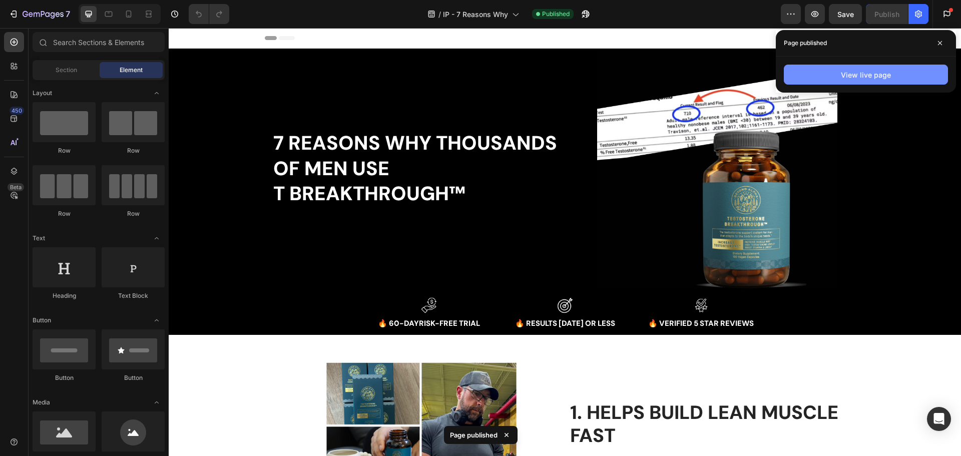
click at [858, 76] on div "View live page" at bounding box center [866, 75] width 50 height 11
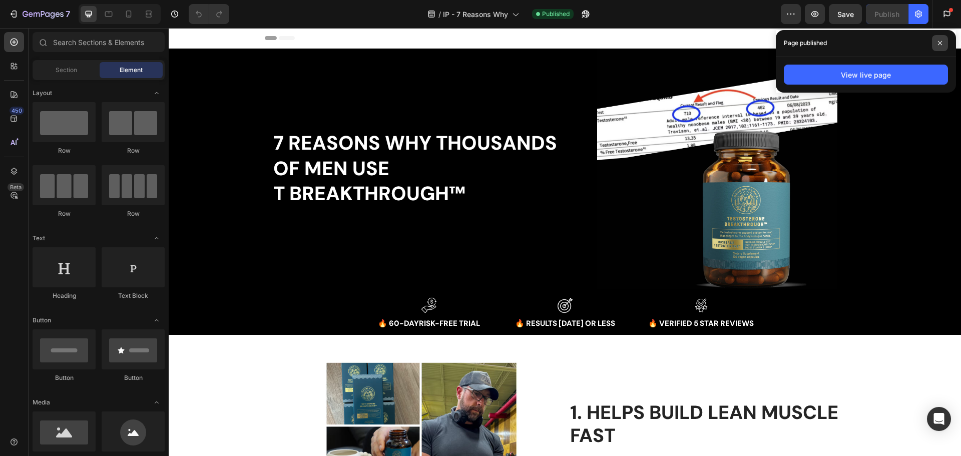
click at [938, 44] on icon at bounding box center [939, 43] width 5 height 5
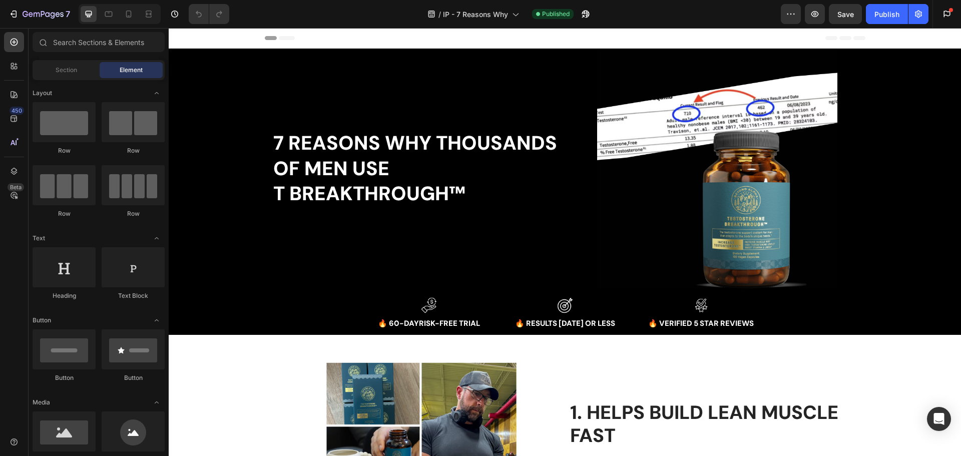
click at [922, 18] on icon "button" at bounding box center [918, 14] width 10 height 10
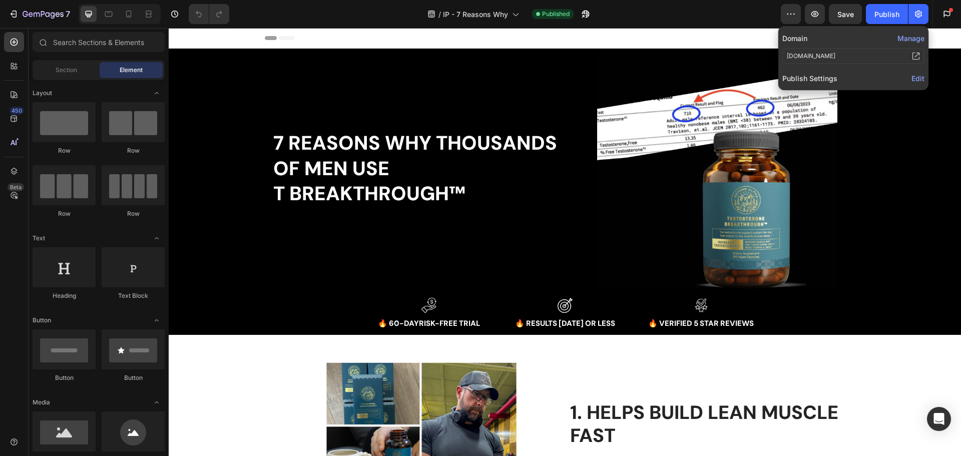
click at [920, 80] on span "Edit" at bounding box center [917, 78] width 13 height 9
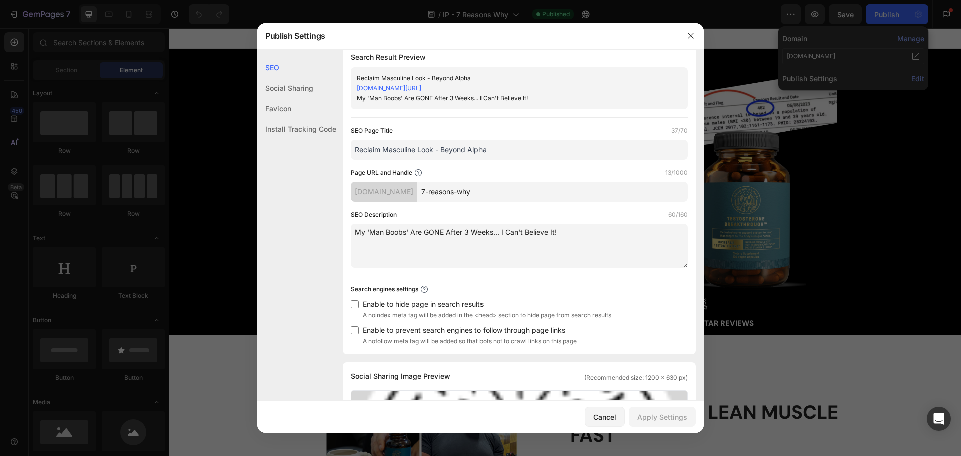
scroll to position [0, 0]
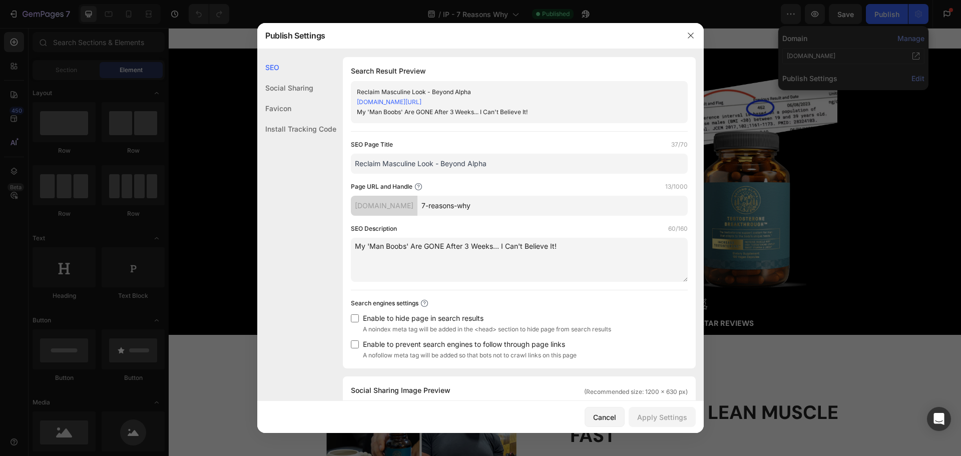
click at [287, 119] on div "Favicon" at bounding box center [296, 129] width 79 height 21
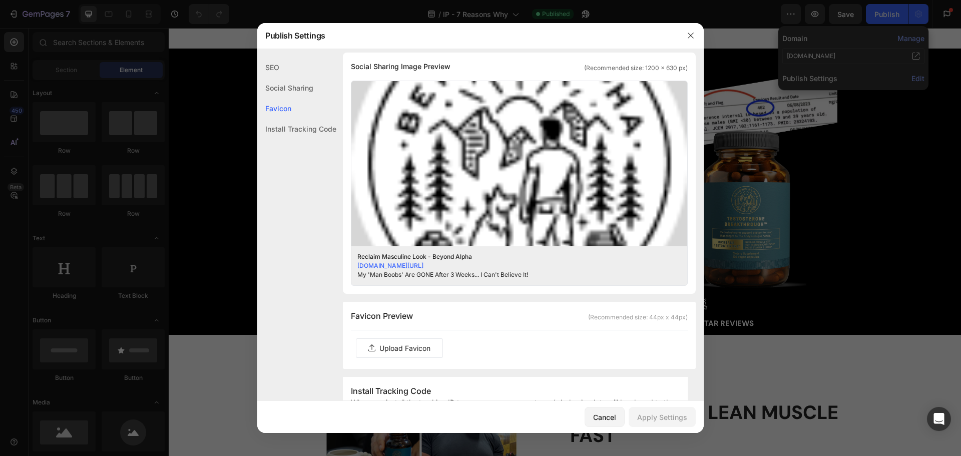
scroll to position [316, 0]
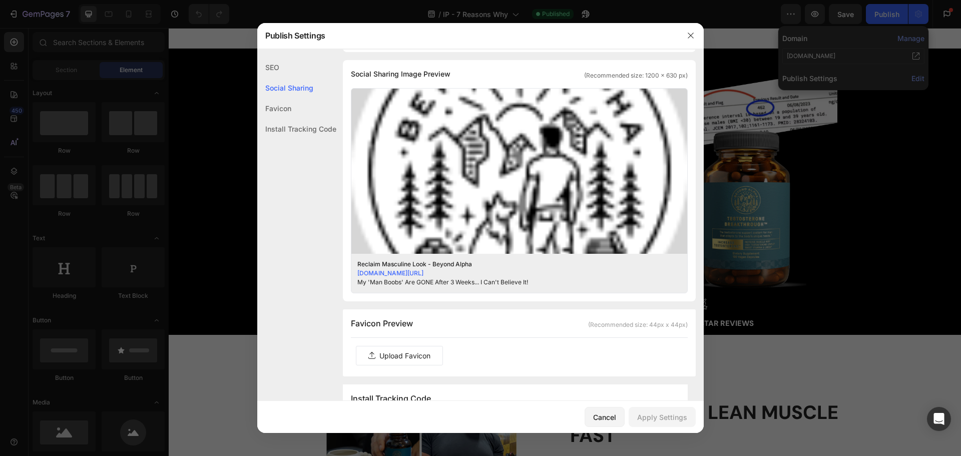
click at [301, 247] on div "SEO Social Sharing Favicon Install Tracking Code" at bounding box center [296, 262] width 79 height 410
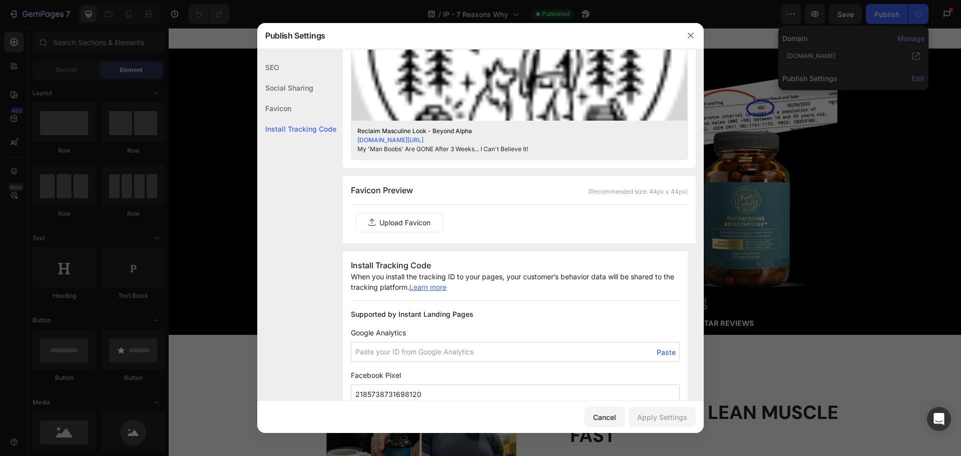
scroll to position [566, 0]
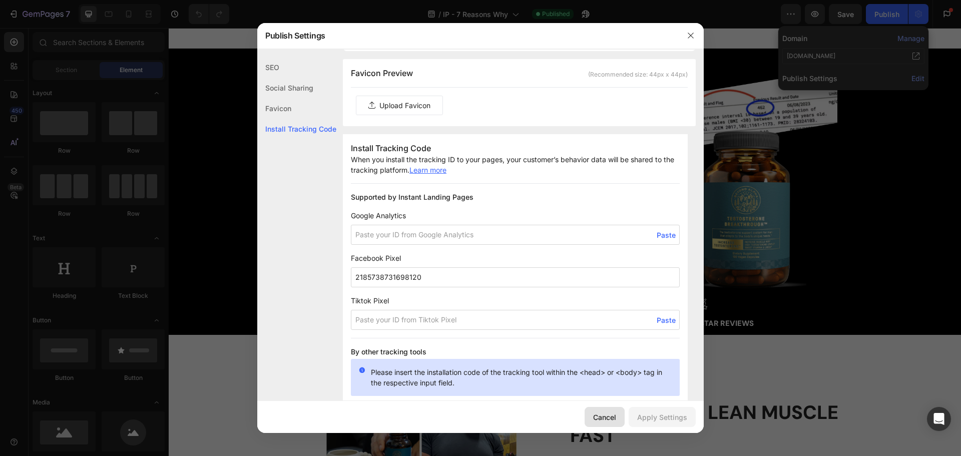
drag, startPoint x: 613, startPoint y: 415, endPoint x: 450, endPoint y: 299, distance: 200.6
click at [613, 415] on div "Cancel" at bounding box center [604, 417] width 23 height 11
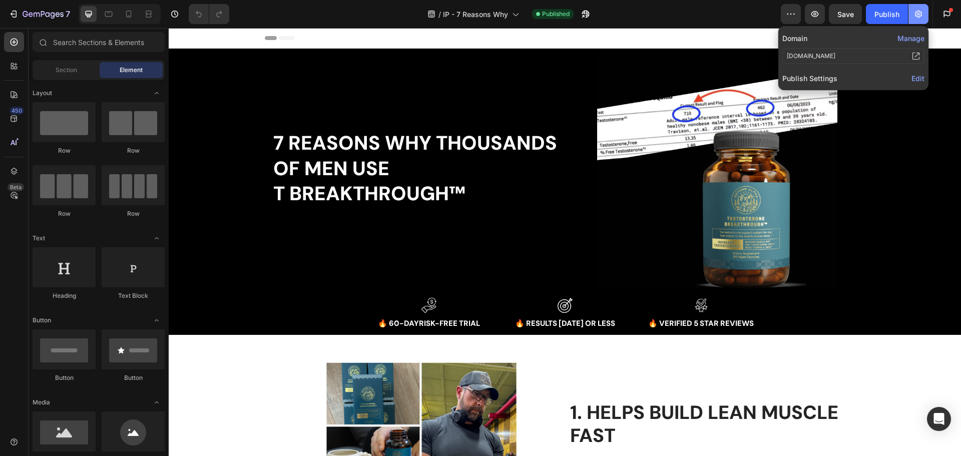
click at [916, 16] on icon "button" at bounding box center [918, 14] width 10 height 10
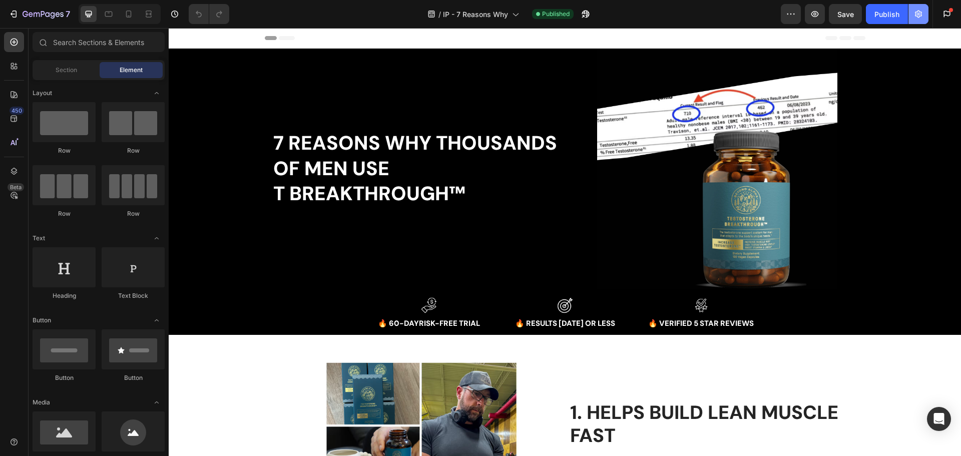
click at [921, 13] on icon "button" at bounding box center [918, 15] width 7 height 8
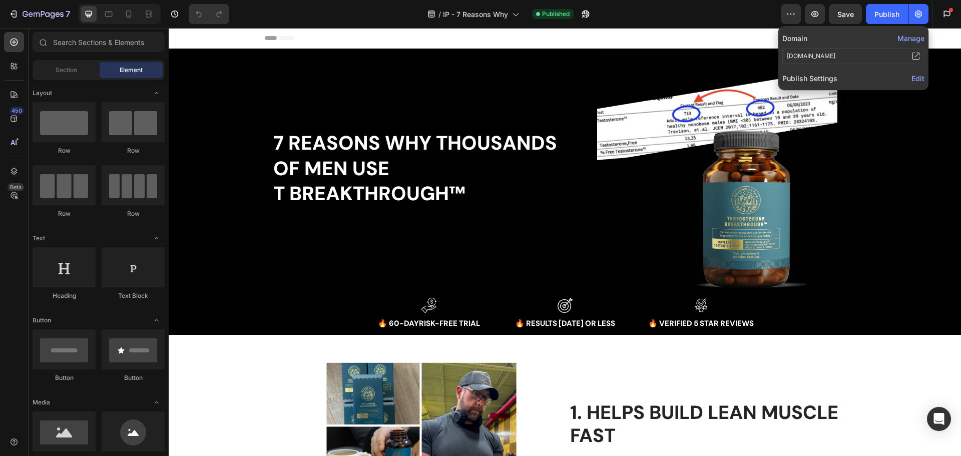
click at [917, 79] on span "Edit" at bounding box center [917, 78] width 13 height 9
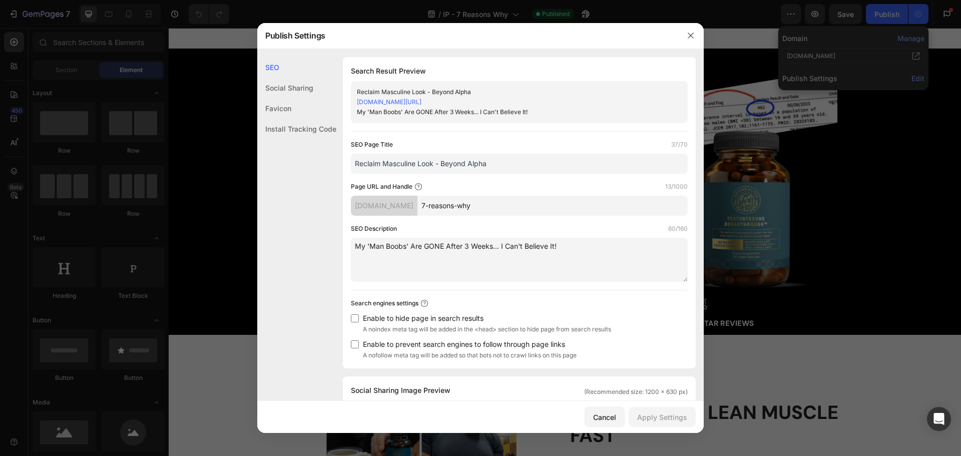
click at [496, 165] on input "Reclaim Masculine Look - Beyond Alpha" at bounding box center [519, 164] width 337 height 20
click at [441, 251] on textarea "My 'Man Boobs' Are GONE After 3 Weeks... I Can't Believe It!" at bounding box center [519, 260] width 337 height 44
click at [689, 37] on icon "button" at bounding box center [691, 36] width 6 height 6
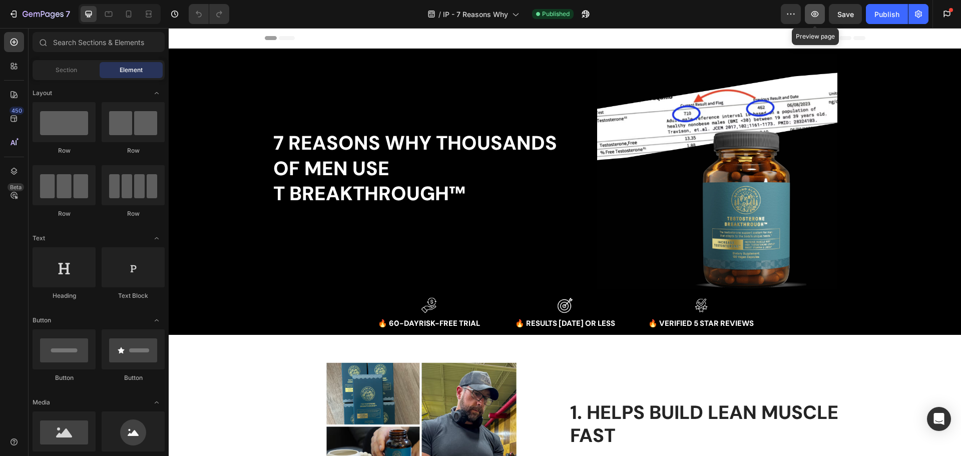
click at [820, 10] on icon "button" at bounding box center [815, 14] width 10 height 10
click at [887, 10] on div "Publish" at bounding box center [886, 14] width 25 height 11
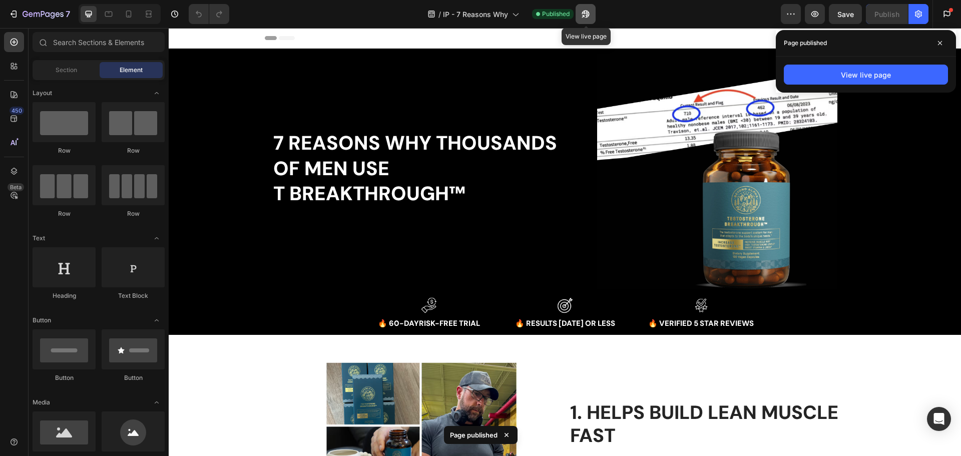
click at [583, 15] on icon "button" at bounding box center [583, 16] width 3 height 3
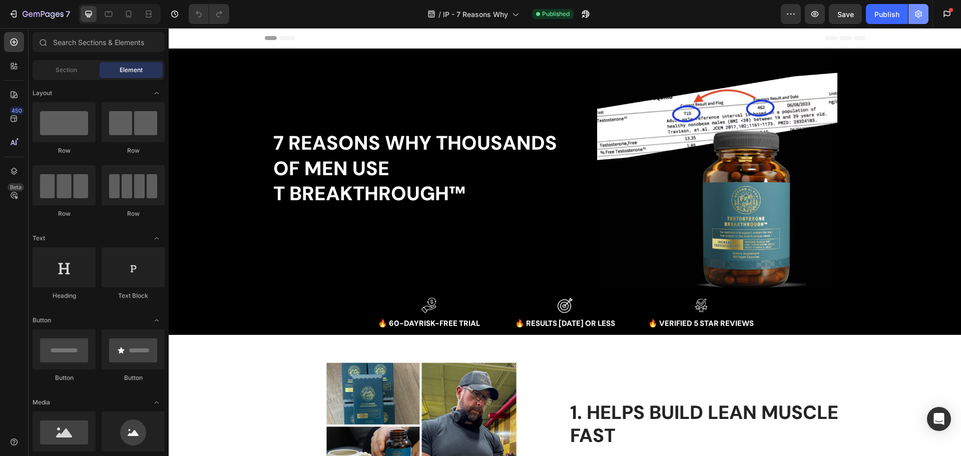
click at [915, 14] on icon "button" at bounding box center [918, 15] width 7 height 8
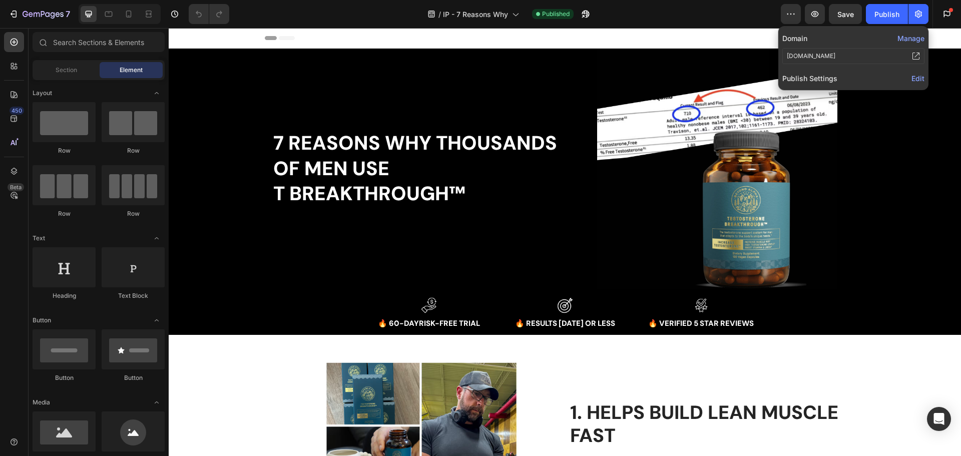
click at [919, 77] on span "Edit" at bounding box center [917, 78] width 13 height 9
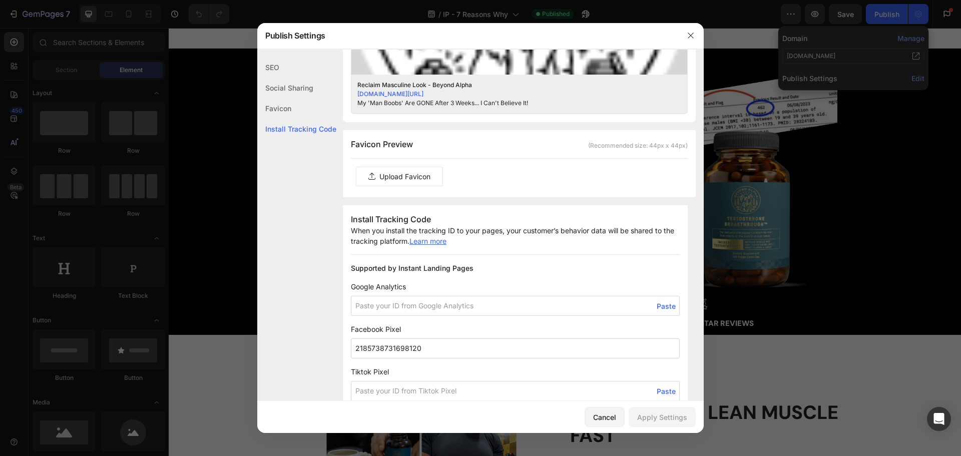
scroll to position [350, 0]
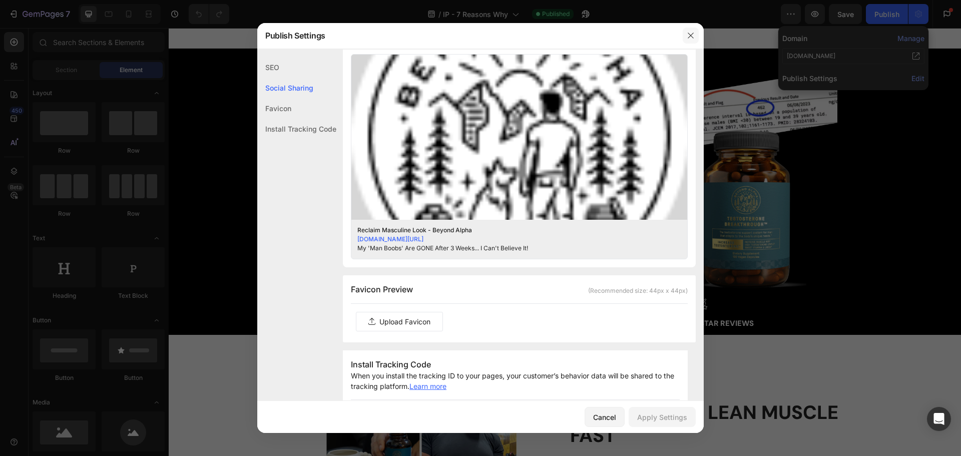
drag, startPoint x: 690, startPoint y: 39, endPoint x: 291, endPoint y: 25, distance: 398.6
click at [690, 39] on icon "button" at bounding box center [691, 36] width 8 height 8
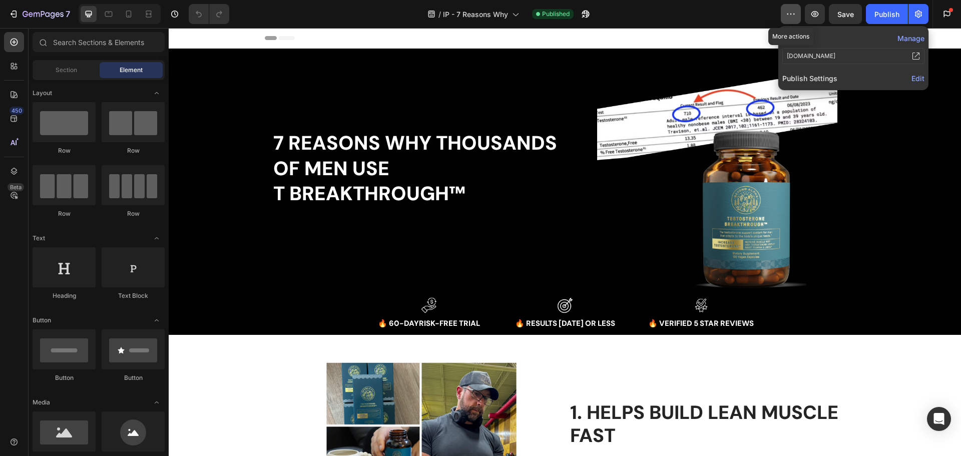
click at [797, 11] on button "button" at bounding box center [791, 14] width 20 height 20
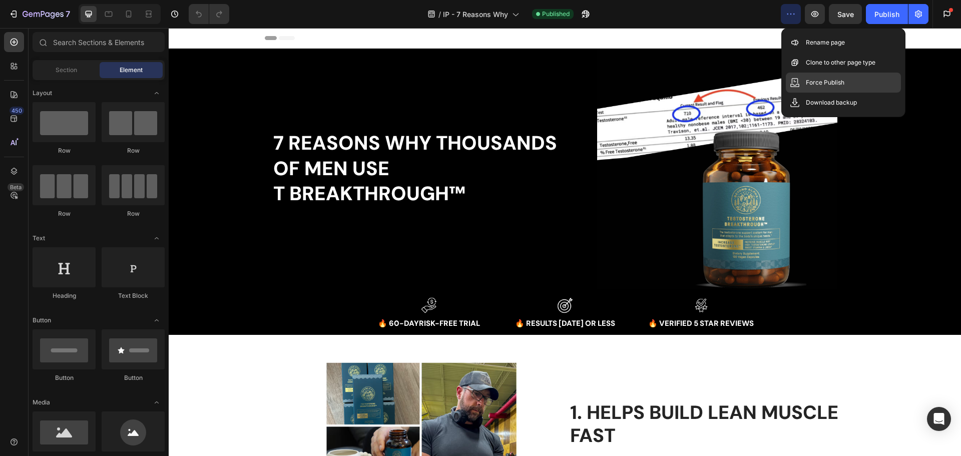
click at [826, 82] on p "Force Publish" at bounding box center [825, 83] width 39 height 10
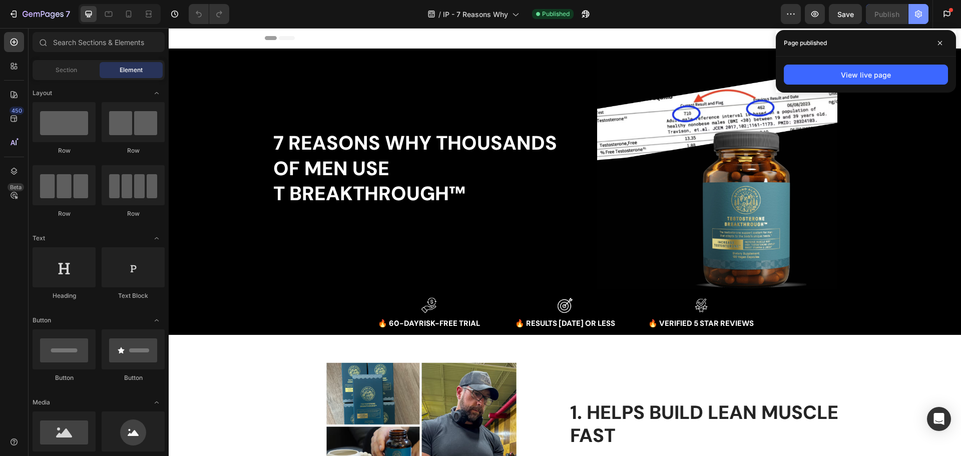
click at [921, 17] on icon "button" at bounding box center [918, 14] width 10 height 10
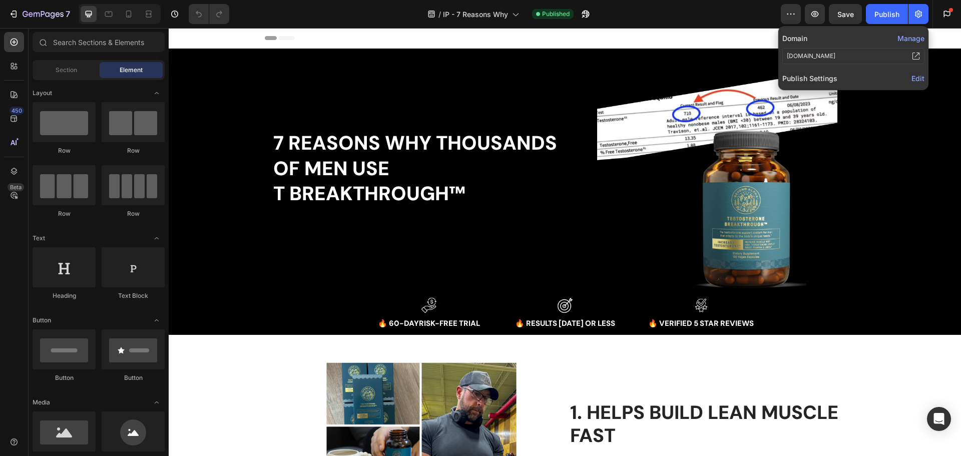
click at [920, 80] on span "Edit" at bounding box center [917, 78] width 13 height 9
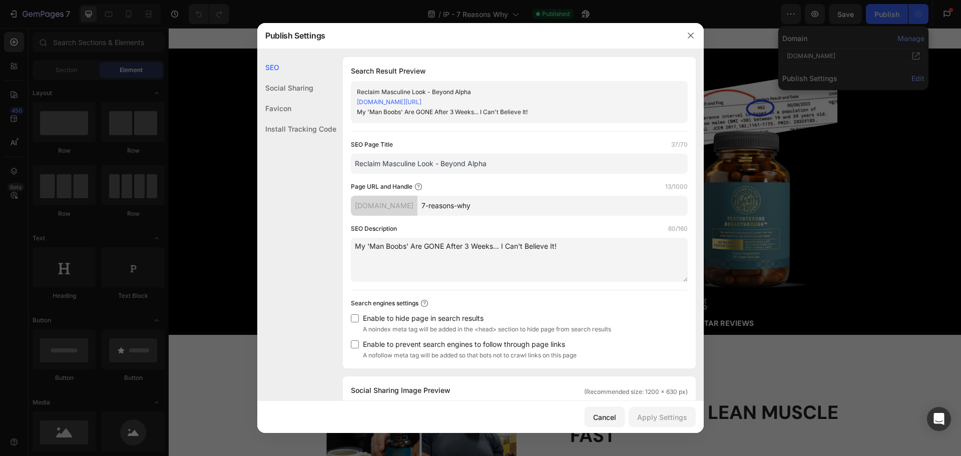
click at [485, 160] on input "Reclaim Masculine Look - Beyond Alpha" at bounding box center [519, 164] width 337 height 20
drag, startPoint x: 433, startPoint y: 163, endPoint x: 209, endPoint y: 172, distance: 224.4
click at [219, 173] on div "Publish Settings SEO Social Sharing Favicon Install Tracking Code SEO Search Re…" at bounding box center [480, 228] width 961 height 456
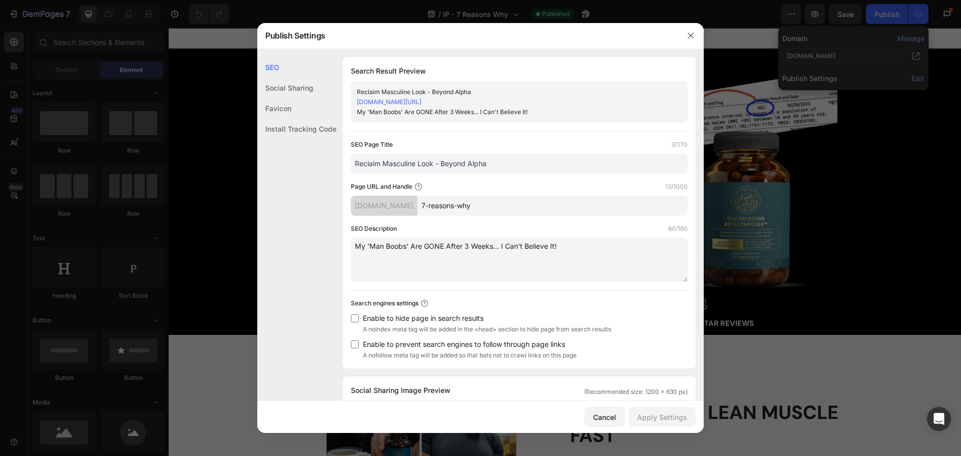
paste input "7 REASONS WHY"
type input "7 Reason Why - Beyond Alpha"
click at [660, 413] on div "Apply Settings" at bounding box center [662, 417] width 50 height 11
click at [888, 16] on div at bounding box center [480, 228] width 961 height 456
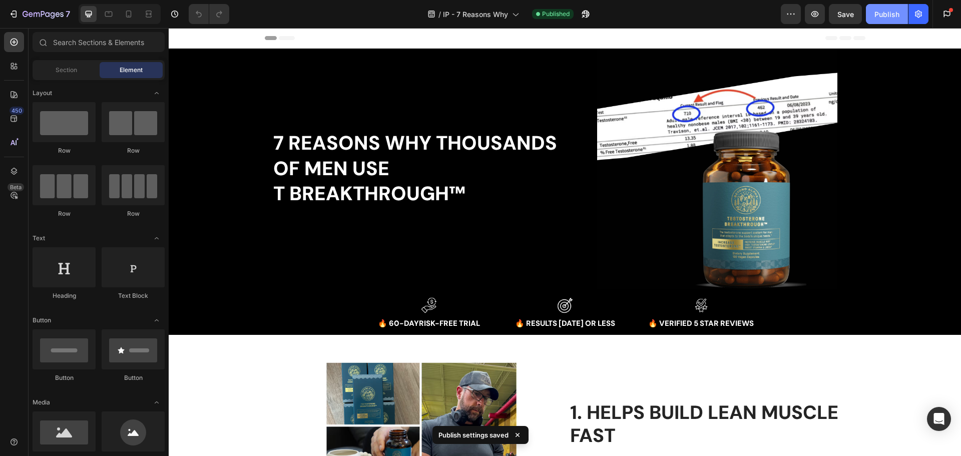
click at [880, 13] on div "Publish" at bounding box center [886, 14] width 25 height 11
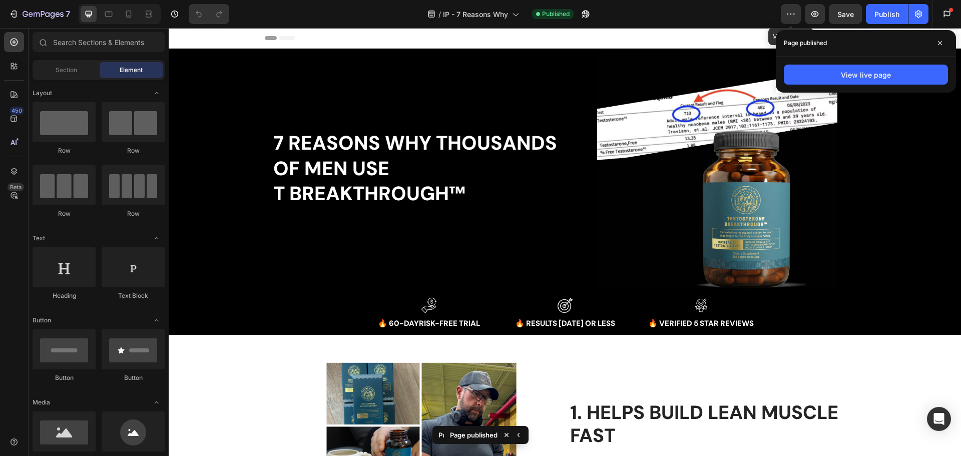
drag, startPoint x: 793, startPoint y: 12, endPoint x: 790, endPoint y: 30, distance: 18.3
click at [793, 12] on icon "button" at bounding box center [791, 14] width 10 height 10
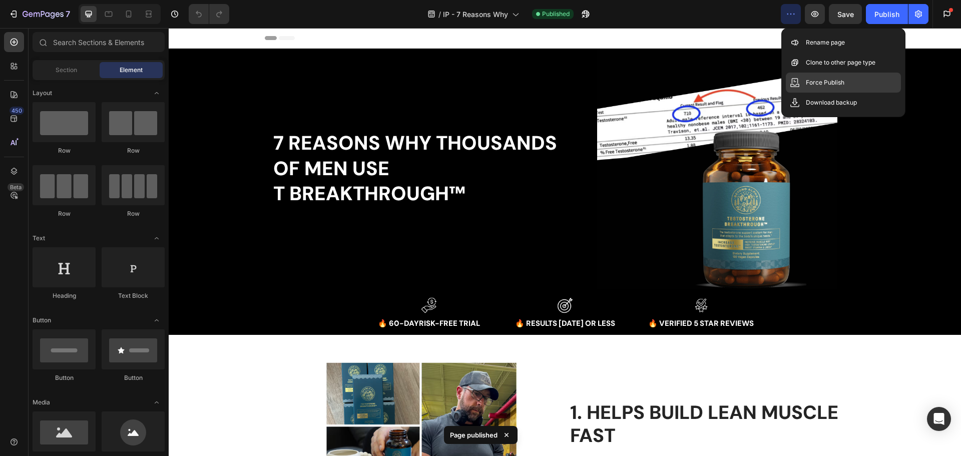
drag, startPoint x: 838, startPoint y: 80, endPoint x: 657, endPoint y: 93, distance: 182.1
click at [838, 80] on p "Force Publish" at bounding box center [825, 83] width 39 height 10
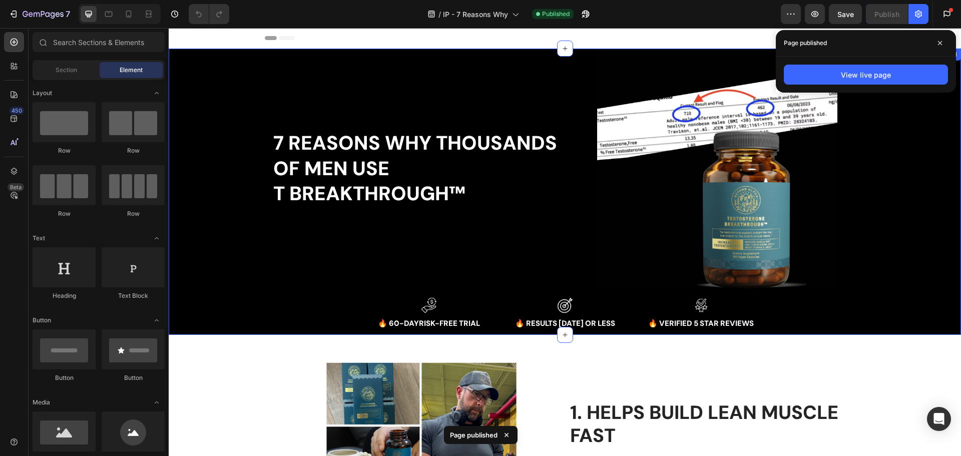
click at [865, 135] on div "7 REASONS WHY THOUSANDS OF MEN USE T BREAKTHROUGH™ Heading Image Row Row Image …" at bounding box center [565, 192] width 792 height 286
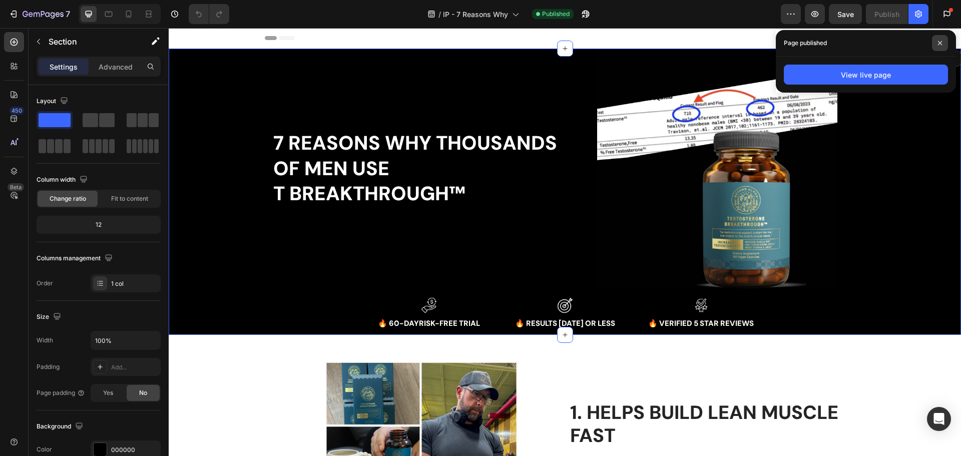
click at [943, 43] on span at bounding box center [940, 43] width 16 height 16
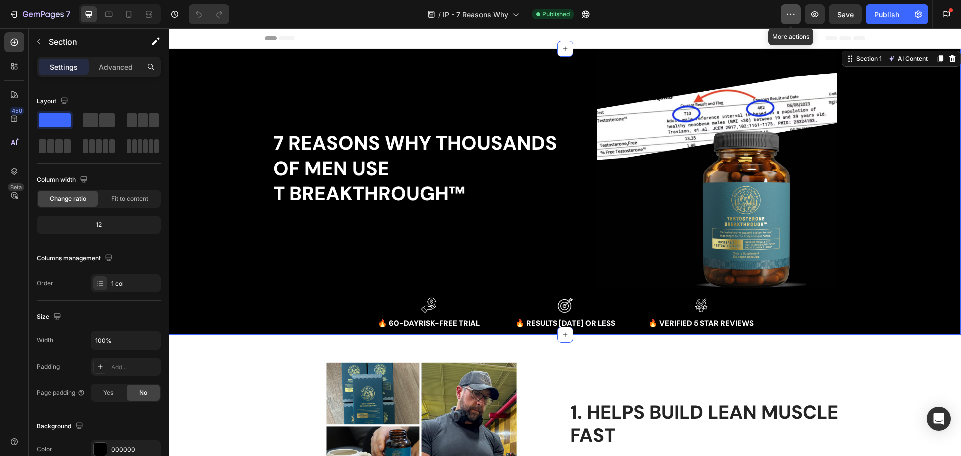
click at [793, 11] on icon "button" at bounding box center [791, 14] width 10 height 10
click at [664, 21] on div "/ IP - 7 Reasons Why Published" at bounding box center [508, 14] width 543 height 20
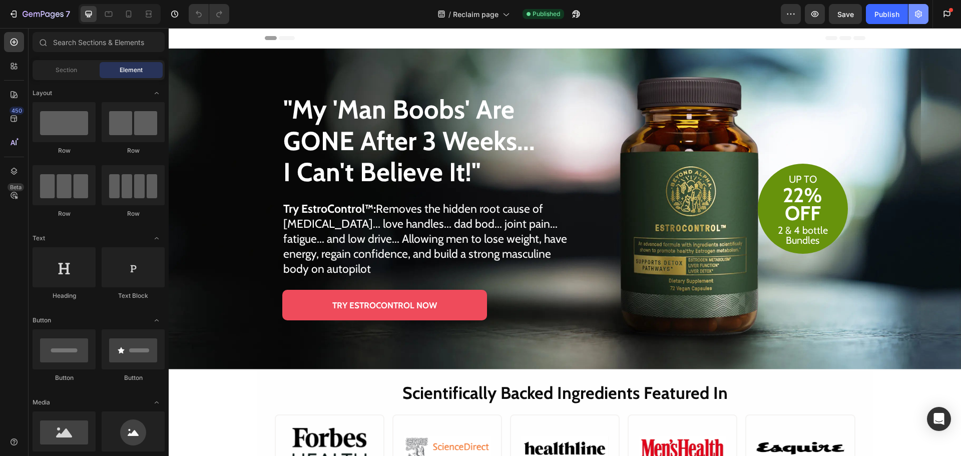
click at [925, 7] on button "button" at bounding box center [918, 14] width 20 height 20
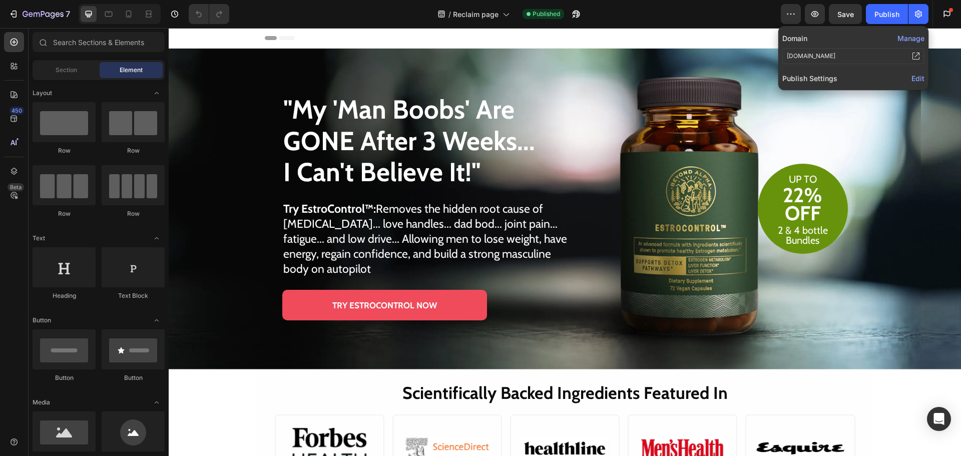
click at [914, 79] on span "Edit" at bounding box center [917, 78] width 13 height 9
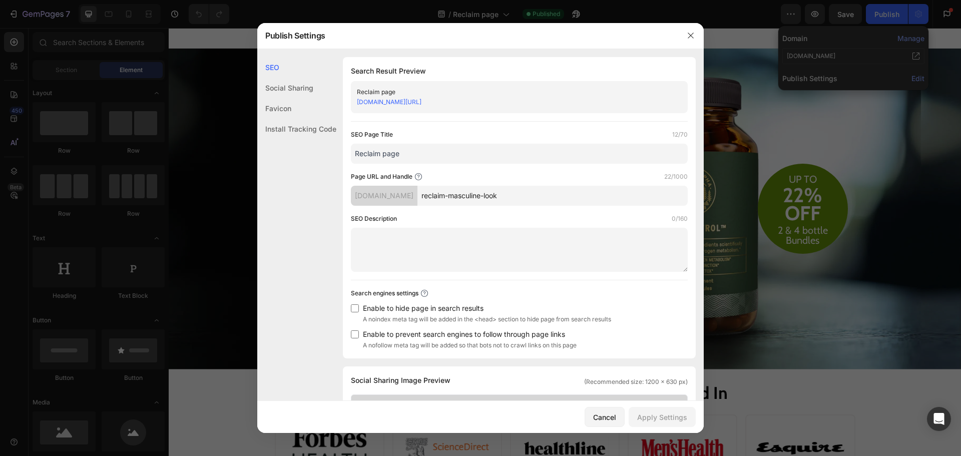
click at [473, 153] on input "Reclaim page" at bounding box center [519, 154] width 337 height 20
paste input "Masculine Look - Beyond Alpha"
type input "Reclaim Masculine Look - Beyond Alpha"
click at [410, 230] on textarea at bounding box center [519, 250] width 337 height 44
paste textarea "My 'Man Boobs' Are GONE After 3 Weeks... I Can't Believe It!"
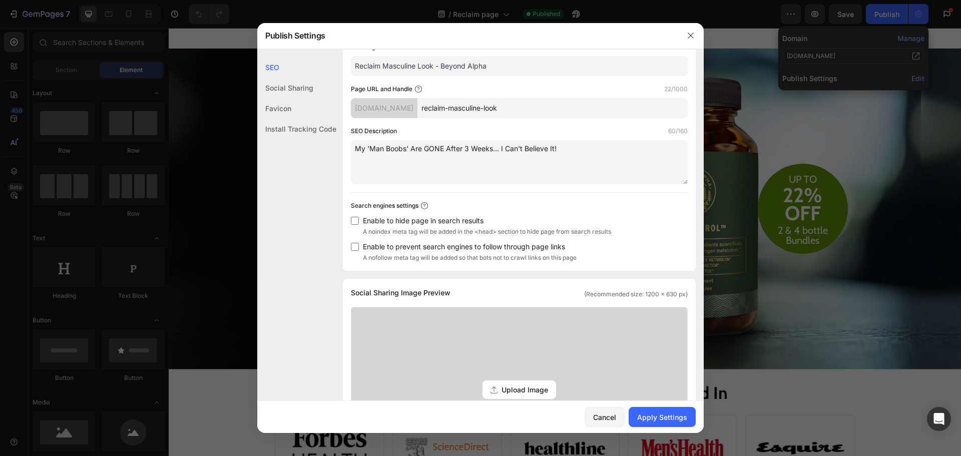
scroll to position [300, 0]
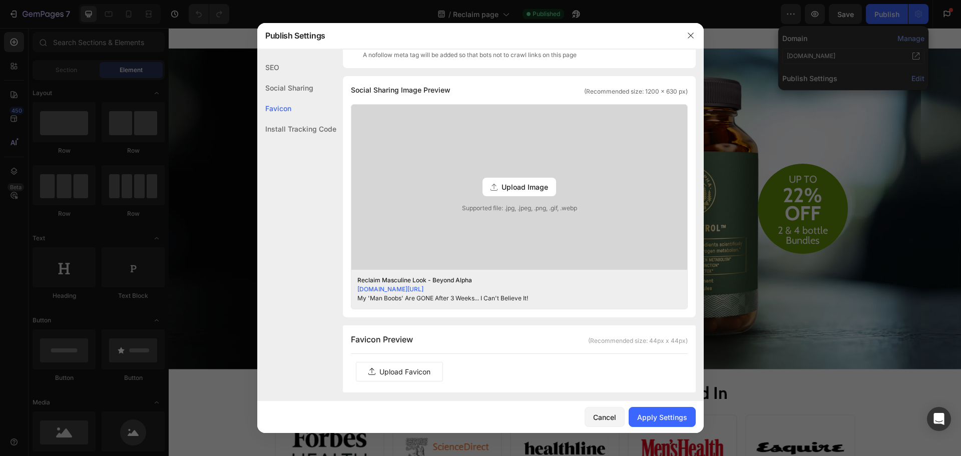
type textarea "My 'Man Boobs' Are GONE After 3 Weeks... I Can't Believe It!"
click at [413, 369] on label at bounding box center [399, 371] width 86 height 19
click at [0, 0] on input "file" at bounding box center [0, 0] width 0 height 0
click at [431, 368] on label at bounding box center [421, 372] width 86 height 21
click at [0, 0] on input "file" at bounding box center [0, 0] width 0 height 0
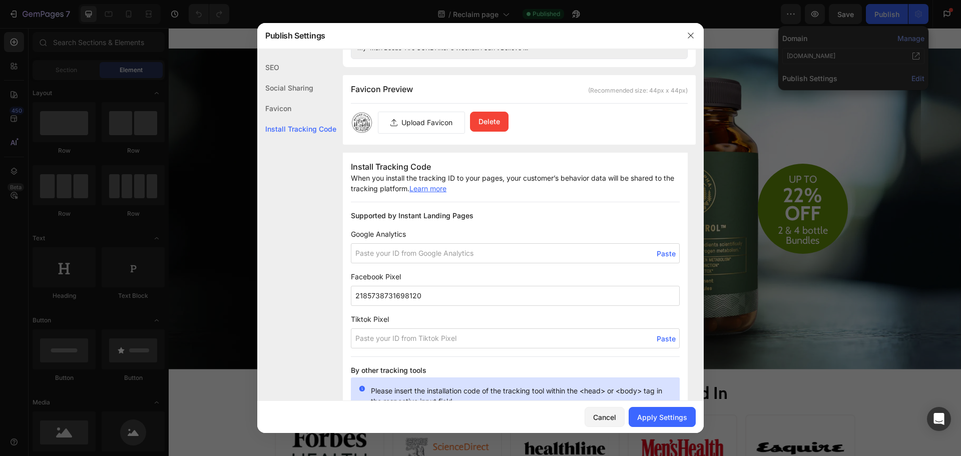
scroll to position [400, 0]
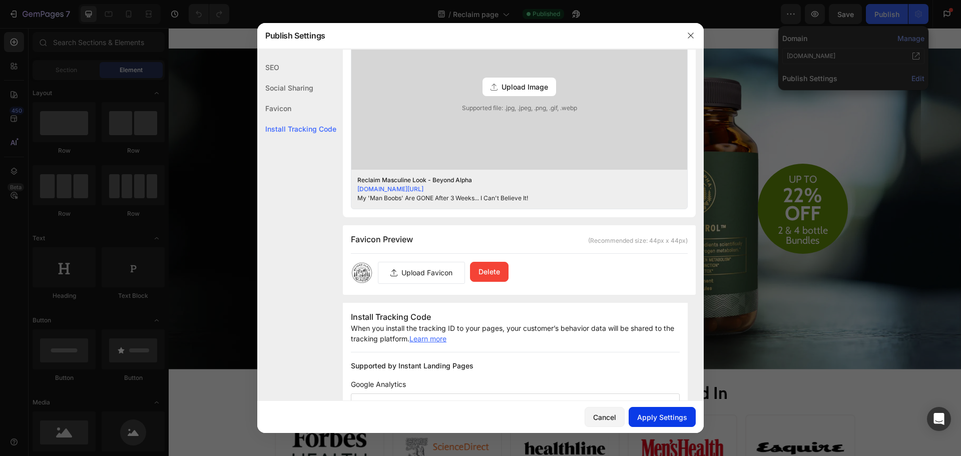
click at [676, 412] on div "Apply Settings" at bounding box center [662, 417] width 50 height 11
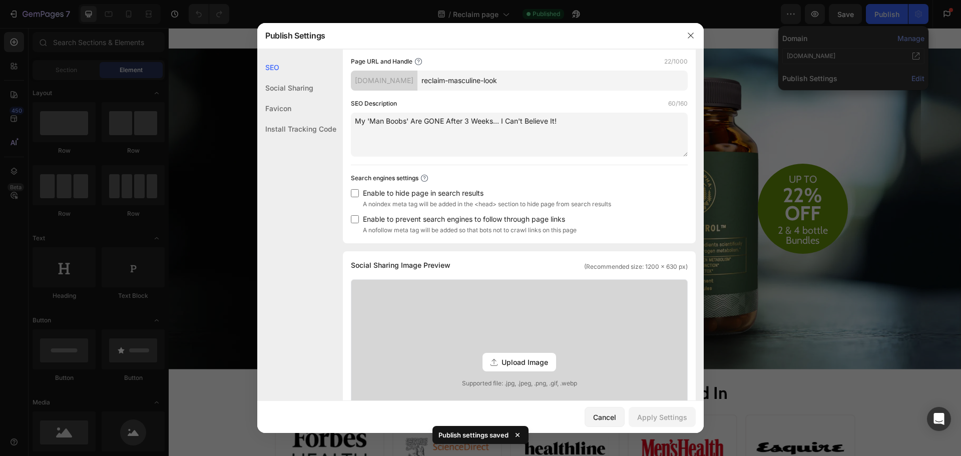
scroll to position [0, 0]
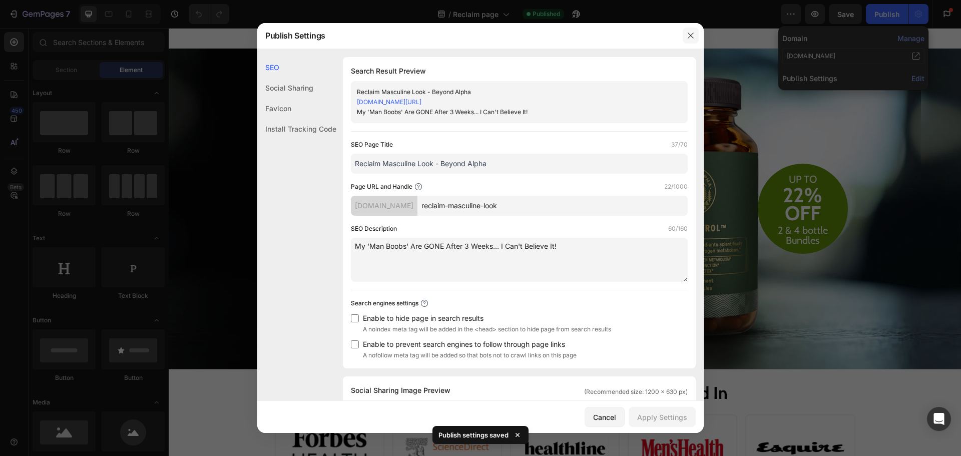
click at [689, 36] on icon "button" at bounding box center [691, 36] width 8 height 8
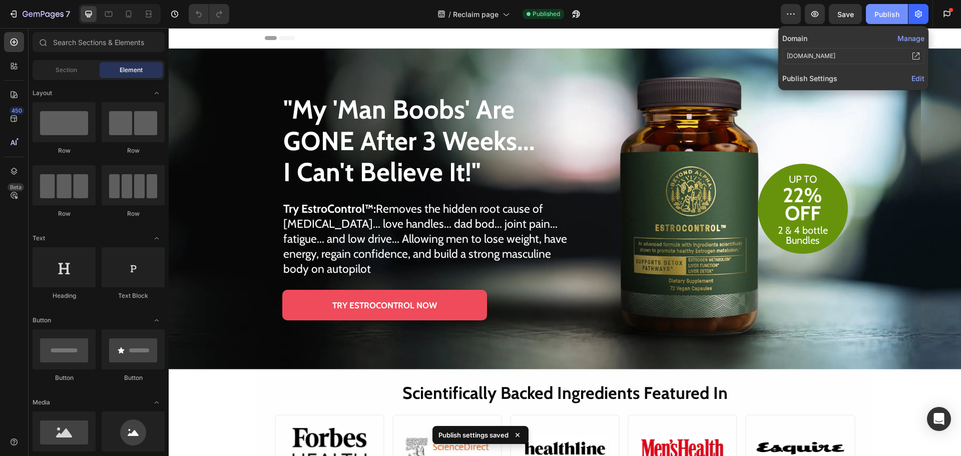
click at [892, 13] on div "Publish" at bounding box center [886, 14] width 25 height 11
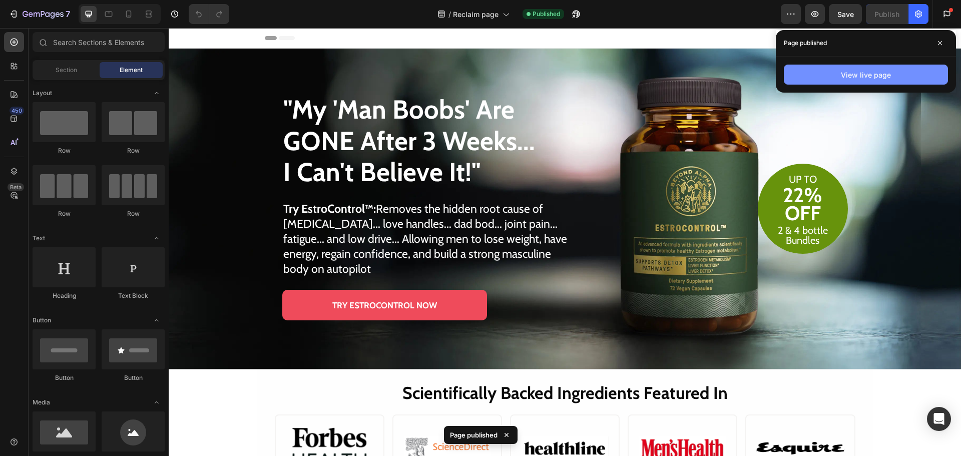
click at [855, 83] on button "View live page" at bounding box center [866, 75] width 164 height 20
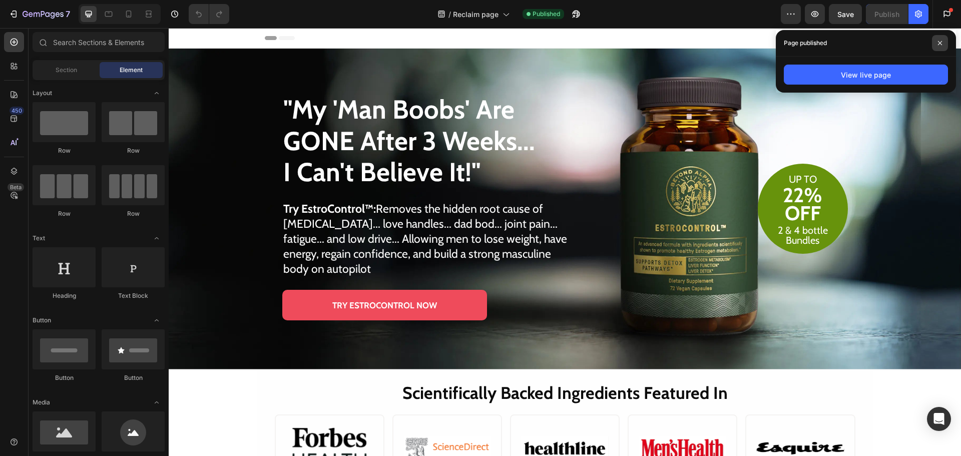
click at [940, 41] on icon at bounding box center [939, 43] width 5 height 5
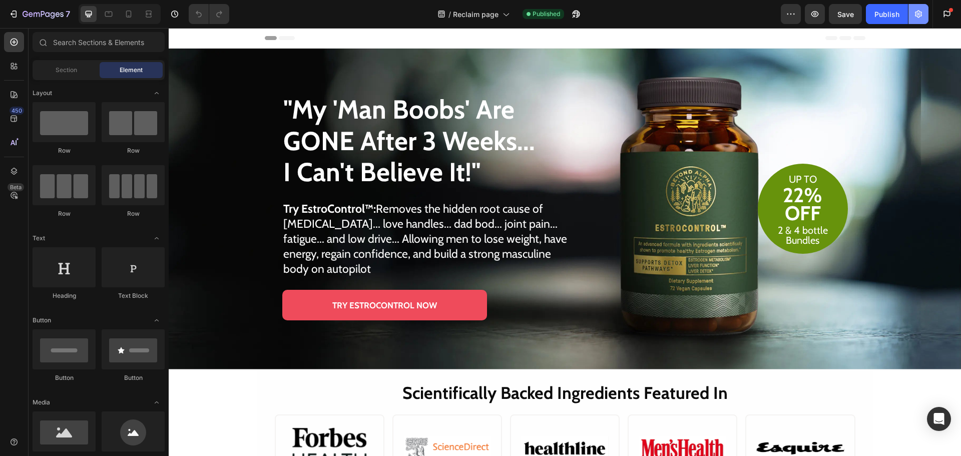
click at [915, 11] on icon "button" at bounding box center [918, 14] width 10 height 10
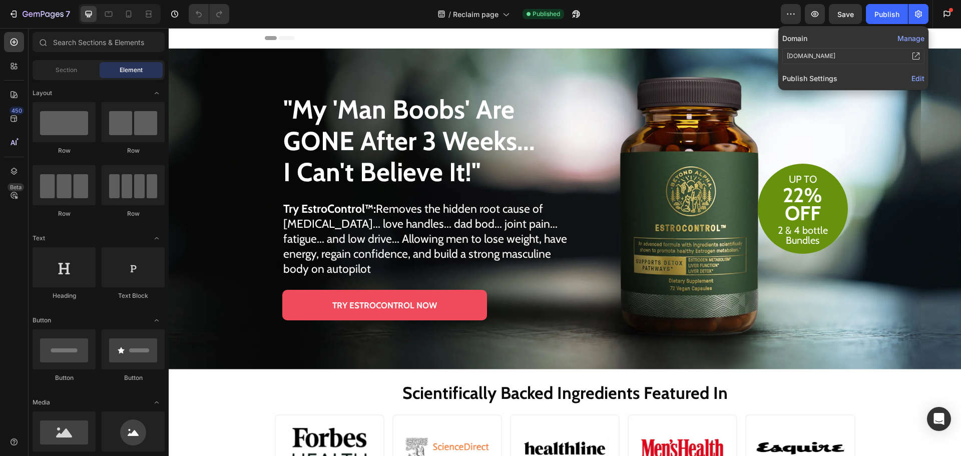
click at [920, 75] on span "Edit" at bounding box center [917, 78] width 13 height 9
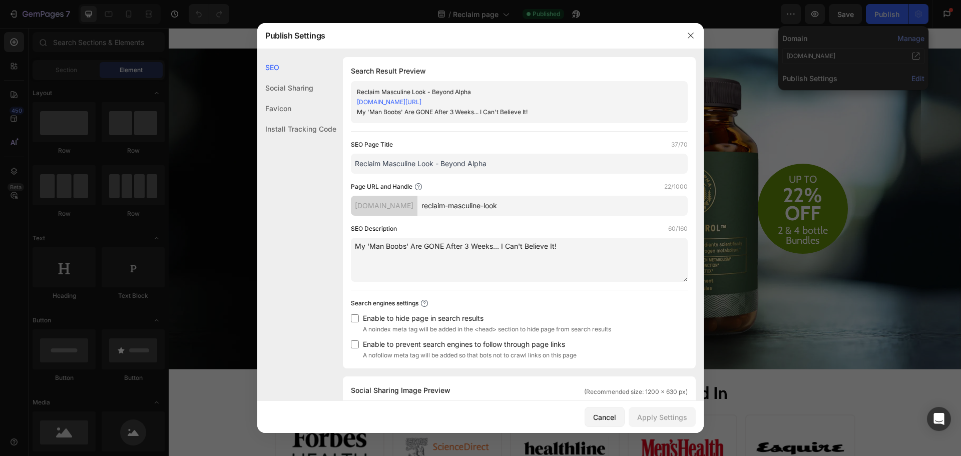
click at [472, 166] on input "Reclaim Masculine Look - Beyond Alpha" at bounding box center [519, 164] width 337 height 20
paste input "7 REASONS WHY"
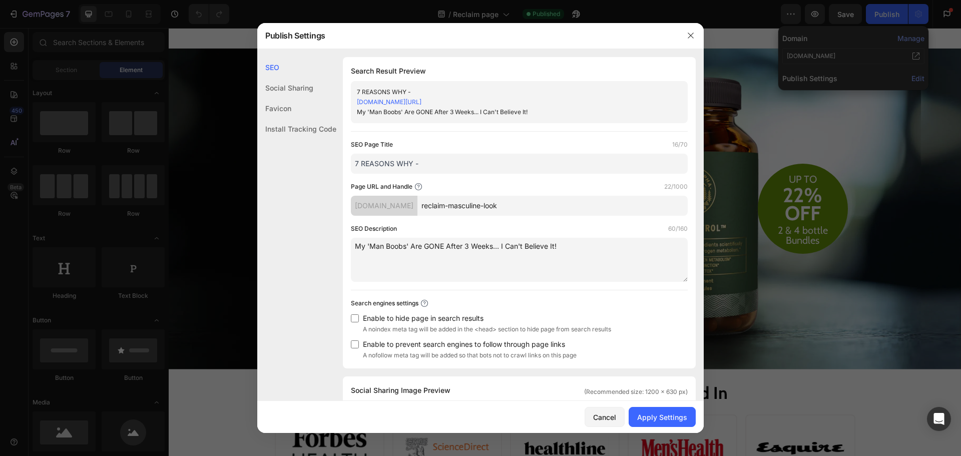
click at [405, 163] on input "7 REASONS WHY -" at bounding box center [519, 164] width 337 height 20
paste input "-reasons-why"
click at [360, 164] on input "7-reasons-why" at bounding box center [519, 164] width 337 height 20
click at [294, 258] on div "SEO Social Sharing Favicon Install Tracking Code" at bounding box center [296, 262] width 79 height 410
click at [425, 163] on input "7 Reasons Why" at bounding box center [519, 164] width 337 height 20
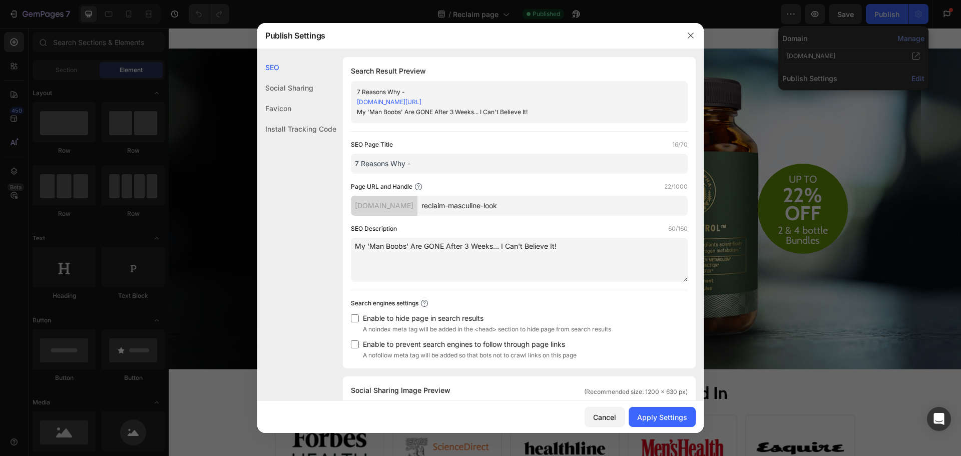
click at [462, 165] on input "7 Reasons Why -" at bounding box center [519, 164] width 337 height 20
paste input "beyondalpha"
click at [415, 165] on input "7 Reasons Why - beyondalpha" at bounding box center [519, 164] width 337 height 20
type input "7 Reasons Why - Beyond Alpha"
click at [513, 191] on div "Page URL and Handle 22/1000" at bounding box center [519, 187] width 337 height 10
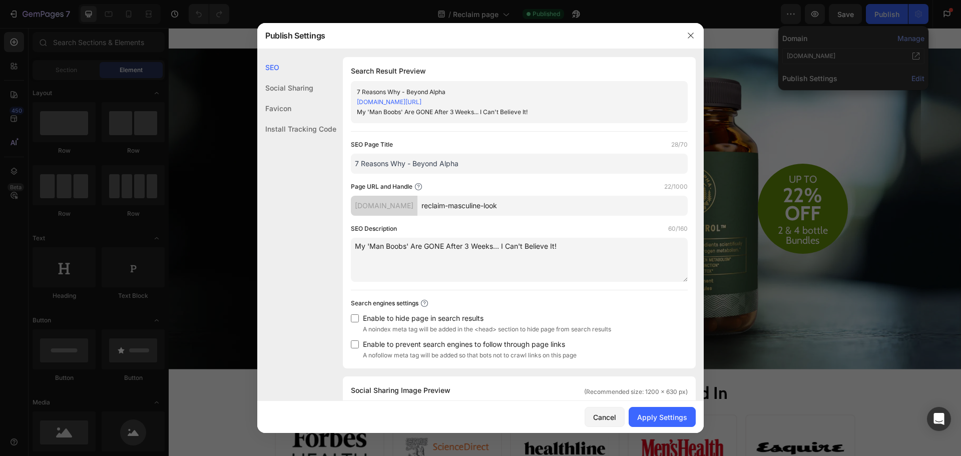
click at [456, 250] on textarea "My 'Man Boobs' Are GONE After 3 Weeks... I Can't Believe It!" at bounding box center [519, 260] width 337 height 44
paste textarea "7 REASONS WHY THOUSANDS OF MEN USE T BREAKTHROUGH™"
click at [603, 256] on textarea "7 REASONS WHY THOUSANDS OF MEN USE T BREAKTHROUGH™" at bounding box center [519, 260] width 337 height 44
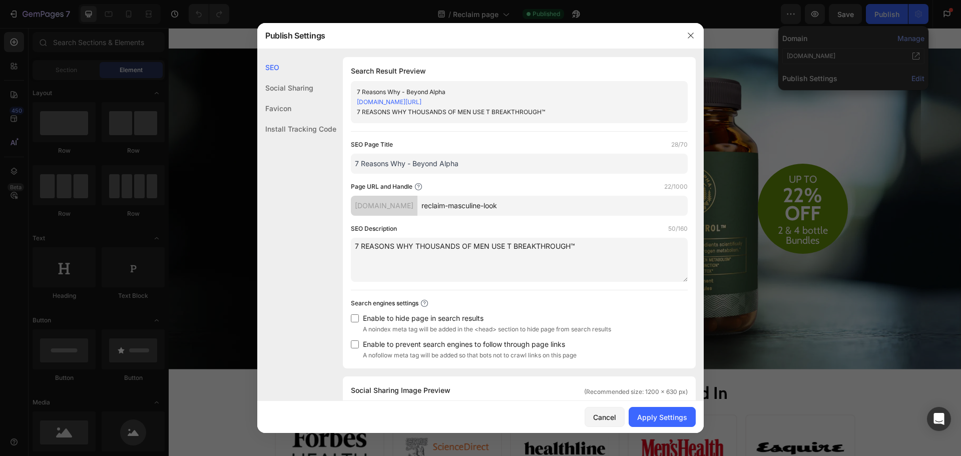
click at [553, 246] on textarea "7 REASONS WHY THOUSANDS OF MEN USE T BREAKTHROUGH™" at bounding box center [519, 260] width 337 height 44
paste textarea "reasons why thousands of men use t breakthrough"
type textarea "7 reasons why thousands of men use t breakthrough™"
click at [661, 419] on div "Apply Settings" at bounding box center [662, 417] width 50 height 11
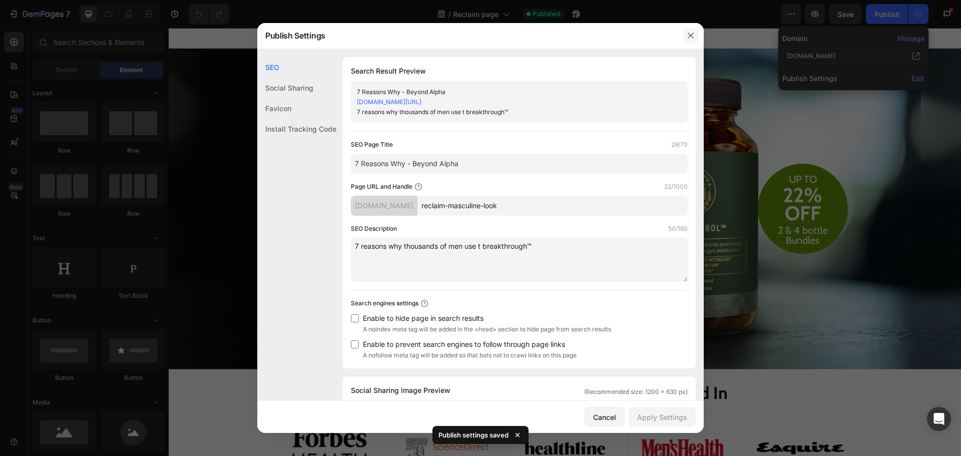
click at [694, 35] on icon "button" at bounding box center [691, 36] width 8 height 8
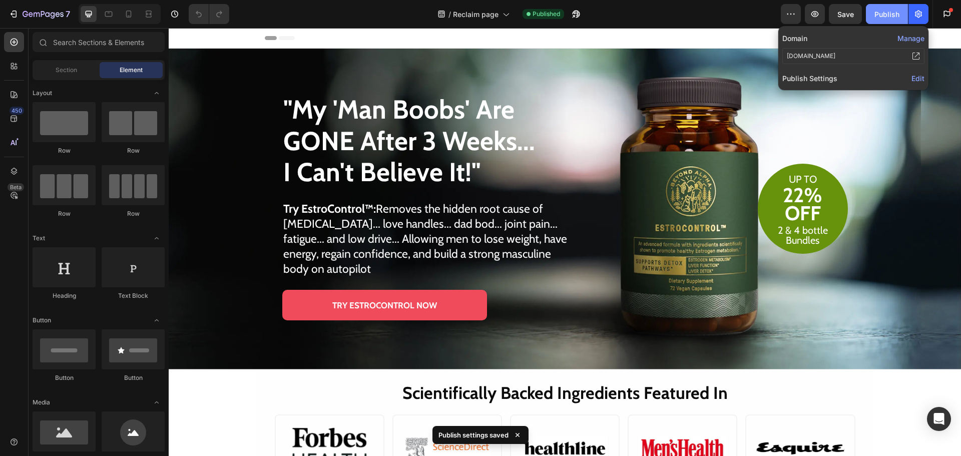
click at [885, 5] on button "Publish" at bounding box center [887, 14] width 42 height 20
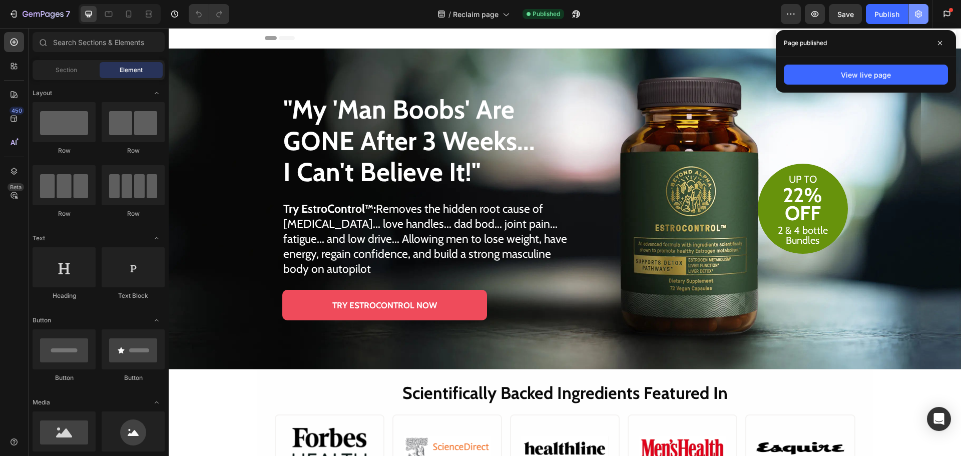
click at [917, 12] on icon "button" at bounding box center [918, 15] width 7 height 8
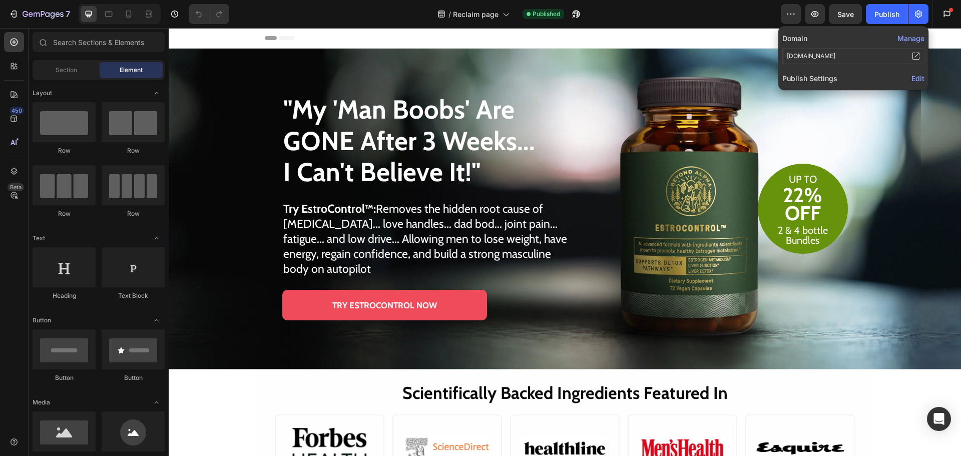
click at [916, 74] on span "Edit" at bounding box center [917, 78] width 13 height 9
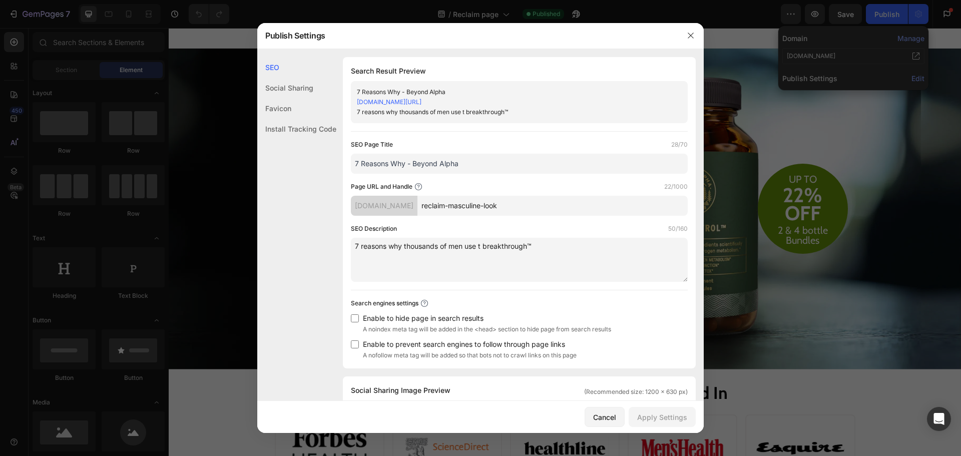
paste input "reclaim-masculine-look"
click at [380, 162] on input "reclaim-masculine-look - Beyond Alpha" at bounding box center [519, 164] width 337 height 20
click at [359, 164] on input "reclaim-masculine-look - Beyond Alpha" at bounding box center [519, 164] width 337 height 20
type input "Reclaim Masculine Look - Beyond Alpha"
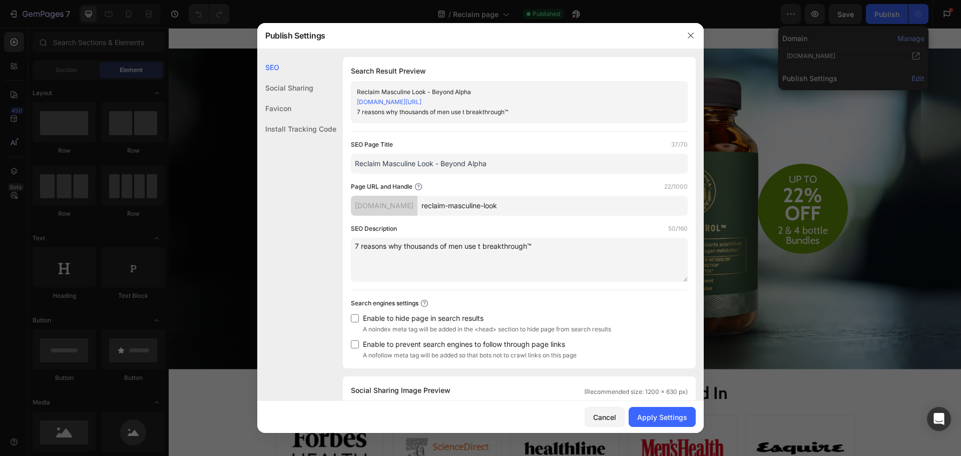
click at [407, 249] on textarea "7 reasons why thousands of men use t breakthrough™" at bounding box center [519, 260] width 337 height 44
paste textarea ""My 'Man Boobs' Are GONE After 3 Weeks... I Can't Believe It!""
type textarea ""My 'Man Boobs' Are GONE After 3 Weeks... I Can't Believe It!""
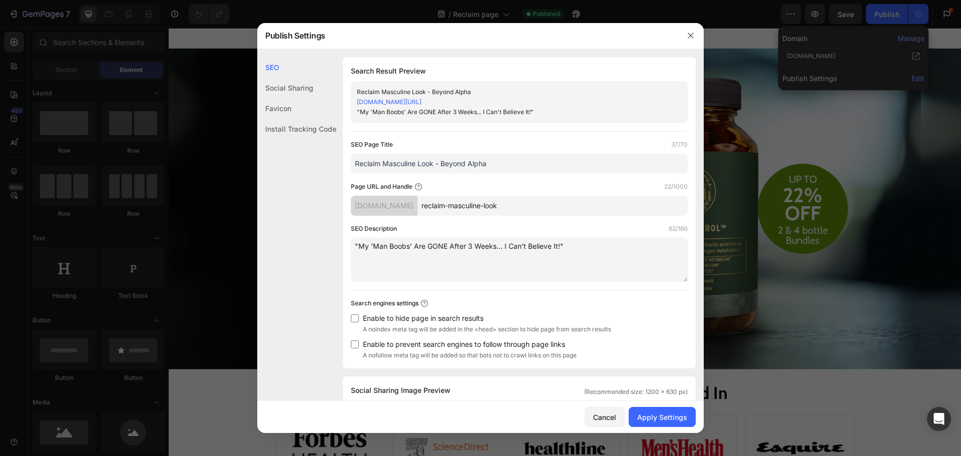
click at [323, 273] on div "SEO Social Sharing Favicon Install Tracking Code" at bounding box center [296, 262] width 79 height 410
click at [664, 416] on div "Apply Settings" at bounding box center [662, 417] width 50 height 11
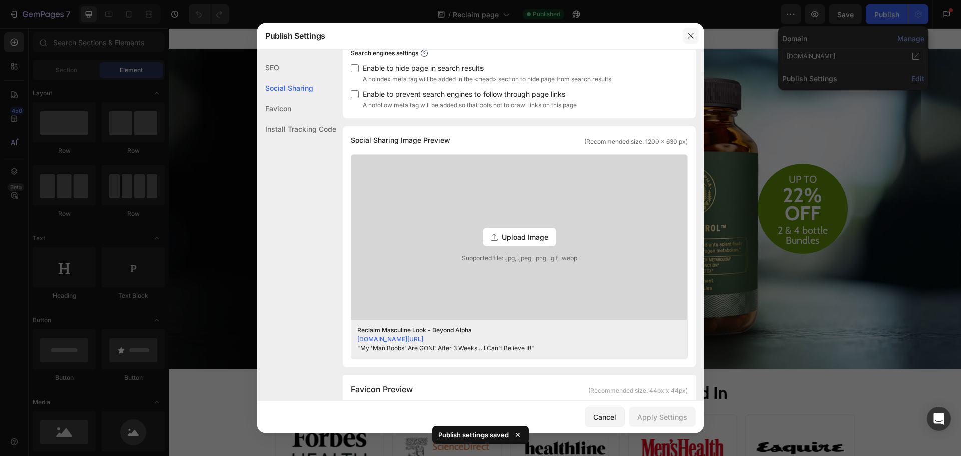
drag, startPoint x: 690, startPoint y: 33, endPoint x: 521, endPoint y: 5, distance: 171.4
click at [690, 33] on icon "button" at bounding box center [691, 36] width 8 height 8
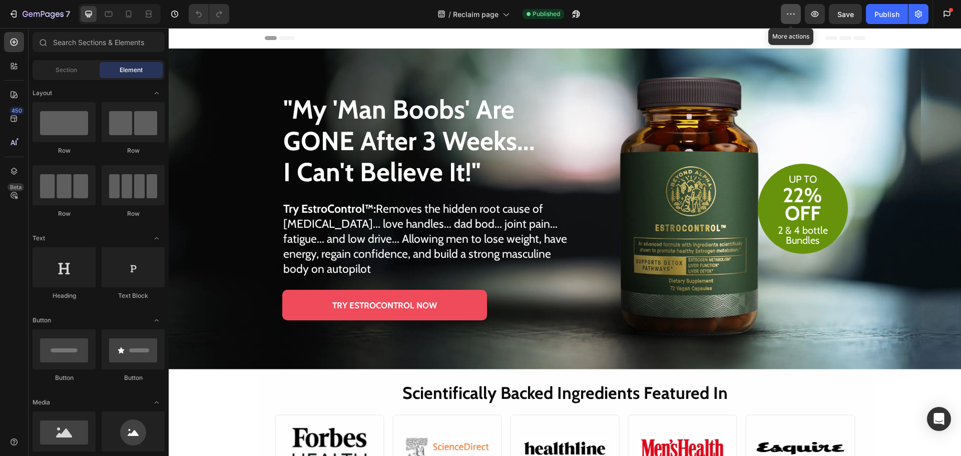
click at [796, 14] on button "button" at bounding box center [791, 14] width 20 height 20
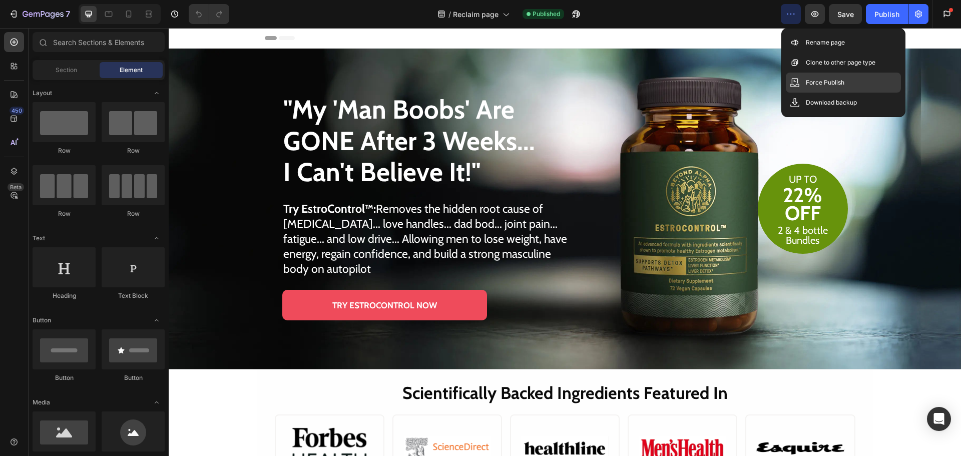
click at [819, 84] on p "Force Publish" at bounding box center [825, 83] width 39 height 10
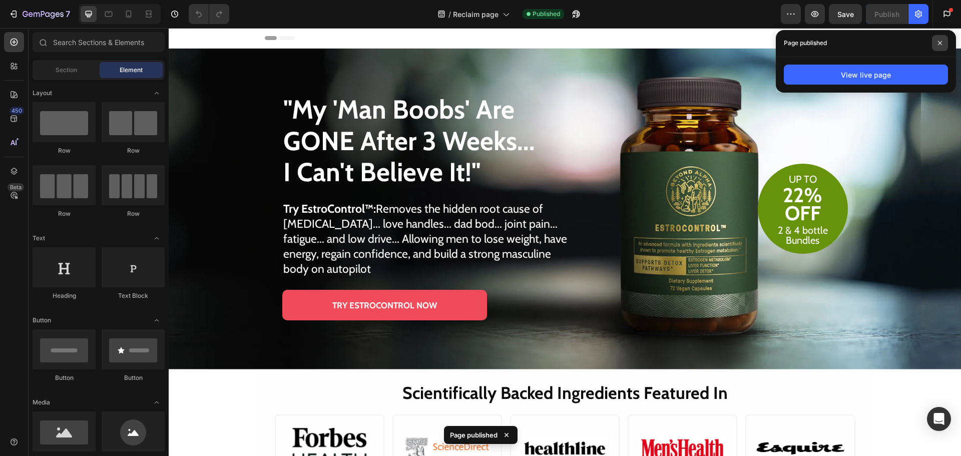
click at [939, 43] on icon at bounding box center [939, 43] width 5 height 5
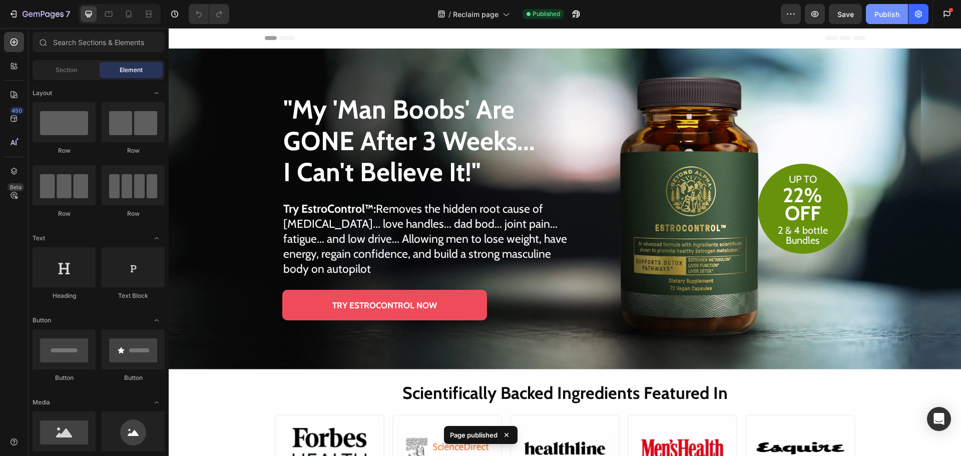
click at [886, 18] on div "Publish" at bounding box center [886, 14] width 25 height 11
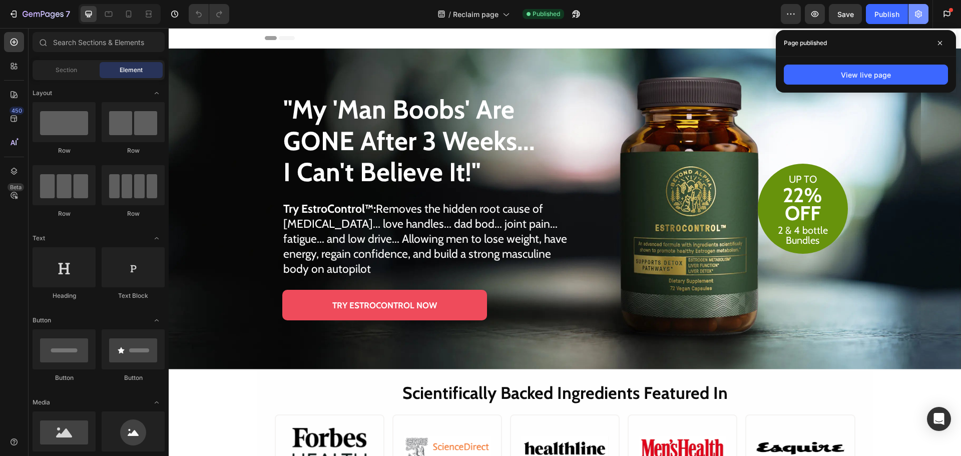
click at [918, 12] on icon "button" at bounding box center [918, 14] width 10 height 10
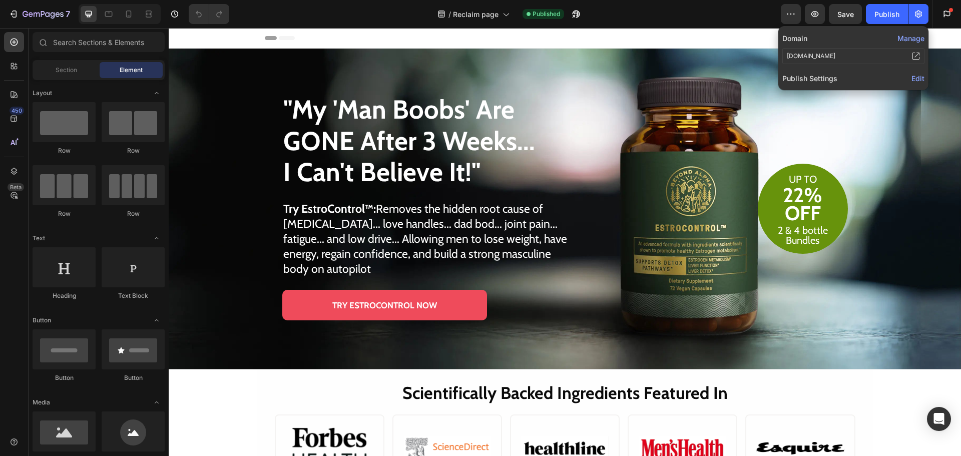
click at [921, 66] on div "Domain Manage go.americannaturalliving.com" at bounding box center [853, 48] width 142 height 36
click at [919, 77] on span "Edit" at bounding box center [917, 78] width 13 height 9
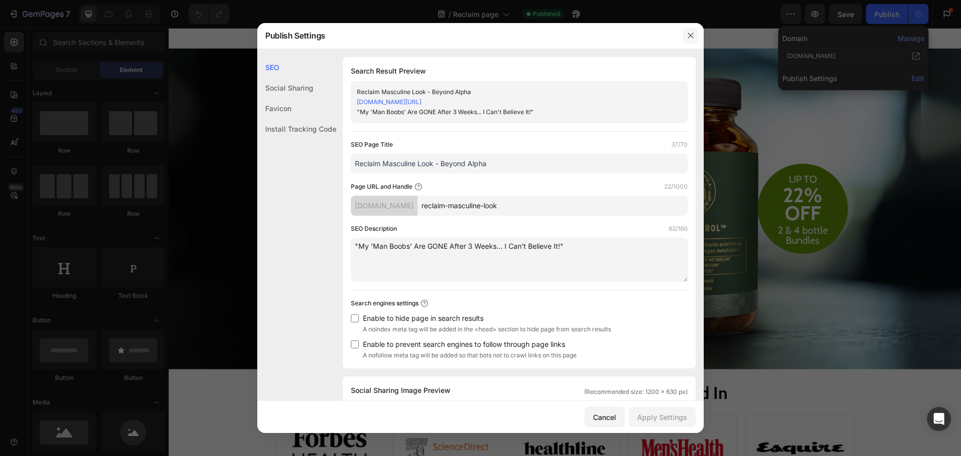
click at [690, 35] on icon "button" at bounding box center [691, 36] width 6 height 6
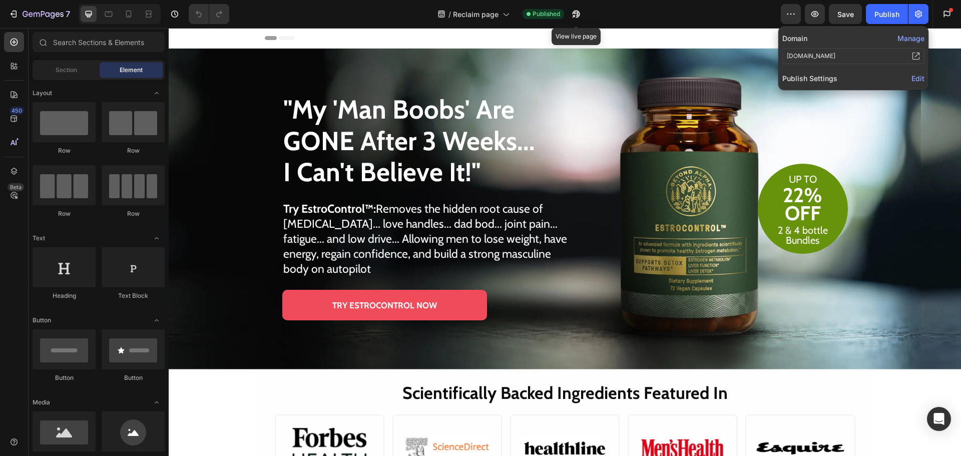
click at [565, 15] on div "View live page" at bounding box center [575, 14] width 22 height 20
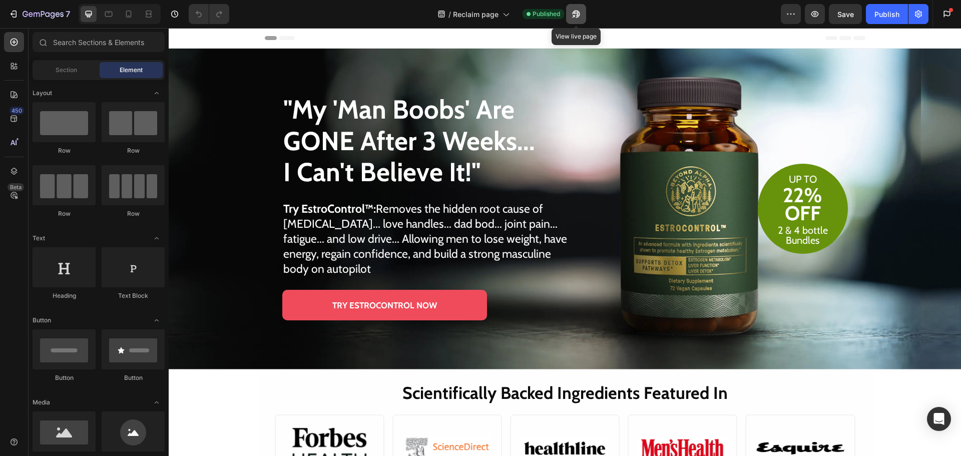
click at [574, 20] on button "button" at bounding box center [576, 14] width 20 height 20
click at [789, 15] on icon "button" at bounding box center [791, 14] width 10 height 10
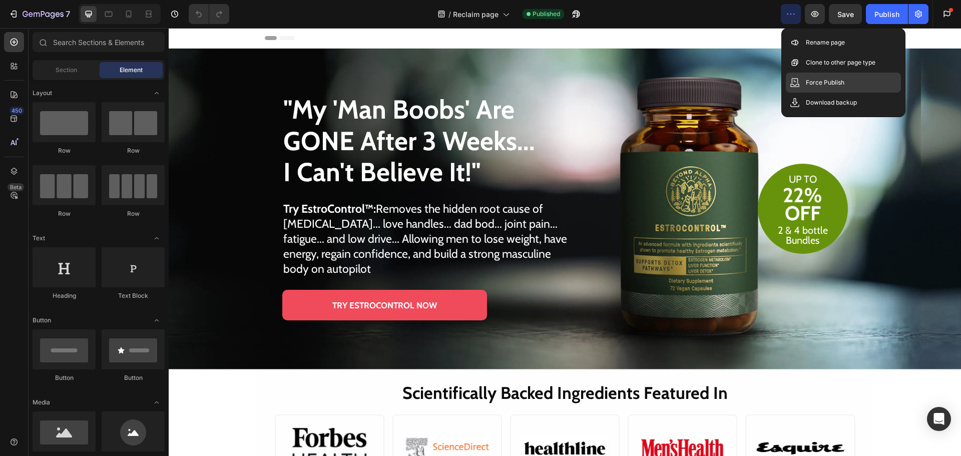
click at [827, 93] on div "Force Publish" at bounding box center [843, 103] width 115 height 20
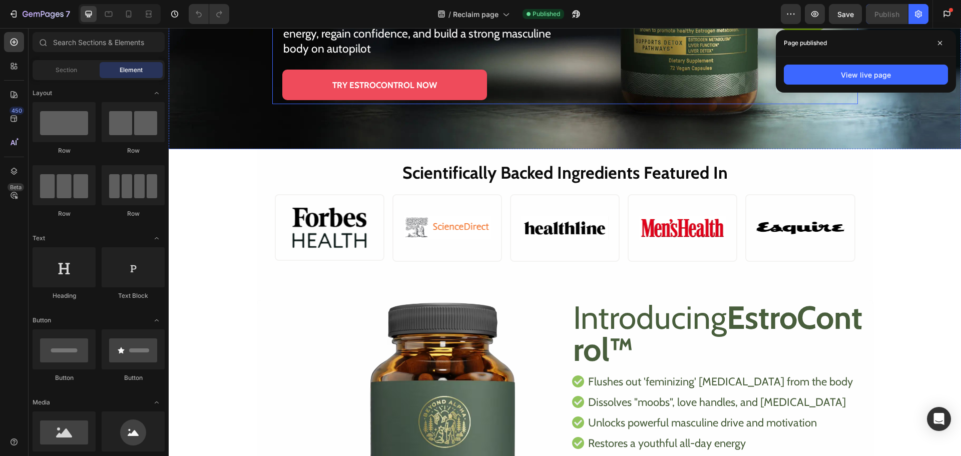
scroll to position [350, 0]
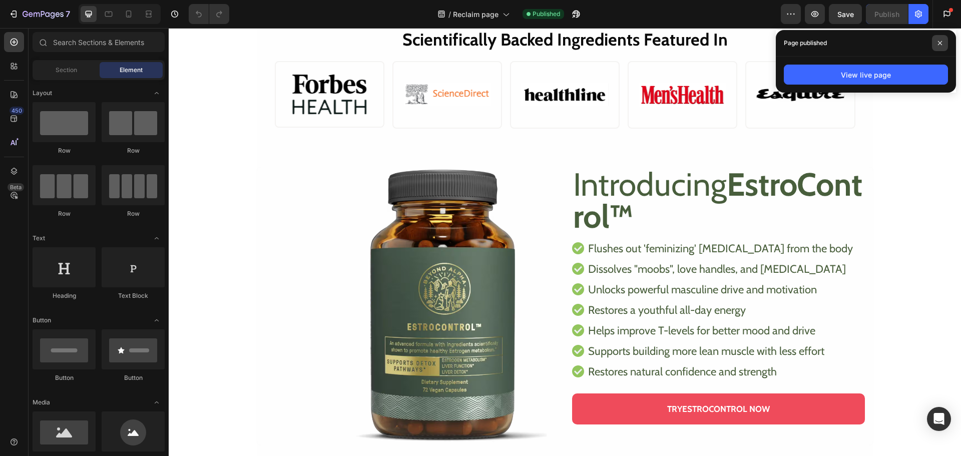
click at [940, 38] on span at bounding box center [940, 43] width 16 height 16
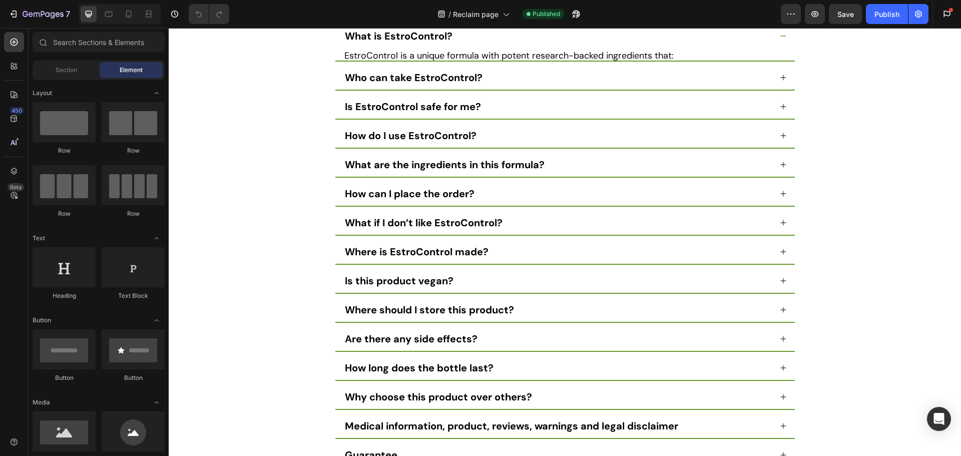
drag, startPoint x: 958, startPoint y: 63, endPoint x: 1108, endPoint y: 447, distance: 412.8
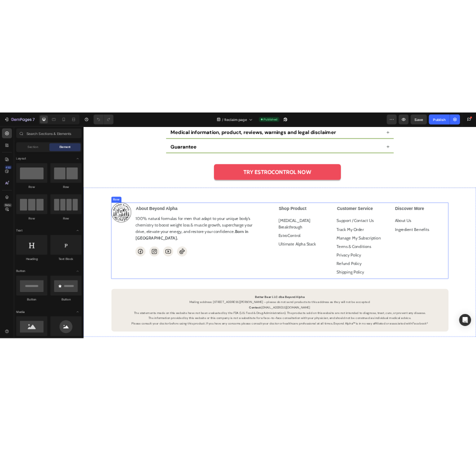
scroll to position [8295, 0]
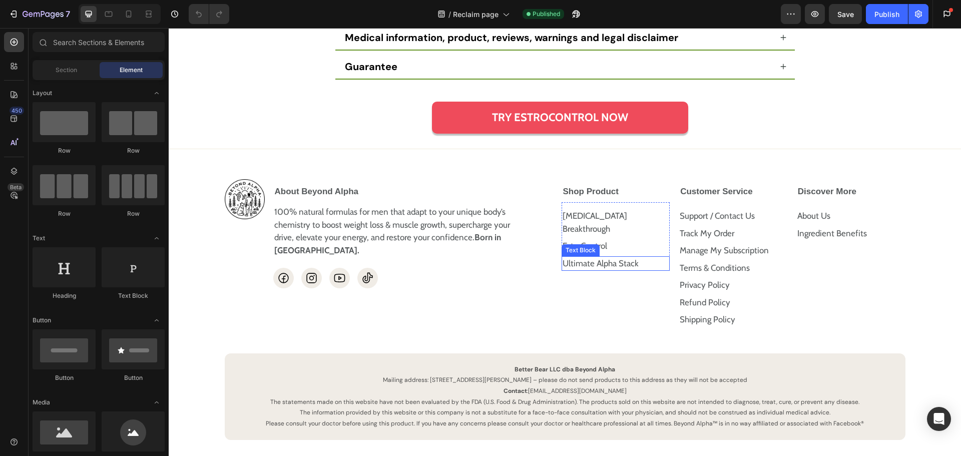
click at [564, 258] on u "Ultimate Alpha Stack" at bounding box center [600, 263] width 76 height 10
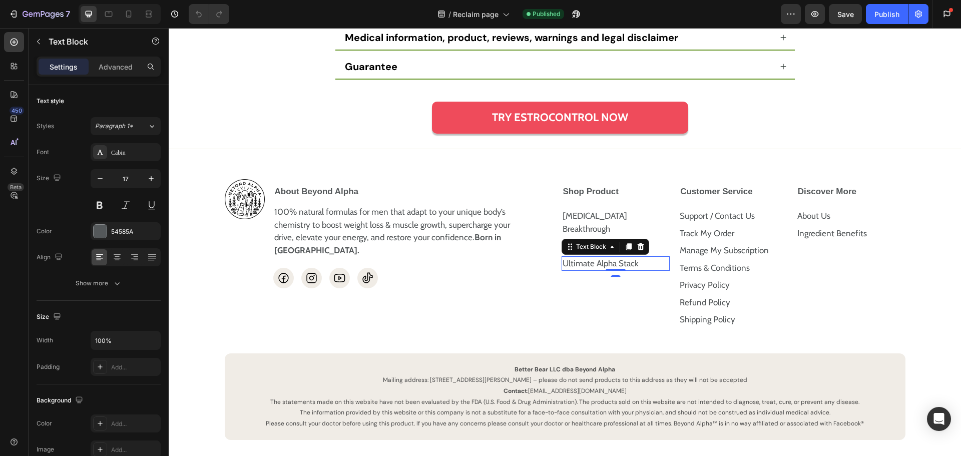
click at [562, 258] on u "Ultimate Alpha Stack" at bounding box center [600, 263] width 76 height 10
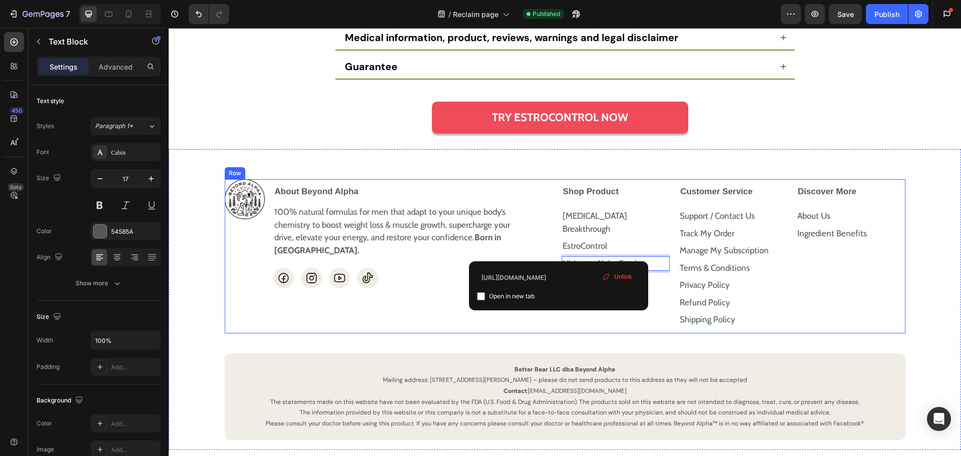
click at [498, 324] on div "Image About Beyond Alpha 100% natural formulas for men that adapt to your uniqu…" at bounding box center [389, 256] width 328 height 154
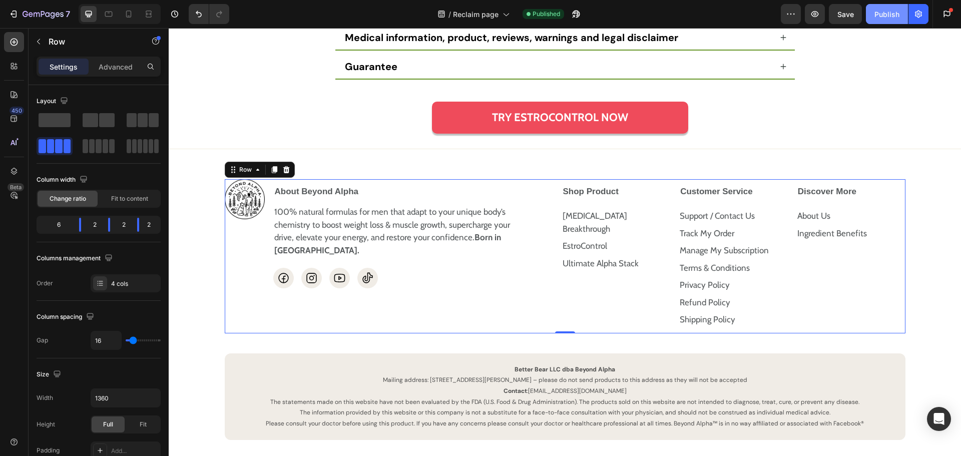
click at [889, 18] on div "Publish" at bounding box center [886, 14] width 25 height 11
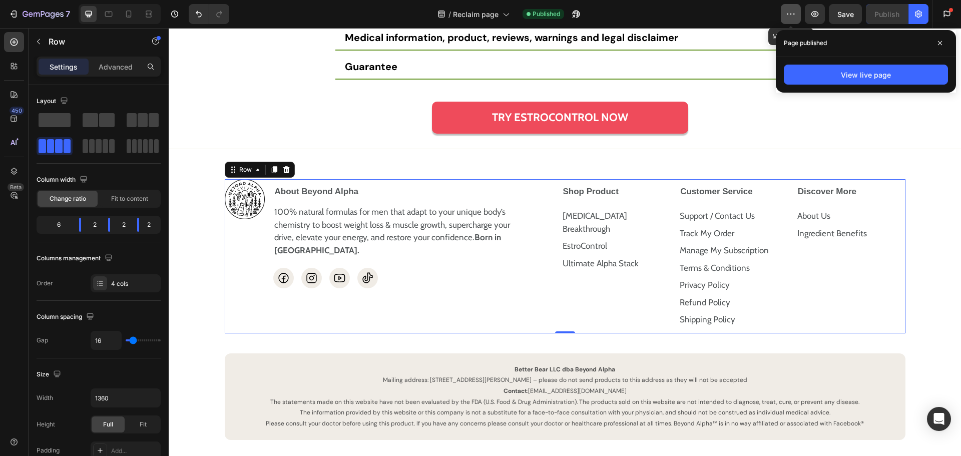
click at [790, 16] on icon "button" at bounding box center [791, 14] width 10 height 10
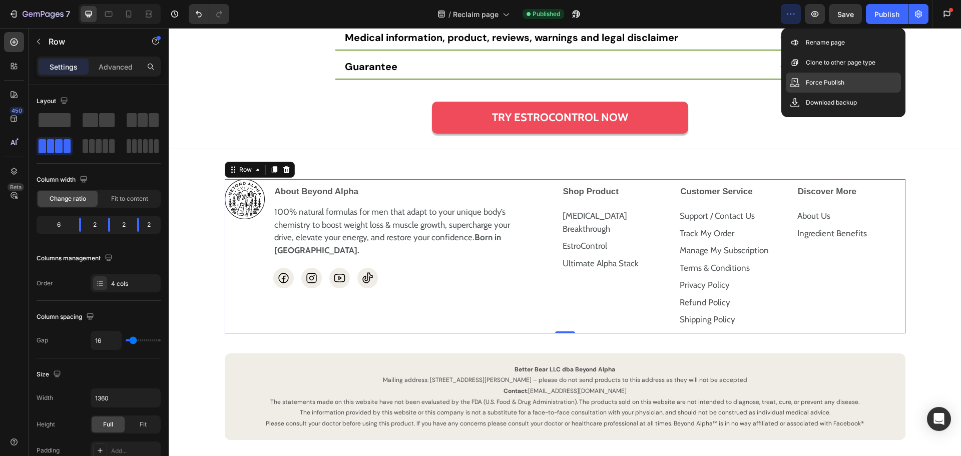
click at [821, 83] on p "Force Publish" at bounding box center [825, 83] width 39 height 10
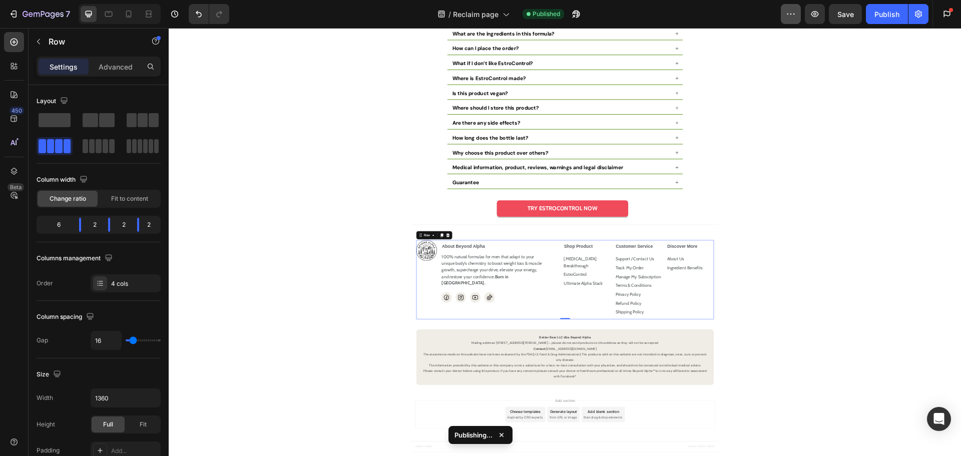
scroll to position [8011, 0]
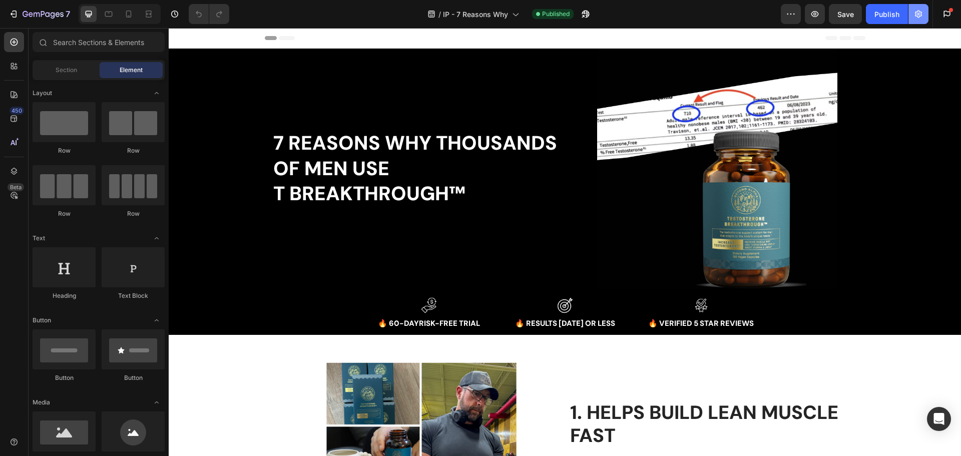
click at [924, 14] on button "button" at bounding box center [918, 14] width 20 height 20
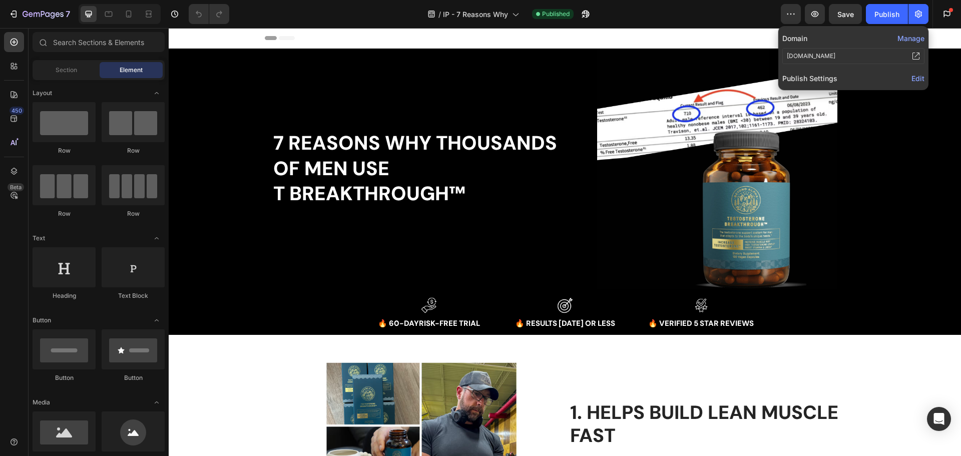
click at [918, 82] on span "Edit" at bounding box center [917, 78] width 13 height 9
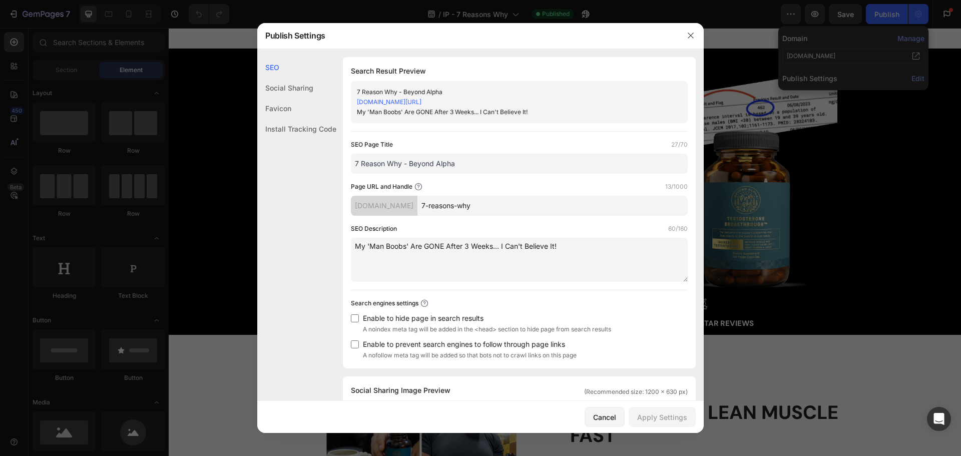
click at [538, 252] on textarea "My 'Man Boobs' Are GONE After 3 Weeks... I Can't Believe It!" at bounding box center [519, 260] width 337 height 44
paste textarea "7 REASONS WHY THOUSANDS OF MEN USE T BREAKTHROUGH™"
type textarea "7 REASONS WHY THOUSANDS OF MEN USE T BREAKTHROUGH™"
click at [653, 411] on button "Apply Settings" at bounding box center [661, 417] width 67 height 20
click at [688, 36] on icon "button" at bounding box center [691, 36] width 8 height 8
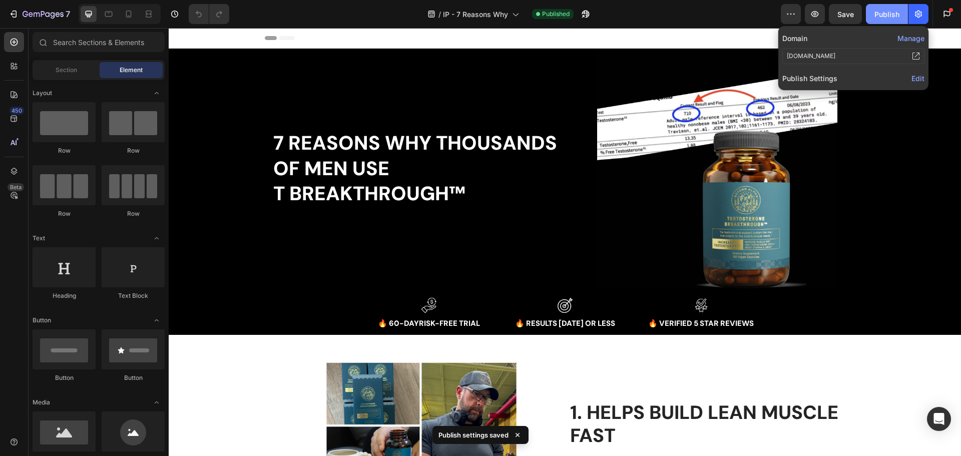
click at [884, 14] on div "Publish" at bounding box center [886, 14] width 25 height 11
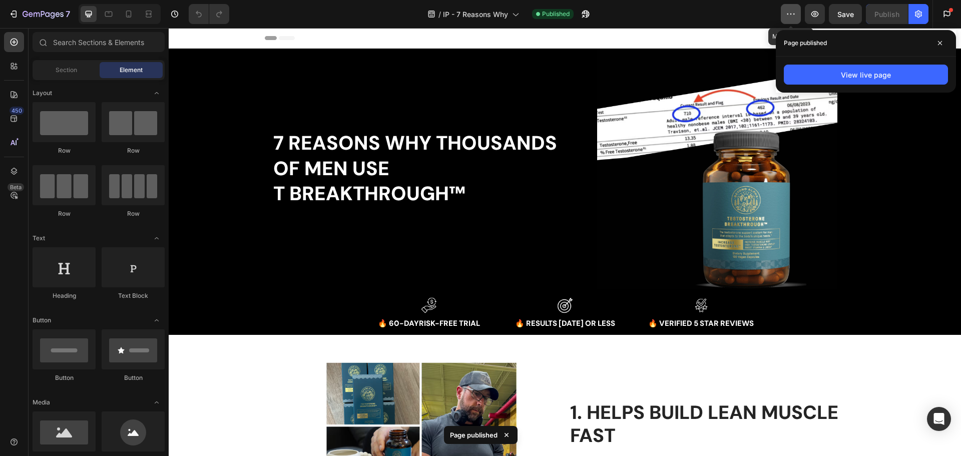
click at [789, 18] on icon "button" at bounding box center [791, 14] width 10 height 10
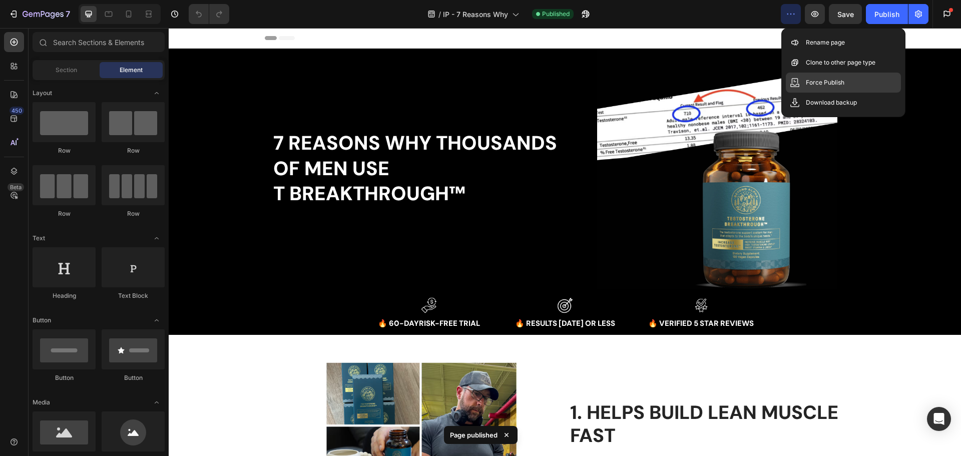
click at [810, 81] on p "Force Publish" at bounding box center [825, 83] width 39 height 10
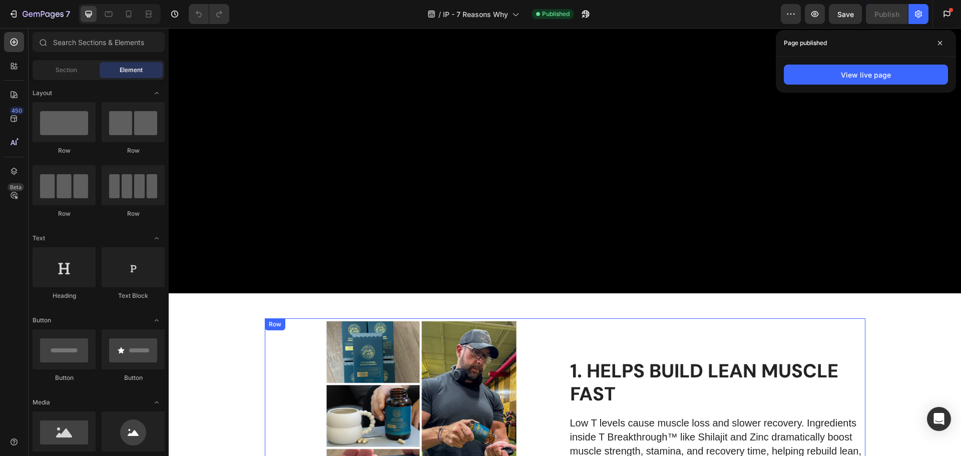
scroll to position [350, 0]
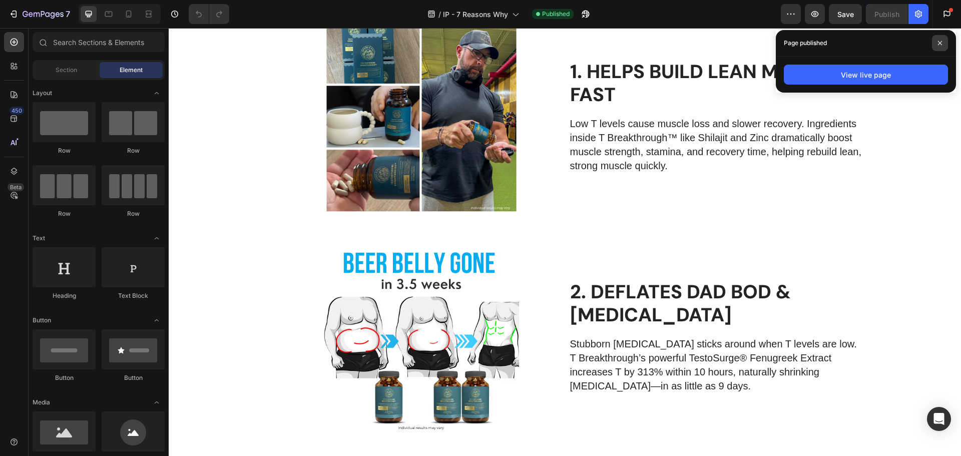
click at [938, 39] on span at bounding box center [940, 43] width 16 height 16
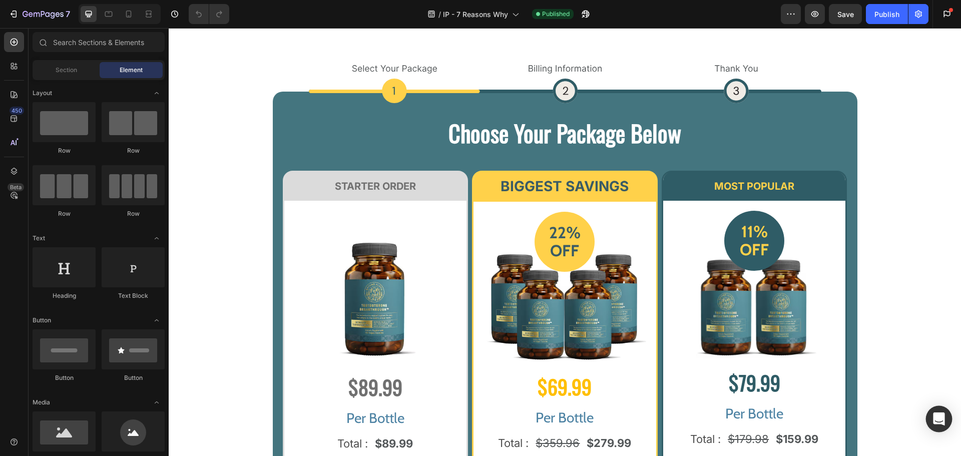
scroll to position [3009, 0]
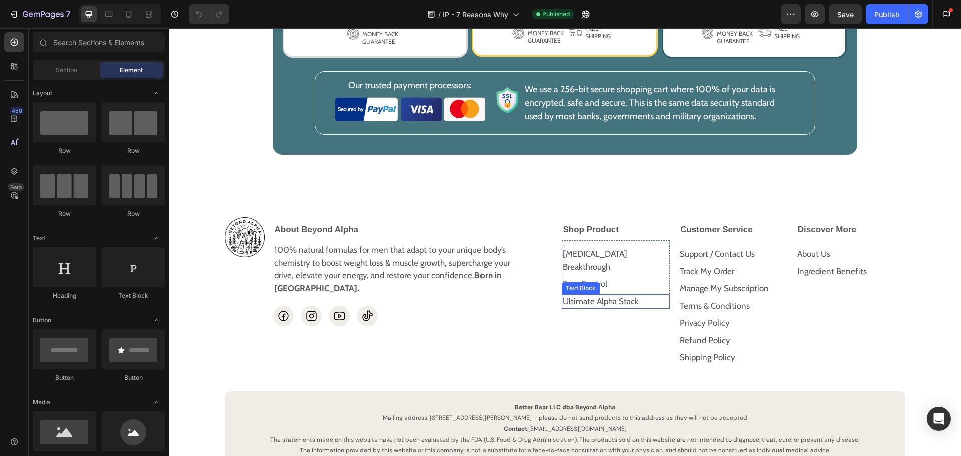
click at [563, 296] on u "Ultimate Alpha Stack" at bounding box center [600, 301] width 76 height 10
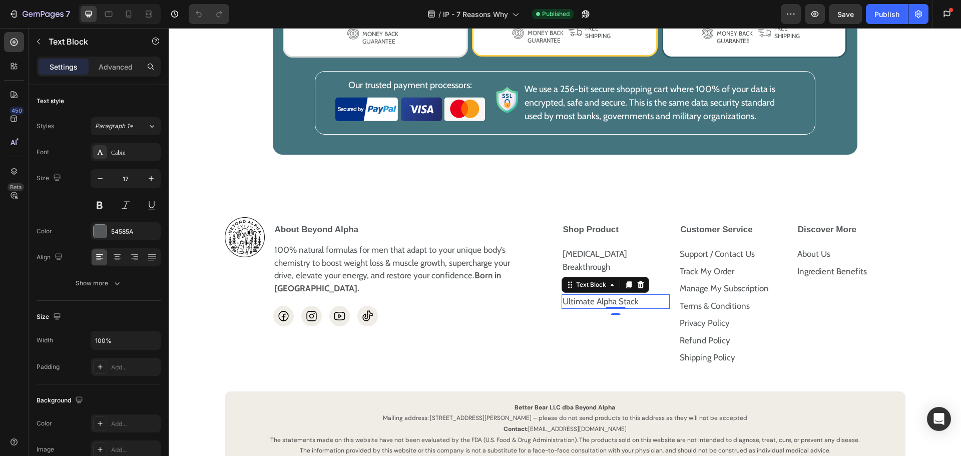
click at [562, 296] on u "Ultimate Alpha Stack" at bounding box center [600, 301] width 76 height 10
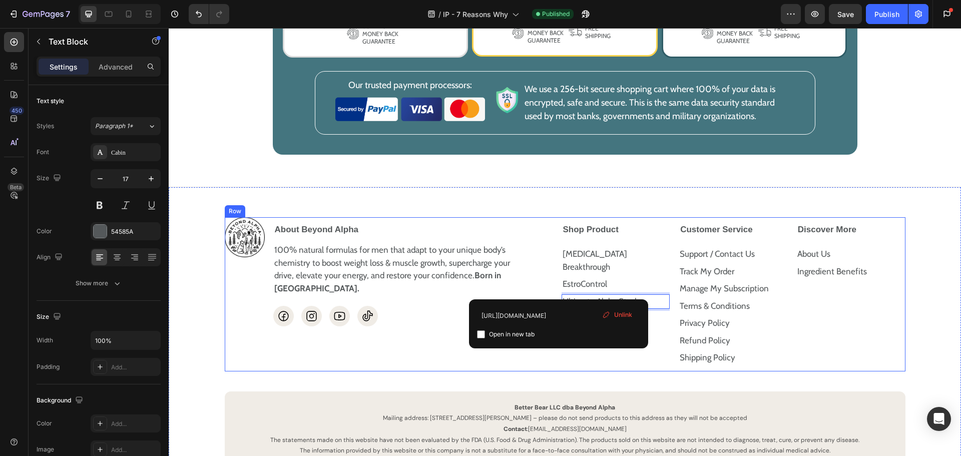
click at [425, 359] on div "Image About Beyond Alpha 100% natural formulas for men that adapt to your uniqu…" at bounding box center [389, 294] width 328 height 154
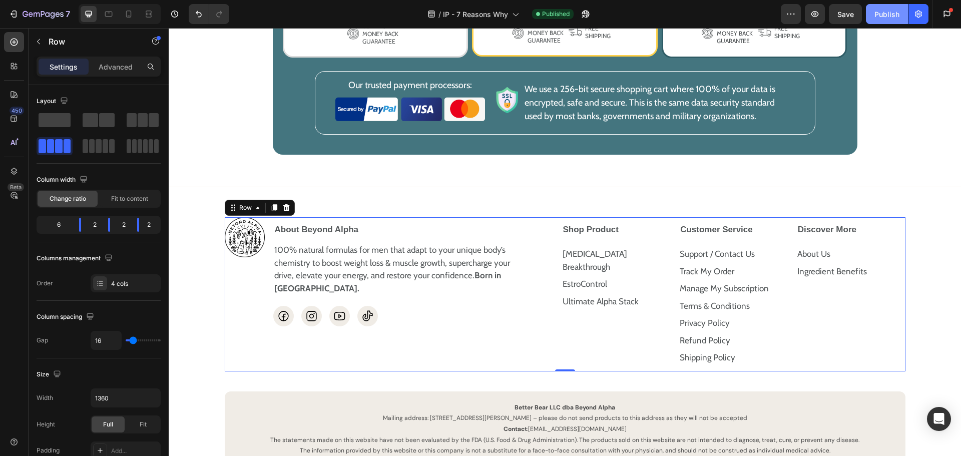
click at [894, 13] on div "Publish" at bounding box center [886, 14] width 25 height 11
click at [791, 16] on icon "button" at bounding box center [791, 14] width 10 height 10
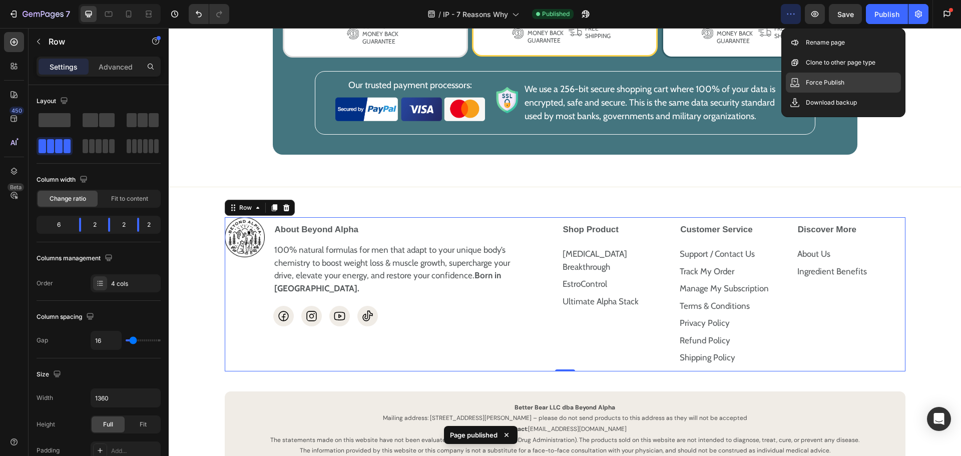
click at [817, 82] on p "Force Publish" at bounding box center [825, 83] width 39 height 10
